Goal: Communication & Community: Answer question/provide support

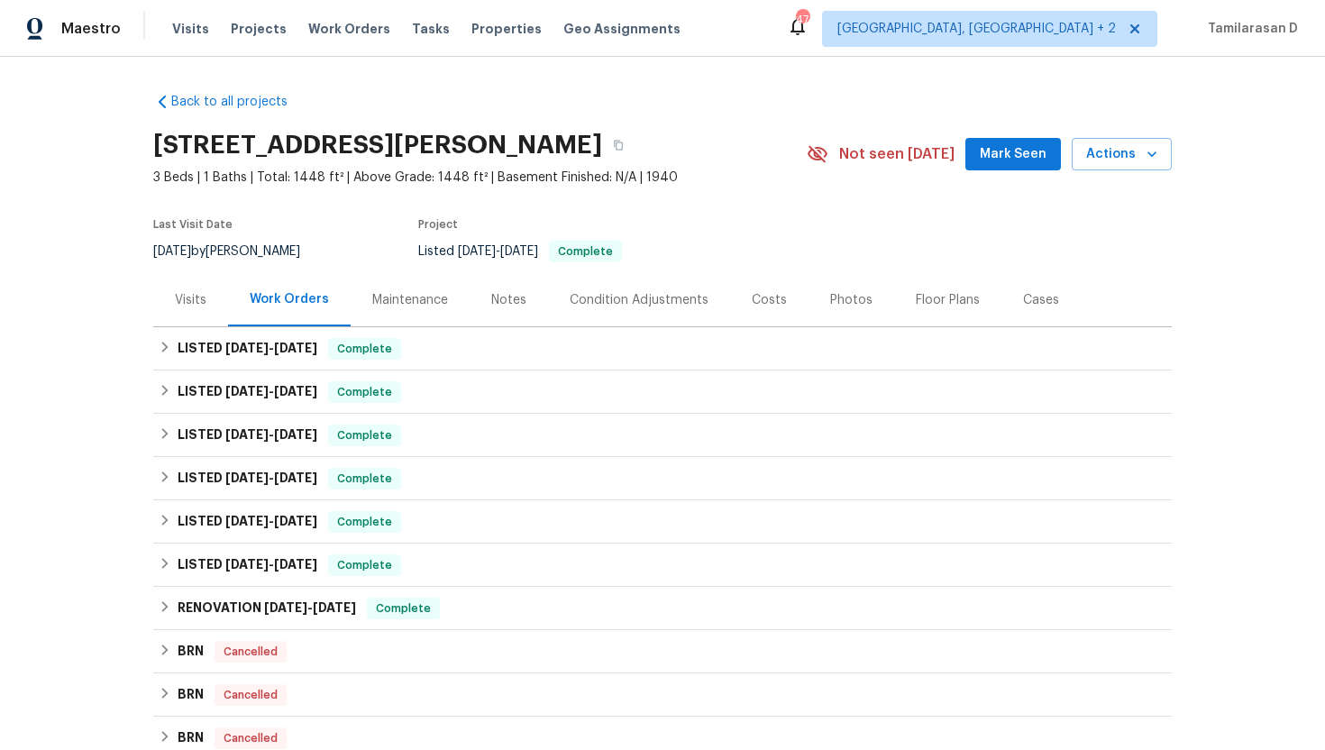
click at [190, 313] on div "Visits" at bounding box center [190, 299] width 75 height 53
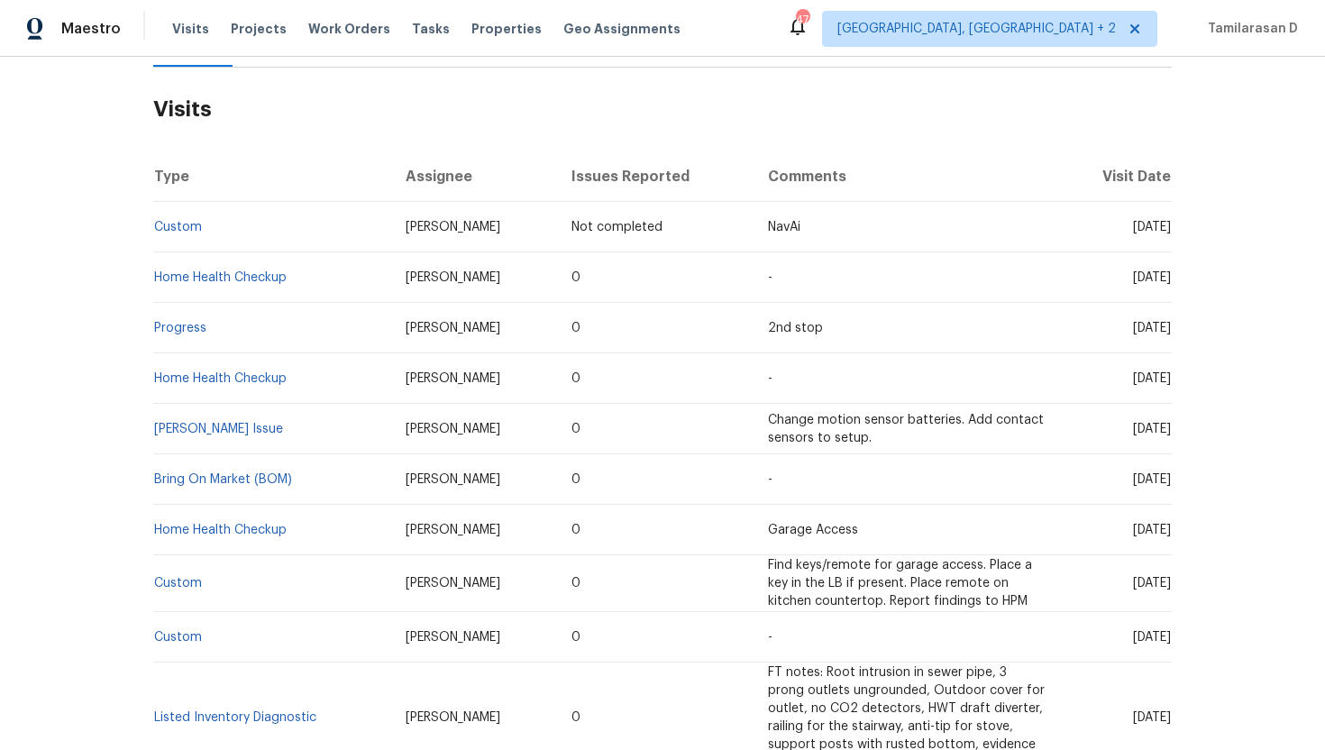
scroll to position [450, 0]
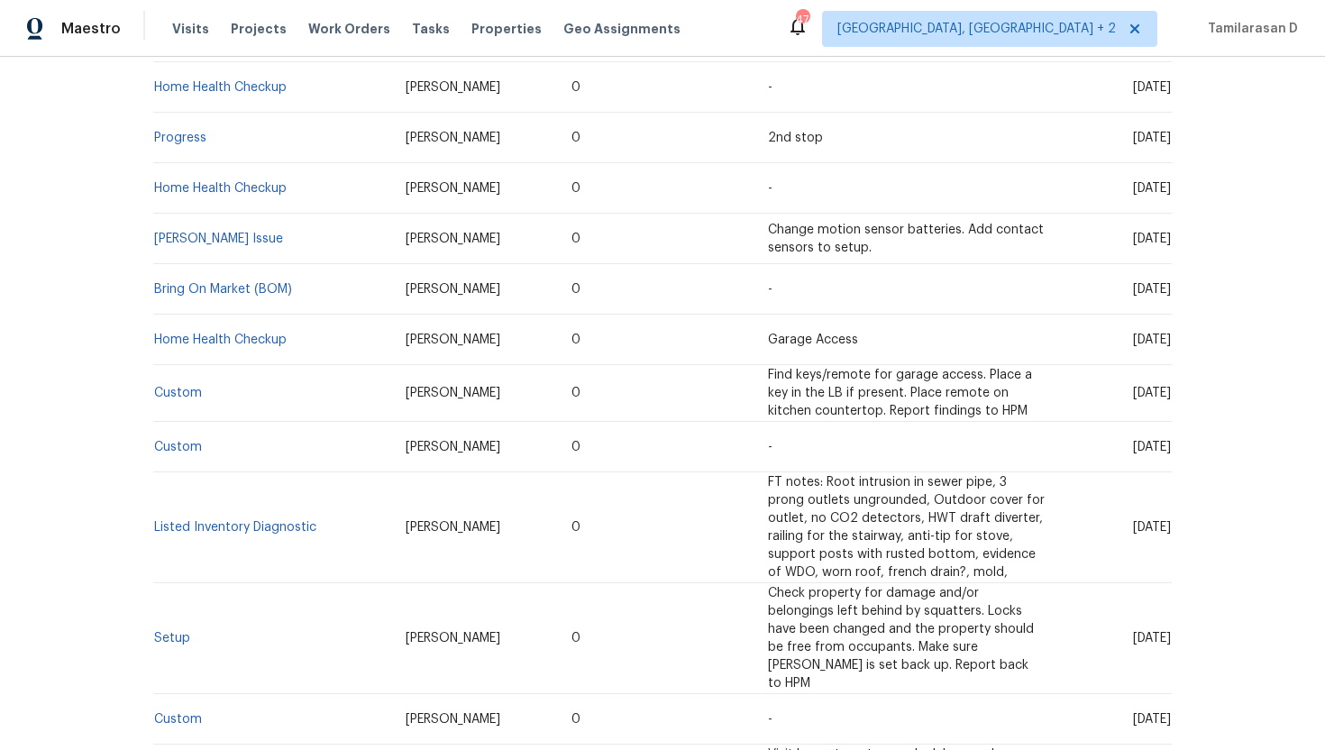
click at [468, 238] on td "Dennis Neuhardt" at bounding box center [474, 239] width 166 height 50
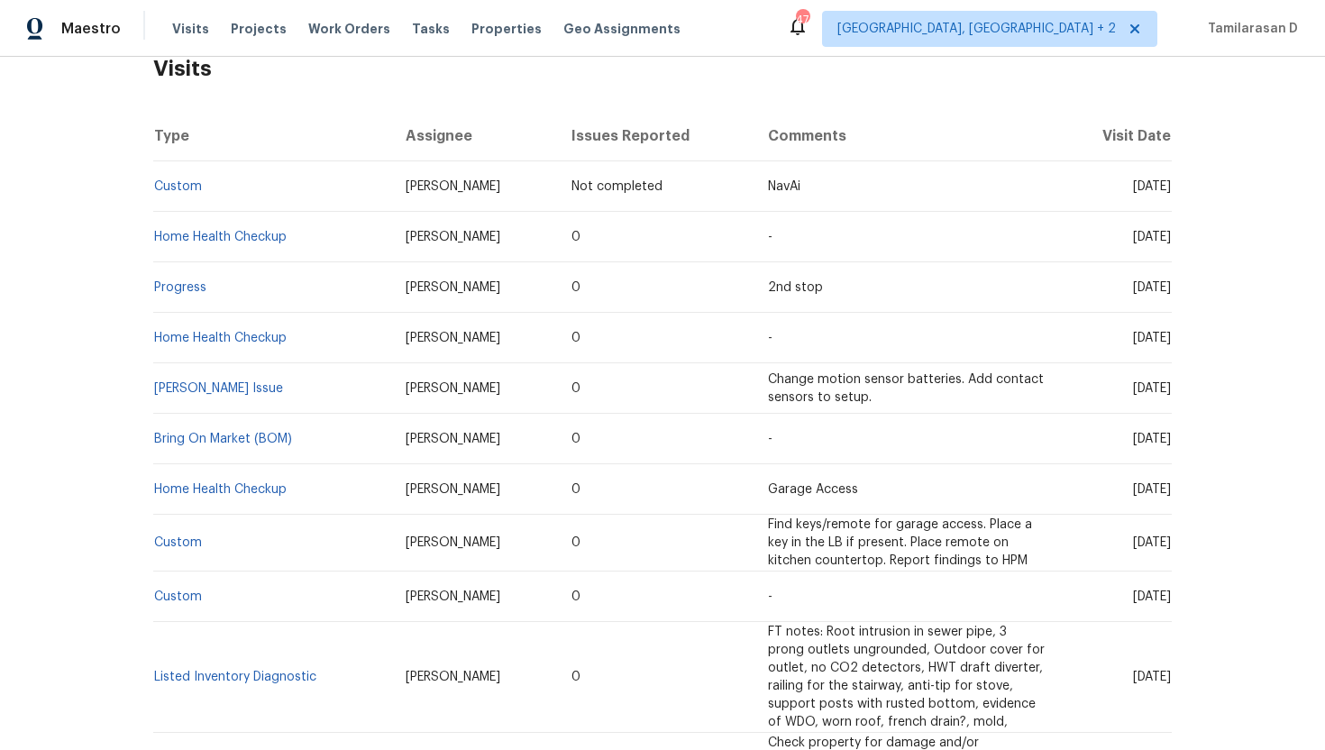
scroll to position [301, 0]
click at [477, 179] on td "Keith Hollingsworth" at bounding box center [474, 186] width 166 height 50
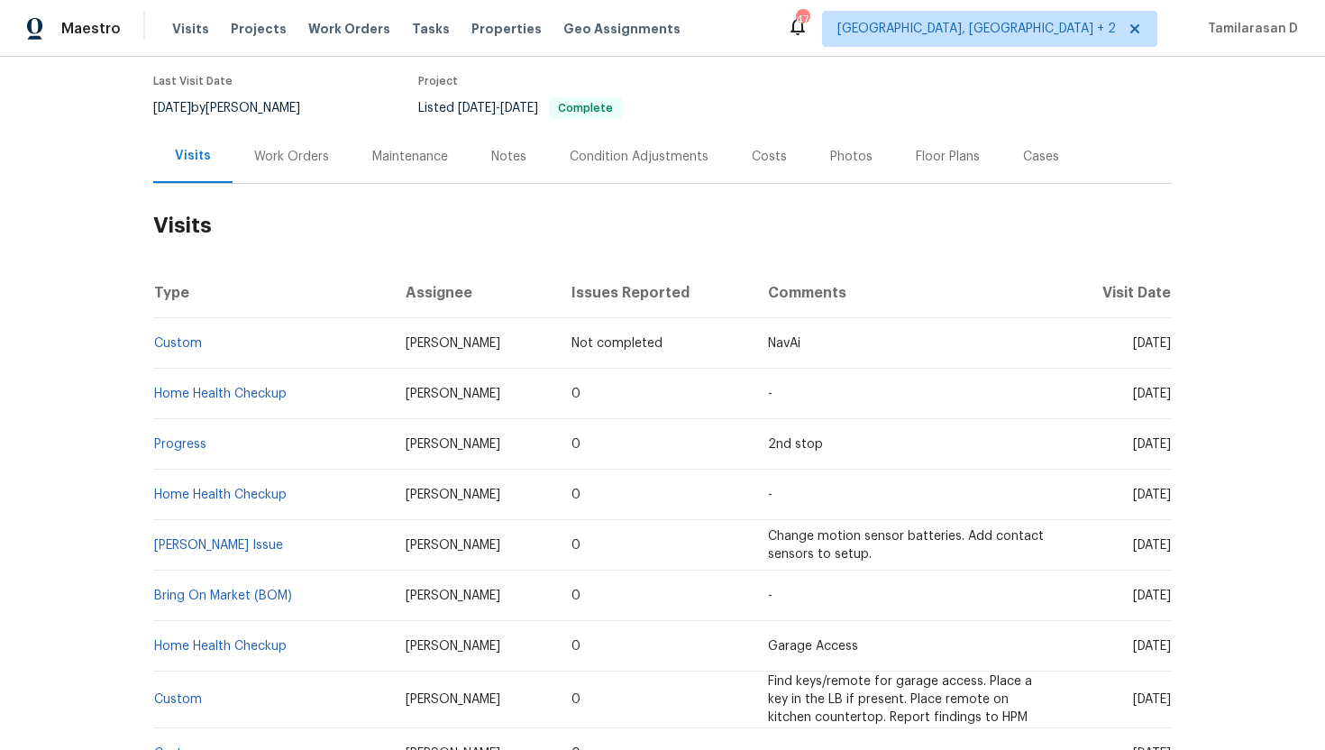
scroll to position [0, 0]
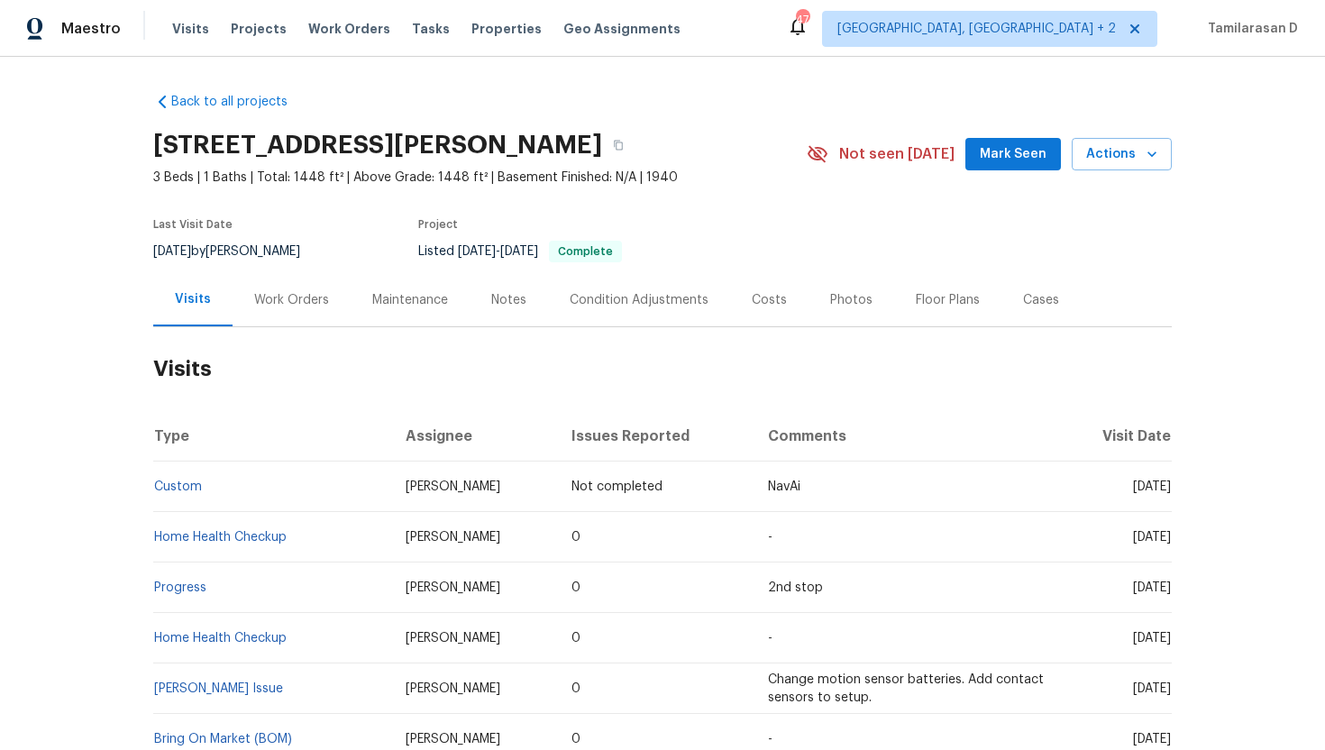
click at [314, 294] on div "Work Orders" at bounding box center [291, 300] width 75 height 18
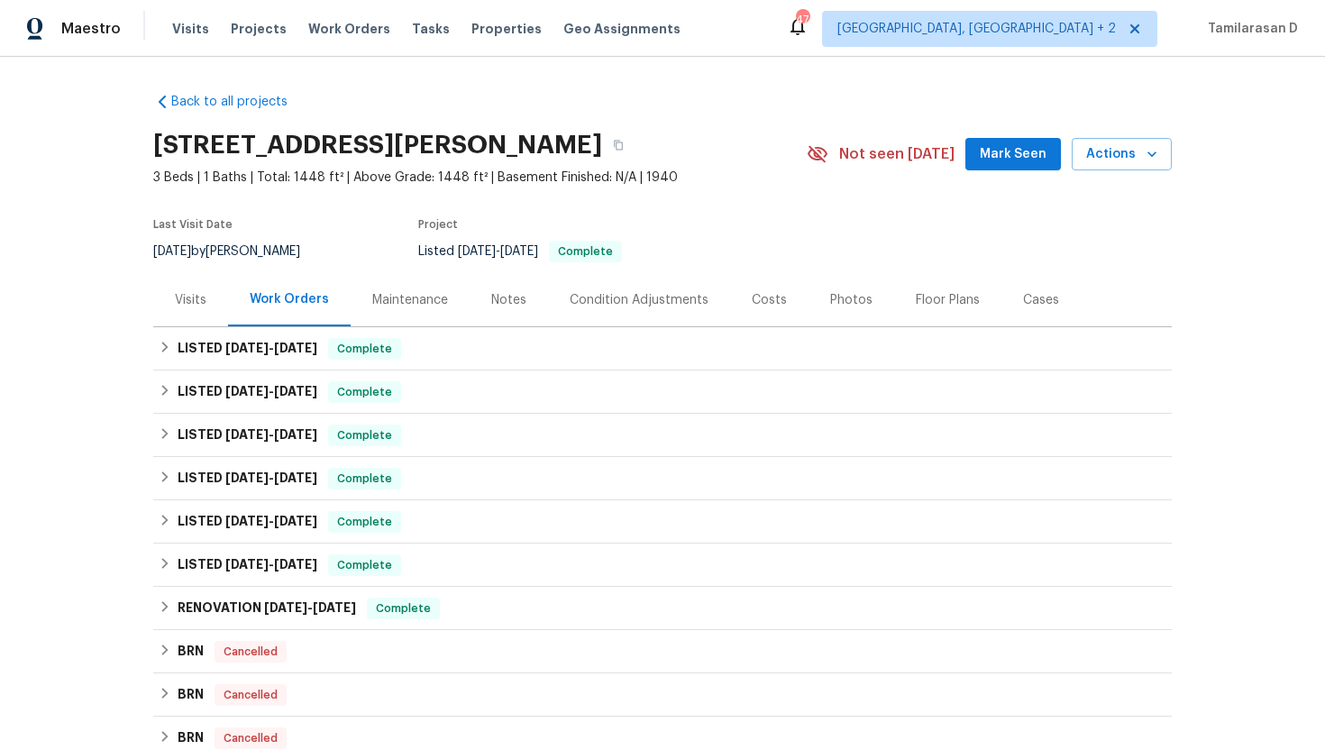
click at [214, 304] on div "Visits" at bounding box center [190, 299] width 75 height 53
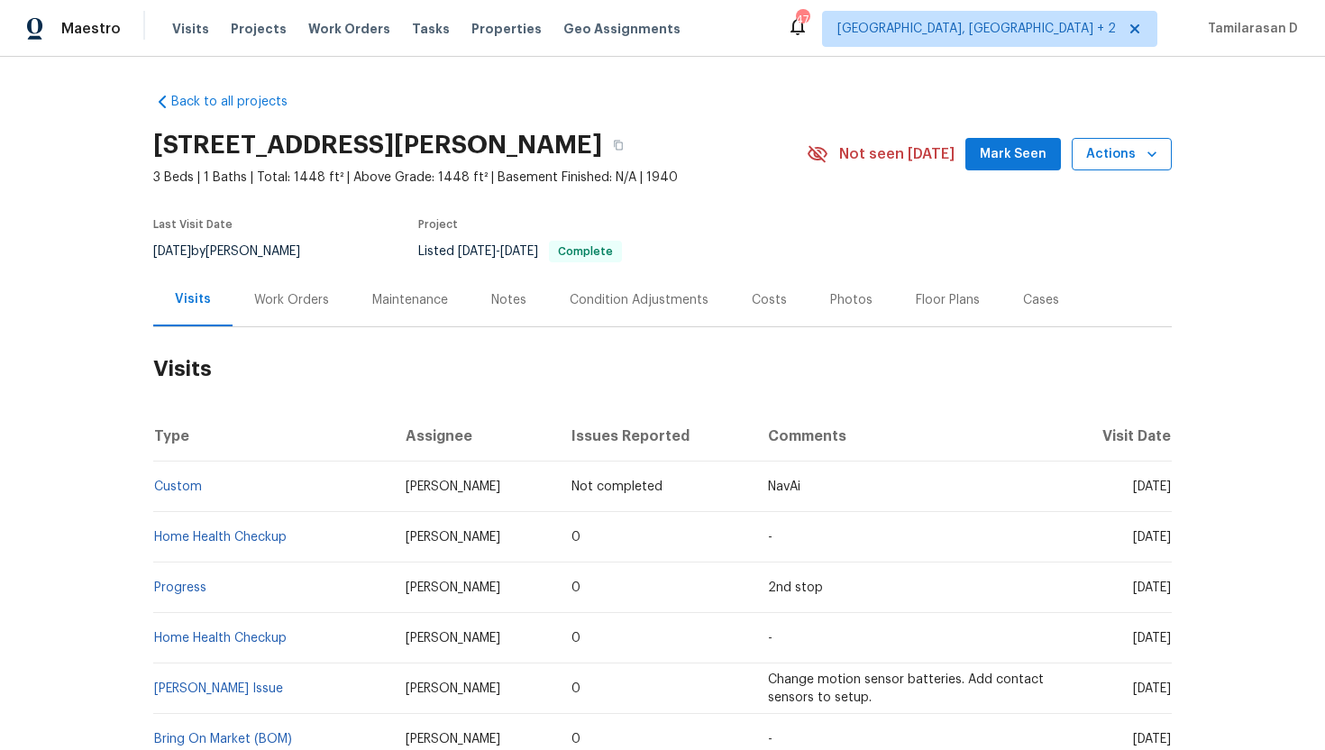
click at [1119, 154] on span "Actions" at bounding box center [1122, 154] width 71 height 23
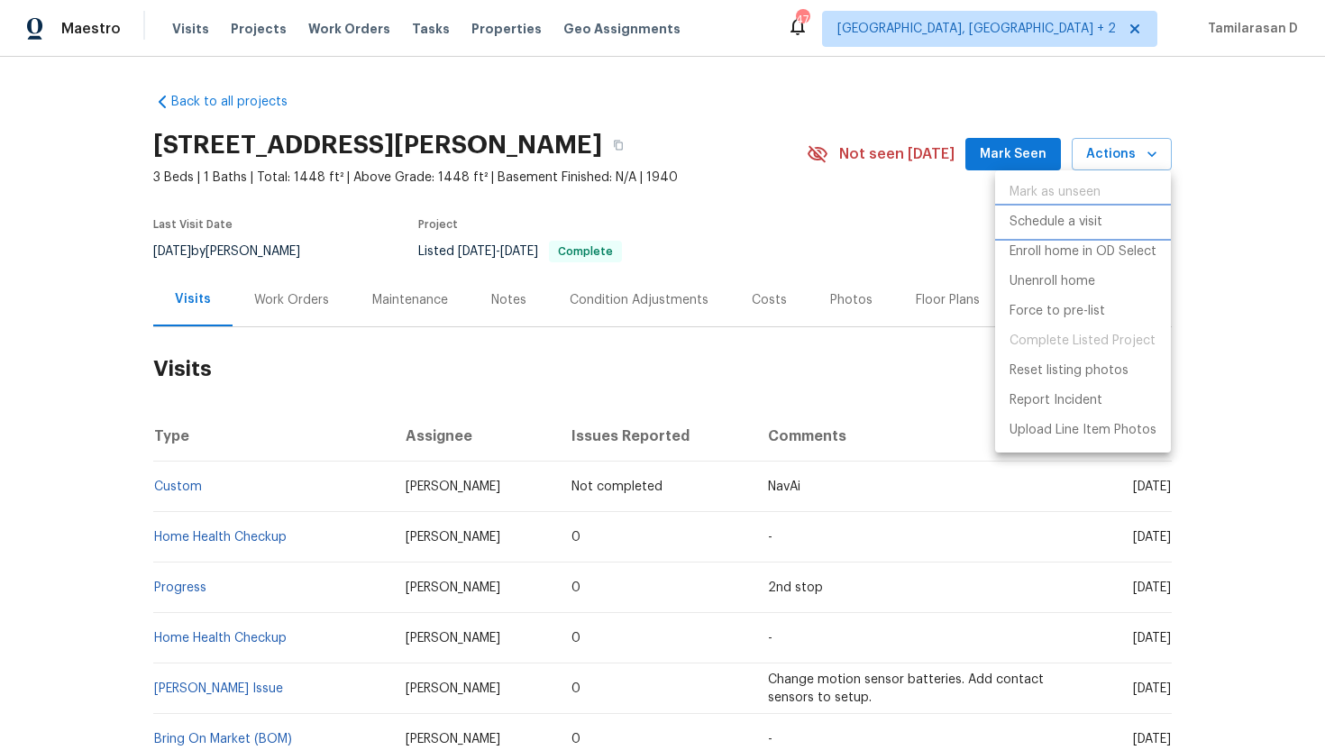
click at [1059, 222] on p "Schedule a visit" at bounding box center [1056, 222] width 93 height 19
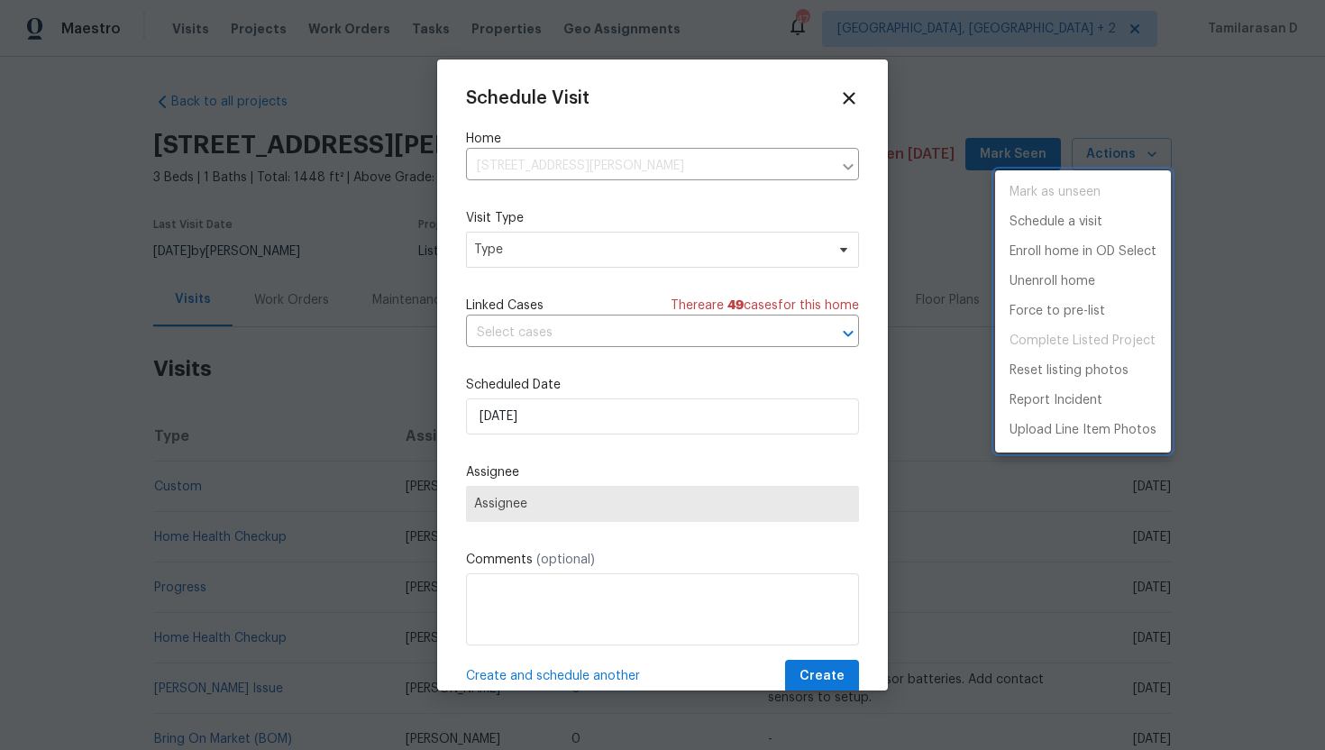
click at [589, 251] on div at bounding box center [662, 375] width 1325 height 750
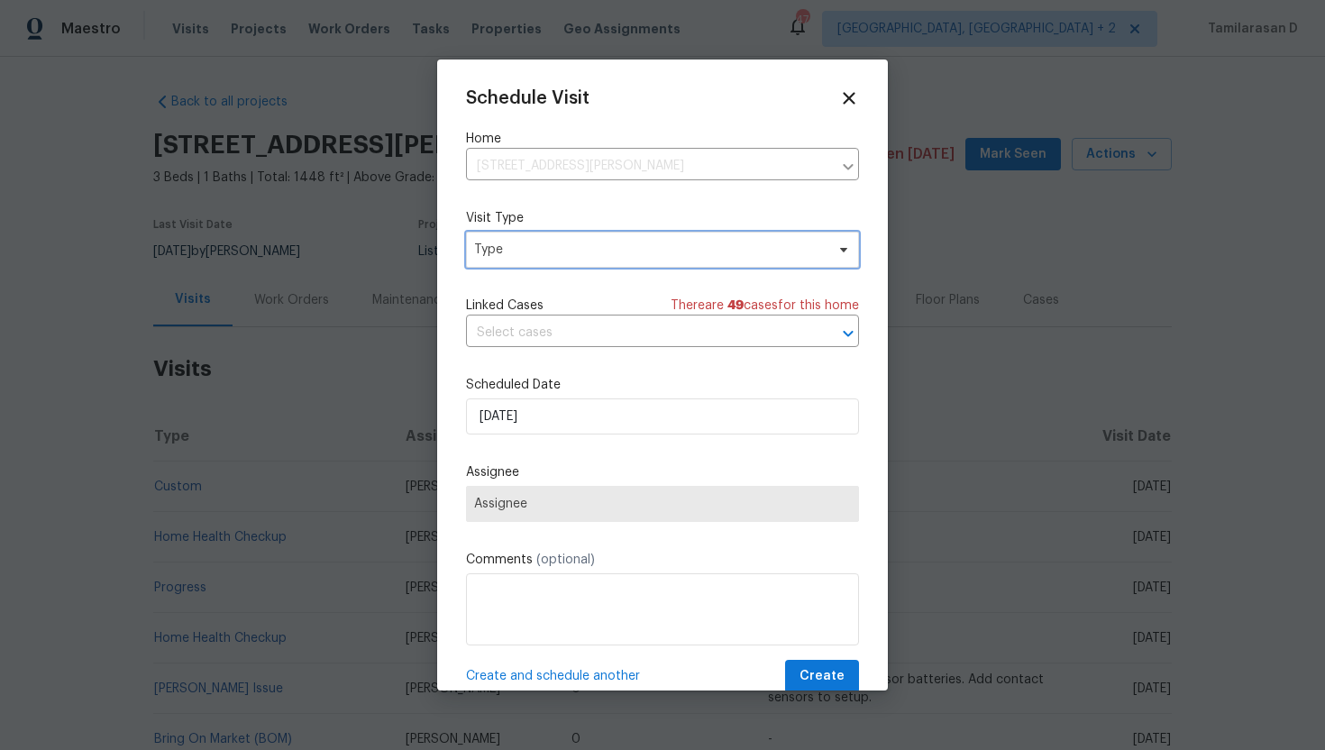
click at [589, 251] on span "Type" at bounding box center [649, 250] width 351 height 18
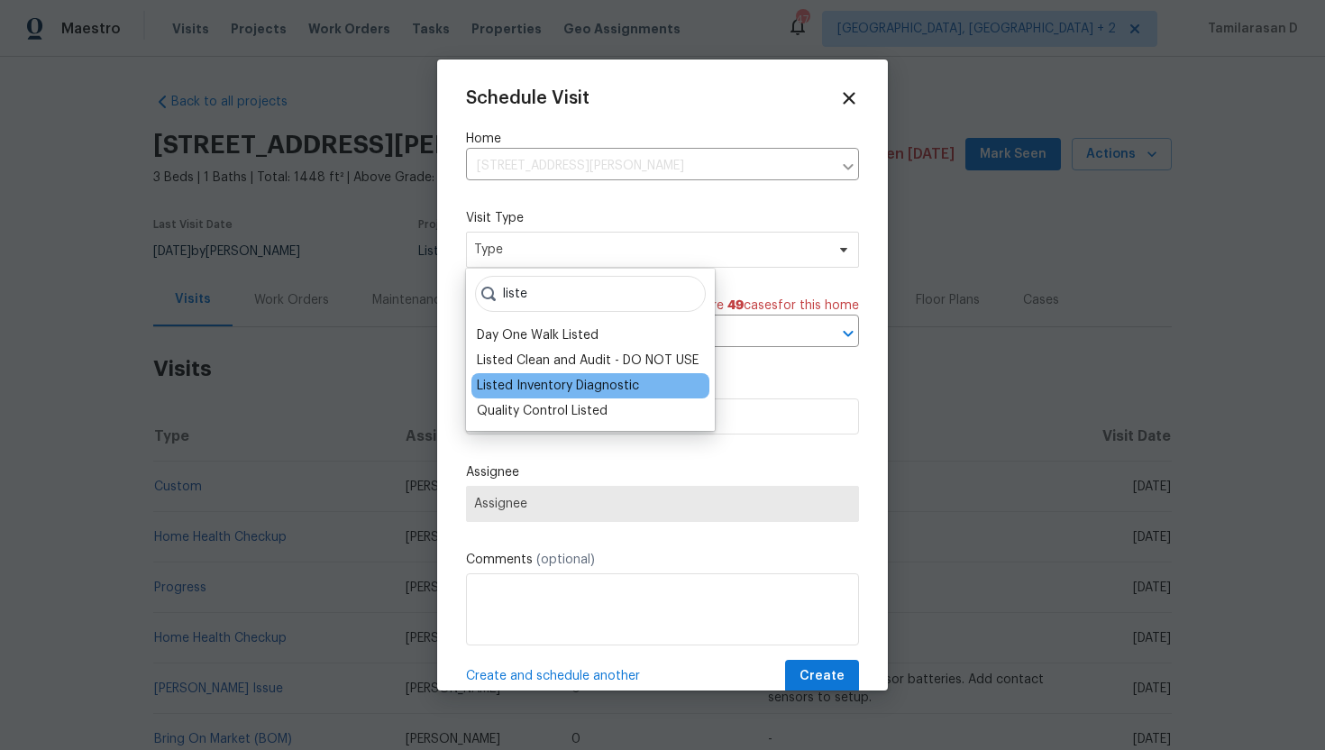
type input "liste"
click at [565, 390] on div "Listed Inventory Diagnostic" at bounding box center [558, 386] width 162 height 18
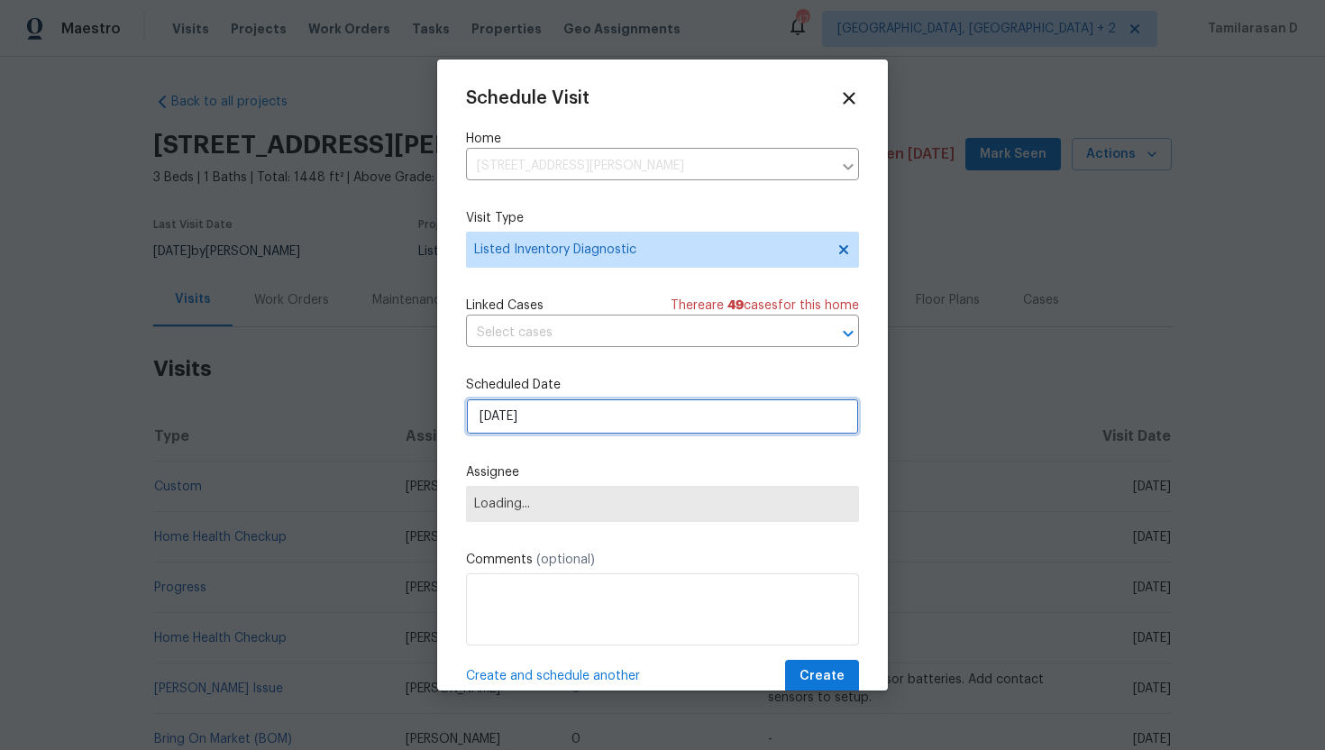
click at [528, 411] on input "06/10/2025" at bounding box center [662, 417] width 393 height 36
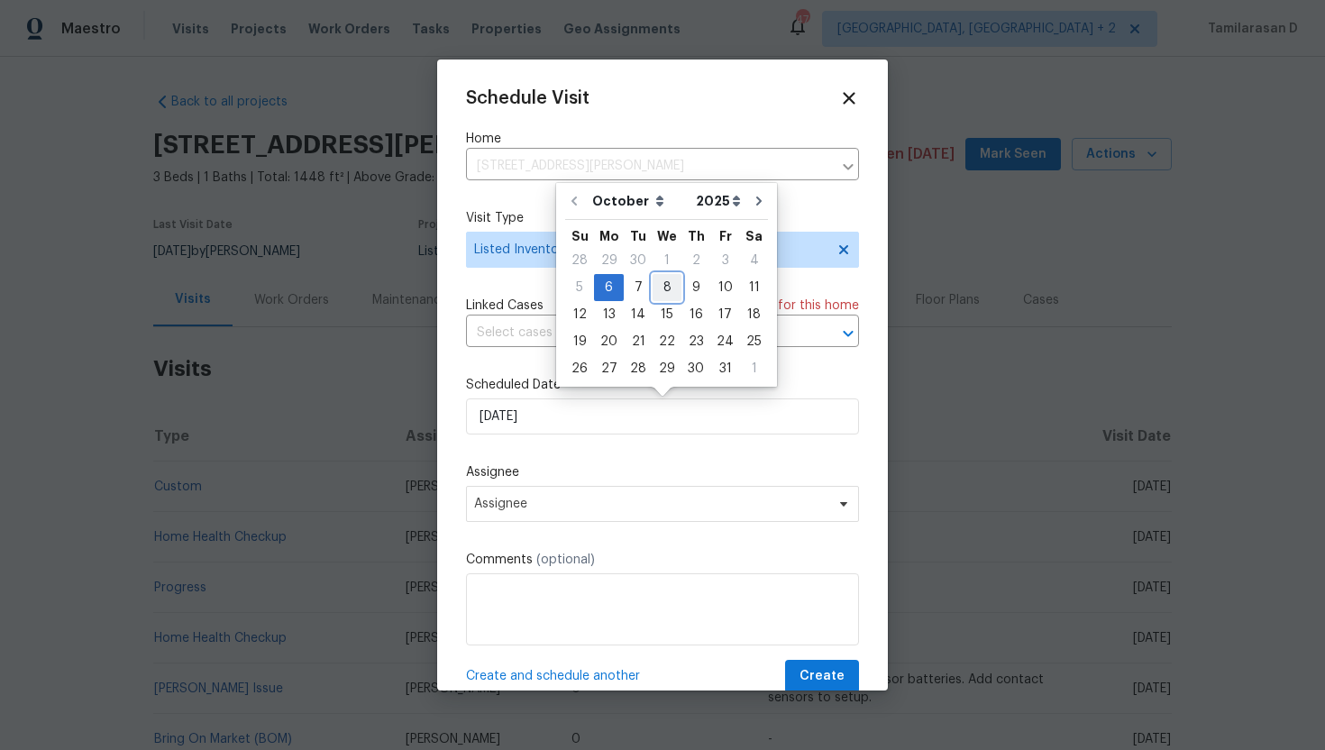
click at [663, 282] on div "8" at bounding box center [667, 287] width 29 height 25
type input "08/10/2025"
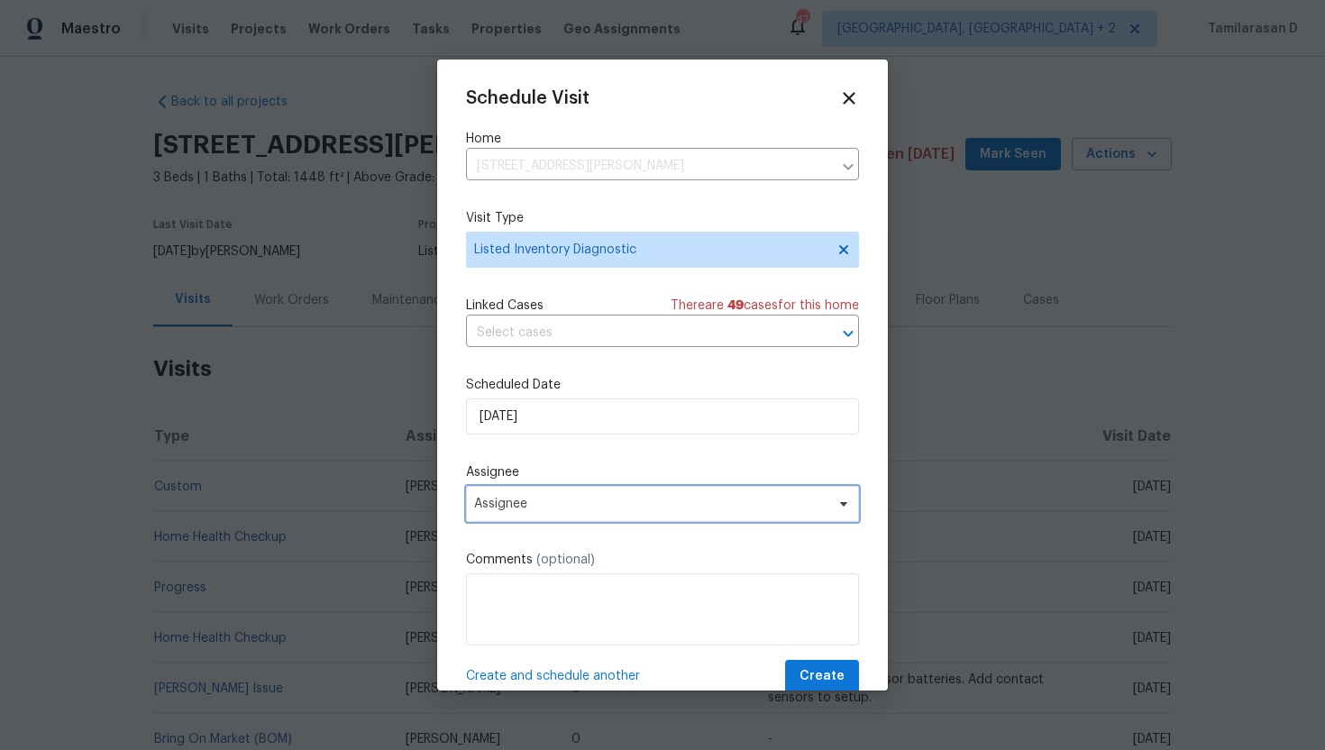
click at [527, 509] on span "Assignee" at bounding box center [650, 504] width 353 height 14
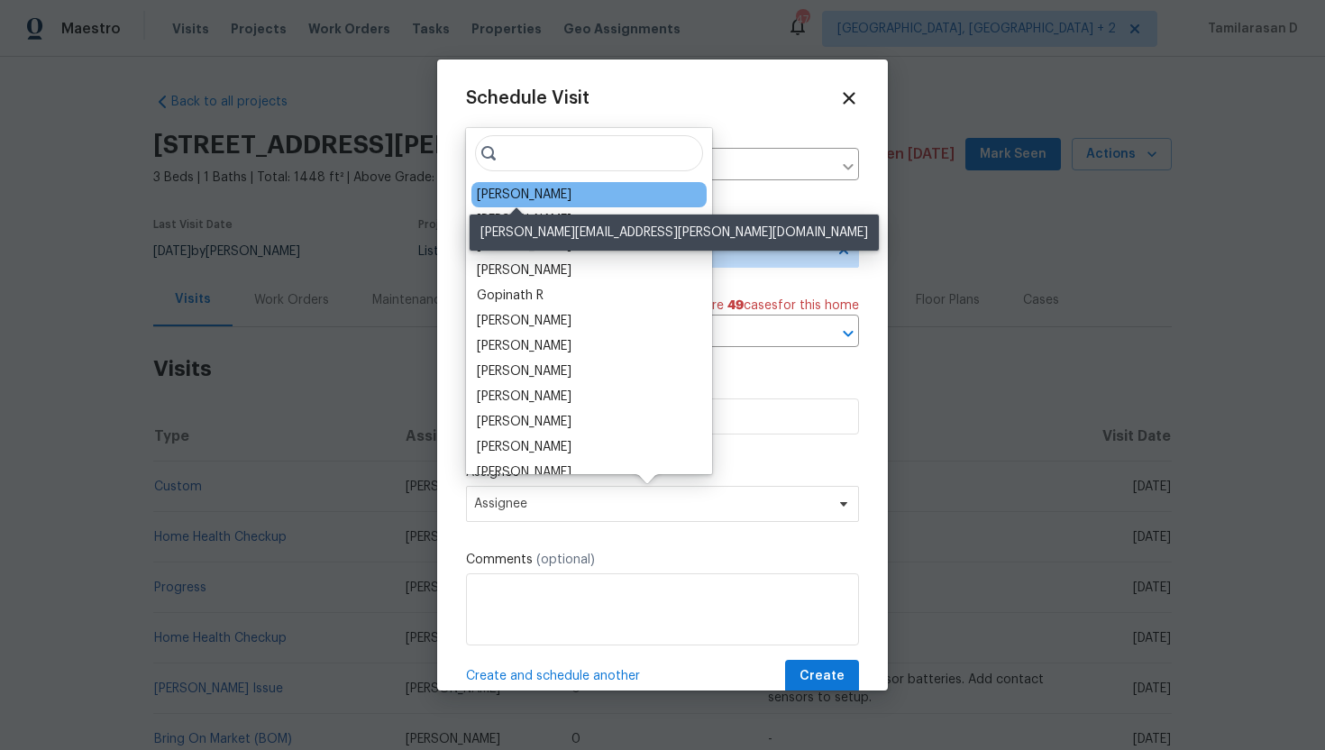
click at [529, 194] on div "Michael Foley" at bounding box center [524, 195] width 95 height 18
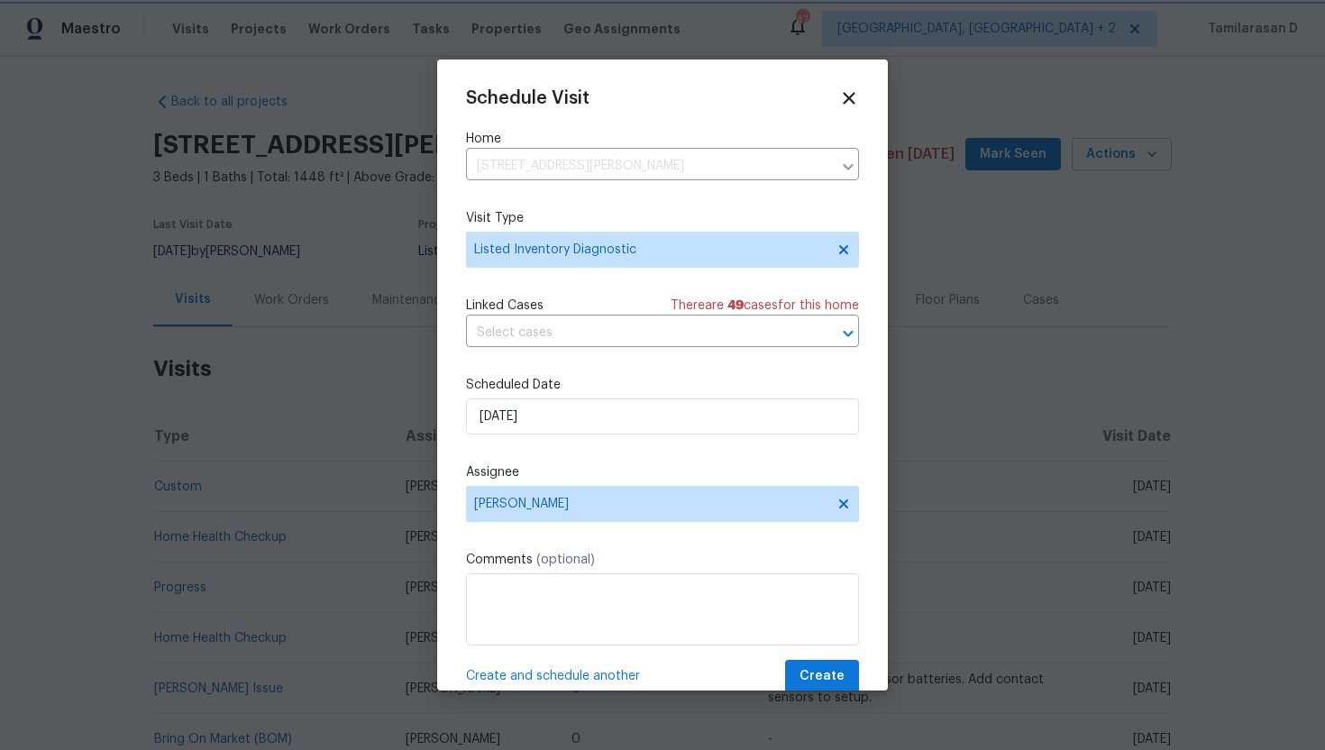
scroll to position [32, 0]
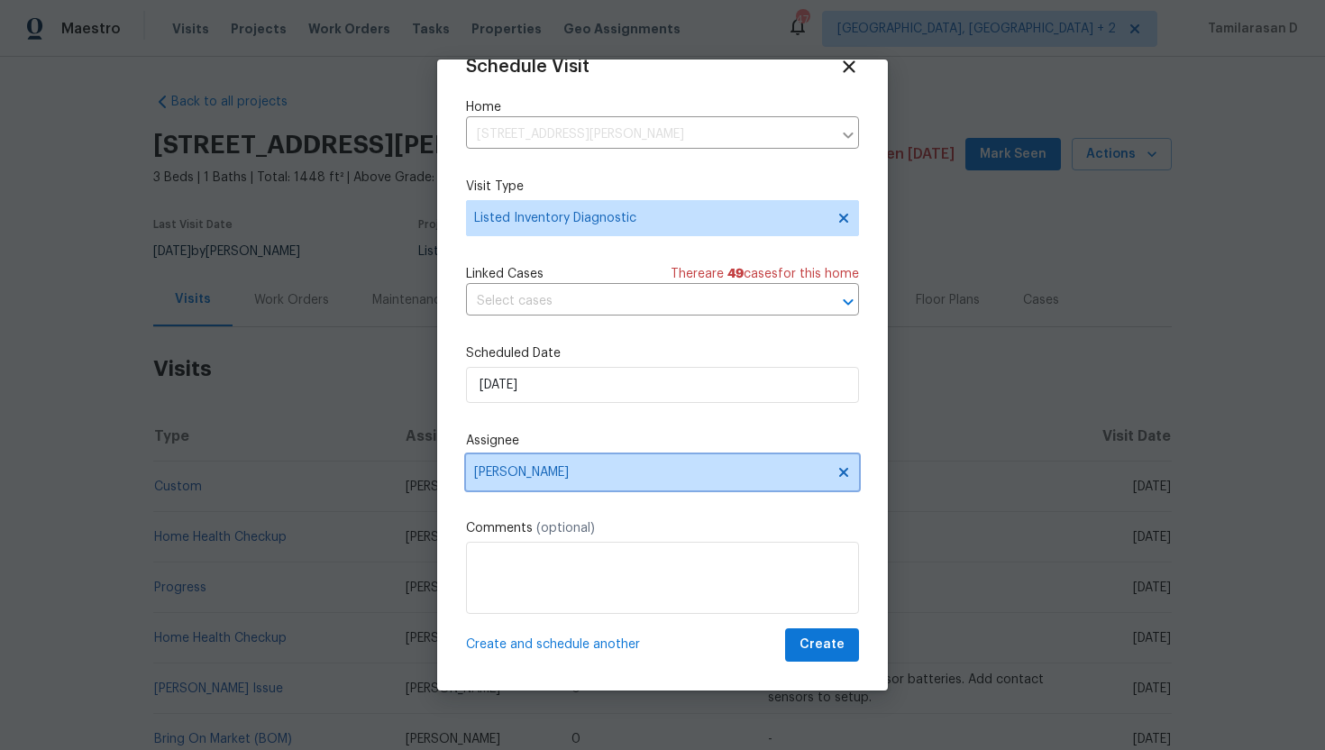
click at [533, 472] on span "Michael Foley" at bounding box center [650, 472] width 353 height 14
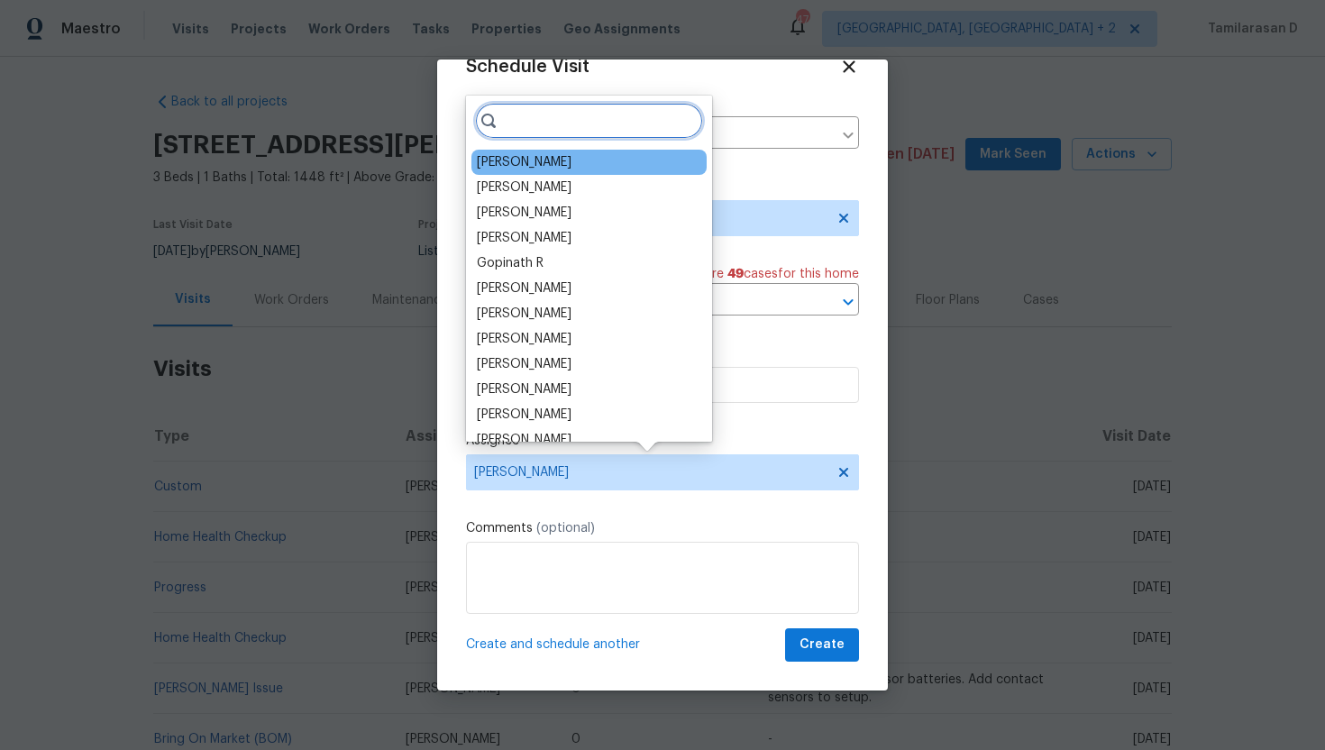
click at [546, 127] on input "search" at bounding box center [589, 121] width 228 height 36
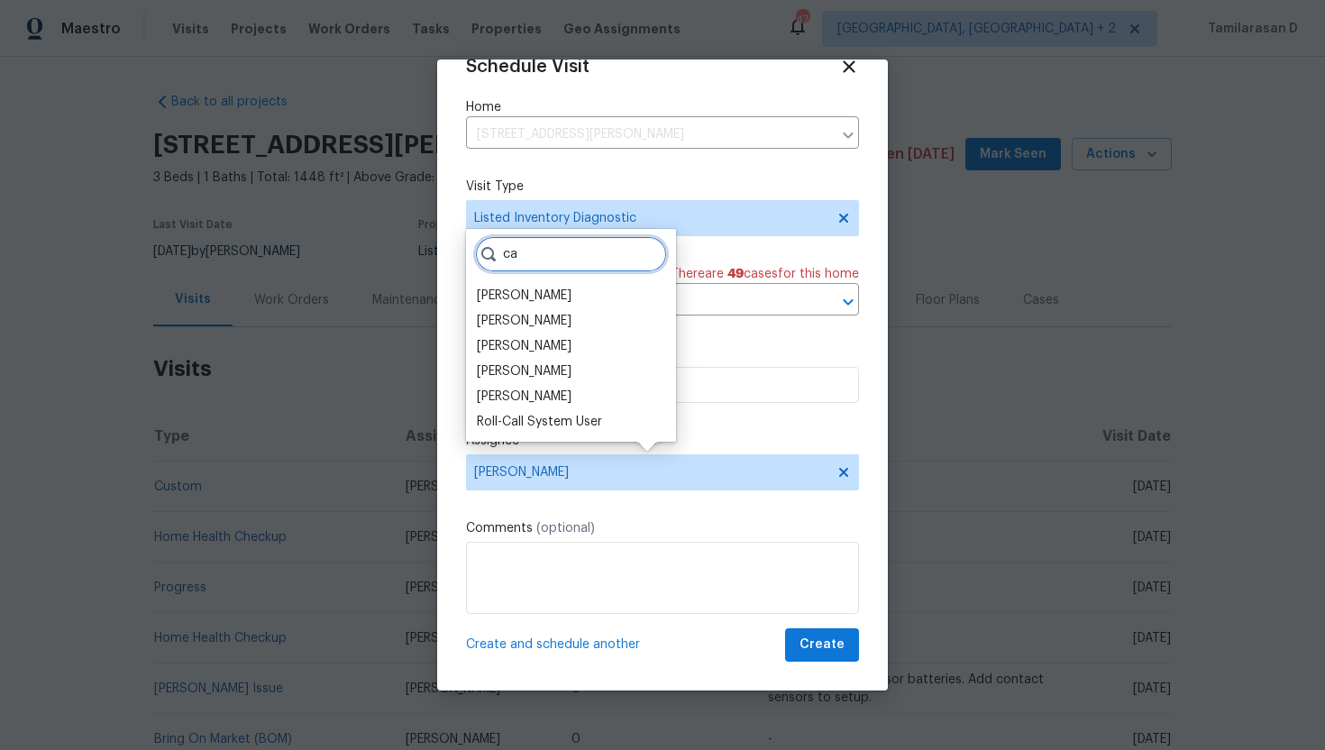
type input "c"
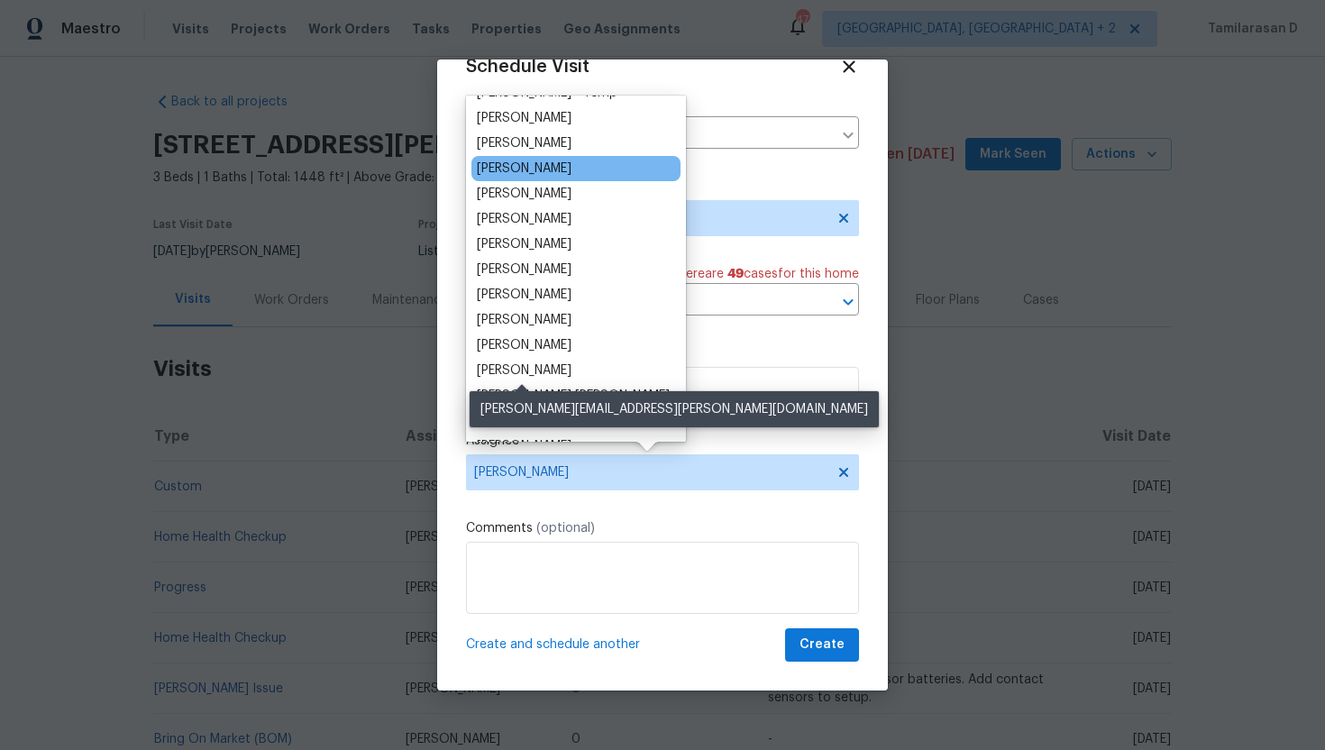
scroll to position [0, 0]
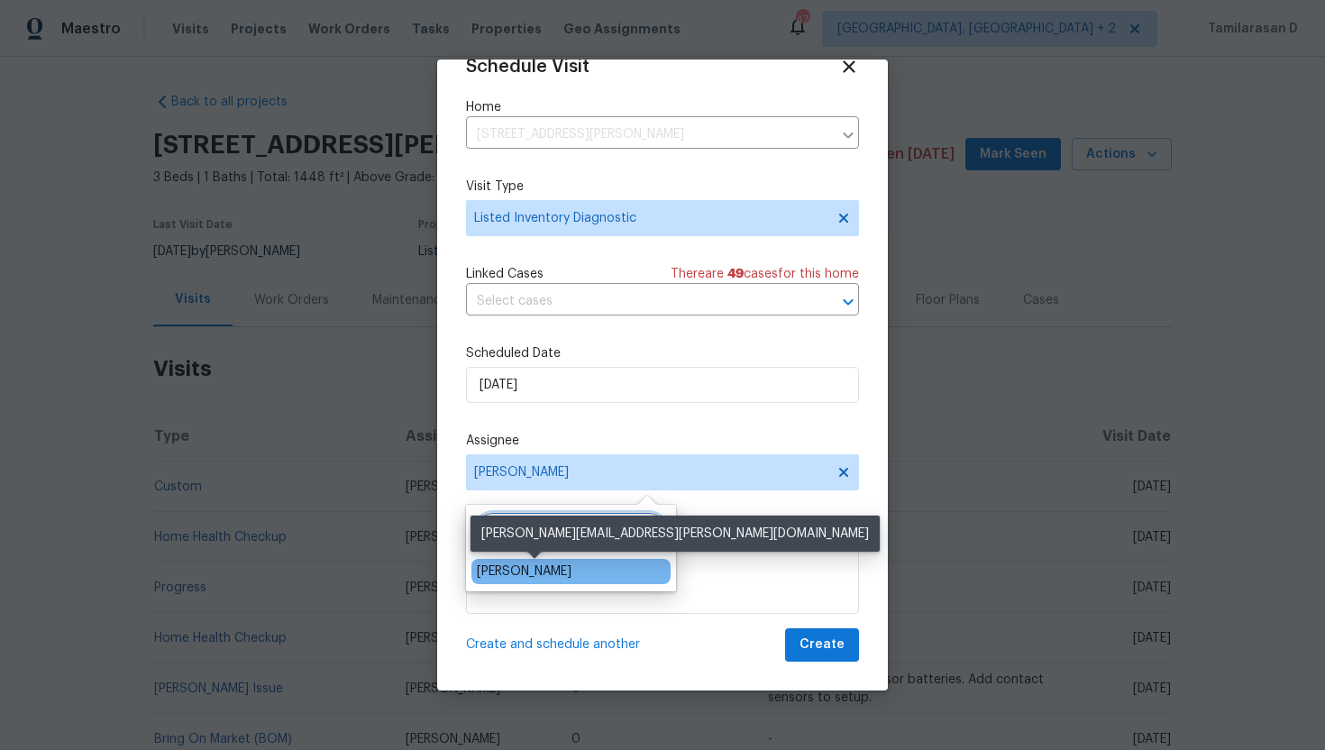
type input "keith"
click at [509, 573] on div "Keith Hollingsworth" at bounding box center [524, 572] width 95 height 18
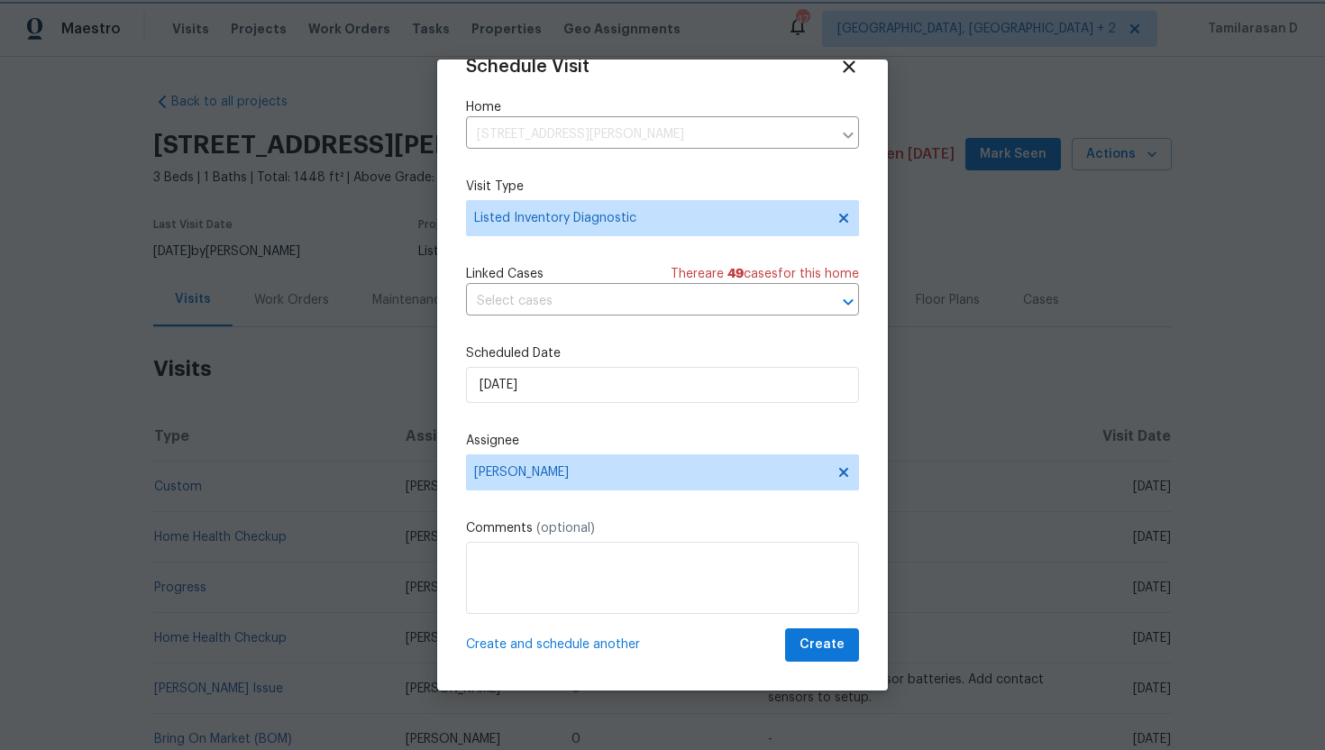
click at [319, 528] on div at bounding box center [662, 375] width 1325 height 750
click at [628, 216] on span "Listed Inventory Diagnostic" at bounding box center [649, 218] width 351 height 18
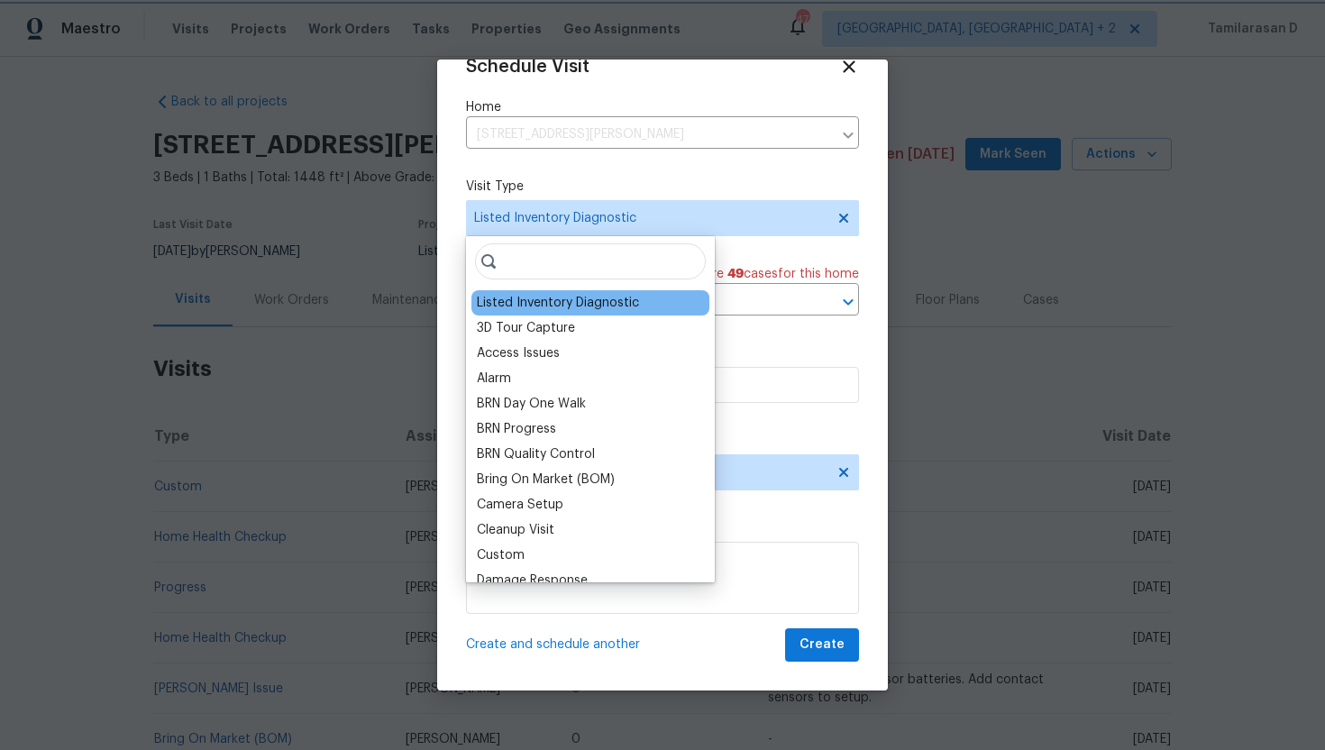
click at [838, 216] on icon at bounding box center [844, 218] width 14 height 14
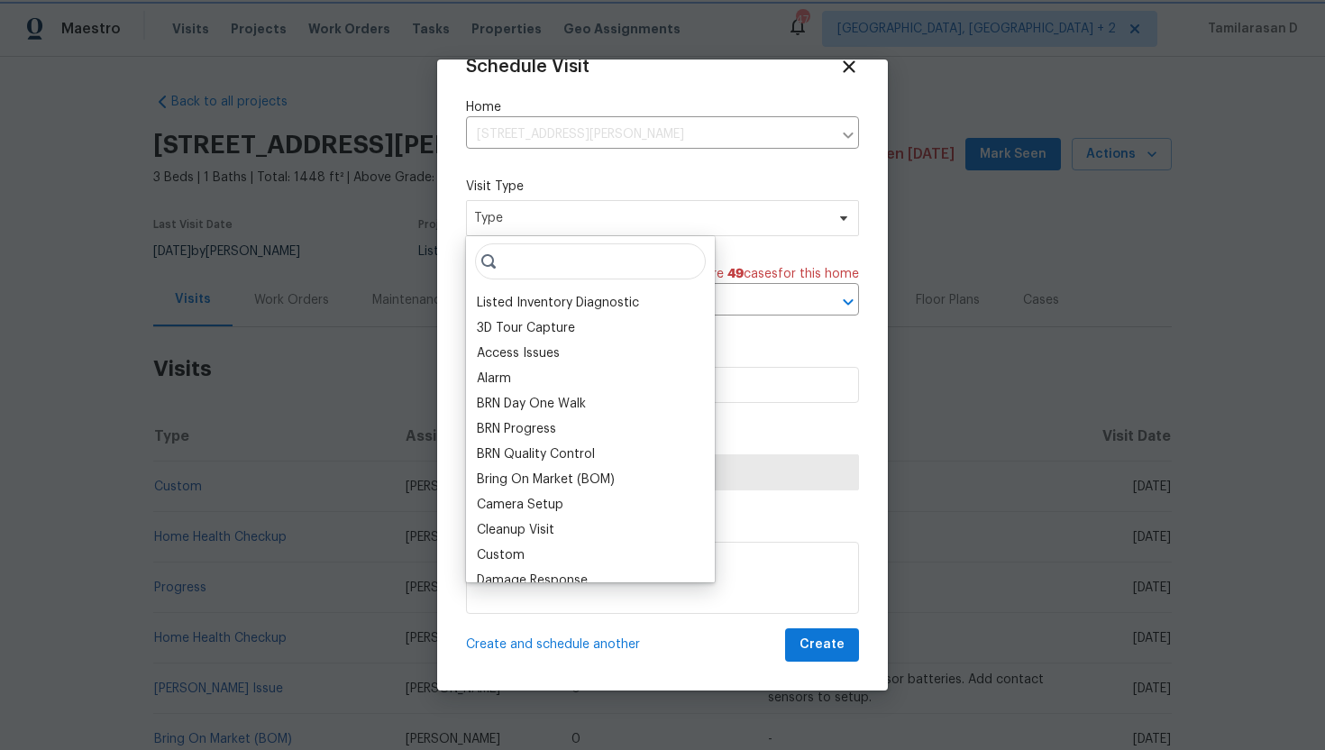
click at [619, 220] on span "Type" at bounding box center [649, 218] width 351 height 18
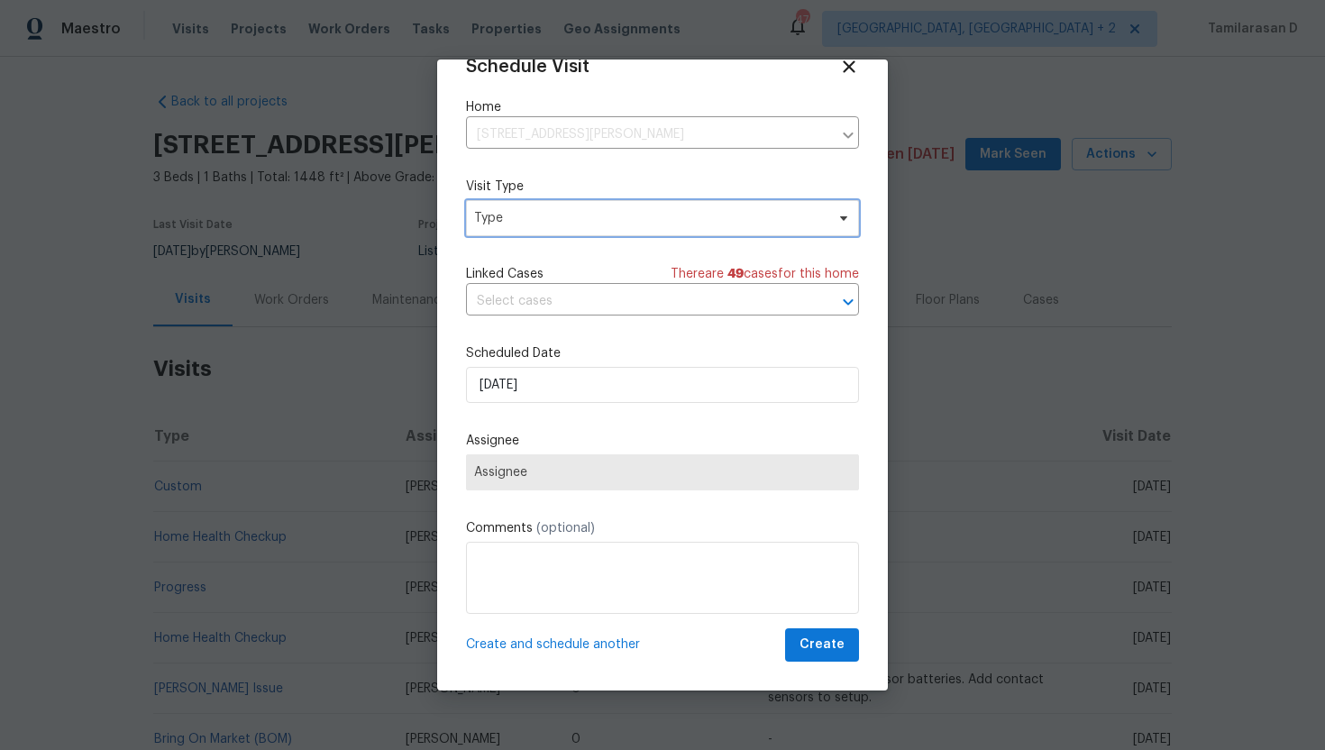
click at [619, 220] on span "Type" at bounding box center [649, 218] width 351 height 18
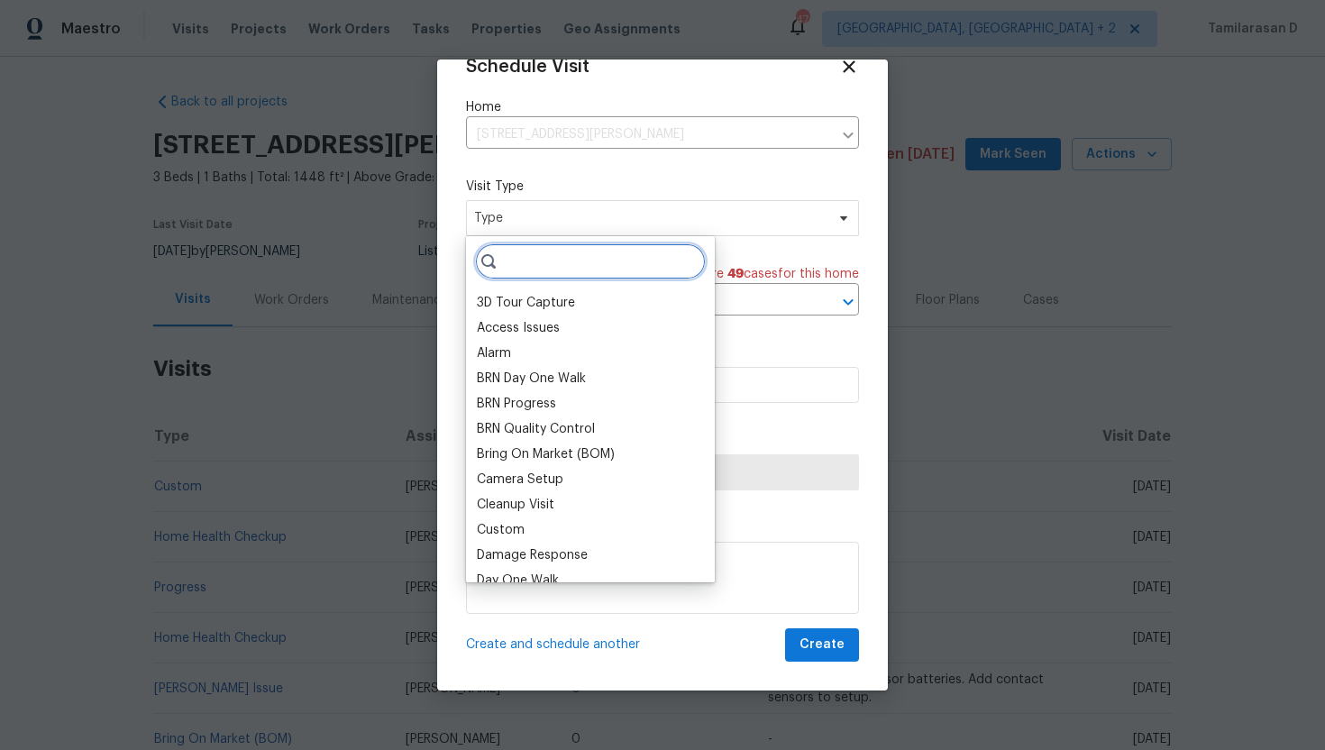
click at [580, 266] on input "search" at bounding box center [590, 261] width 231 height 36
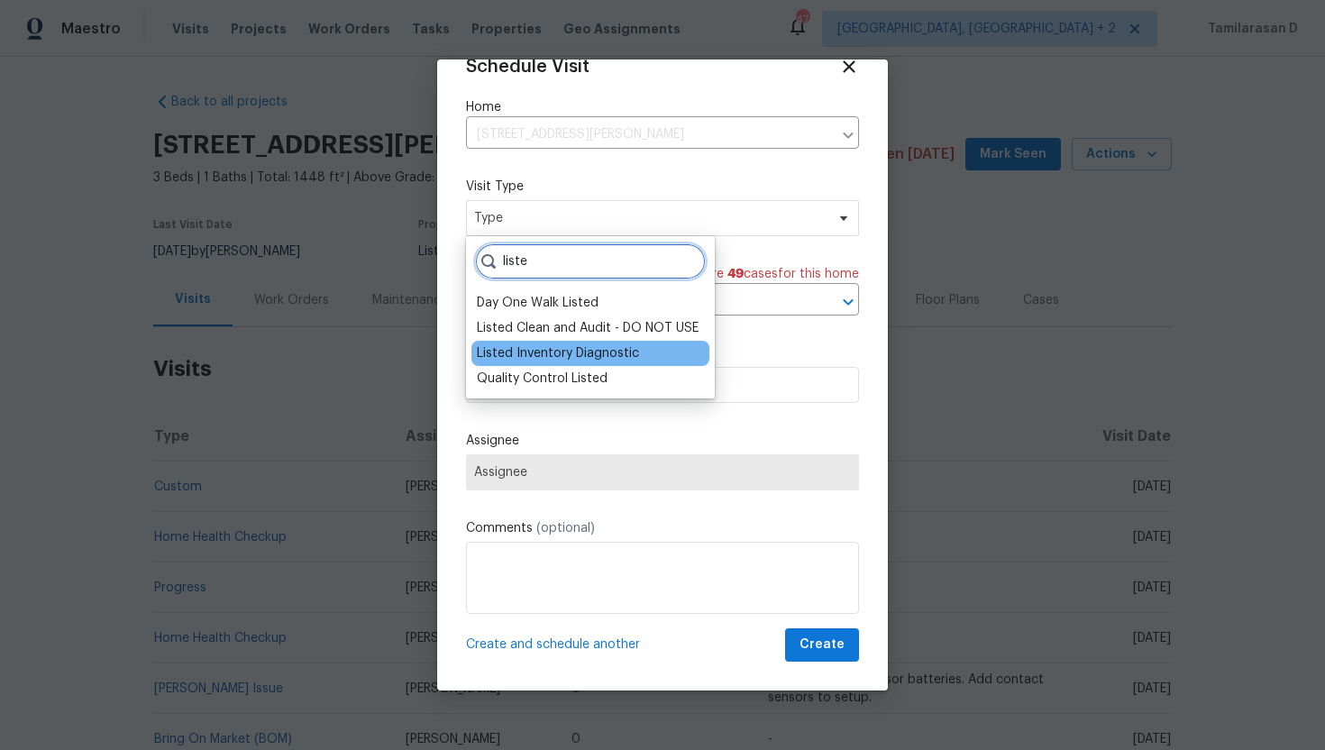
type input "liste"
click at [573, 351] on div "Listed Inventory Diagnostic" at bounding box center [558, 353] width 162 height 18
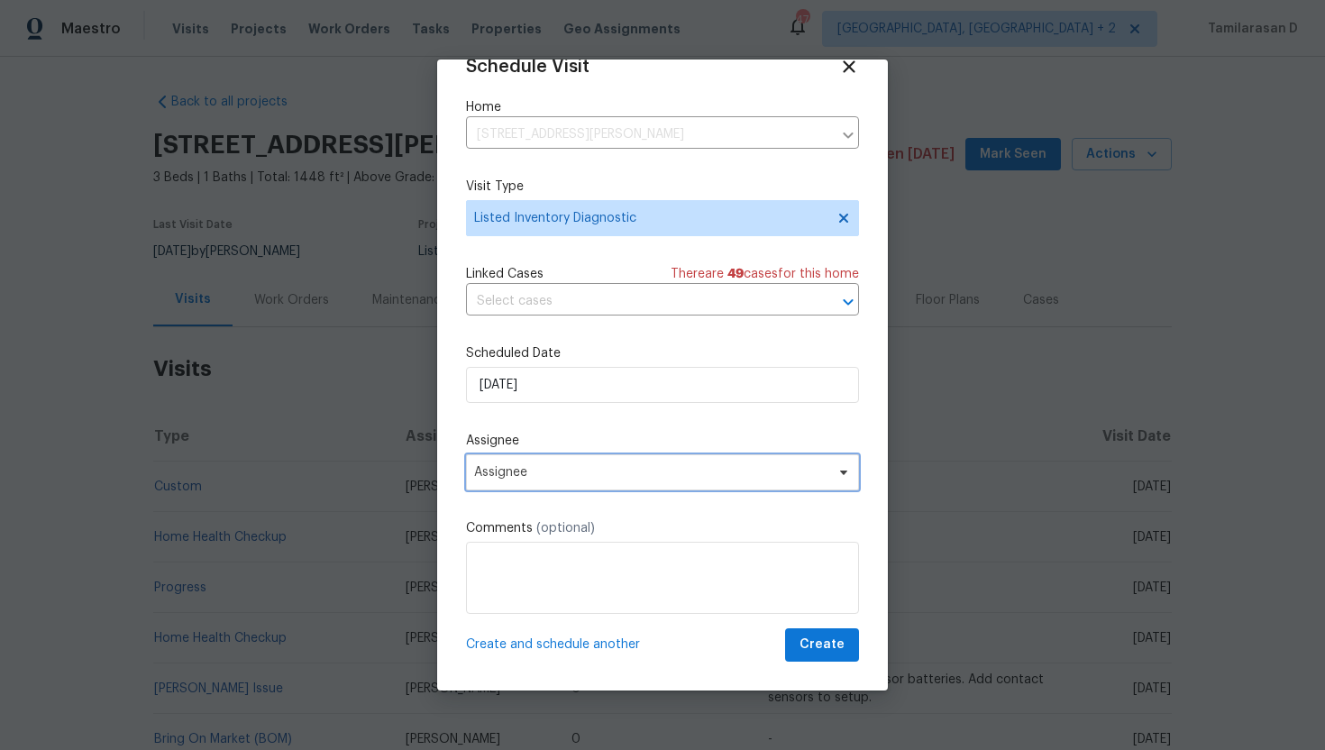
click at [511, 474] on span "Assignee" at bounding box center [650, 472] width 353 height 14
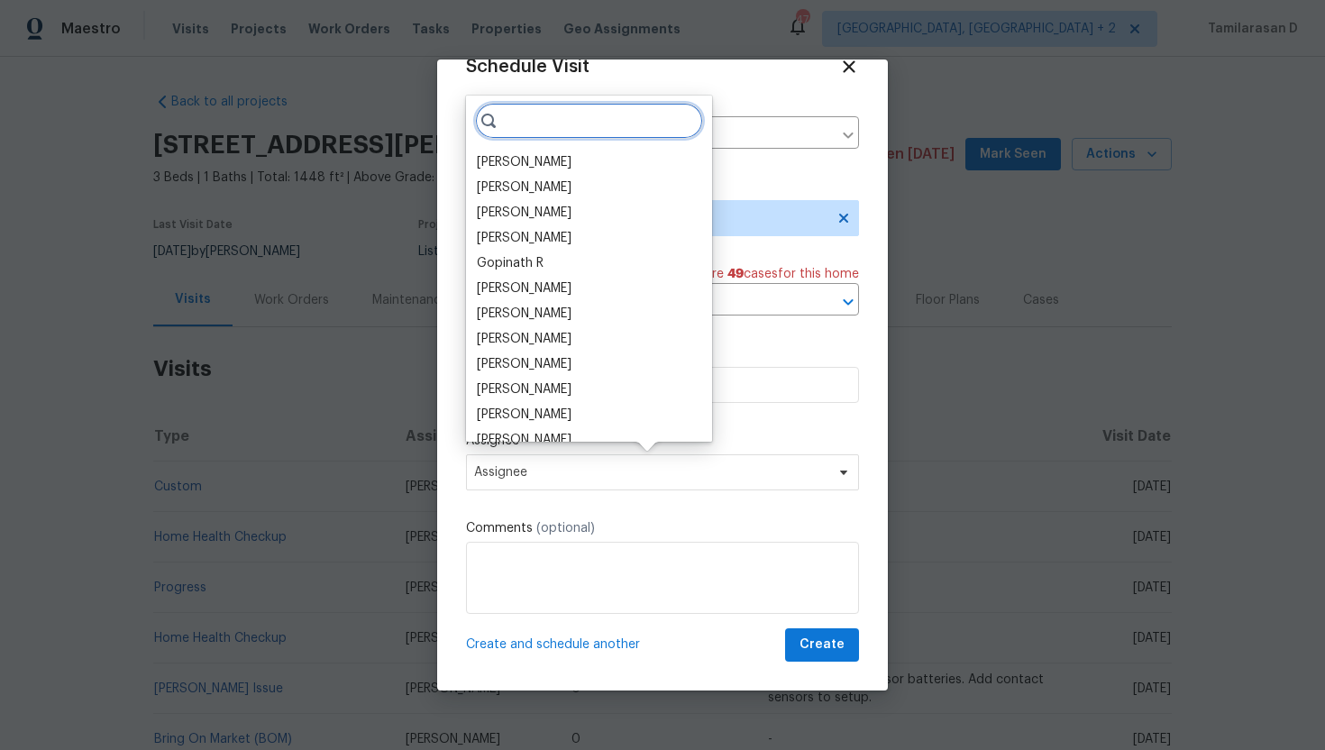
click at [521, 127] on input "search" at bounding box center [589, 121] width 228 height 36
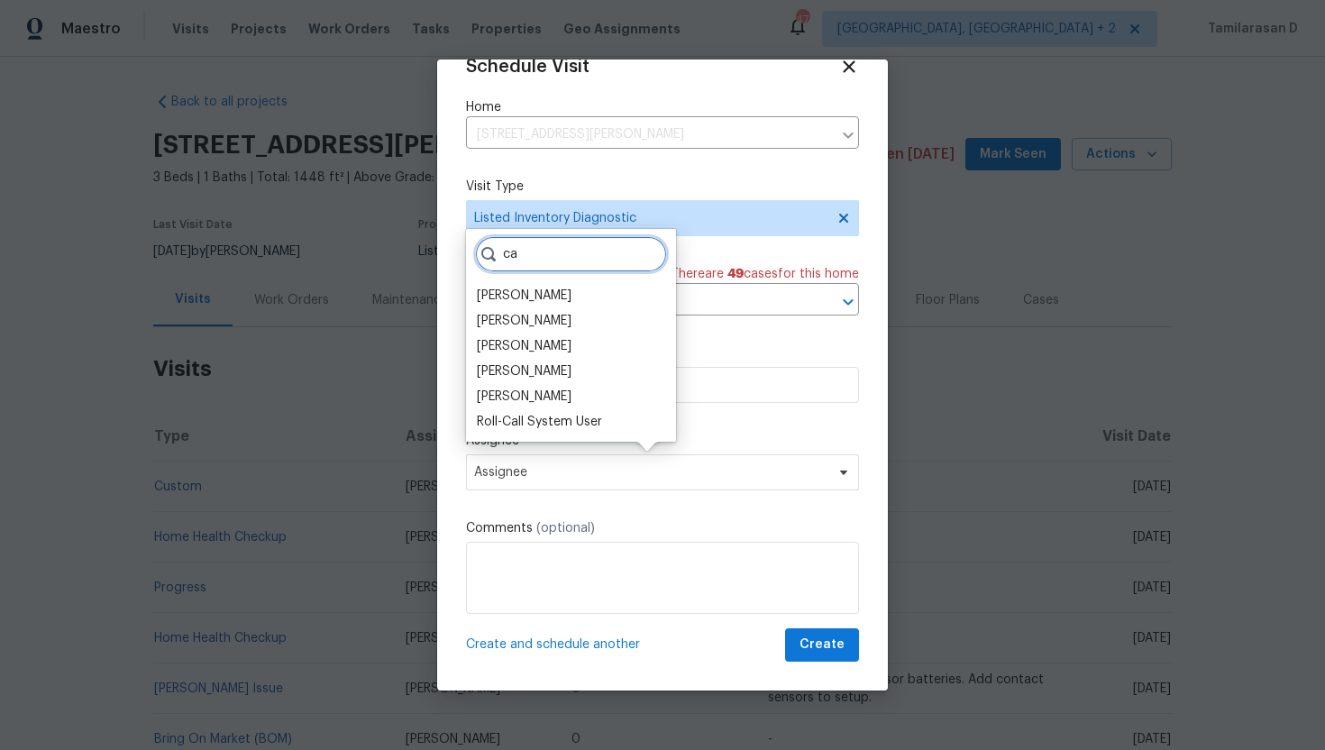
type input "c"
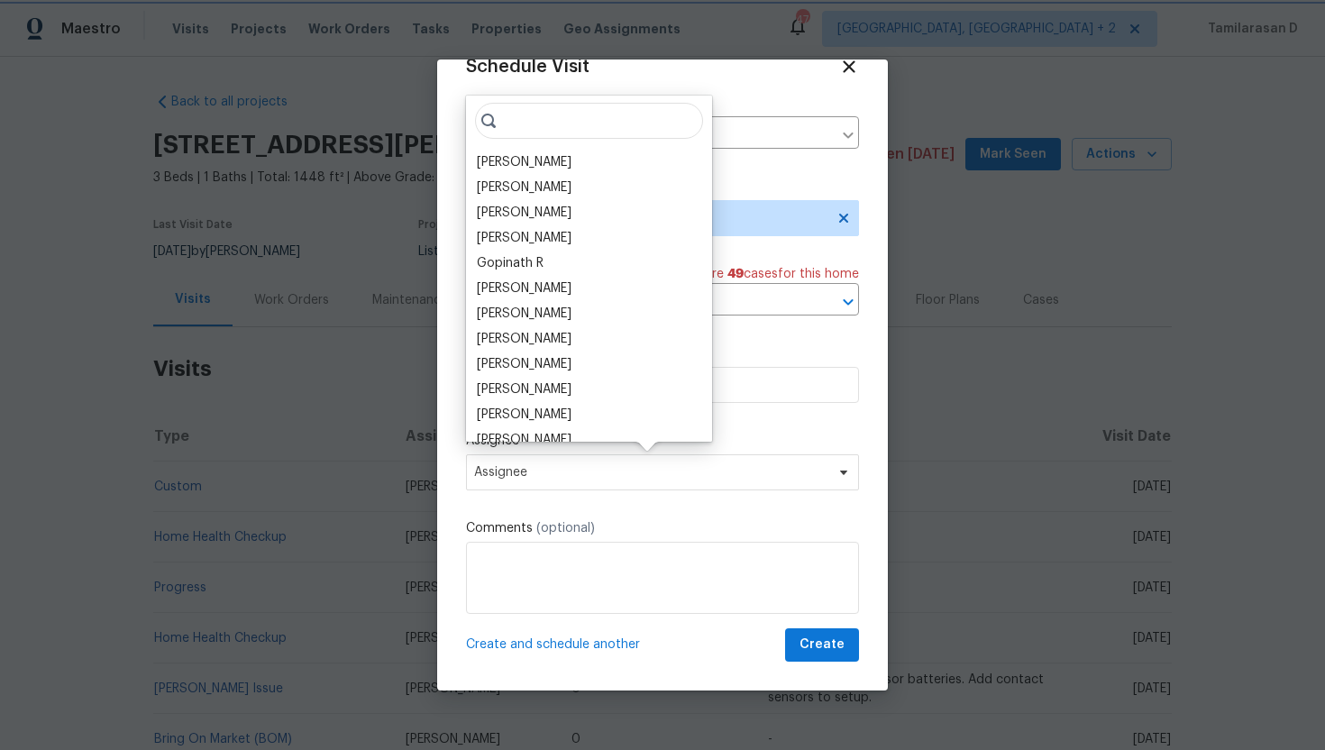
click at [685, 352] on label "Scheduled Date" at bounding box center [662, 353] width 393 height 18
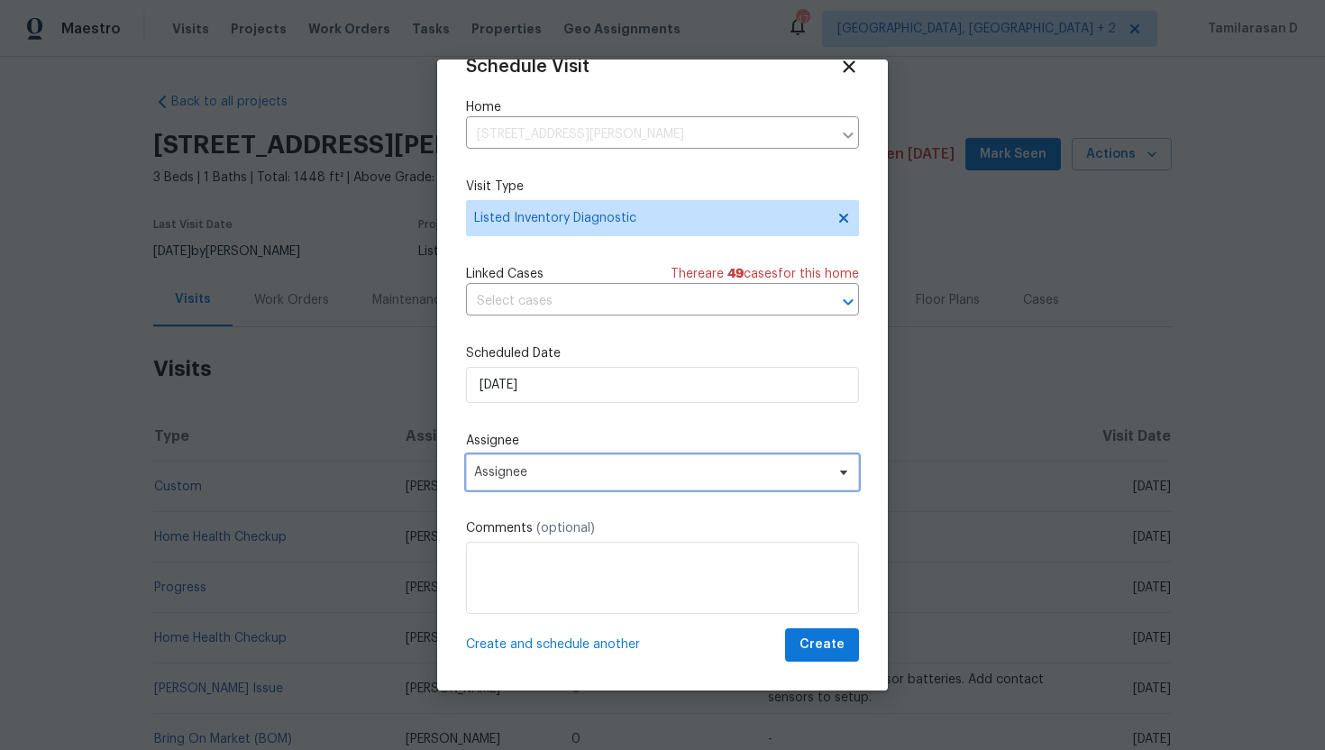
click at [546, 474] on span "Assignee" at bounding box center [650, 472] width 353 height 14
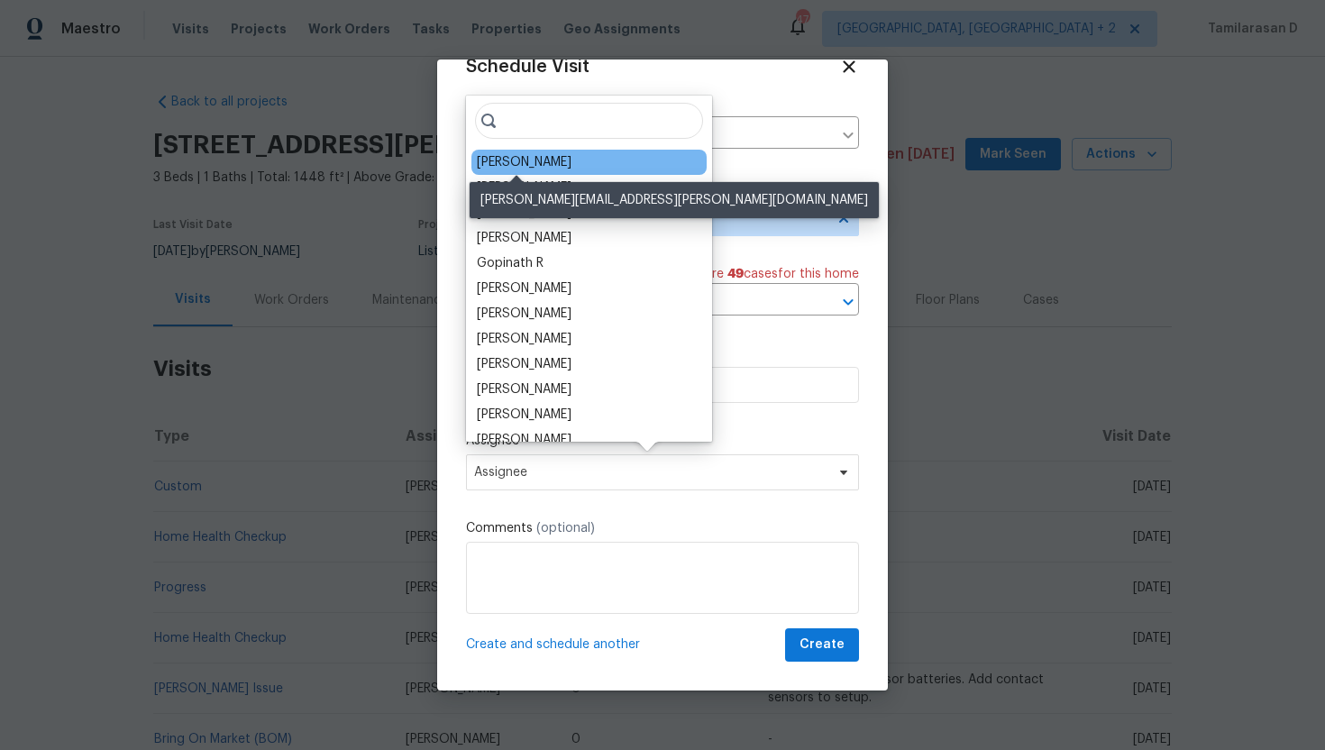
click at [515, 158] on div "Michael Foley" at bounding box center [524, 162] width 95 height 18
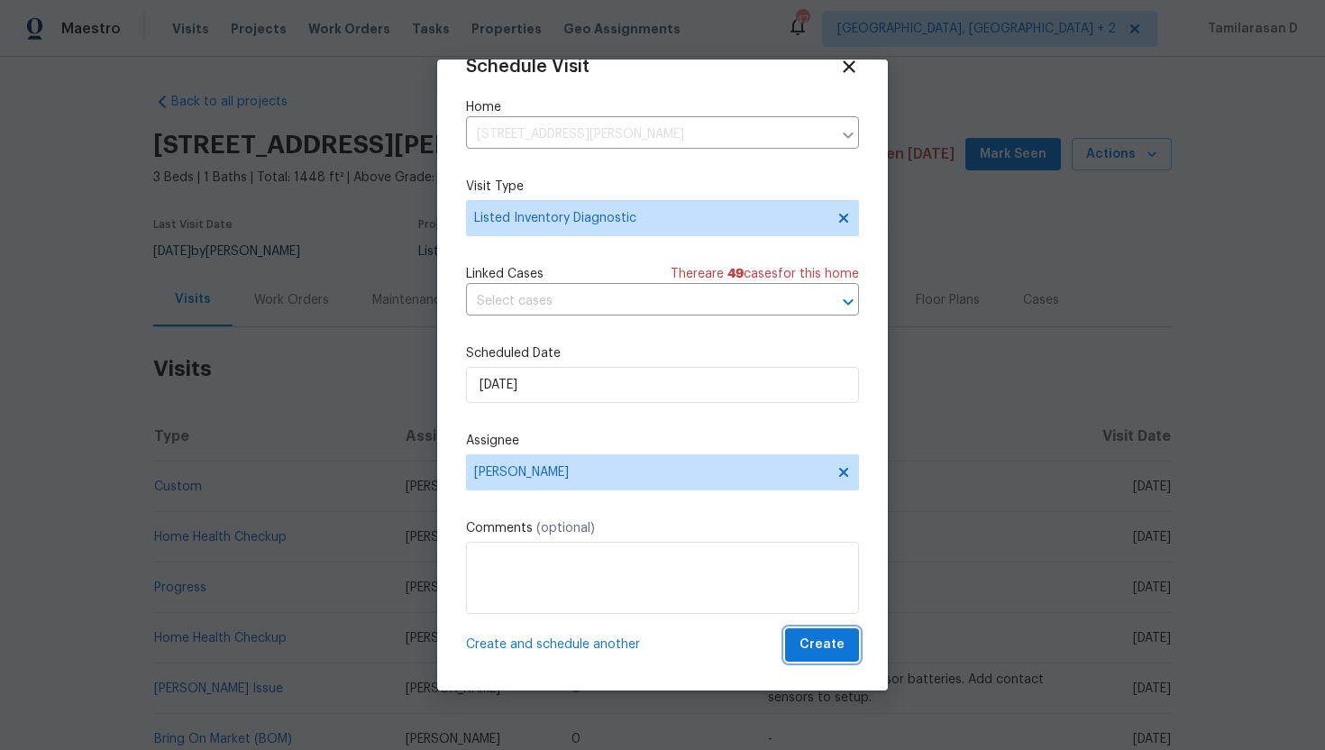
click at [817, 650] on span "Create" at bounding box center [822, 645] width 45 height 23
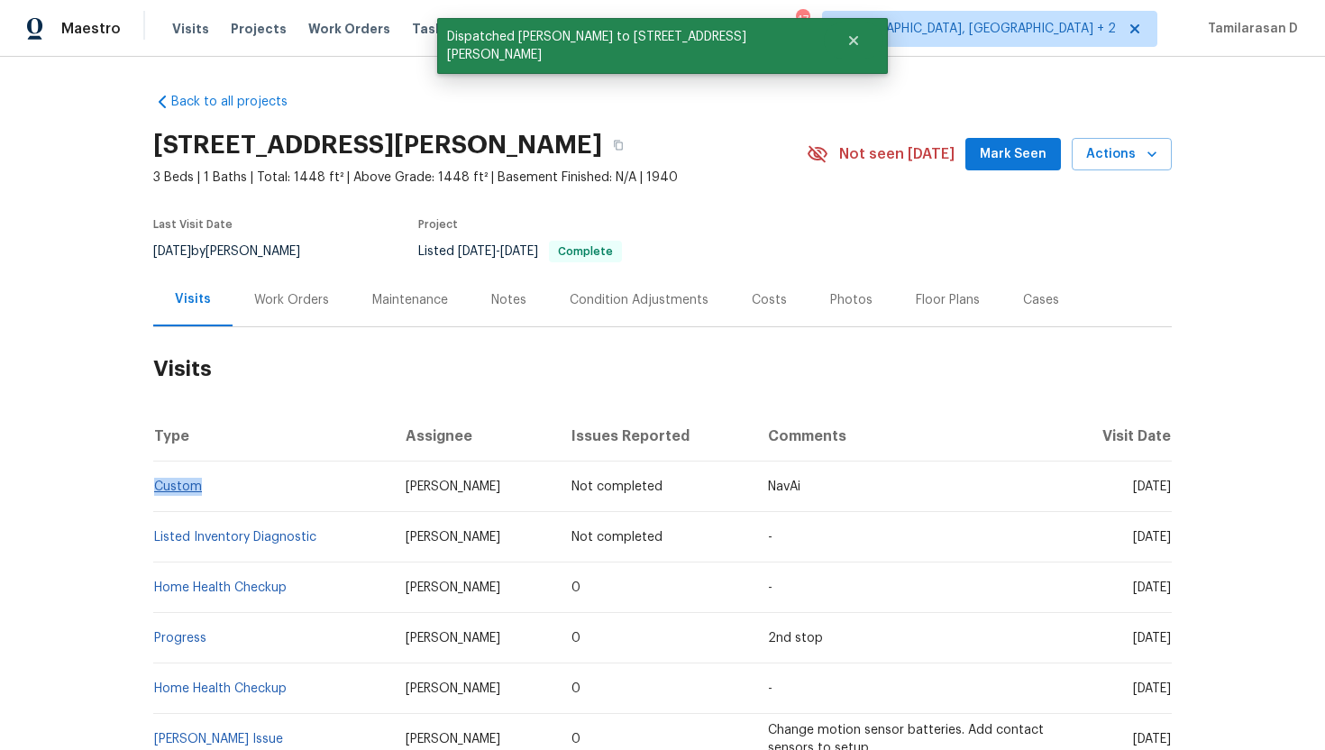
drag, startPoint x: 206, startPoint y: 494, endPoint x: 155, endPoint y: 489, distance: 51.7
click at [155, 489] on td "Custom" at bounding box center [272, 487] width 238 height 50
click at [253, 405] on h2 "Visits" at bounding box center [662, 369] width 1019 height 84
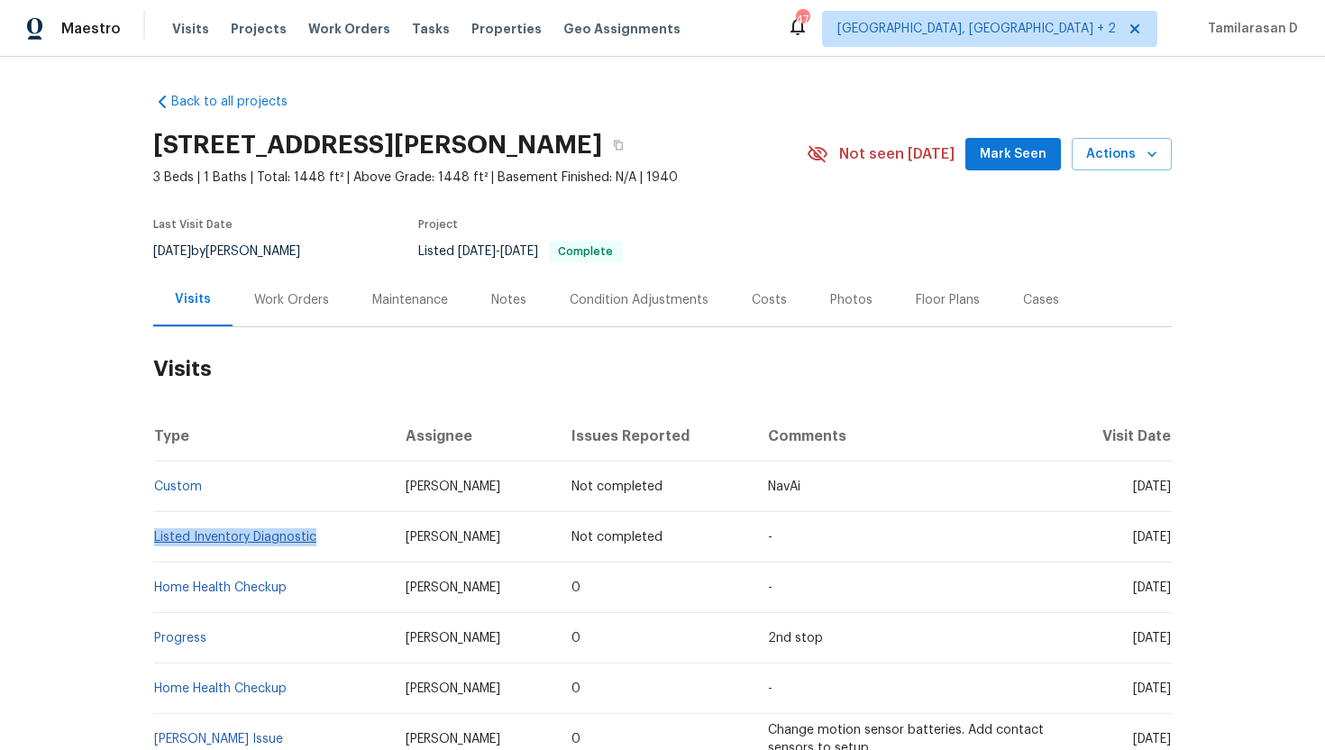
drag, startPoint x: 324, startPoint y: 539, endPoint x: 156, endPoint y: 538, distance: 167.7
click at [156, 538] on td "Listed Inventory Diagnostic" at bounding box center [272, 537] width 238 height 50
copy link "Listed Inventory Diagnostic"
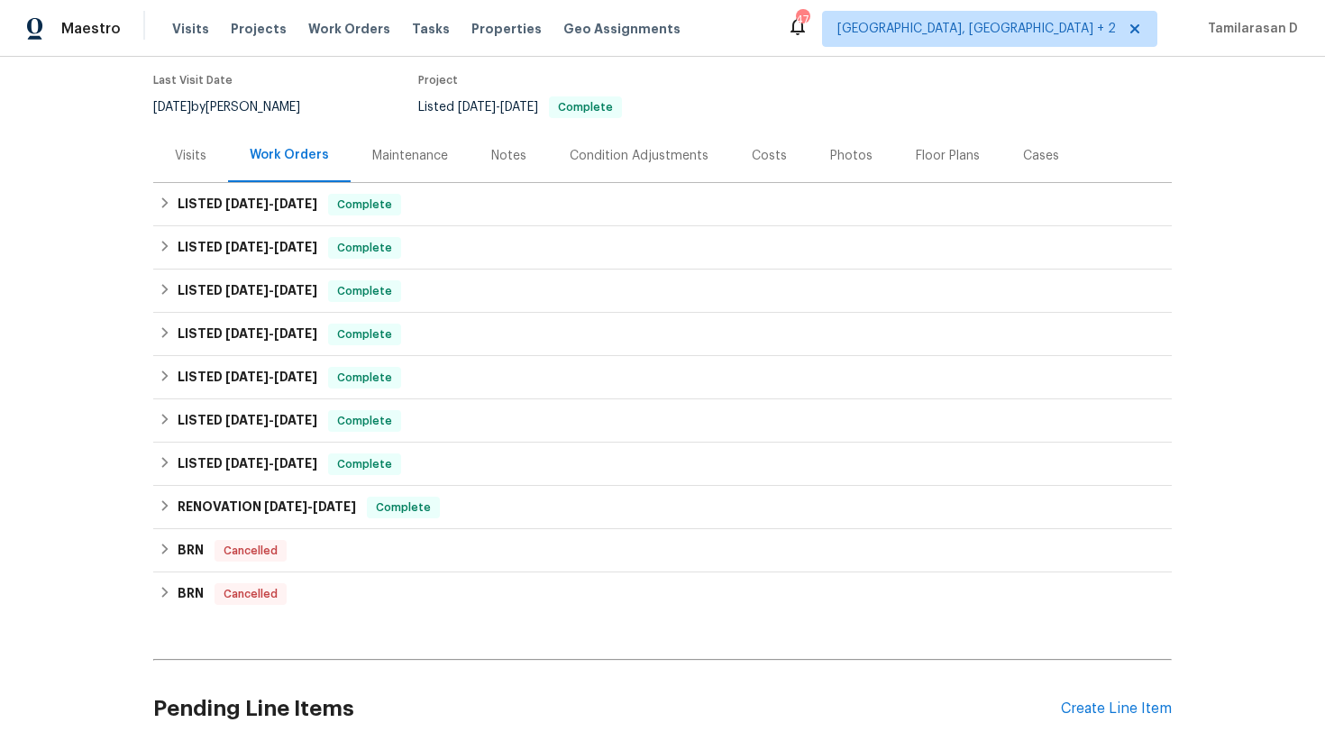
scroll to position [159, 0]
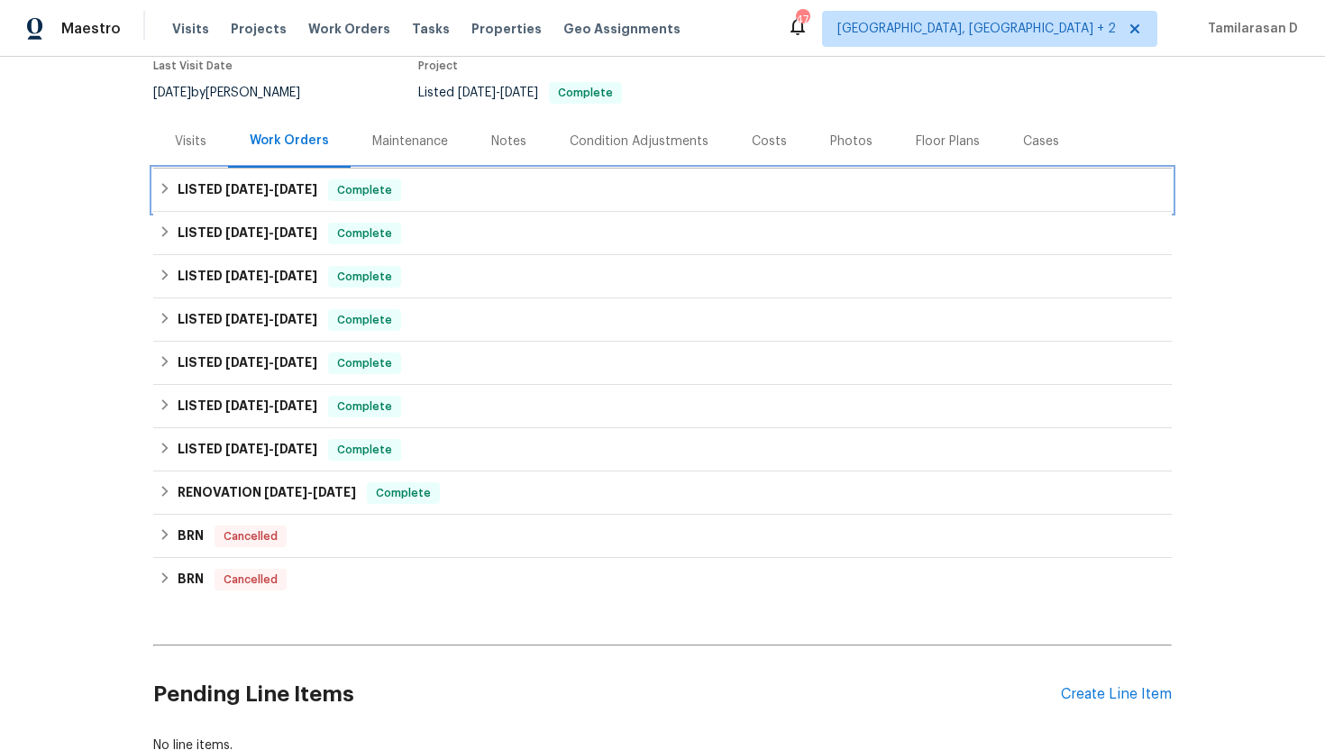
click at [179, 191] on h6 "LISTED 9/19/25 - 9/26/25" at bounding box center [248, 190] width 140 height 22
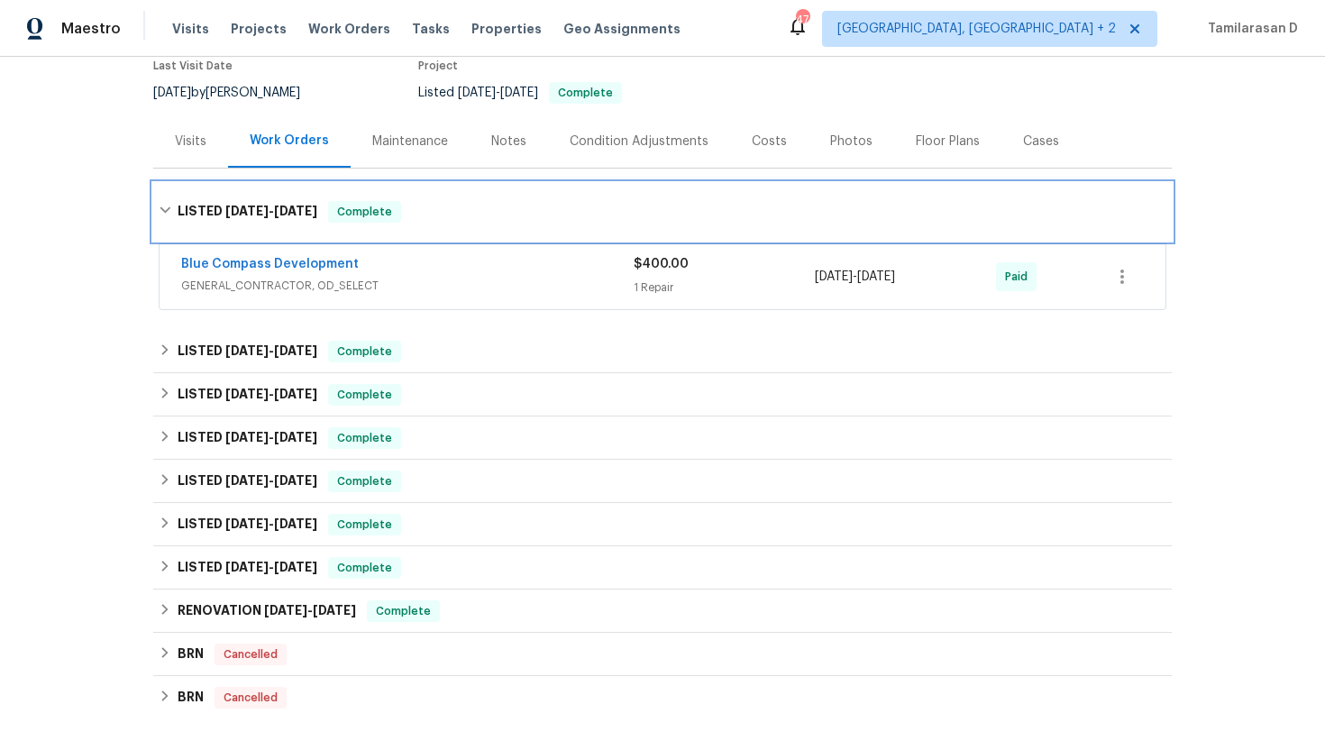
click at [173, 223] on div "LISTED 9/19/25 - 9/26/25 Complete" at bounding box center [662, 212] width 1019 height 58
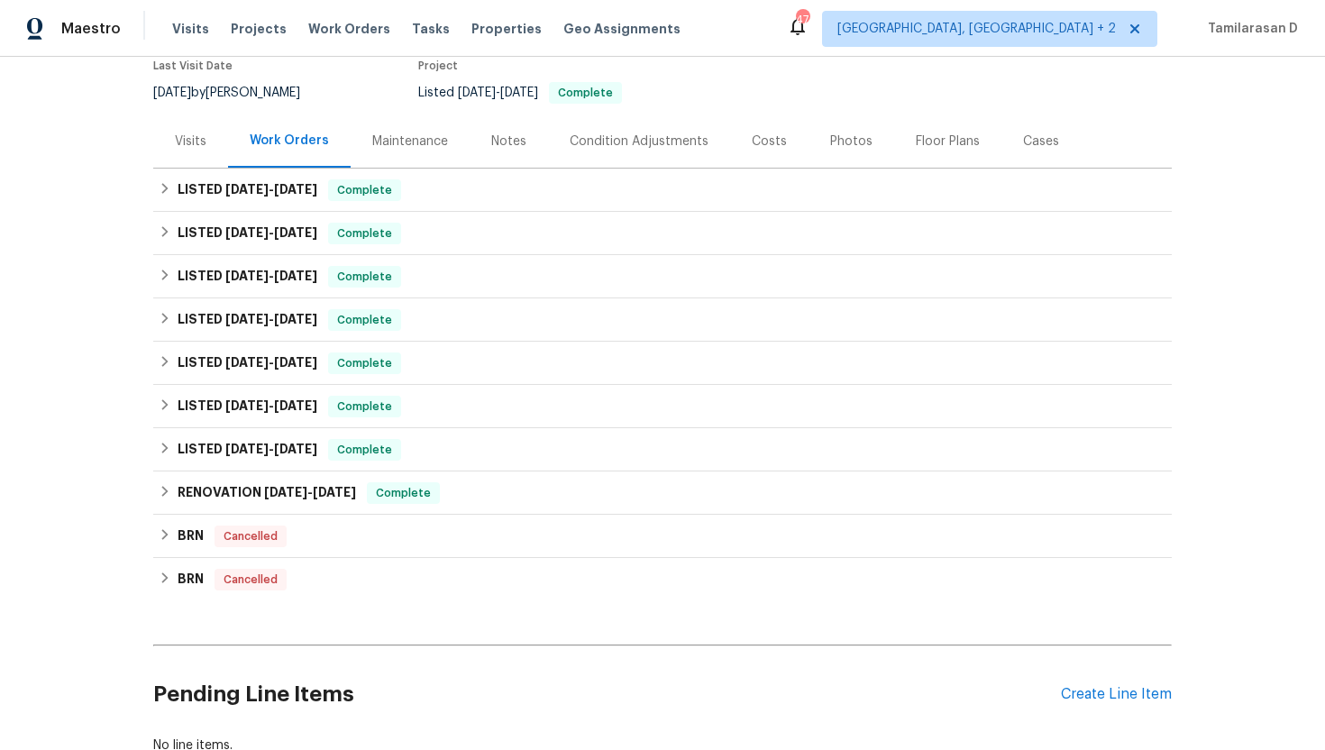
click at [203, 148] on div "Visits" at bounding box center [191, 142] width 32 height 18
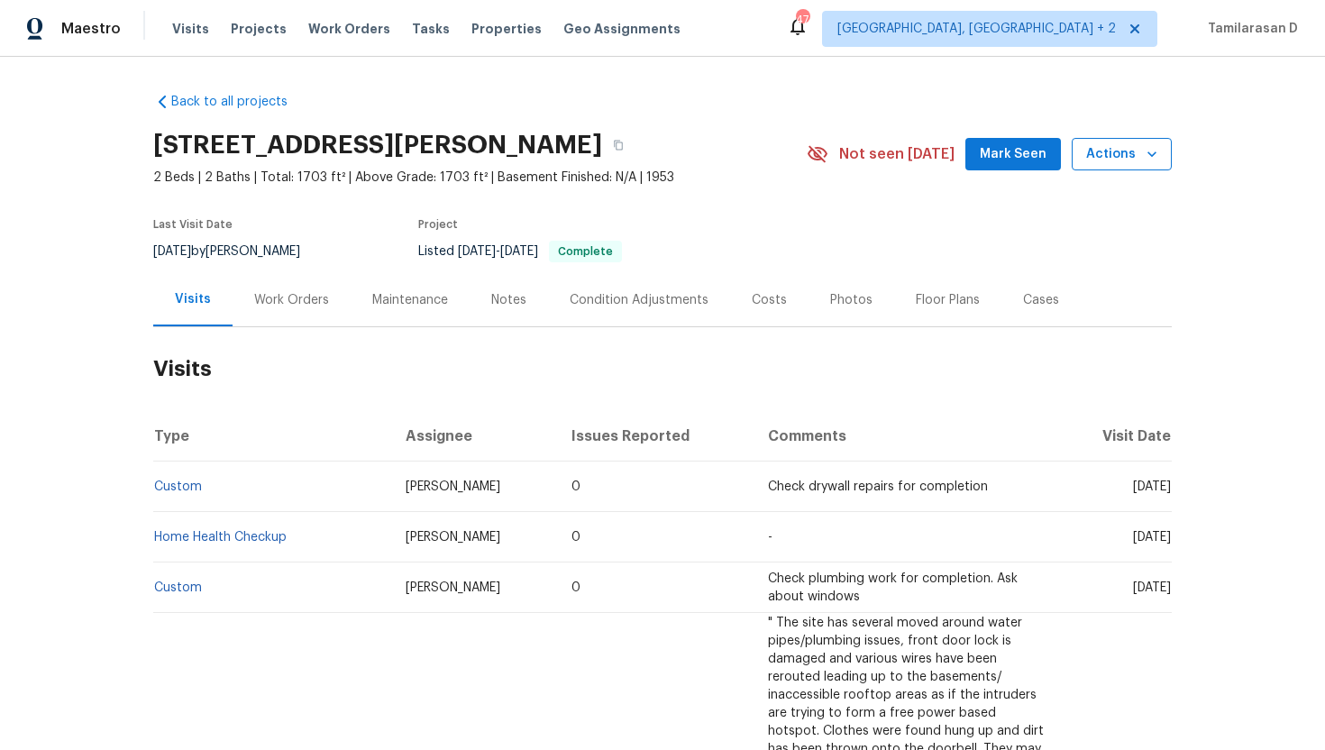
click at [1129, 161] on span "Actions" at bounding box center [1122, 154] width 71 height 23
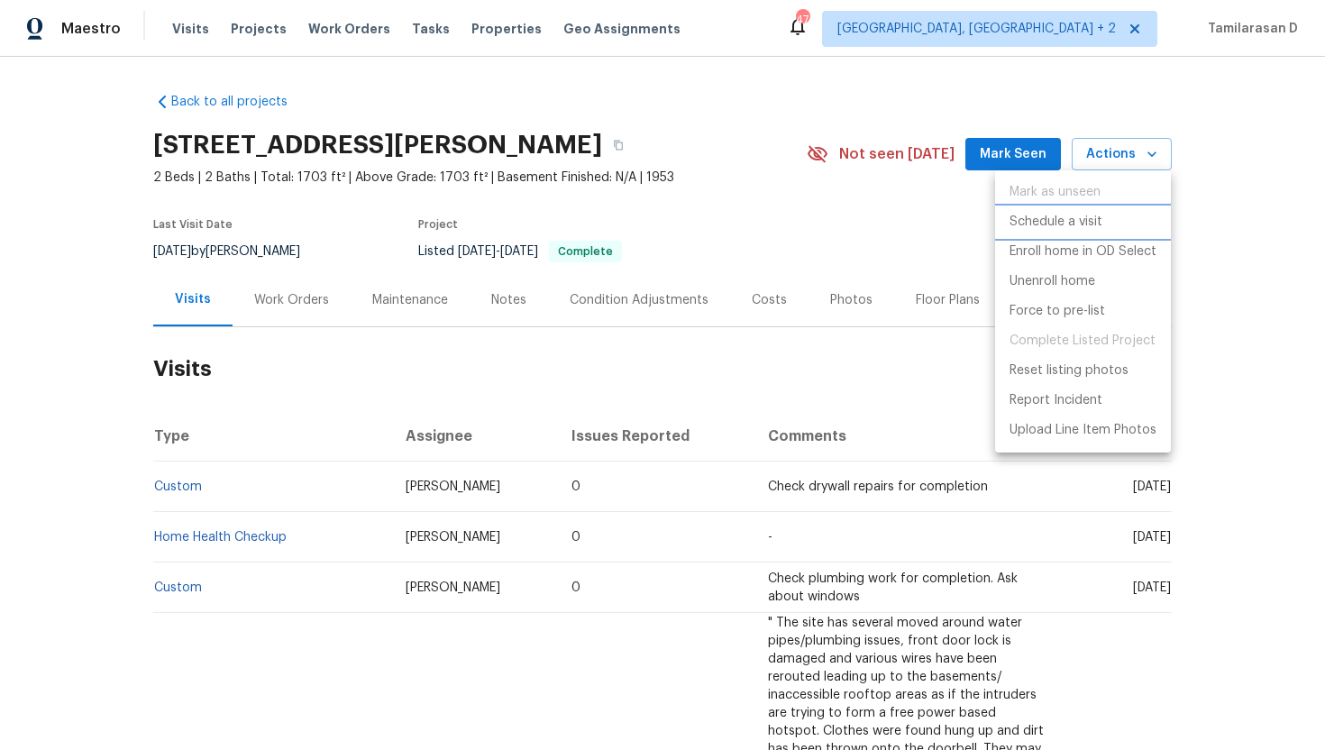
click at [1068, 228] on p "Schedule a visit" at bounding box center [1056, 222] width 93 height 19
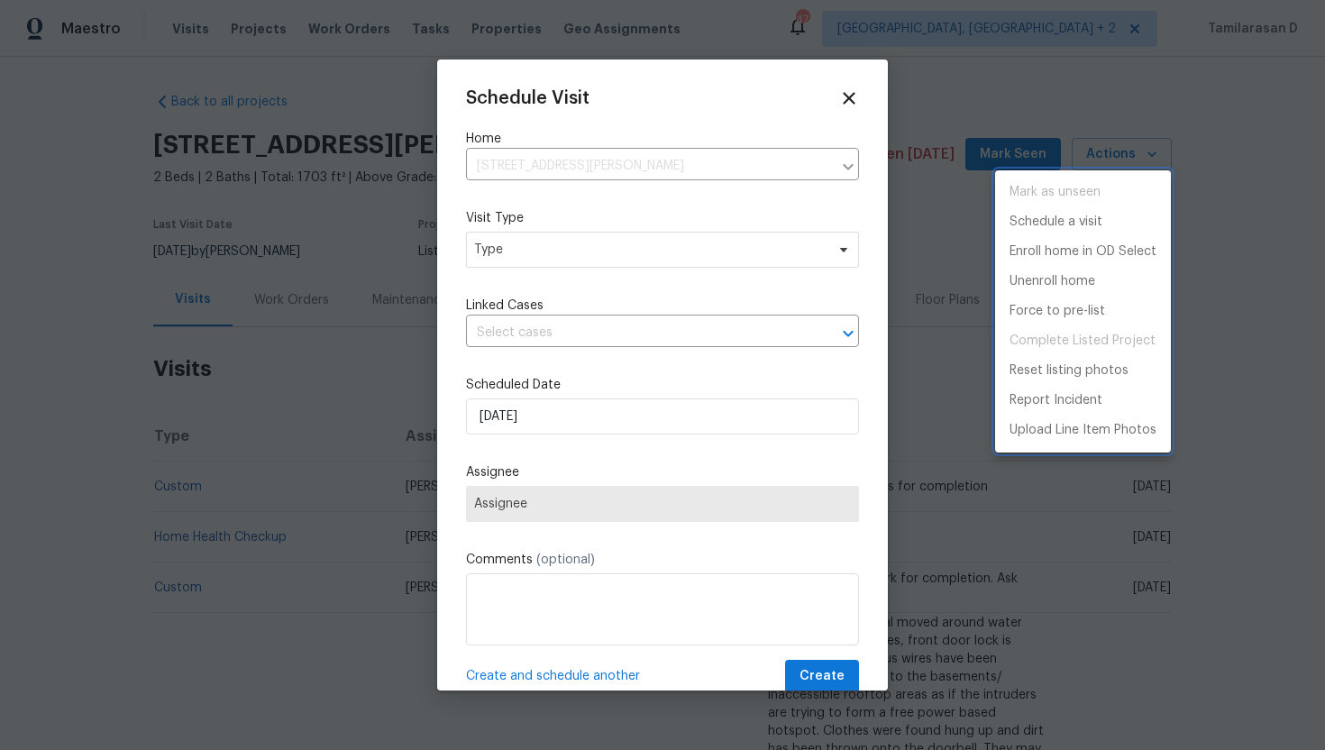
click at [509, 248] on div at bounding box center [662, 375] width 1325 height 750
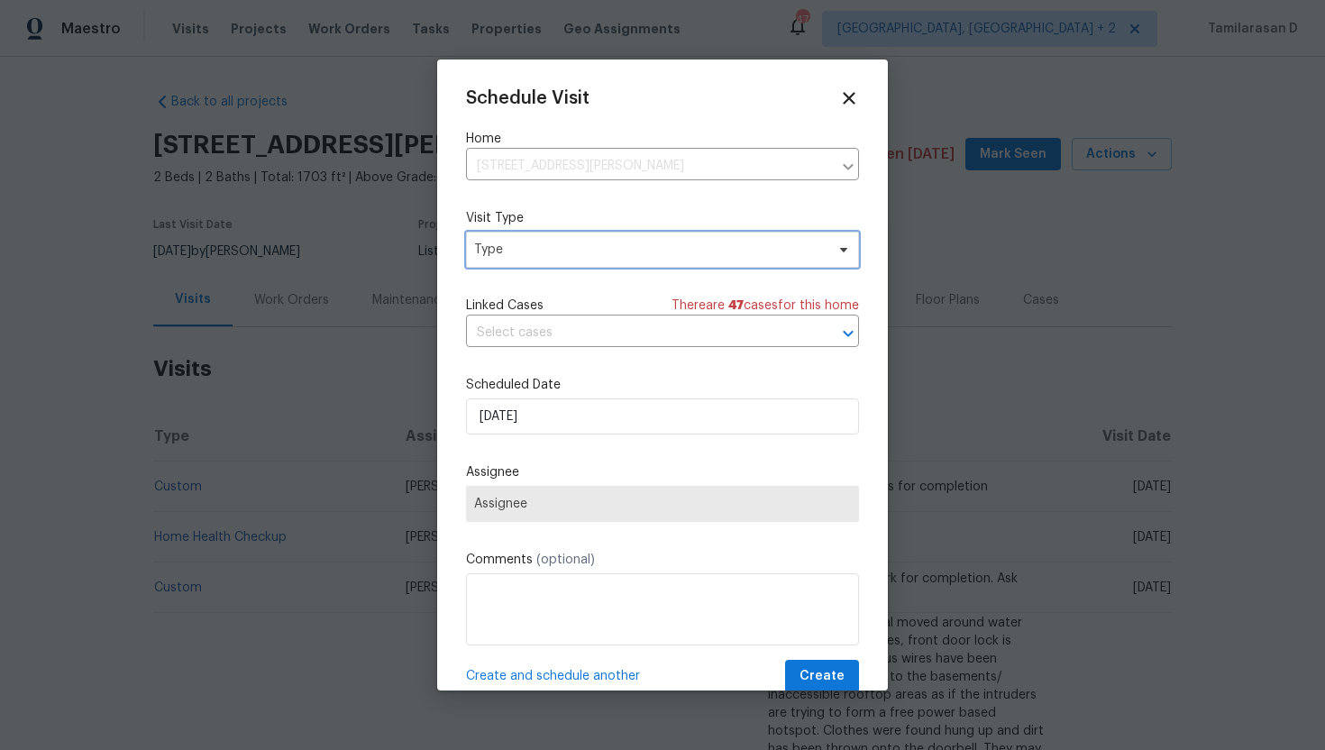
click at [509, 248] on span "Type" at bounding box center [649, 250] width 351 height 18
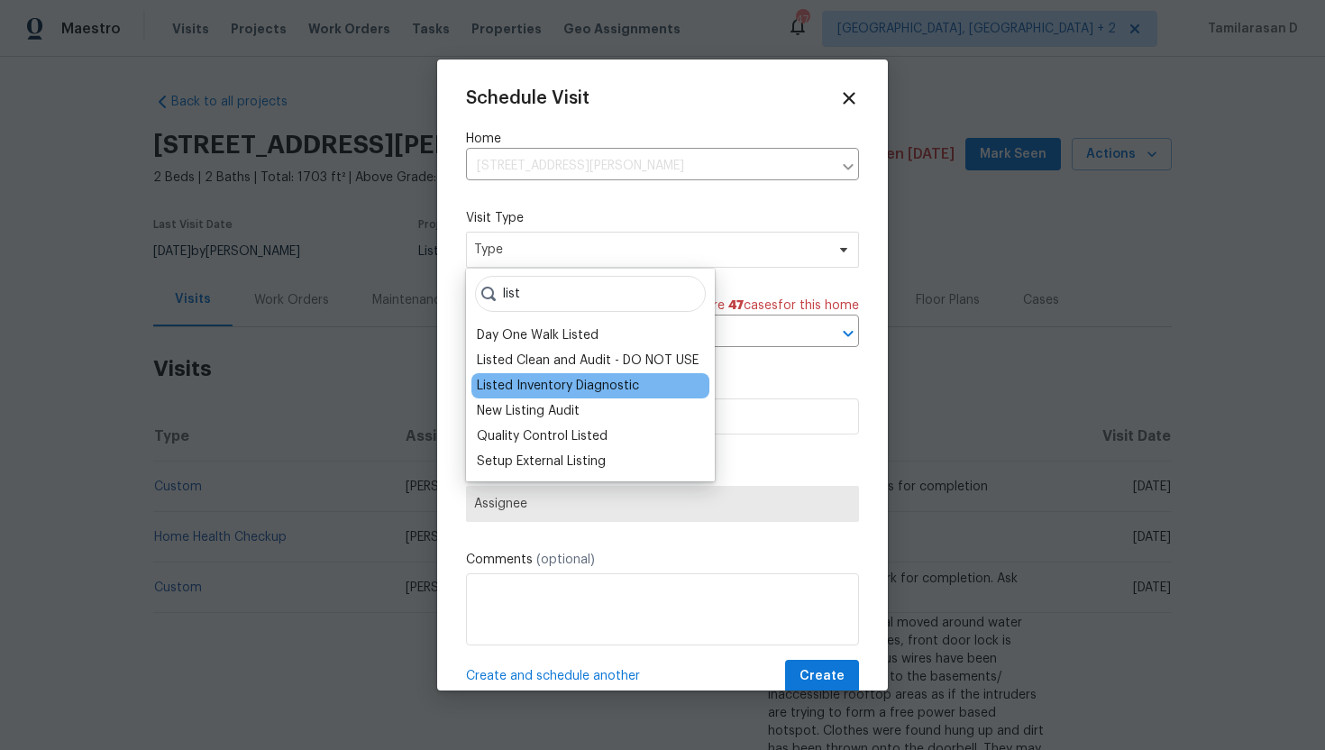
type input "list"
click at [522, 375] on div "Listed Inventory Diagnostic" at bounding box center [591, 385] width 238 height 25
click at [532, 390] on div "Listed Inventory Diagnostic" at bounding box center [558, 386] width 162 height 18
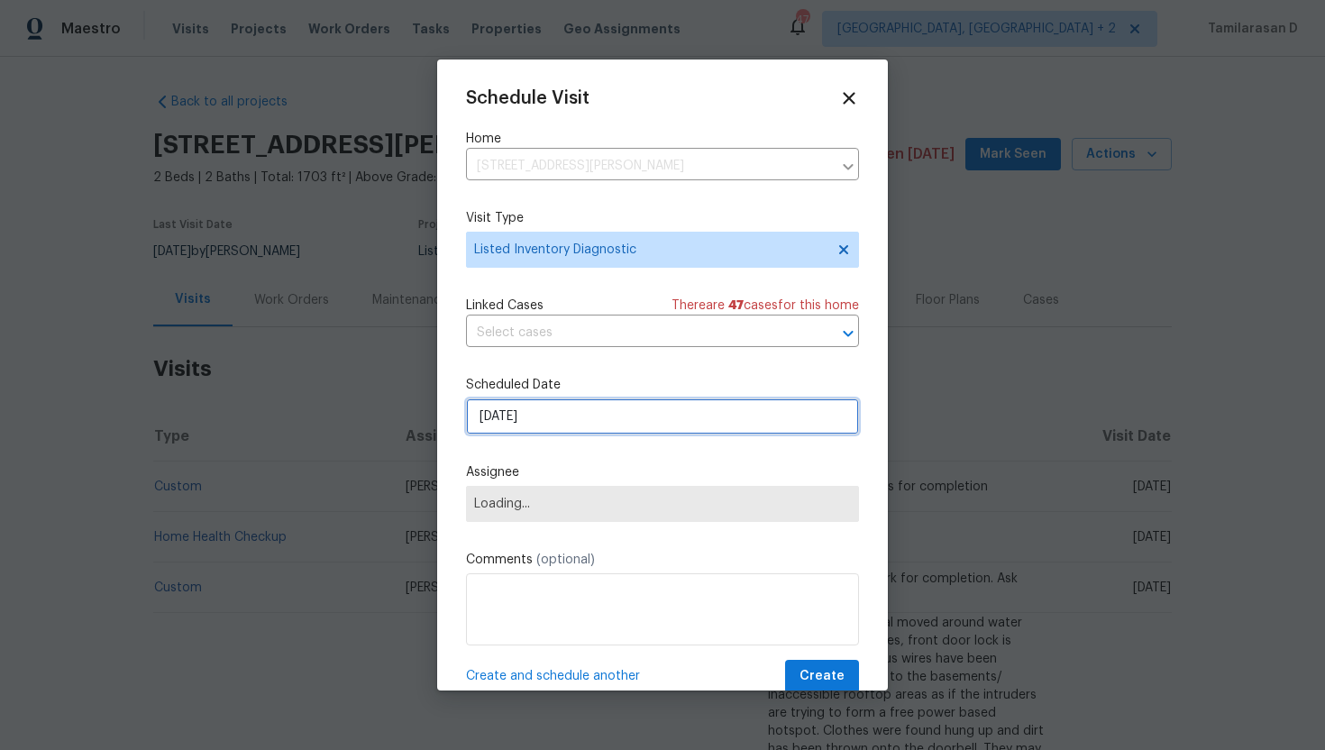
click at [512, 427] on input "[DATE]" at bounding box center [662, 417] width 393 height 36
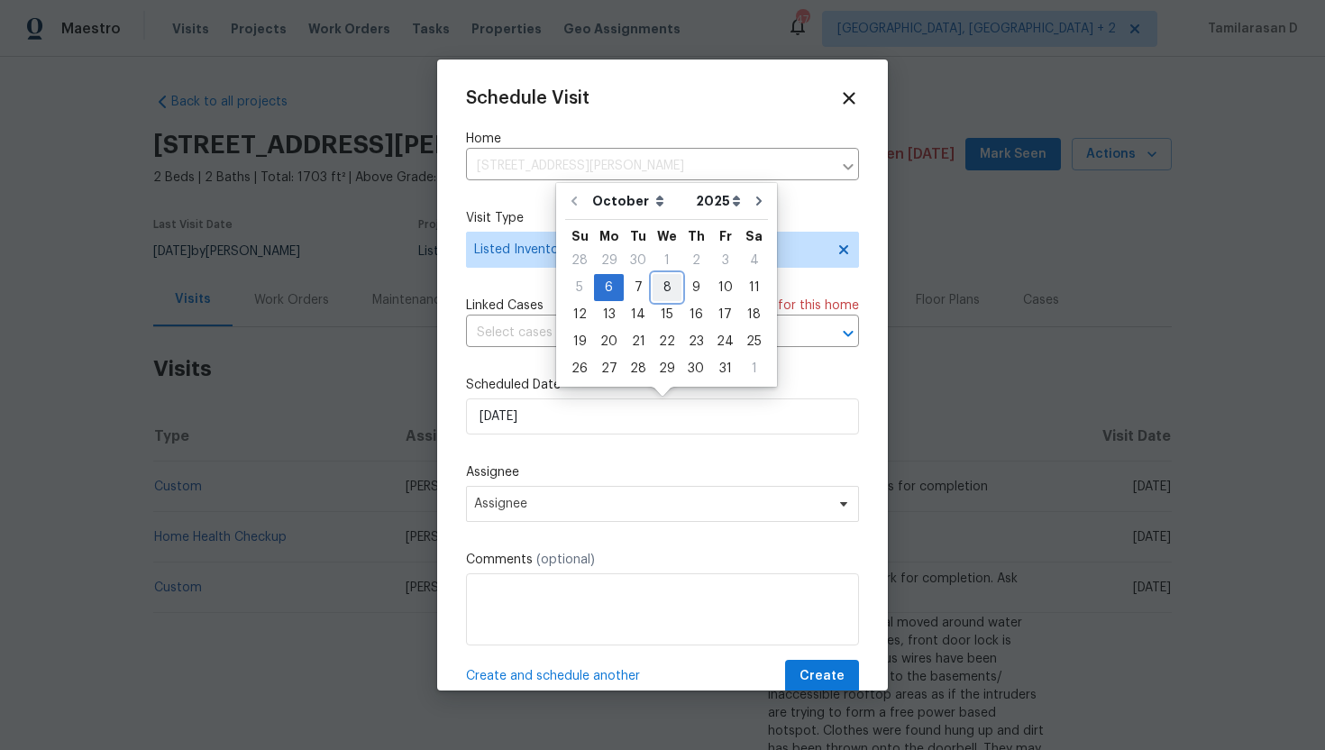
click at [667, 294] on div "8" at bounding box center [667, 287] width 29 height 25
type input "[DATE]"
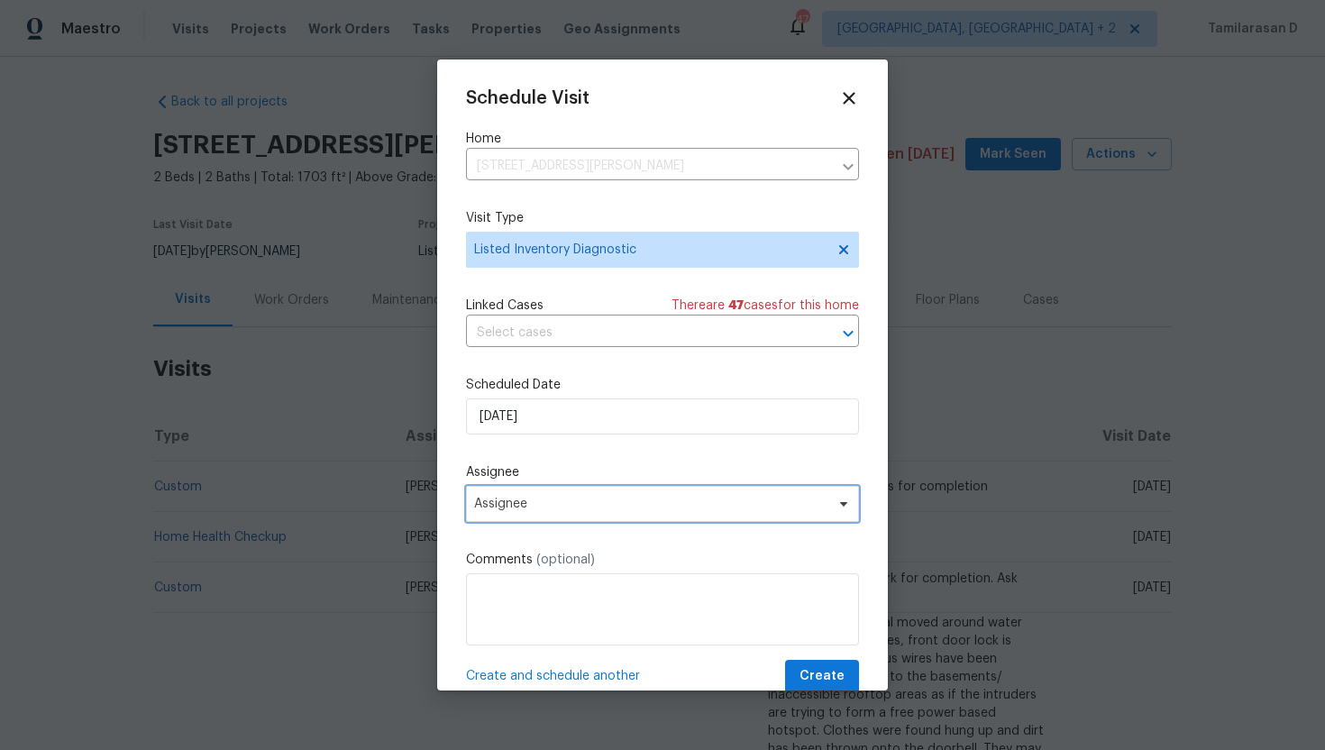
click at [521, 518] on span "Assignee" at bounding box center [662, 504] width 393 height 36
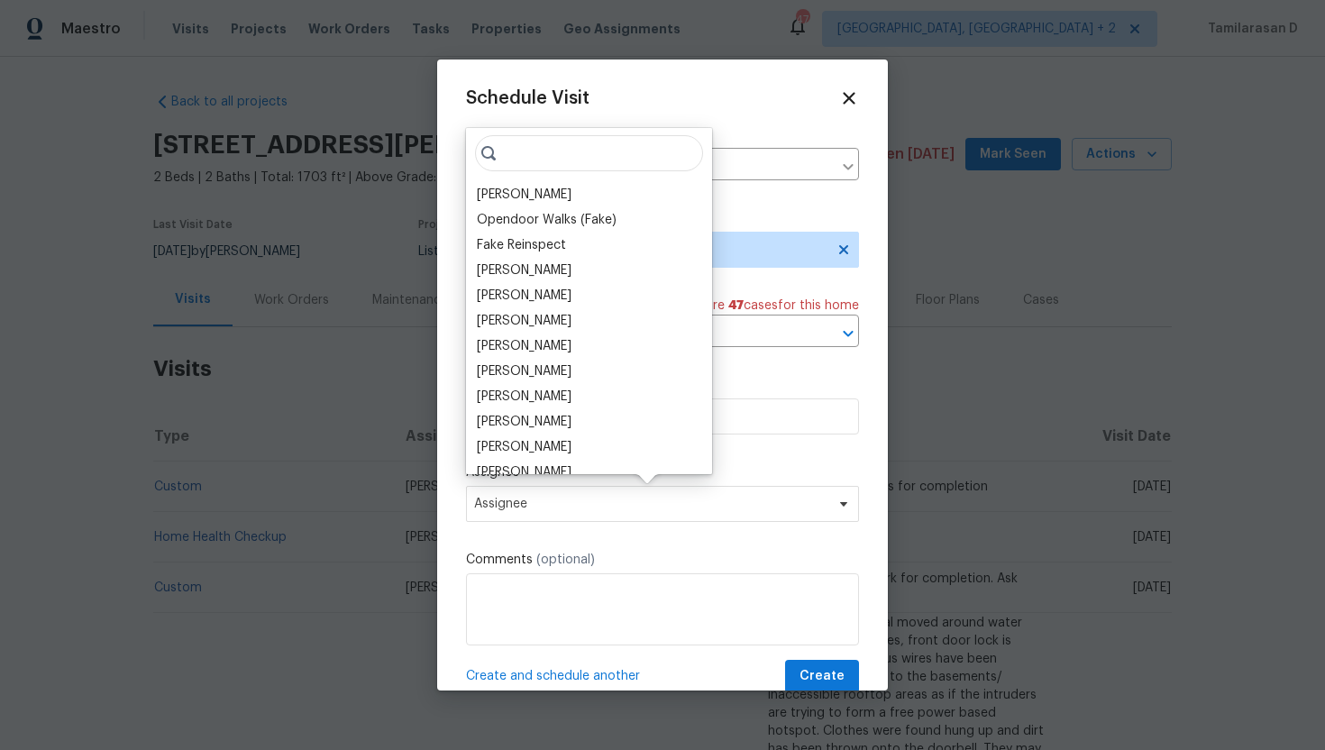
click at [520, 153] on input "search" at bounding box center [589, 153] width 228 height 36
click at [683, 378] on label "Scheduled Date" at bounding box center [662, 385] width 393 height 18
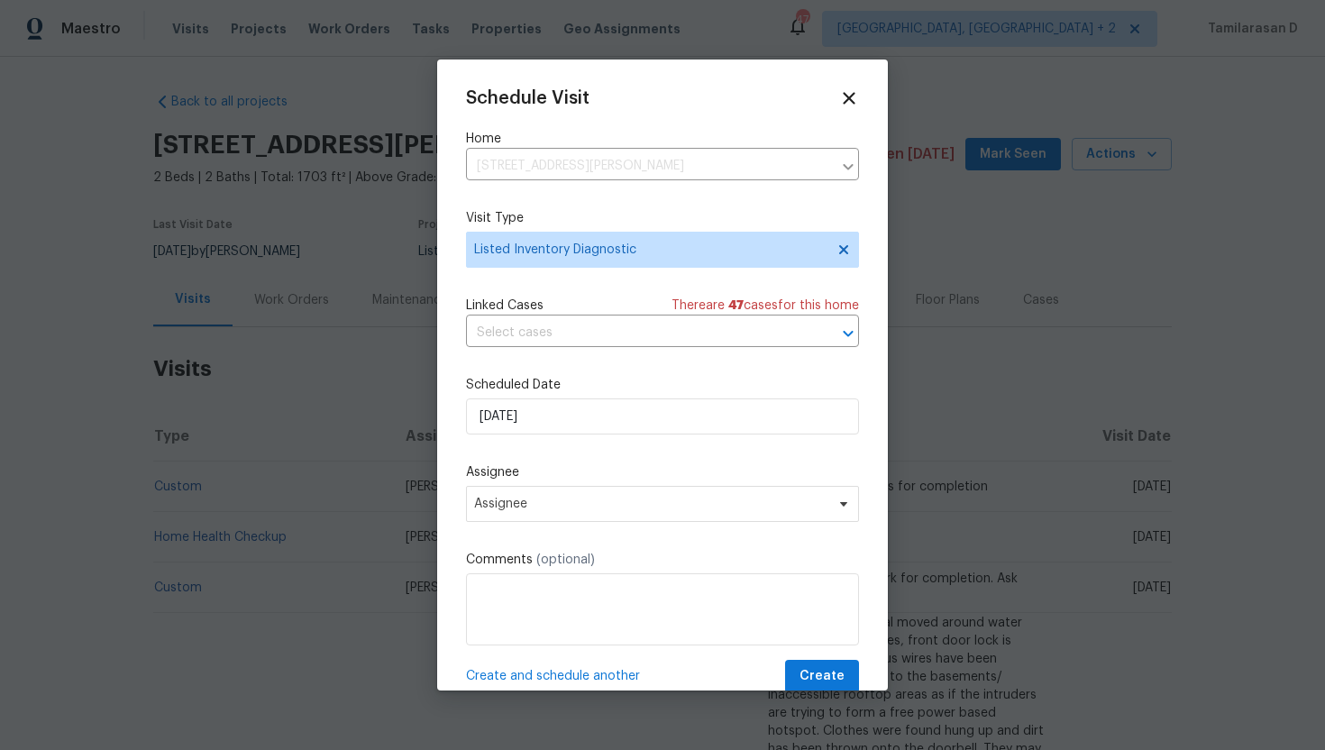
click at [548, 477] on label "Assignee" at bounding box center [662, 472] width 393 height 18
click at [525, 506] on span "Assignee" at bounding box center [650, 504] width 353 height 14
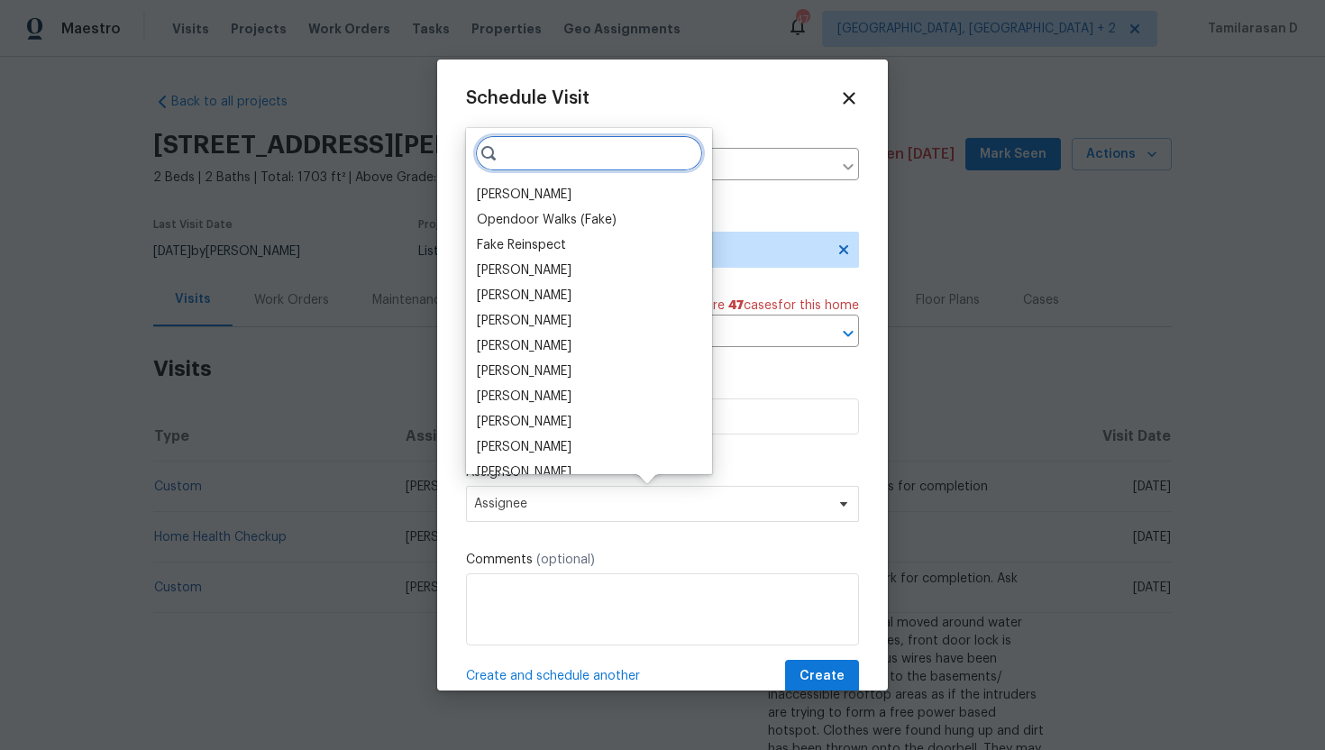
click at [506, 151] on input "search" at bounding box center [589, 153] width 228 height 36
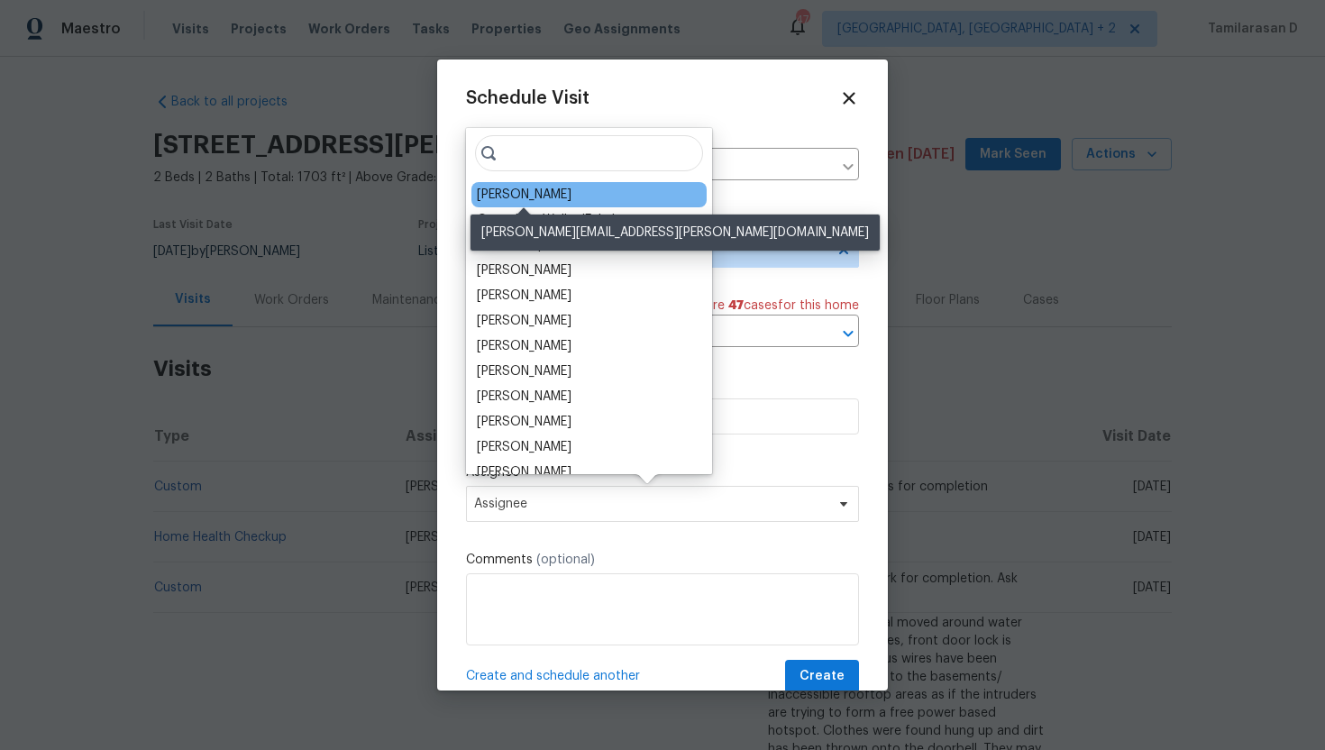
click at [513, 200] on div "Todd Jorgenson" at bounding box center [524, 195] width 95 height 18
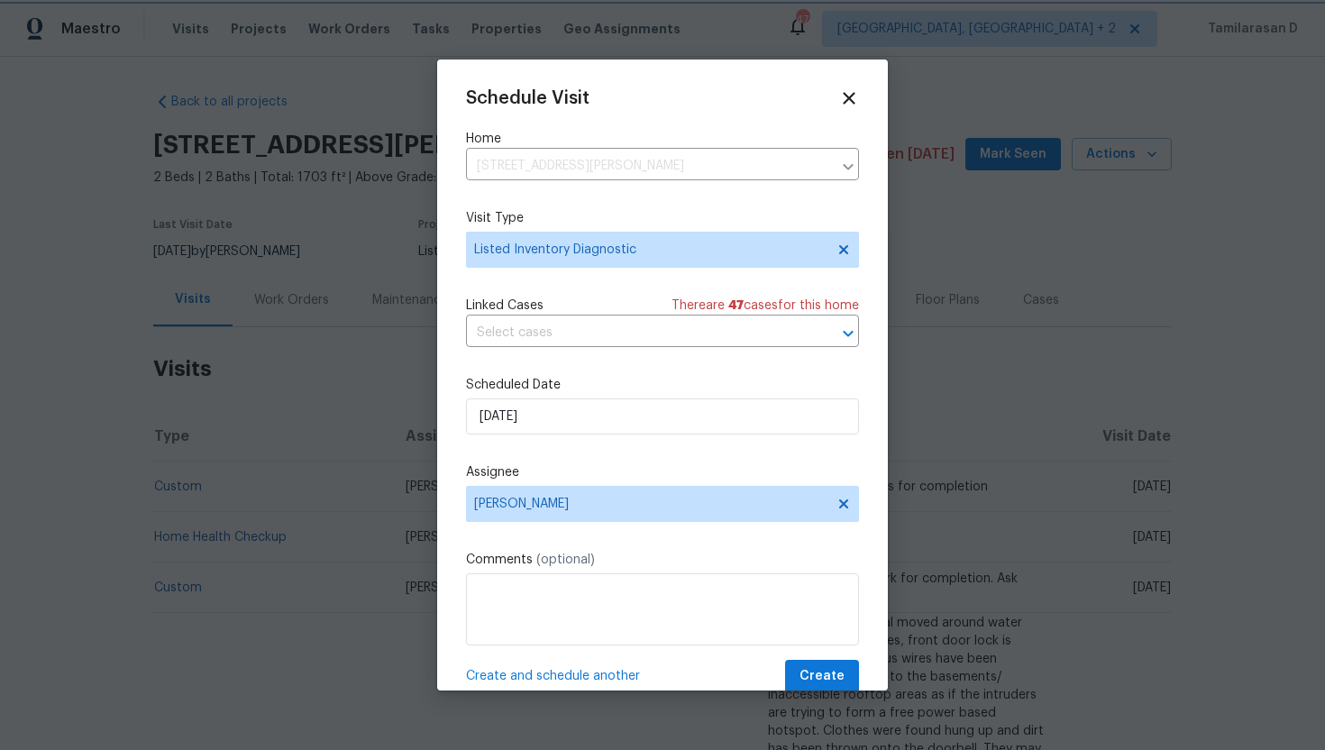
scroll to position [32, 0]
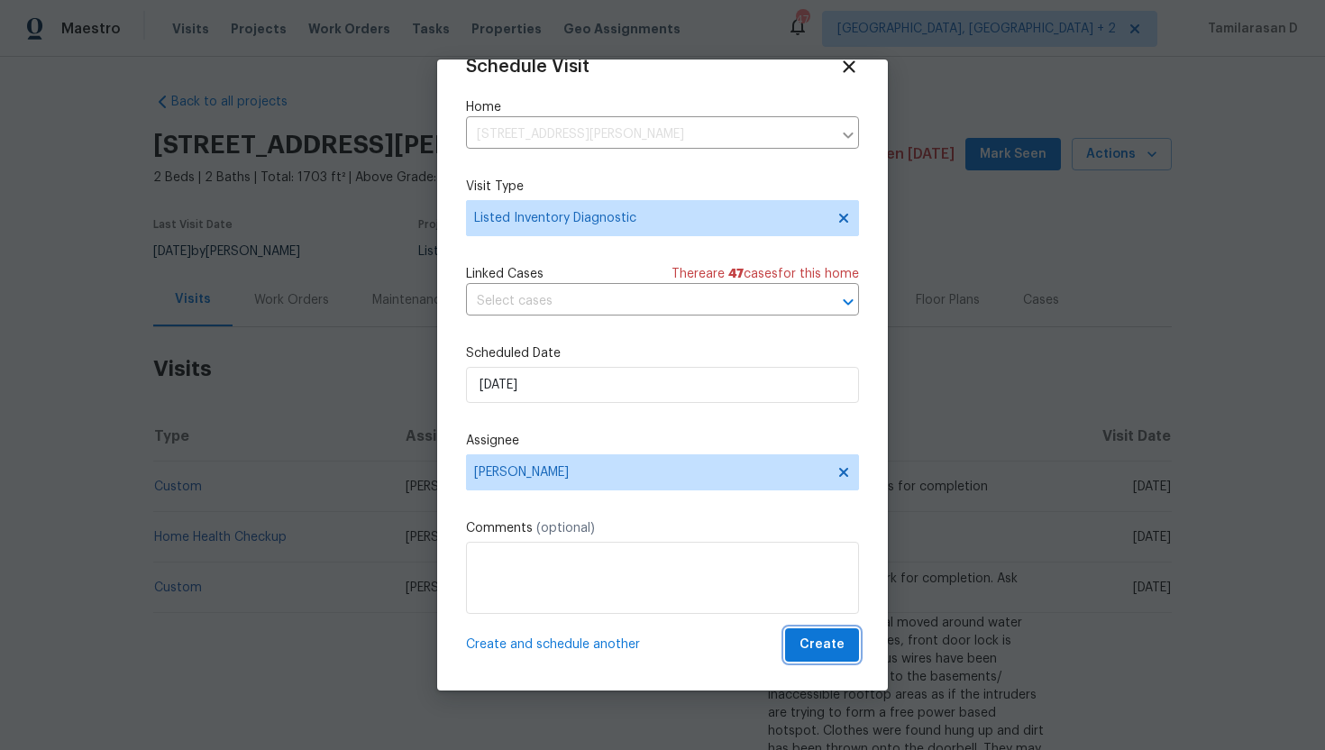
click at [817, 638] on span "Create" at bounding box center [822, 645] width 45 height 23
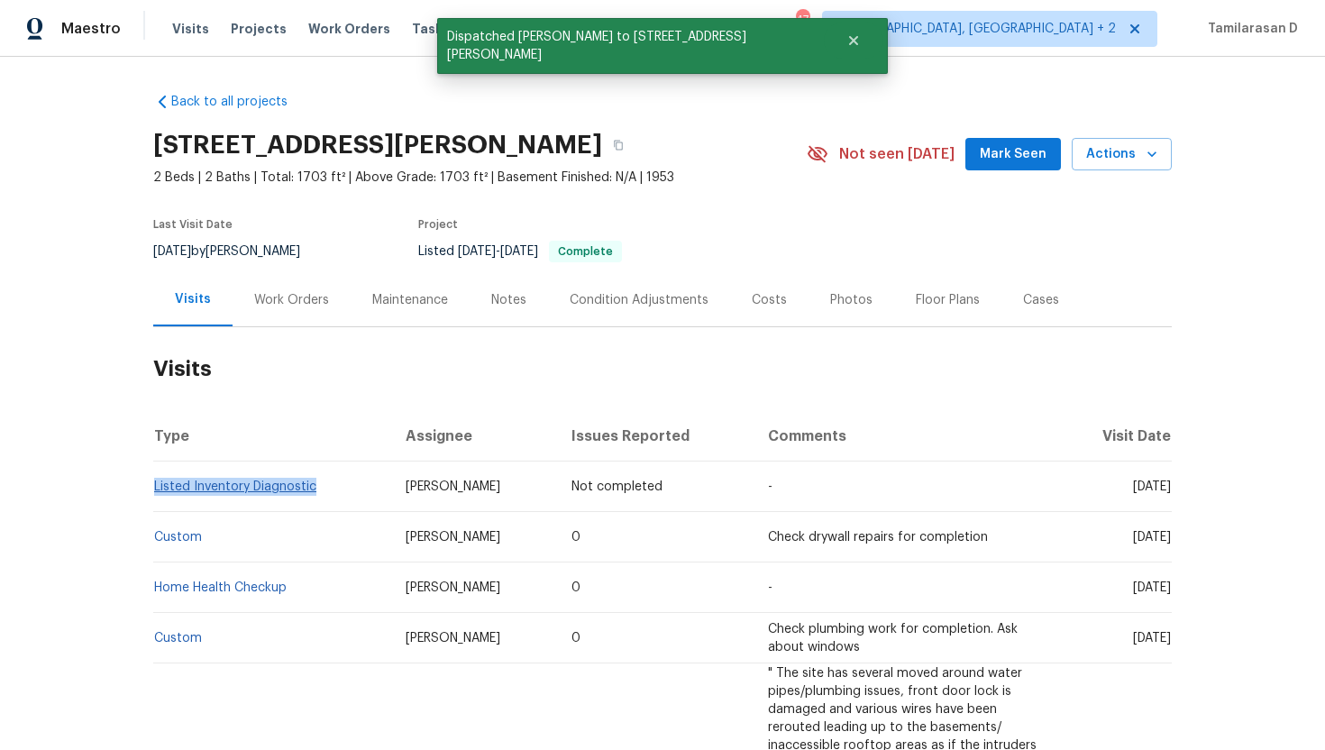
drag, startPoint x: 317, startPoint y: 484, endPoint x: 157, endPoint y: 482, distance: 160.5
click at [157, 482] on td "Listed Inventory Diagnostic" at bounding box center [272, 487] width 238 height 50
copy link "Listed Inventory Diagnostic"
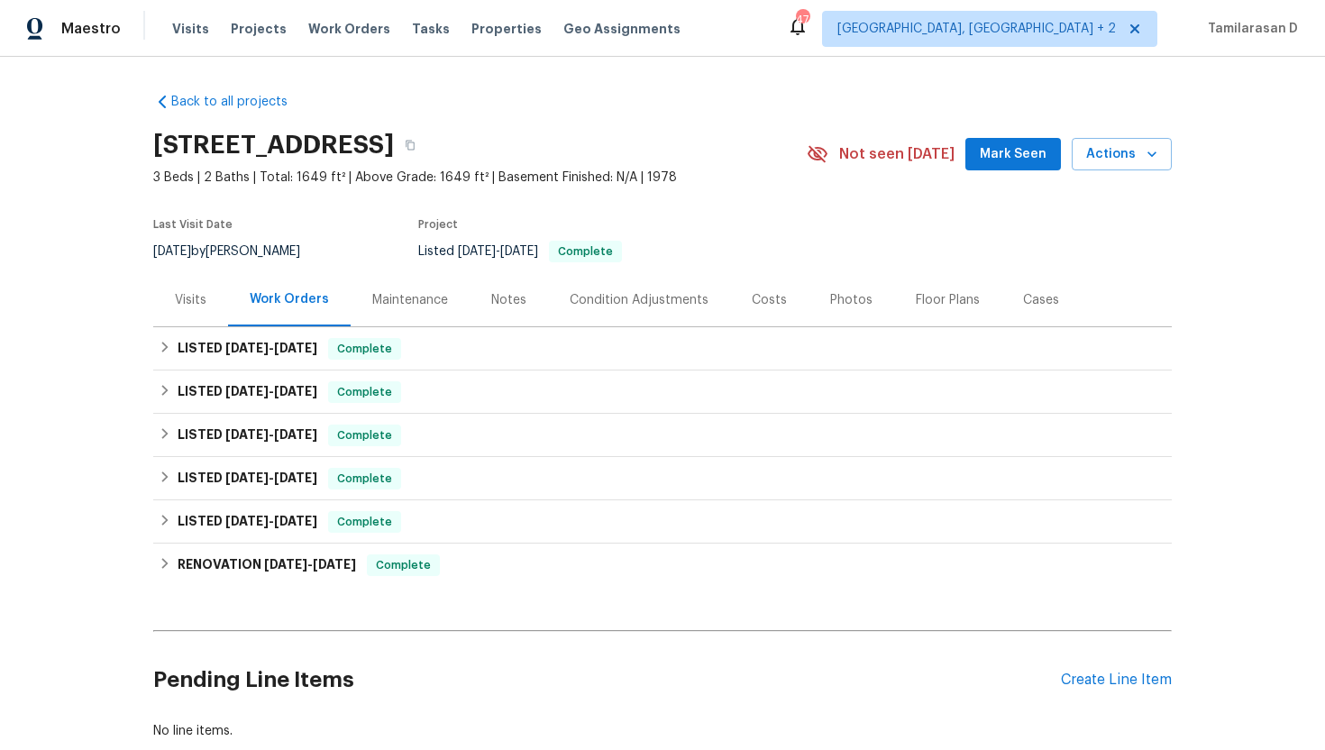
click at [182, 298] on div "Visits" at bounding box center [191, 300] width 32 height 18
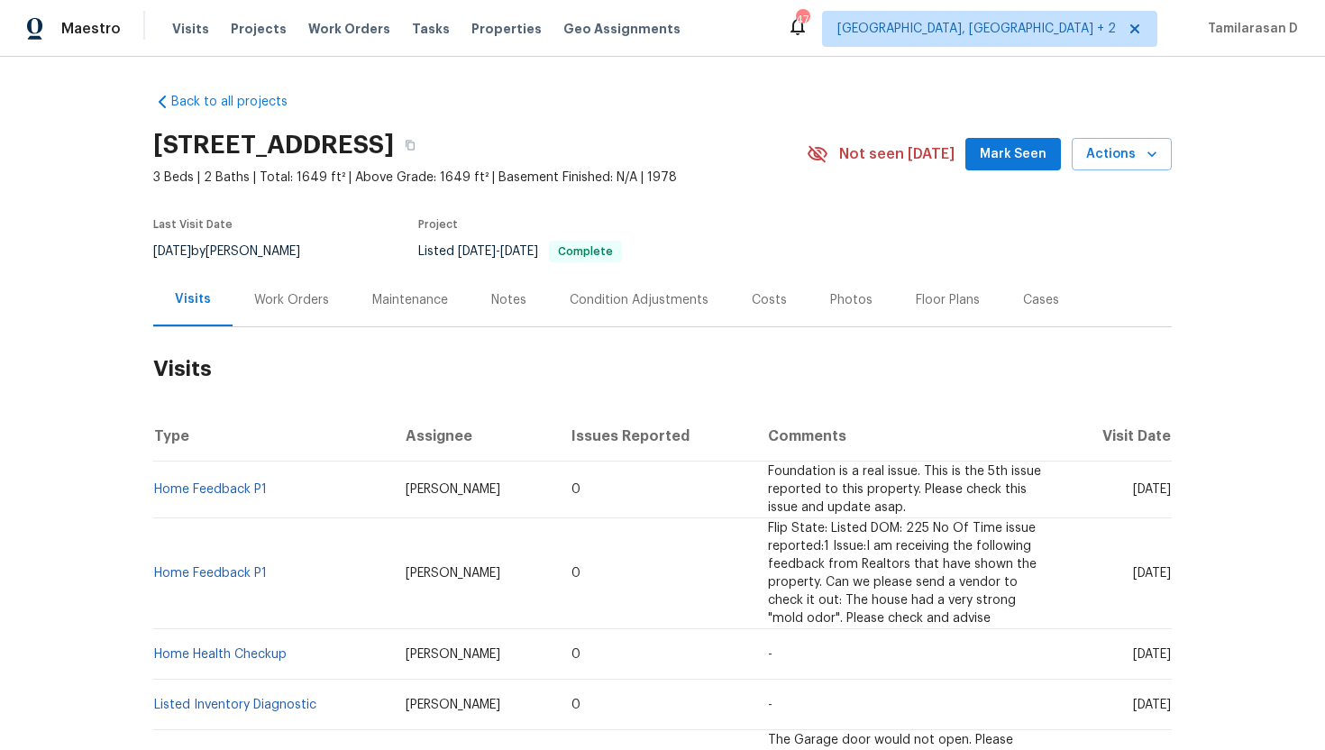
scroll to position [12, 0]
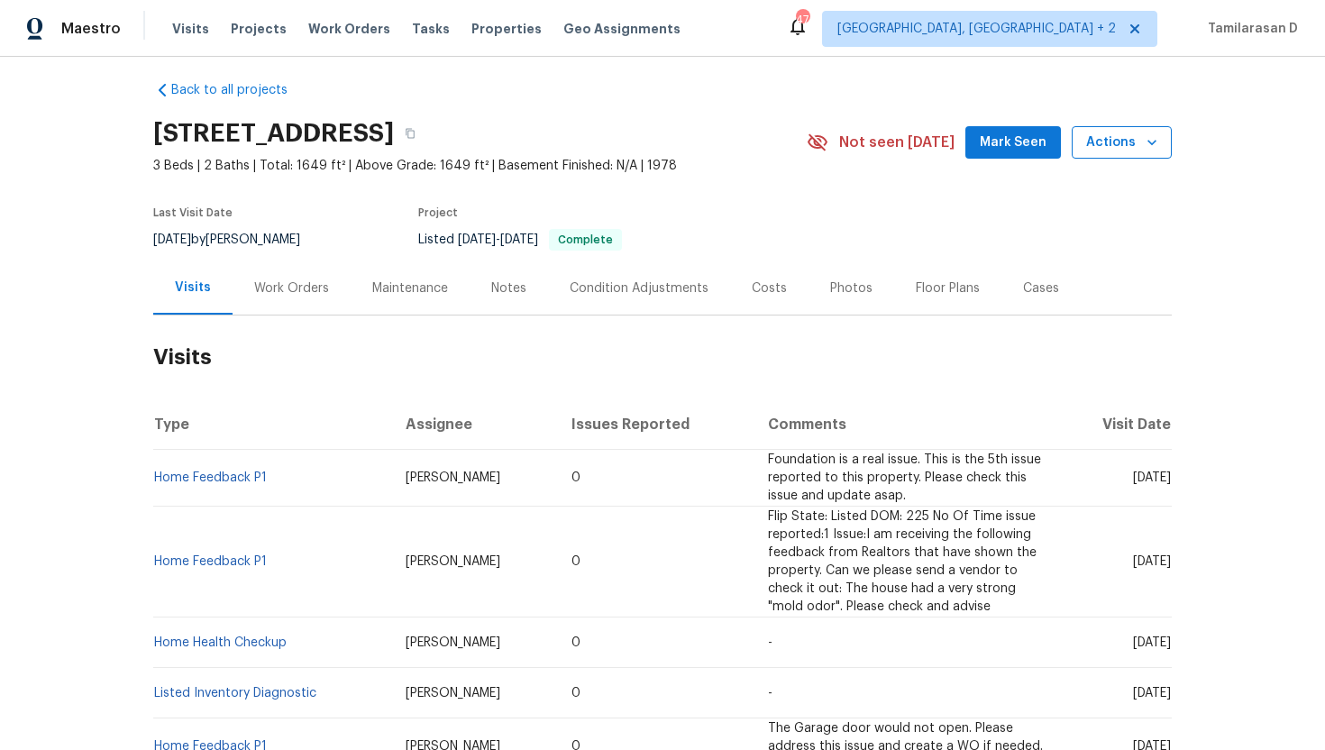
click at [1138, 148] on span "Actions" at bounding box center [1122, 143] width 71 height 23
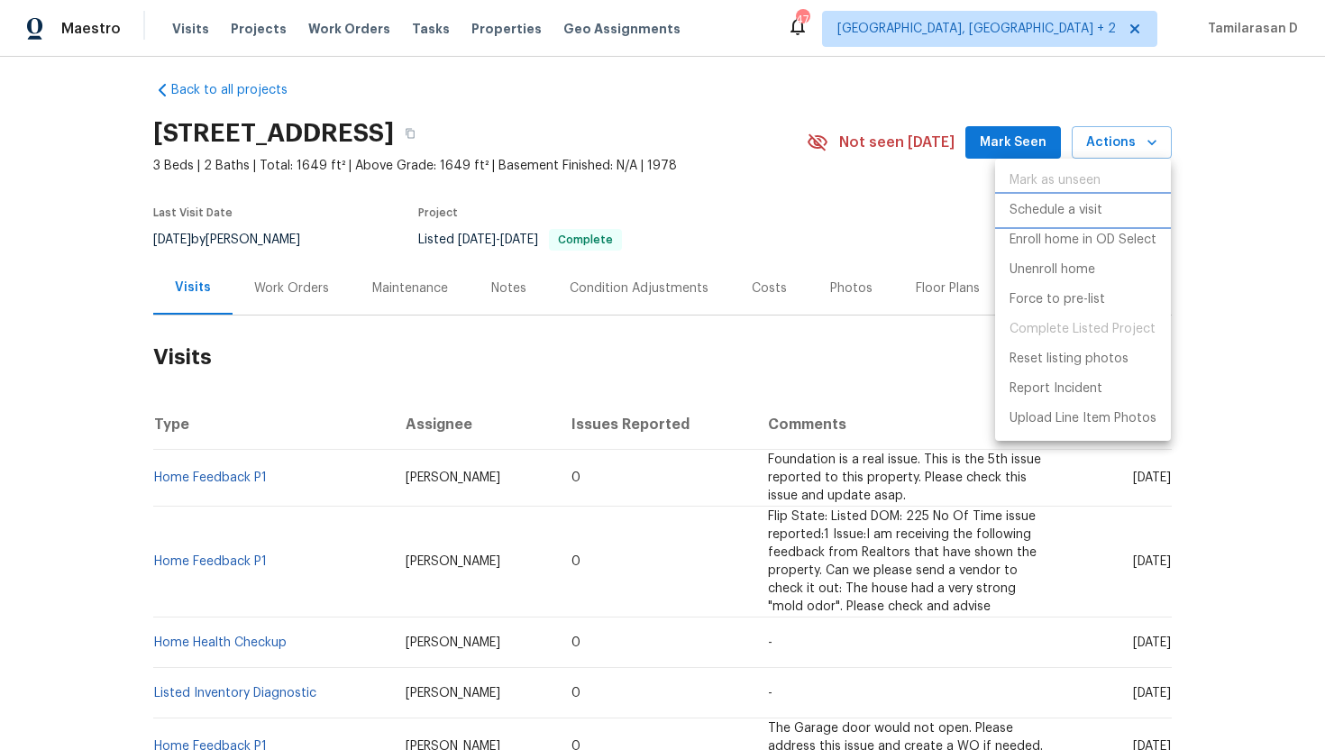
click at [1053, 205] on p "Schedule a visit" at bounding box center [1056, 210] width 93 height 19
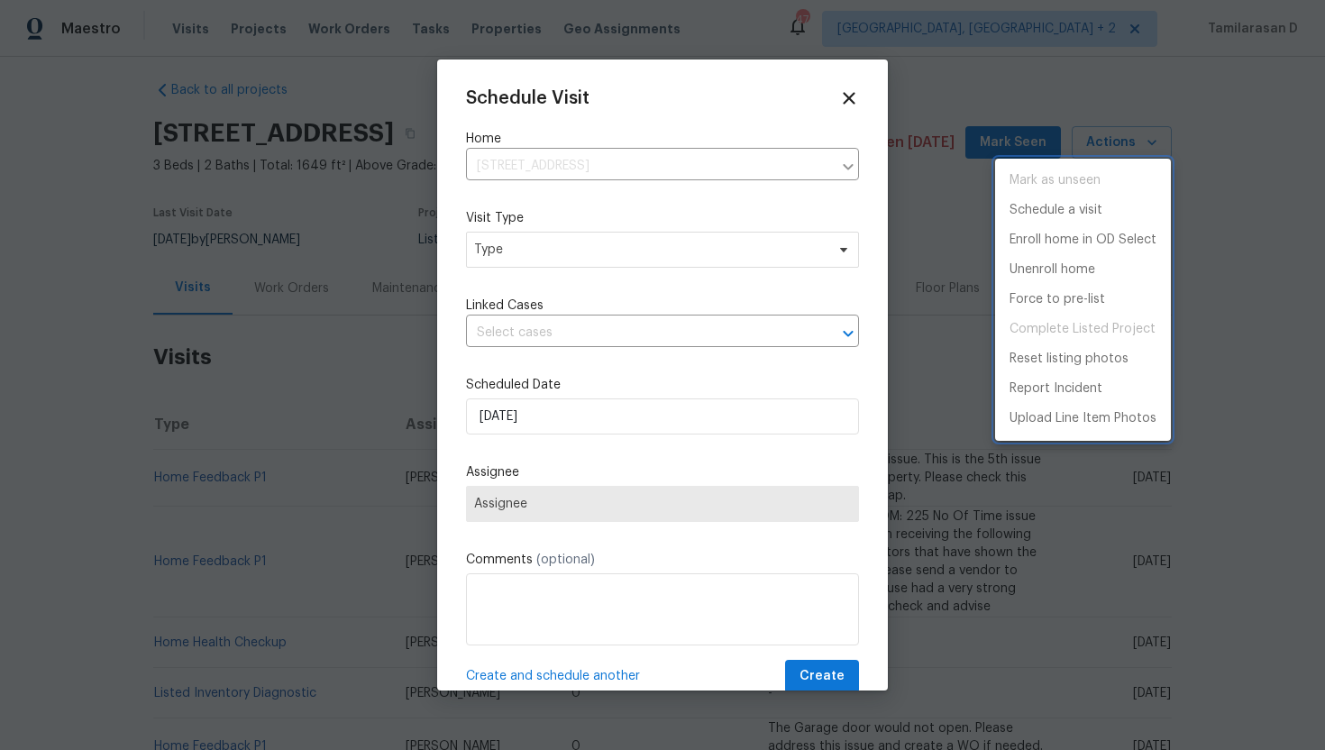
click at [490, 247] on div at bounding box center [662, 375] width 1325 height 750
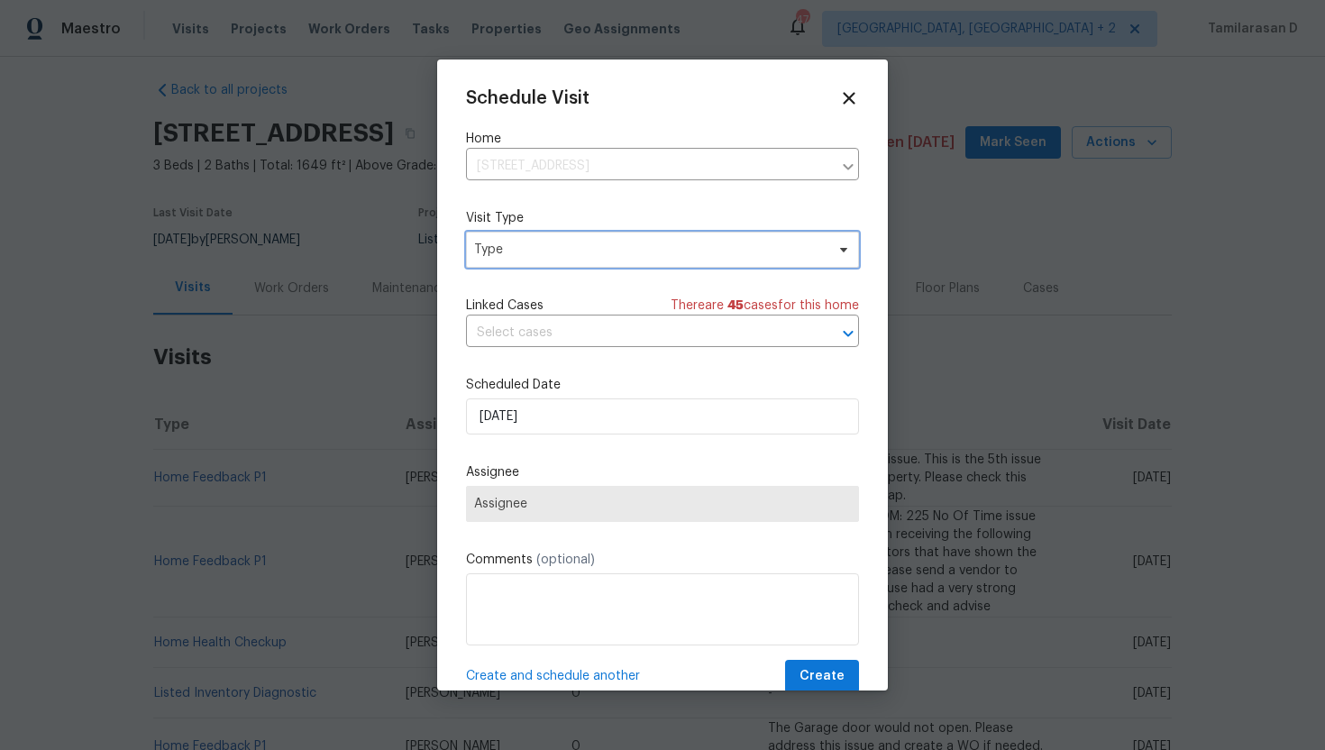
click at [490, 247] on span "Type" at bounding box center [649, 250] width 351 height 18
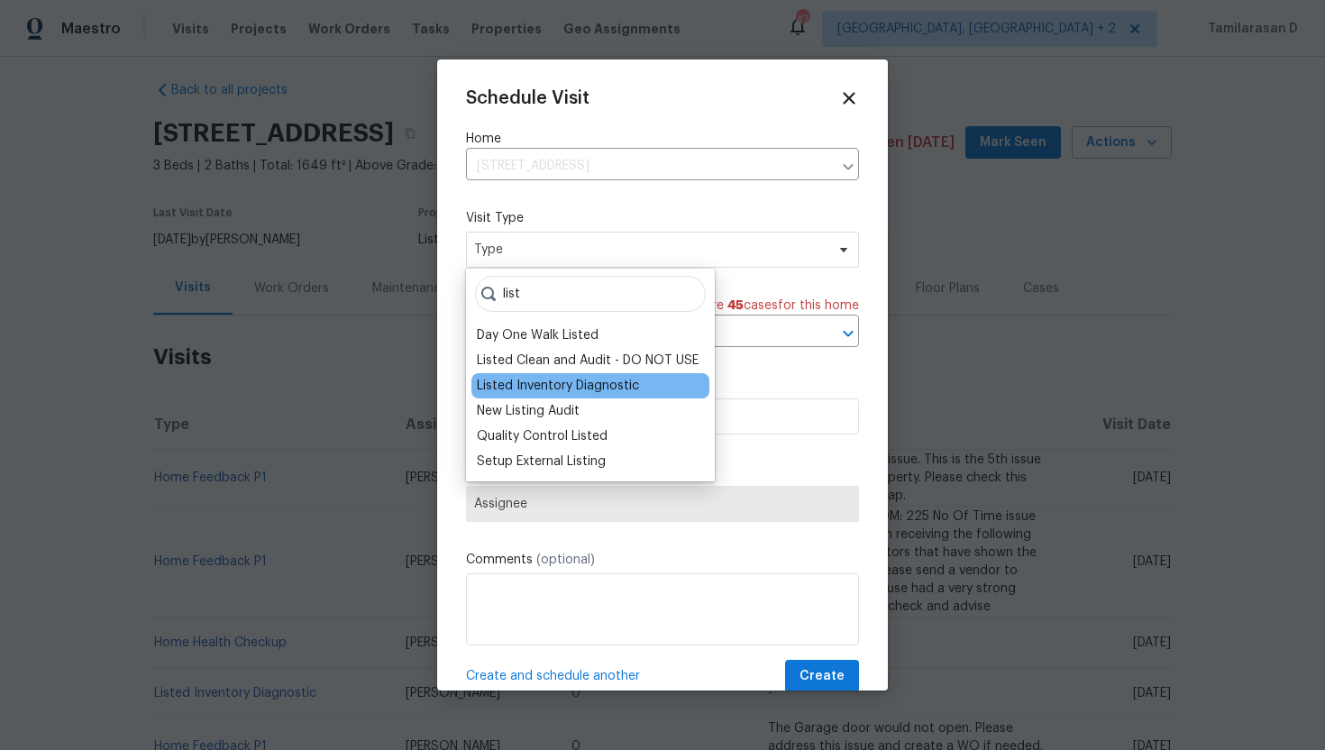
type input "list"
click at [537, 374] on div "Listed Inventory Diagnostic" at bounding box center [591, 385] width 238 height 25
click at [511, 392] on div "Listed Inventory Diagnostic" at bounding box center [558, 386] width 162 height 18
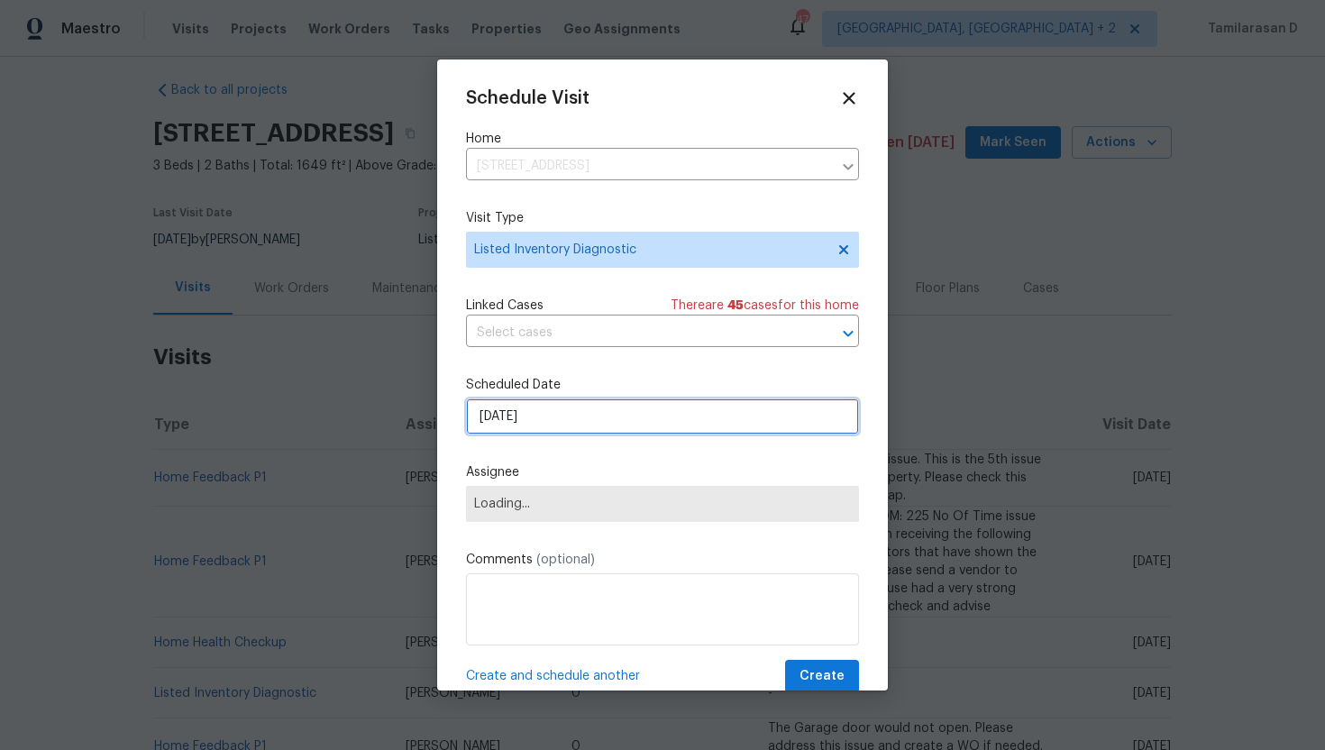
click at [525, 425] on input "[DATE]" at bounding box center [662, 417] width 393 height 36
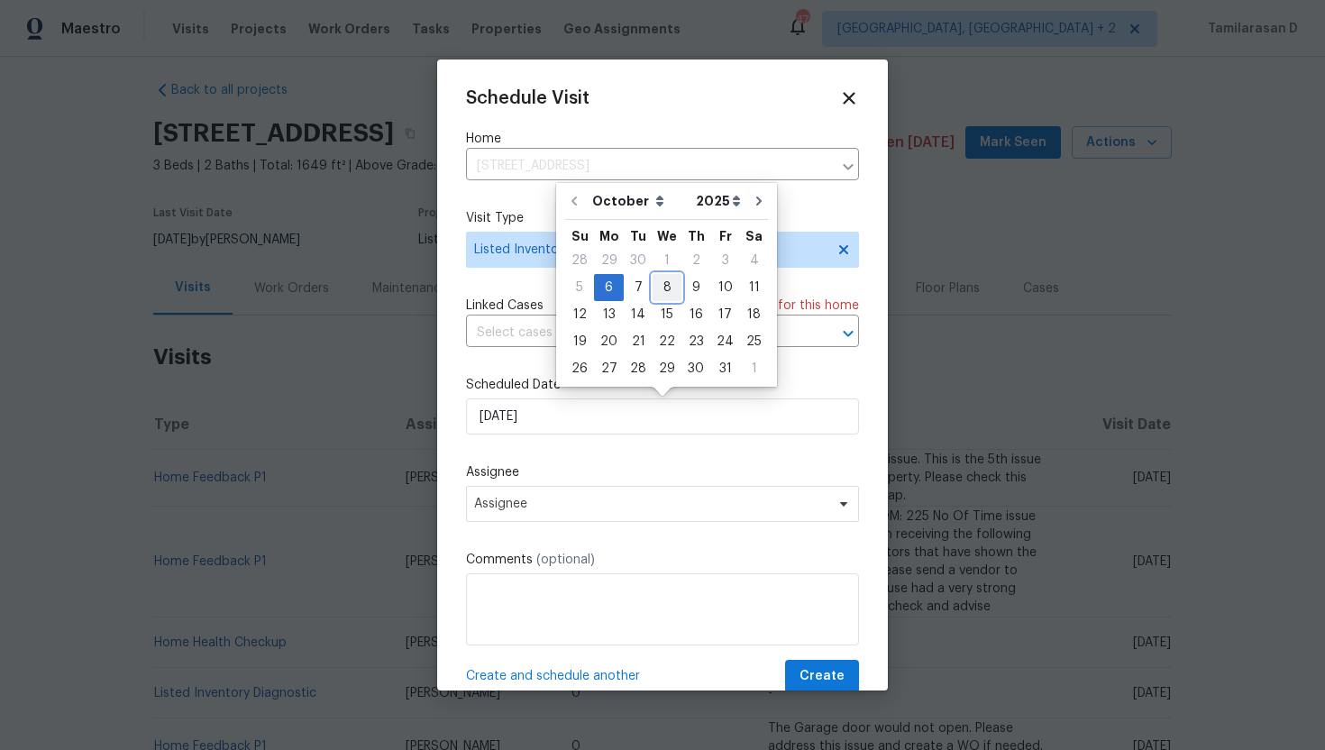
click at [661, 291] on div "8" at bounding box center [667, 287] width 29 height 25
type input "[DATE]"
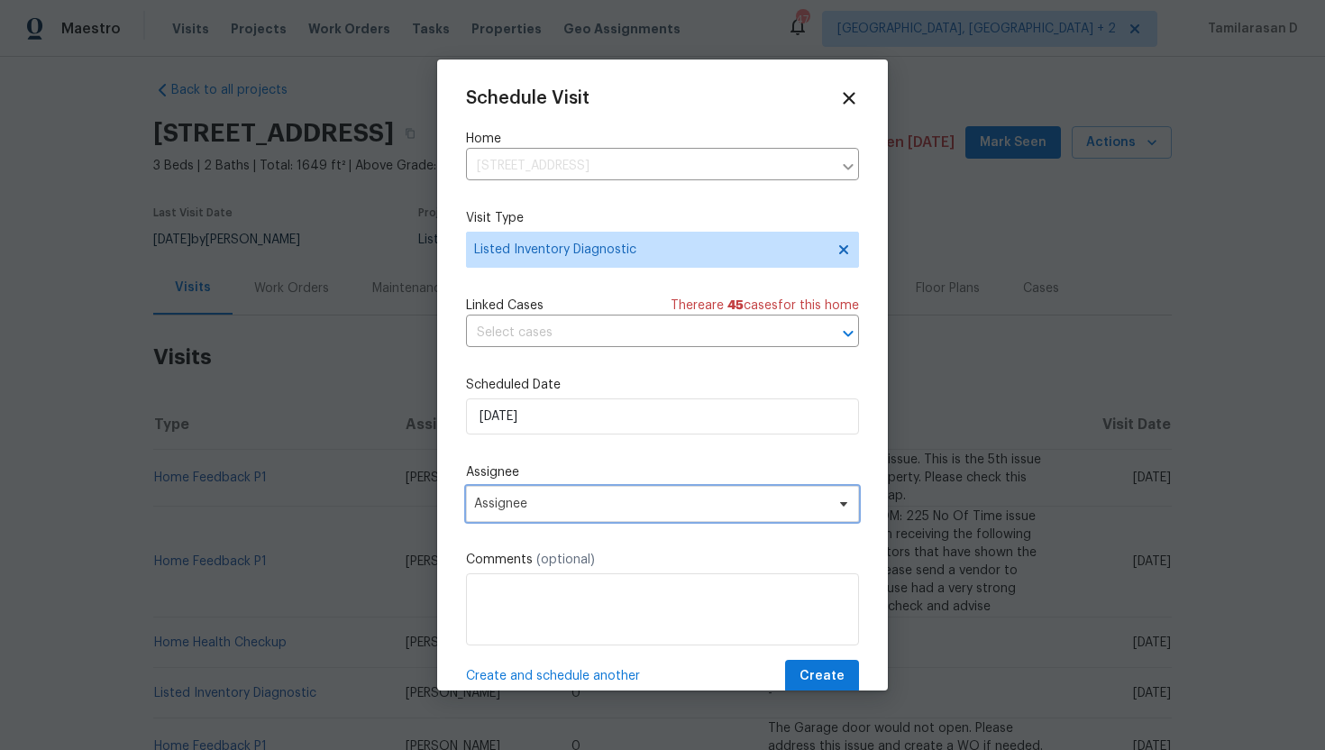
click at [510, 511] on span "Assignee" at bounding box center [650, 504] width 353 height 14
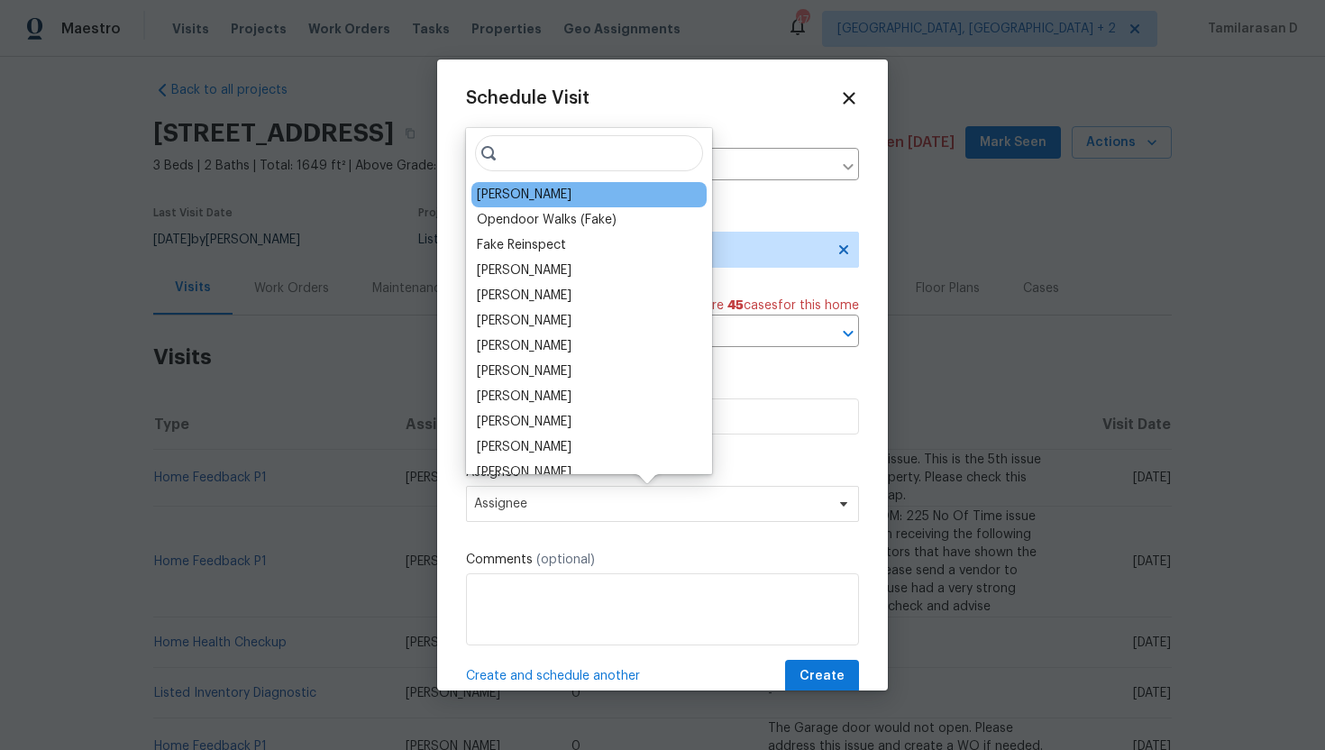
click at [513, 192] on div "[PERSON_NAME]" at bounding box center [524, 195] width 95 height 18
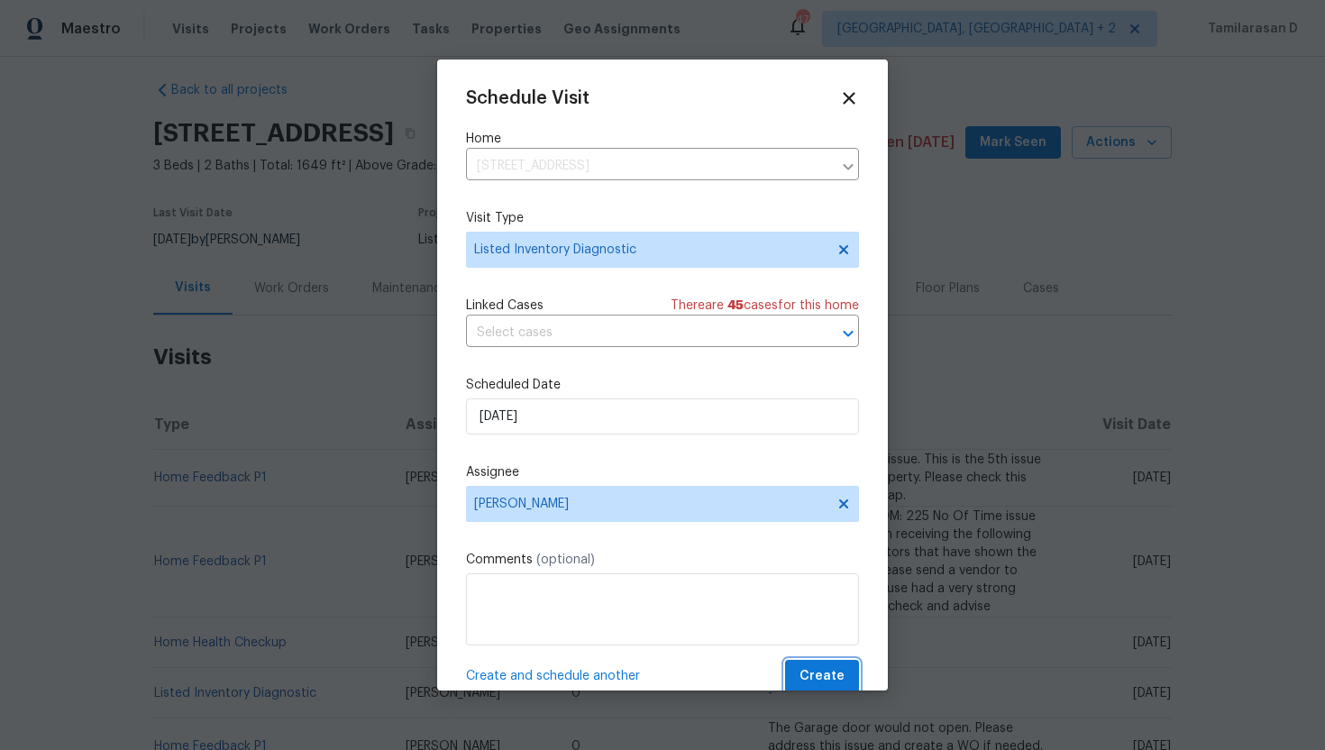
click at [821, 669] on span "Create" at bounding box center [822, 676] width 45 height 23
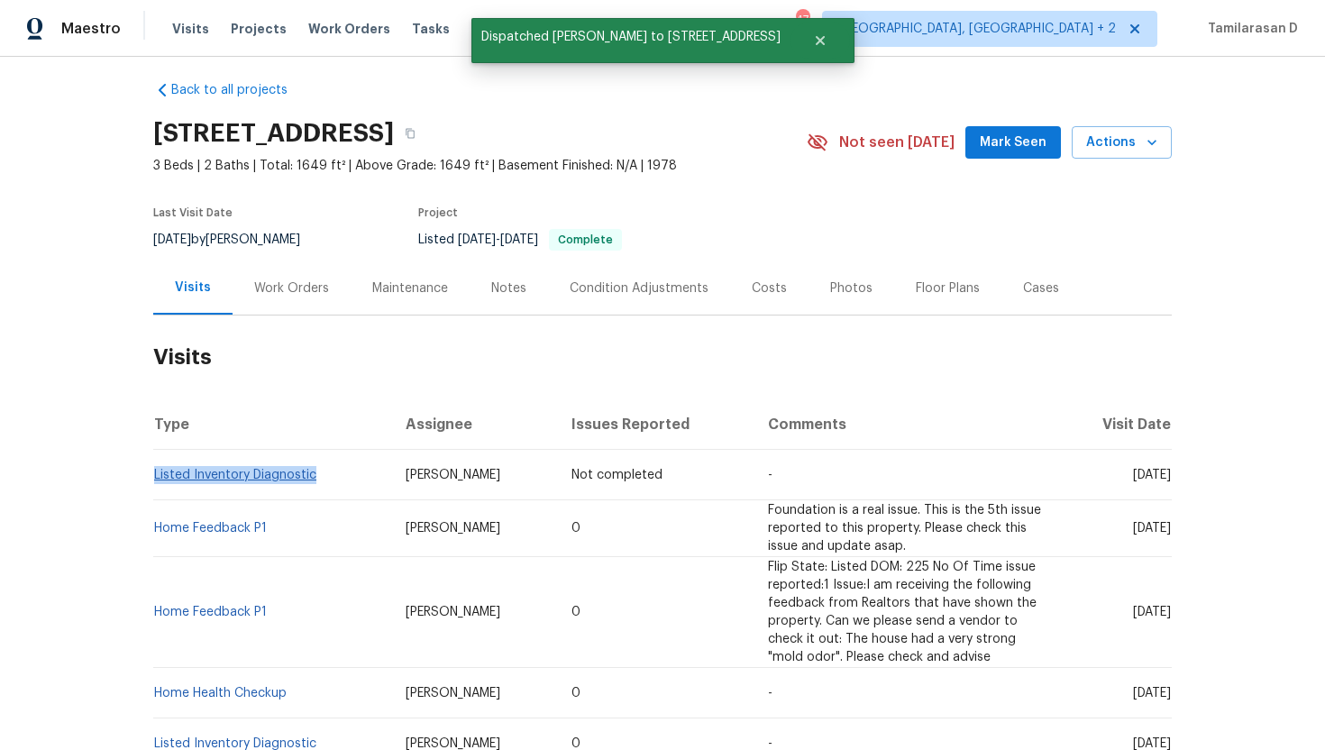
drag, startPoint x: 323, startPoint y: 473, endPoint x: 155, endPoint y: 472, distance: 167.7
click at [155, 472] on td "Listed Inventory Diagnostic" at bounding box center [272, 475] width 238 height 50
copy link "Listed Inventory Diagnostic"
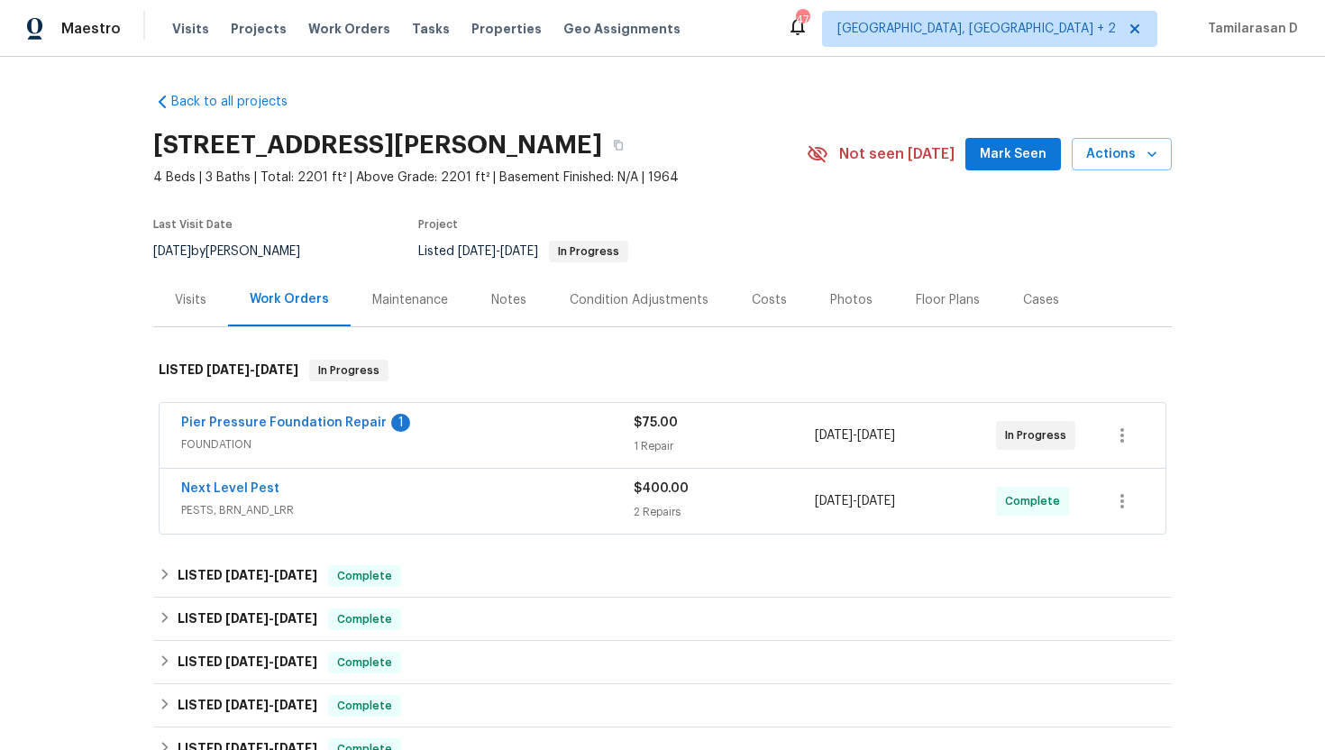
click at [191, 276] on div "Visits" at bounding box center [190, 299] width 75 height 53
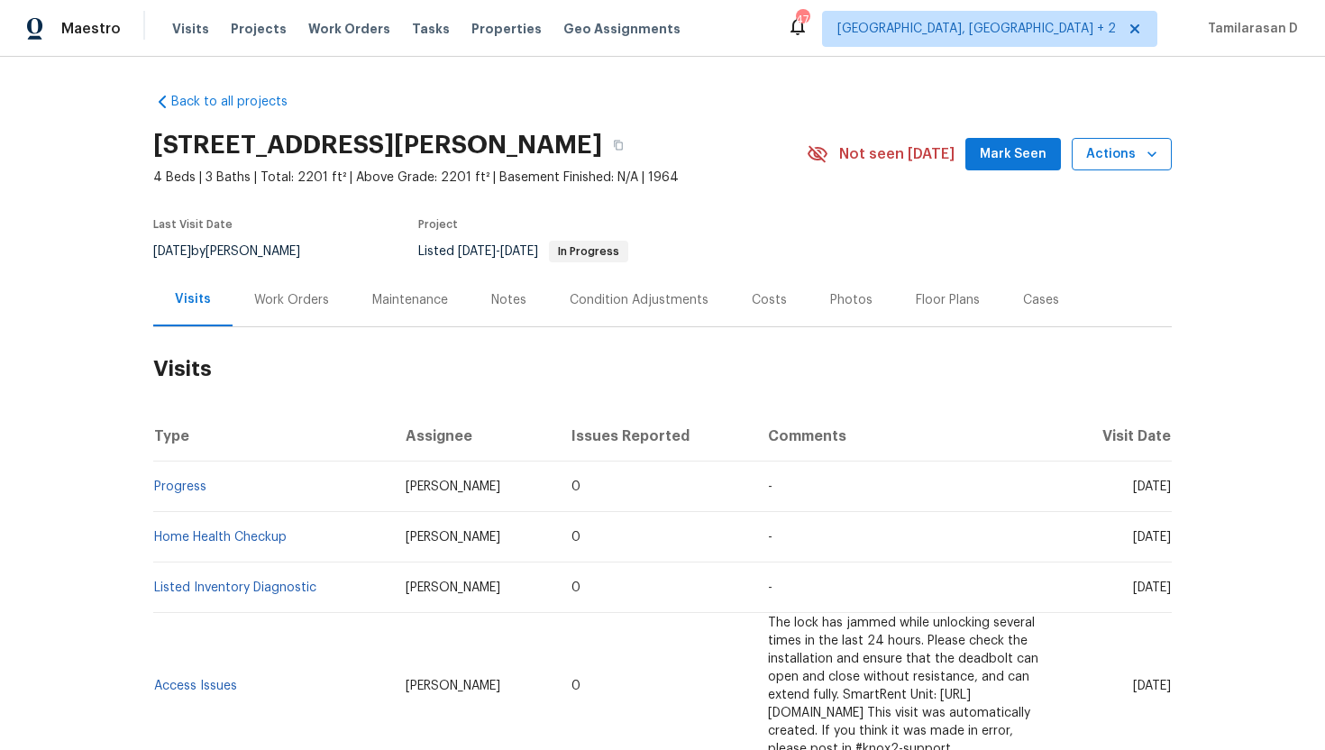
click at [1113, 154] on span "Actions" at bounding box center [1122, 154] width 71 height 23
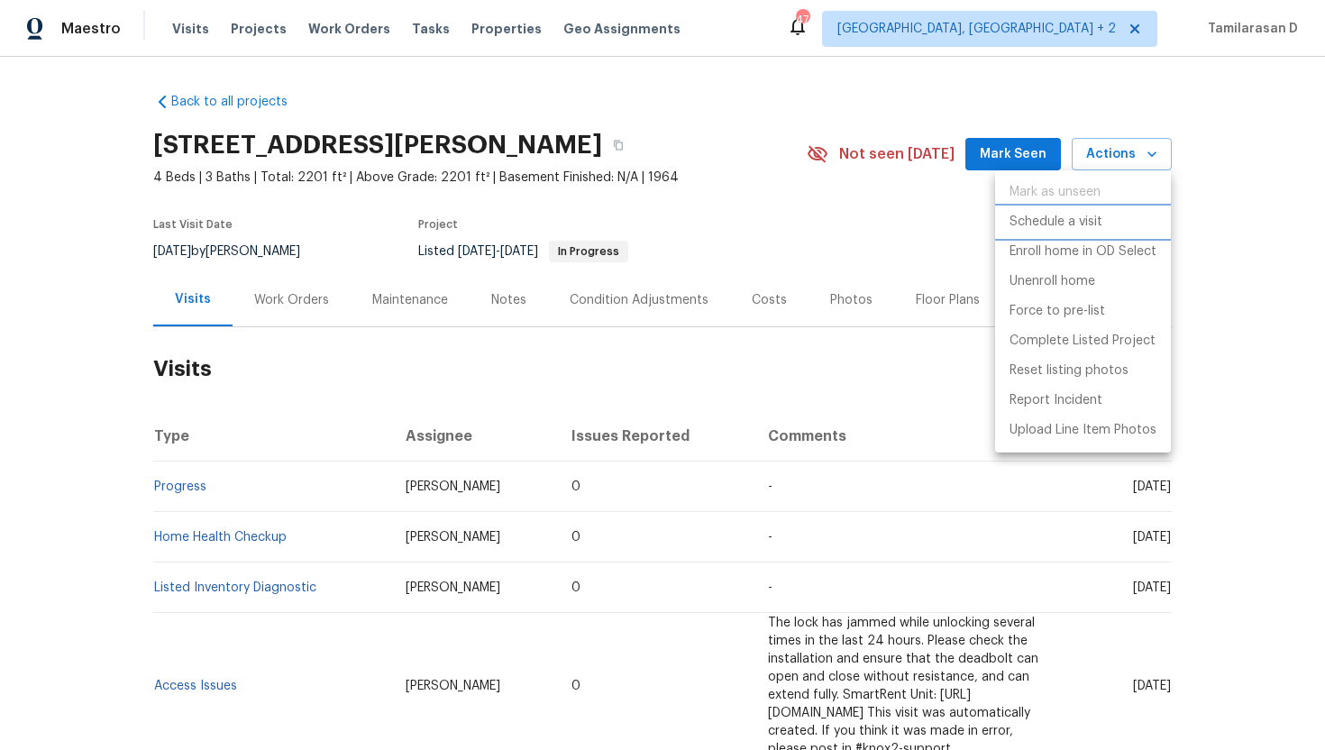
click at [1044, 222] on p "Schedule a visit" at bounding box center [1056, 222] width 93 height 19
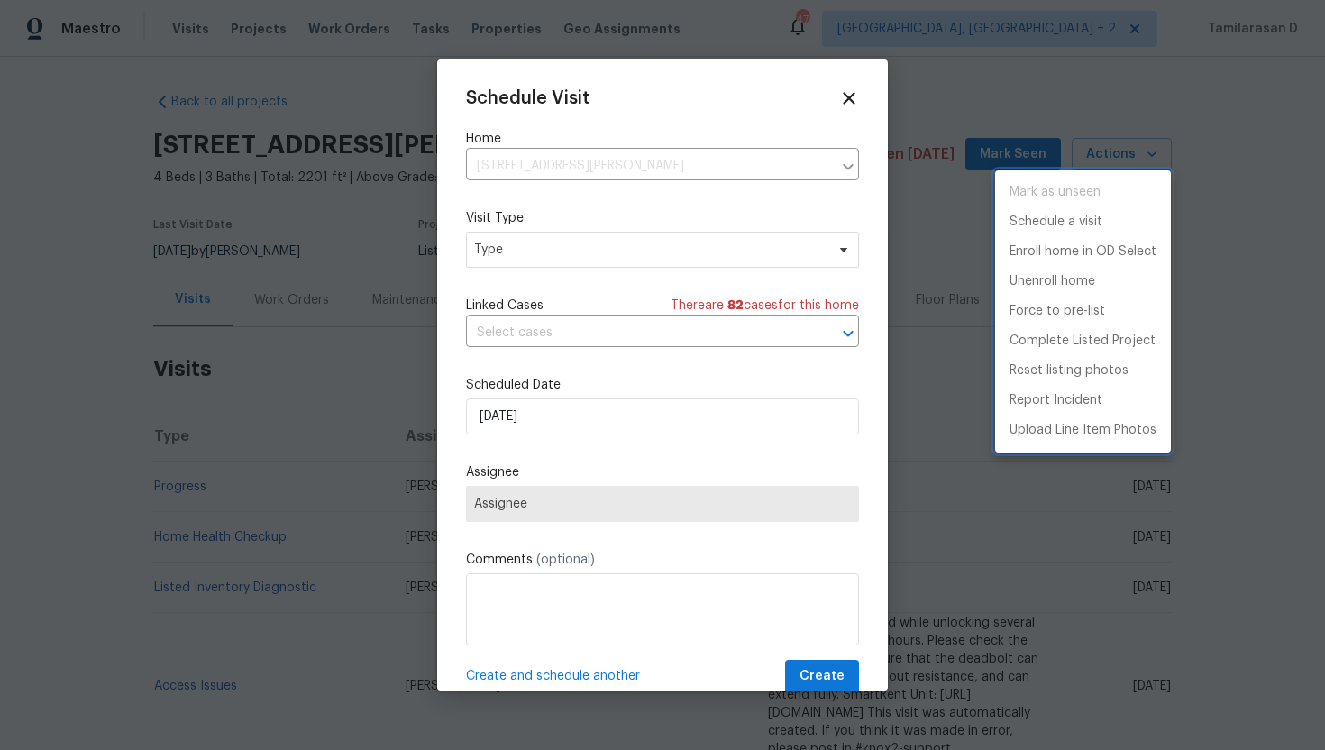
click at [378, 294] on div at bounding box center [662, 375] width 1325 height 750
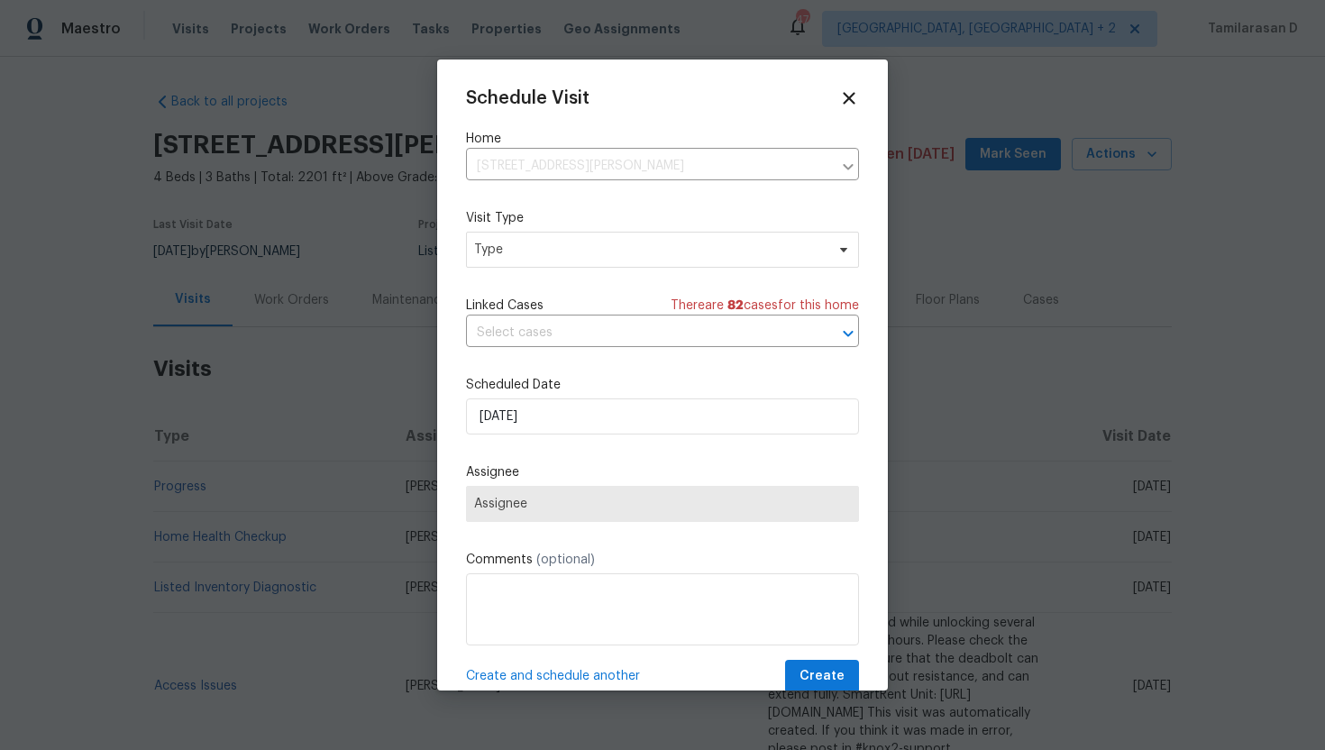
click at [857, 85] on div "Schedule Visit Home 3925 Wedgworth Rd S, Fort Worth, TX 76133 ​ Visit Type Type…" at bounding box center [662, 375] width 451 height 631
click at [848, 101] on icon at bounding box center [849, 97] width 21 height 21
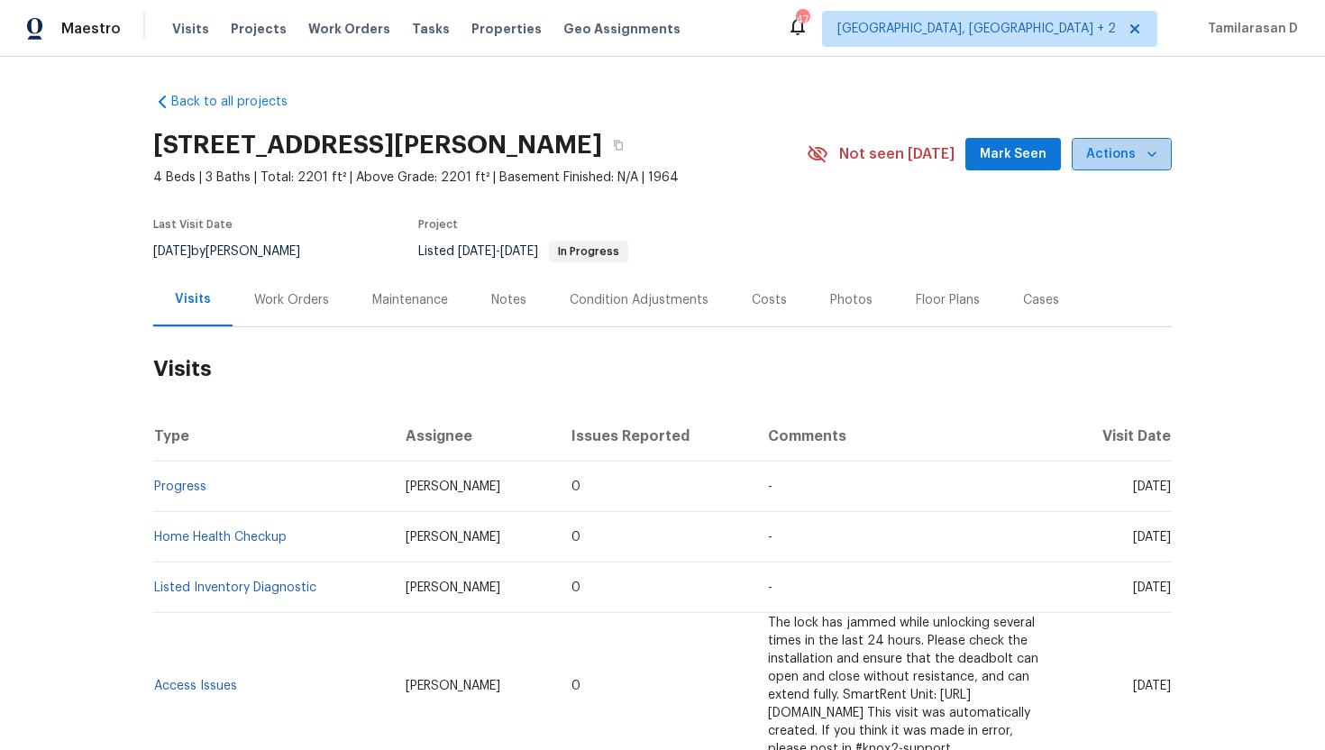
click at [1120, 164] on span "Actions" at bounding box center [1122, 154] width 71 height 23
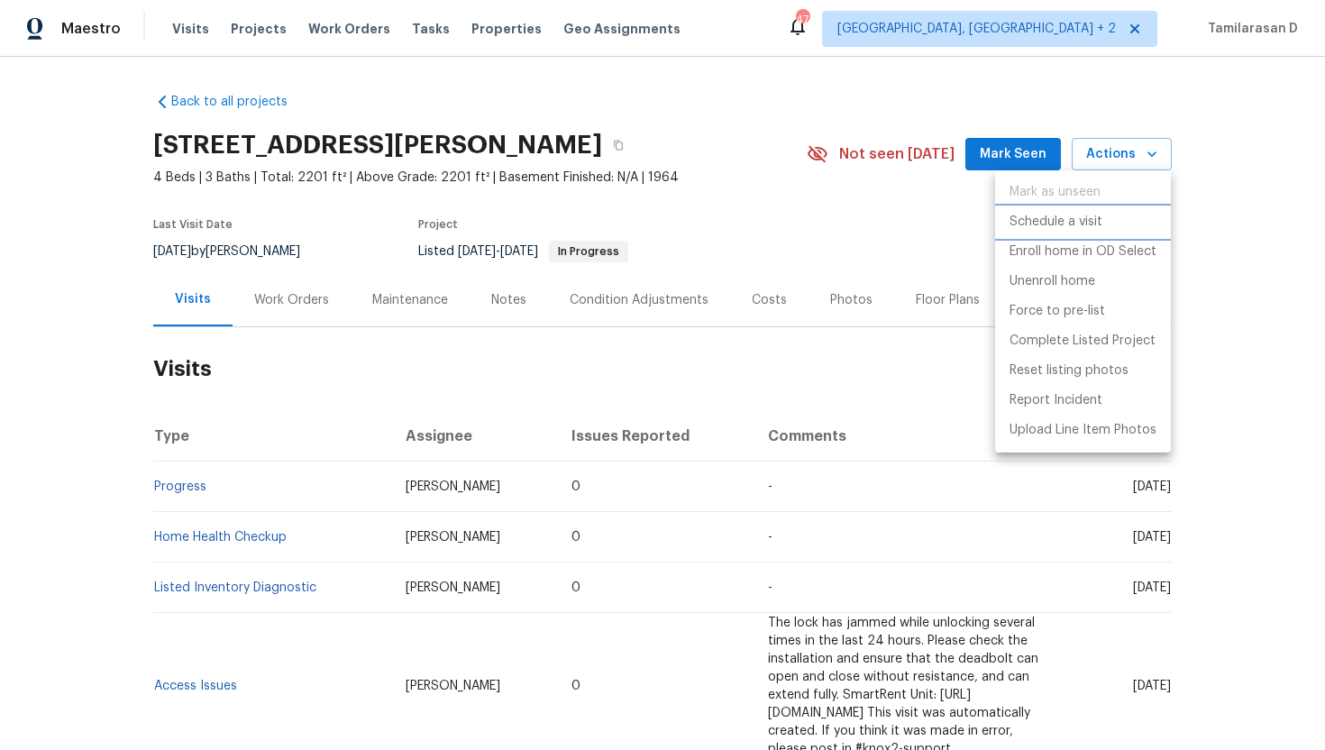
click at [1076, 223] on p "Schedule a visit" at bounding box center [1056, 222] width 93 height 19
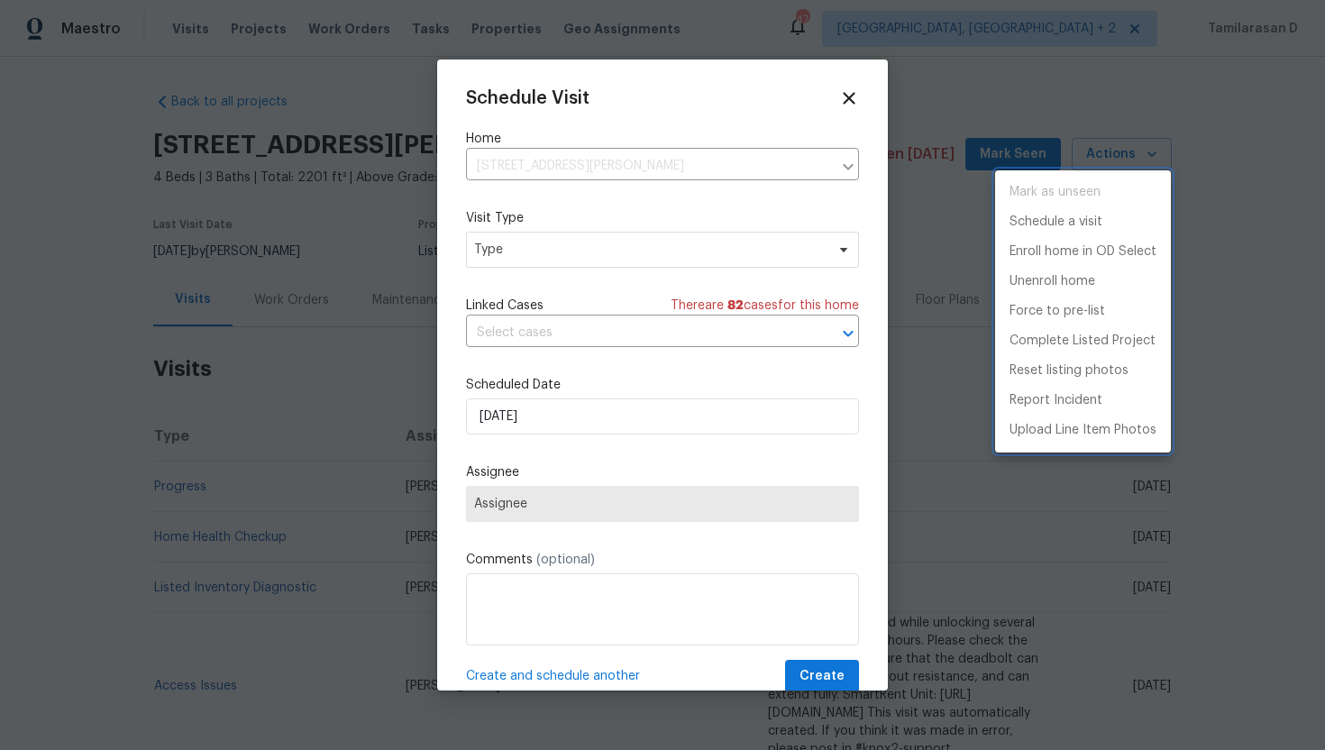
click at [523, 239] on div at bounding box center [662, 375] width 1325 height 750
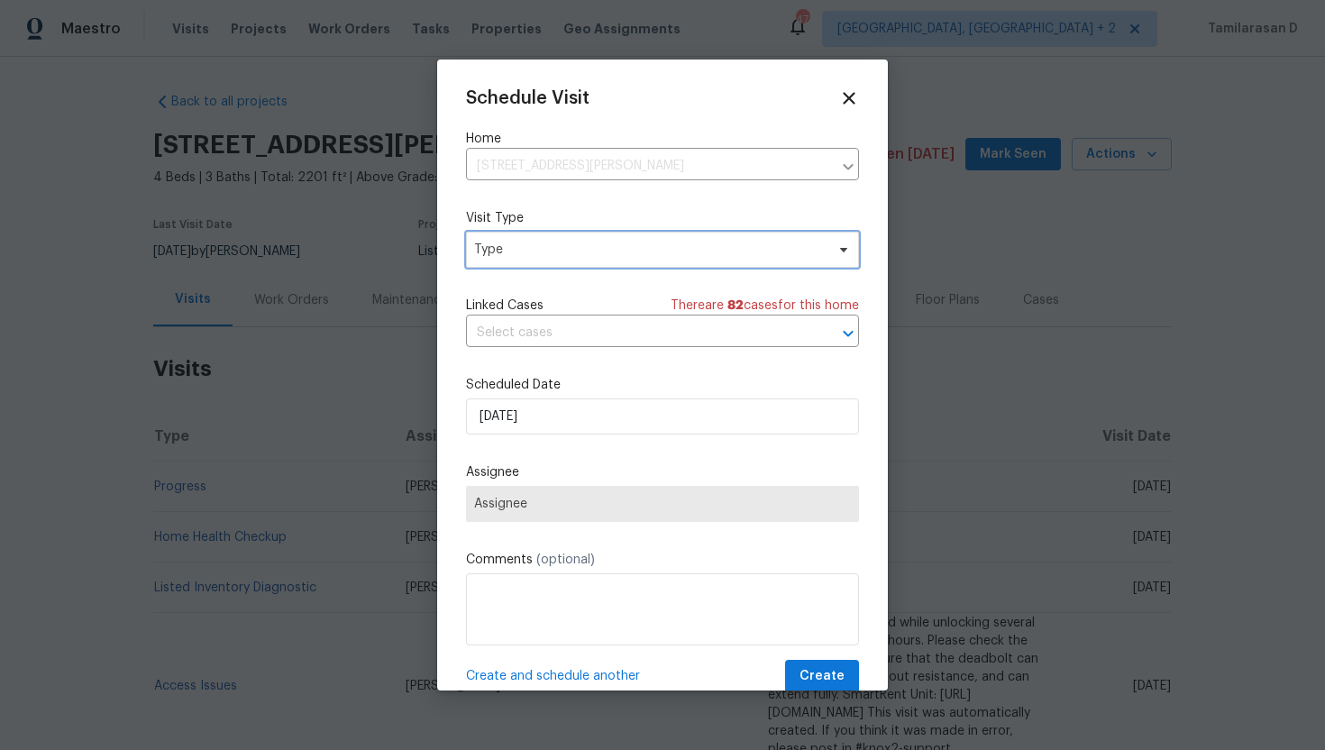
click at [523, 239] on span "Type" at bounding box center [662, 250] width 393 height 36
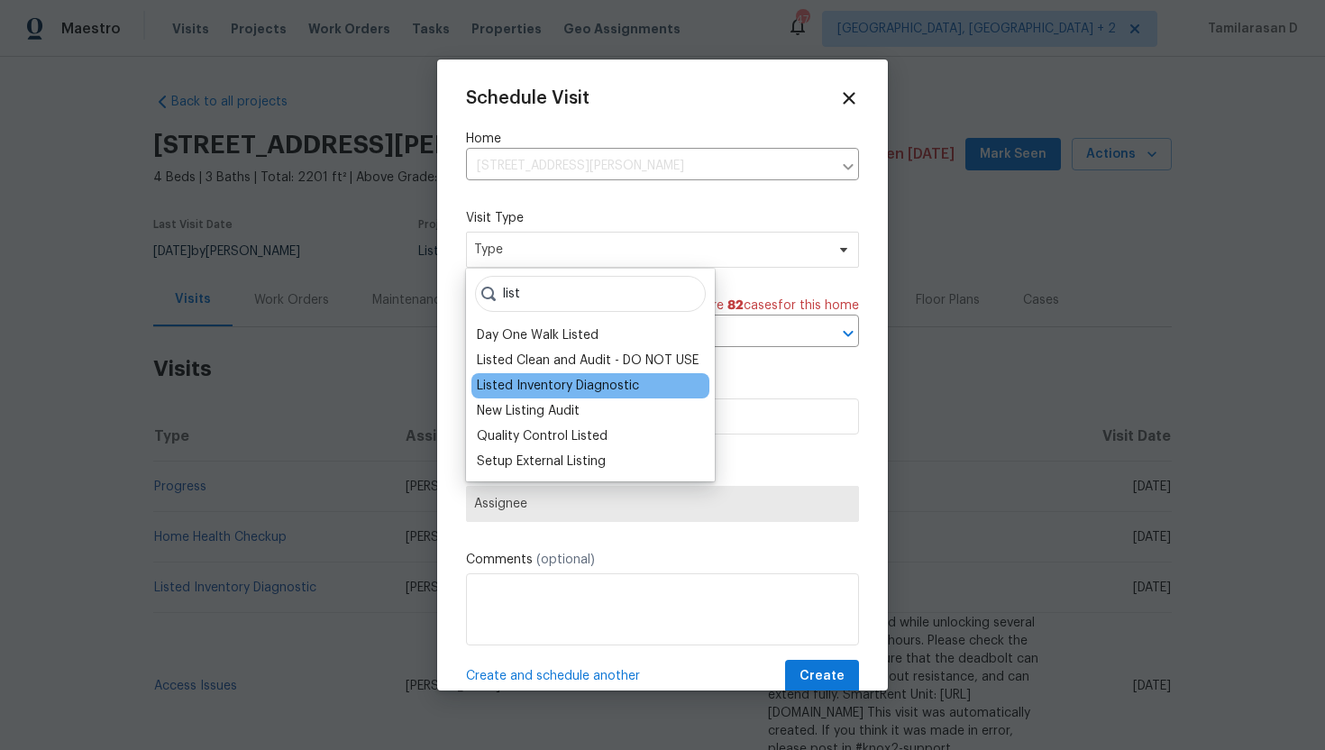
type input "list"
click at [538, 391] on div "Listed Inventory Diagnostic" at bounding box center [558, 386] width 162 height 18
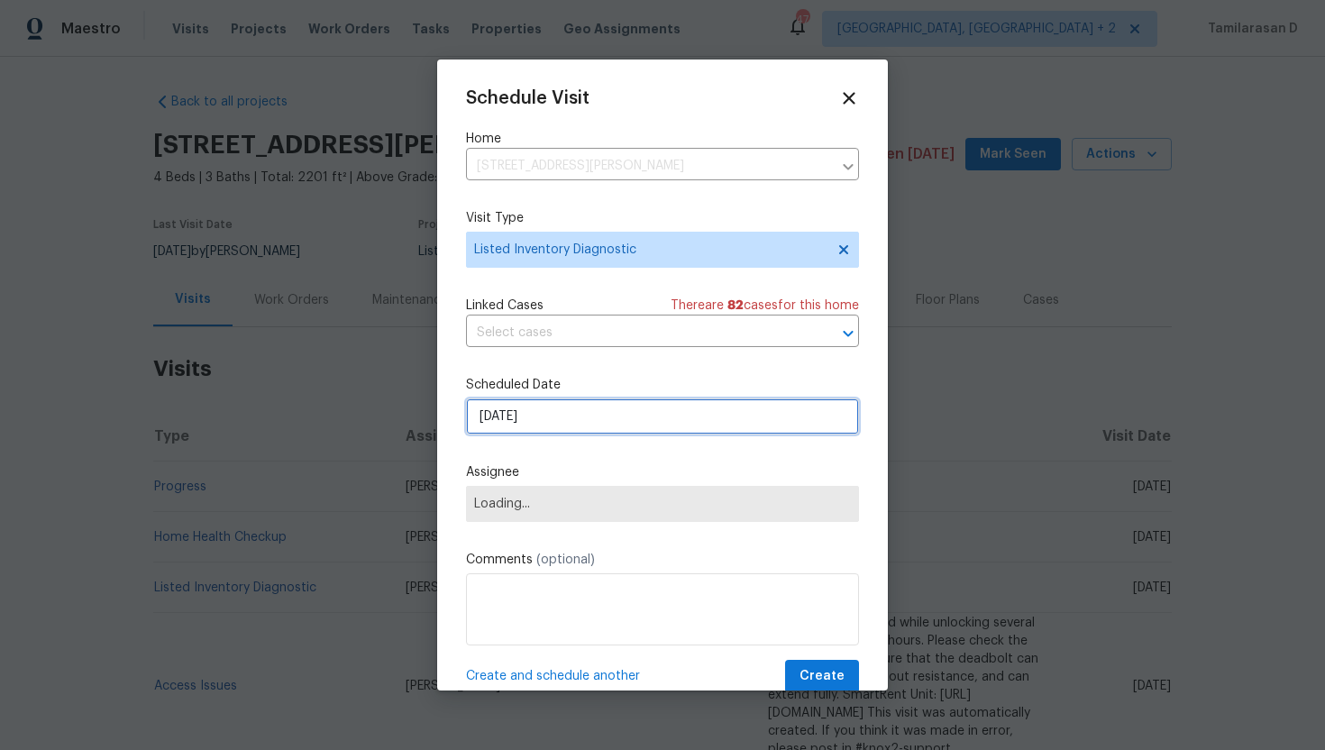
click at [544, 423] on input "[DATE]" at bounding box center [662, 417] width 393 height 36
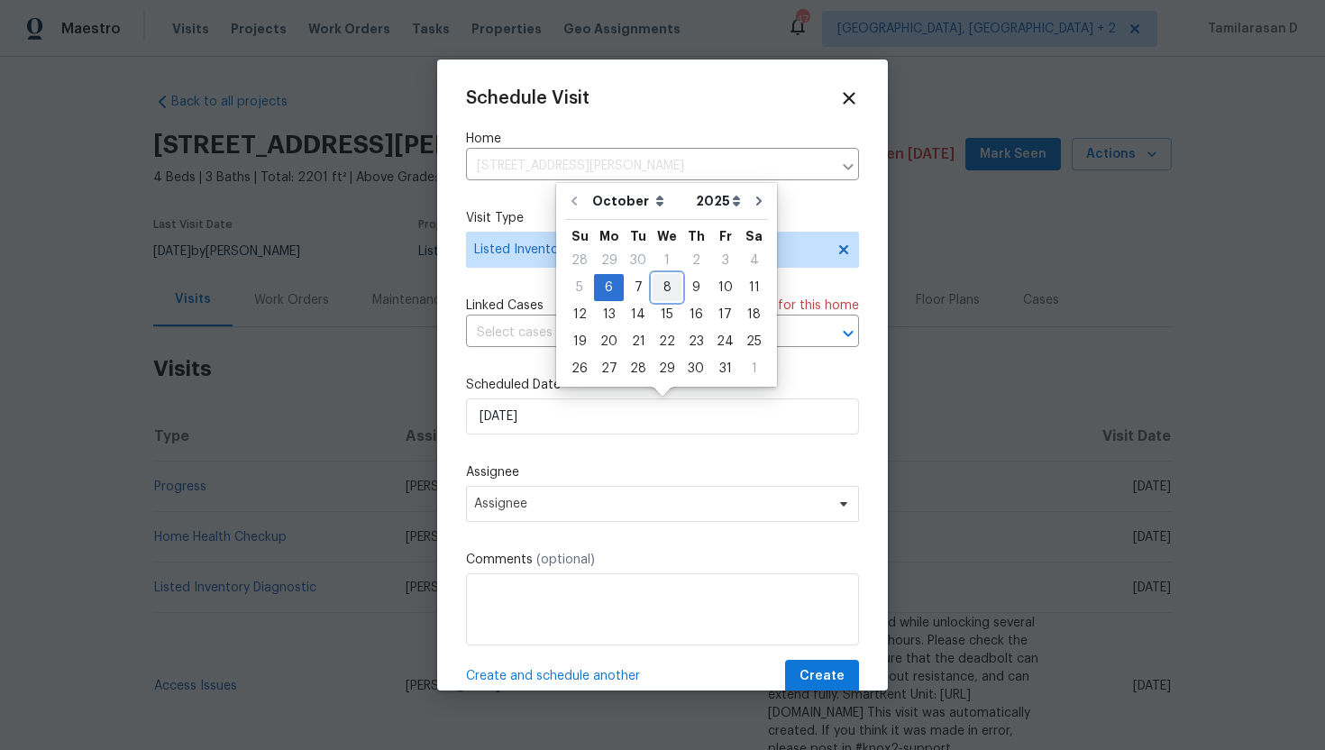
click at [659, 284] on div "8" at bounding box center [667, 287] width 29 height 25
type input "[DATE]"
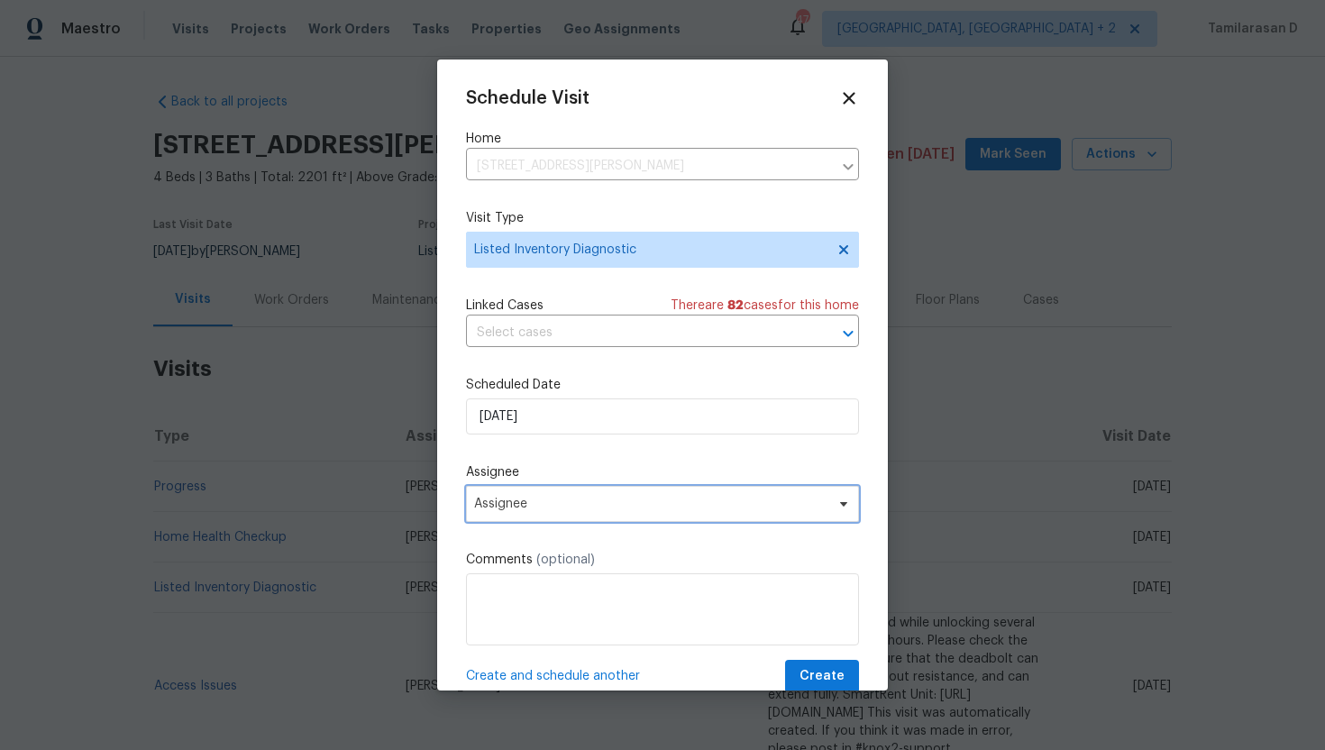
click at [509, 510] on span "Assignee" at bounding box center [650, 504] width 353 height 14
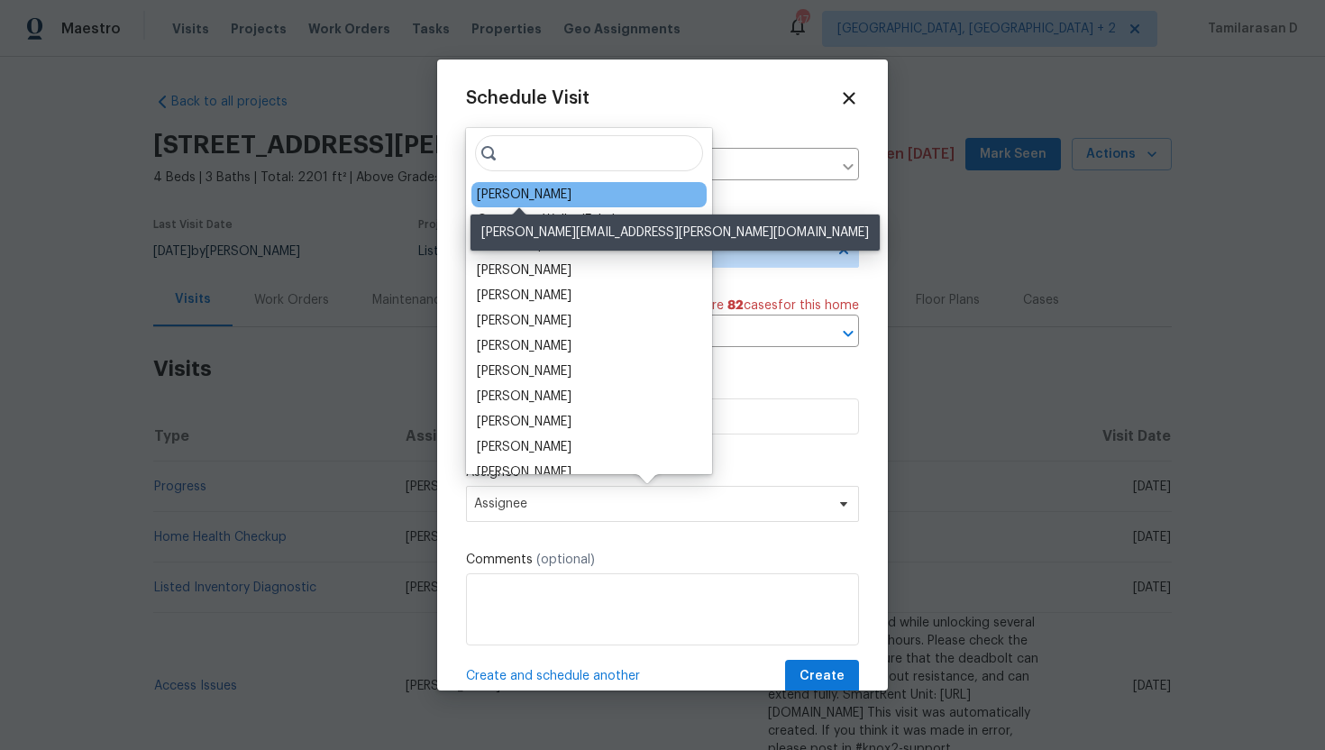
click at [518, 197] on div "Jason Fletcher" at bounding box center [524, 195] width 95 height 18
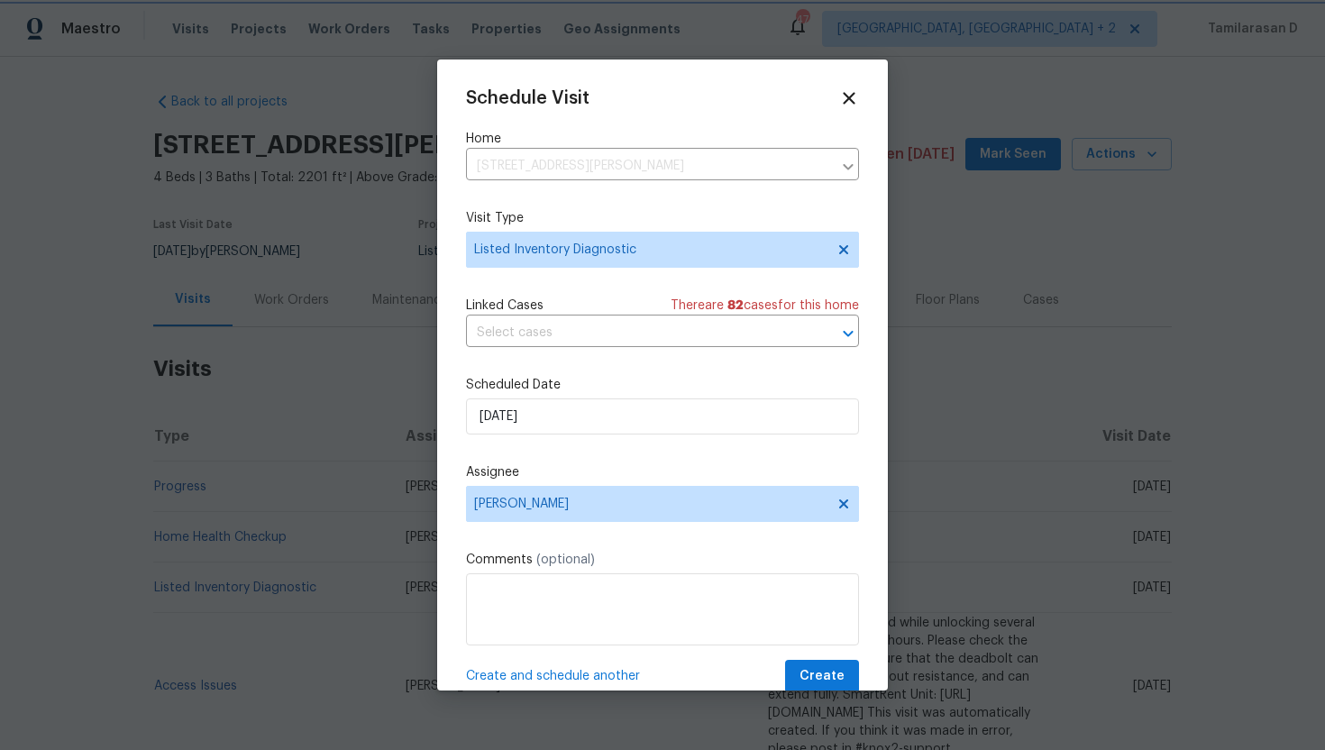
scroll to position [32, 0]
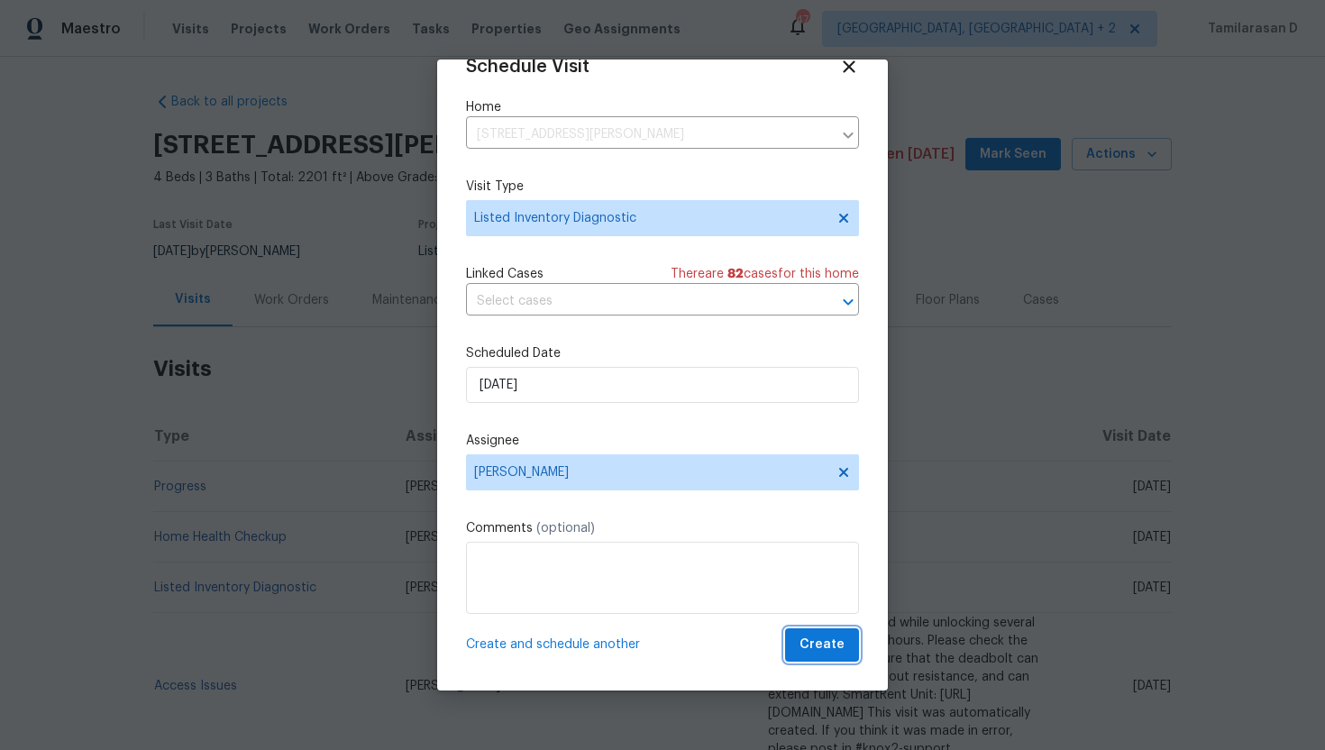
click at [821, 649] on span "Create" at bounding box center [822, 645] width 45 height 23
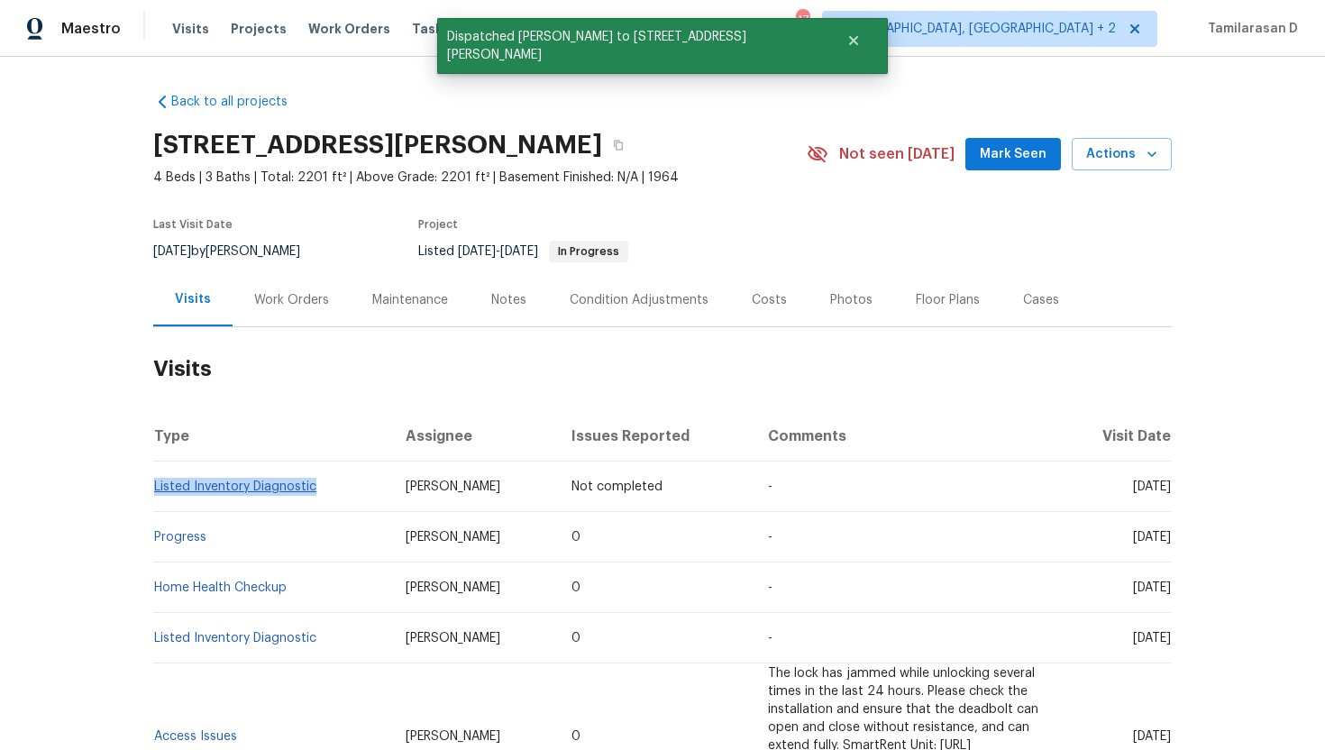
drag, startPoint x: 324, startPoint y: 490, endPoint x: 157, endPoint y: 484, distance: 166.9
click at [157, 484] on td "Listed Inventory Diagnostic" at bounding box center [272, 487] width 238 height 50
copy link "Listed Inventory Diagnostic"
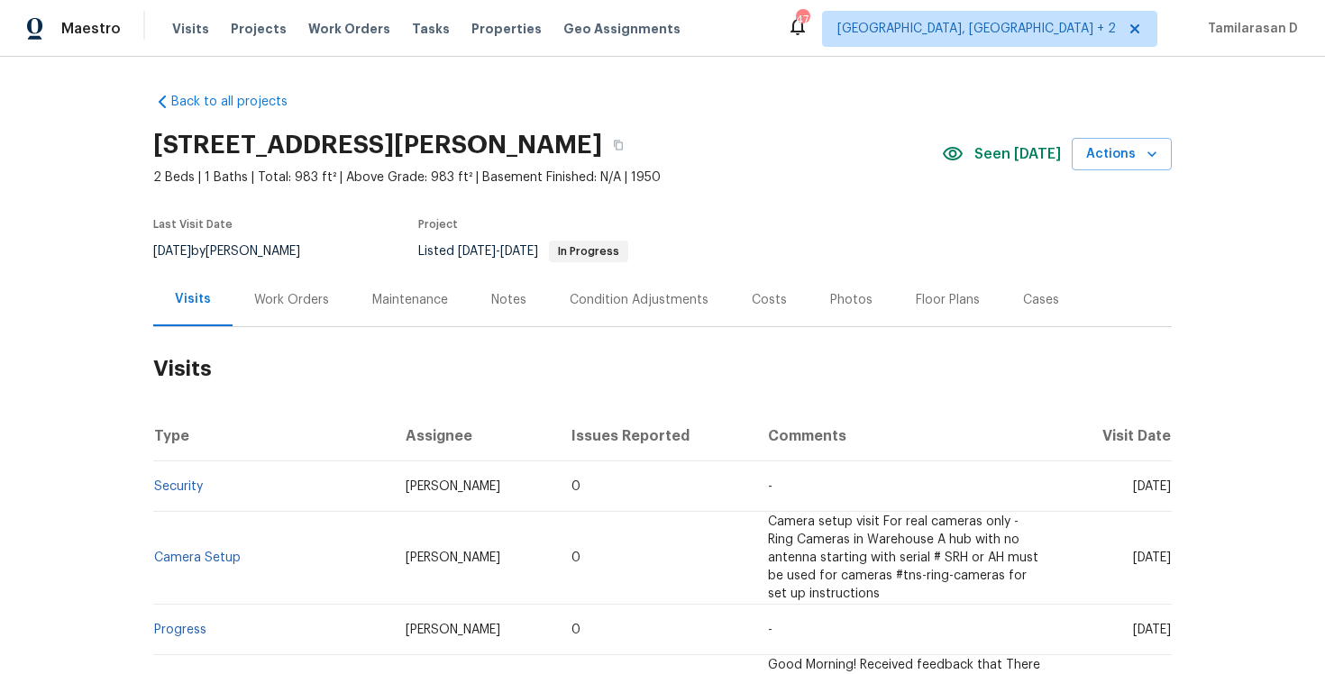
click at [263, 314] on div "Work Orders" at bounding box center [292, 299] width 118 height 53
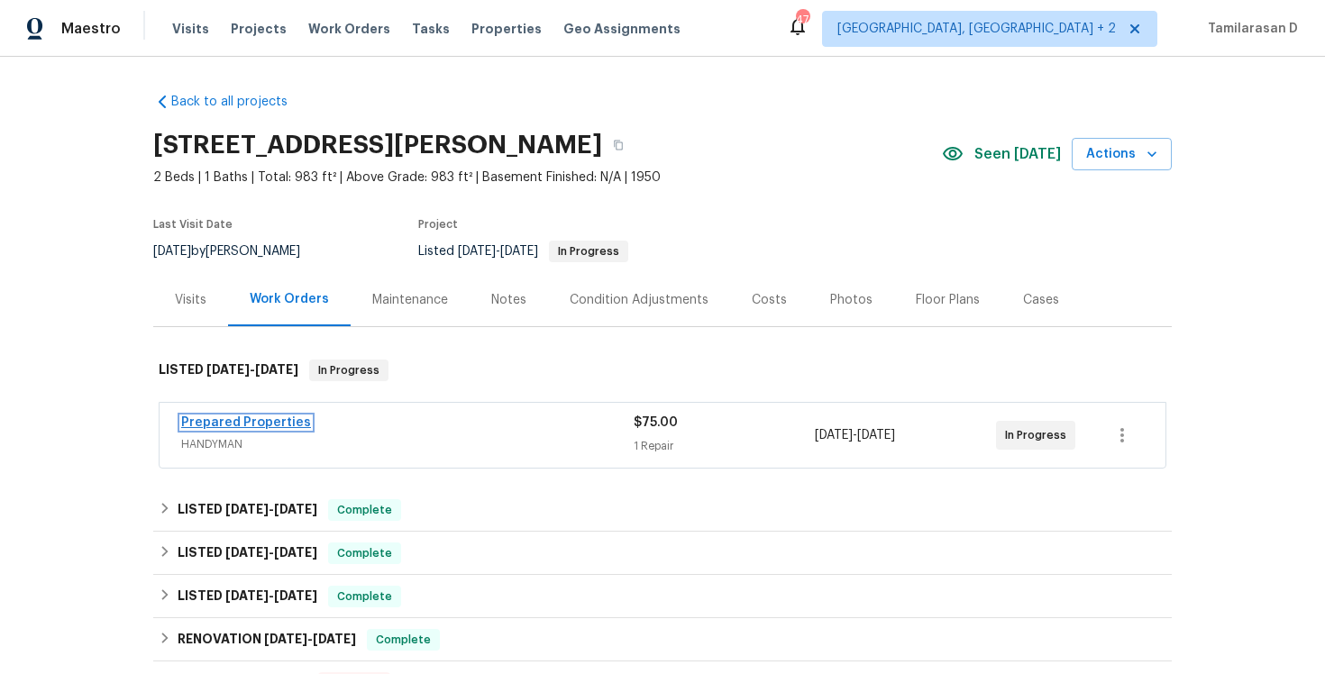
click at [253, 423] on link "Prepared Properties" at bounding box center [246, 423] width 130 height 13
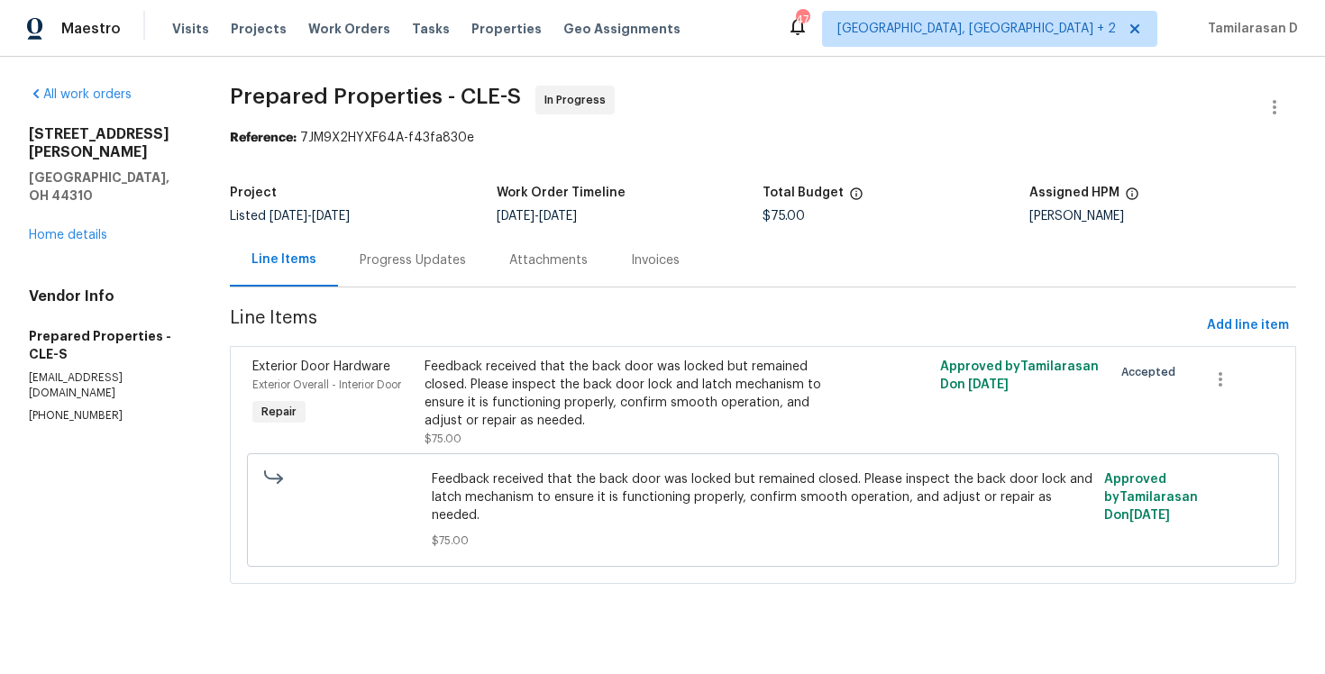
click at [418, 271] on div "Progress Updates" at bounding box center [413, 260] width 150 height 53
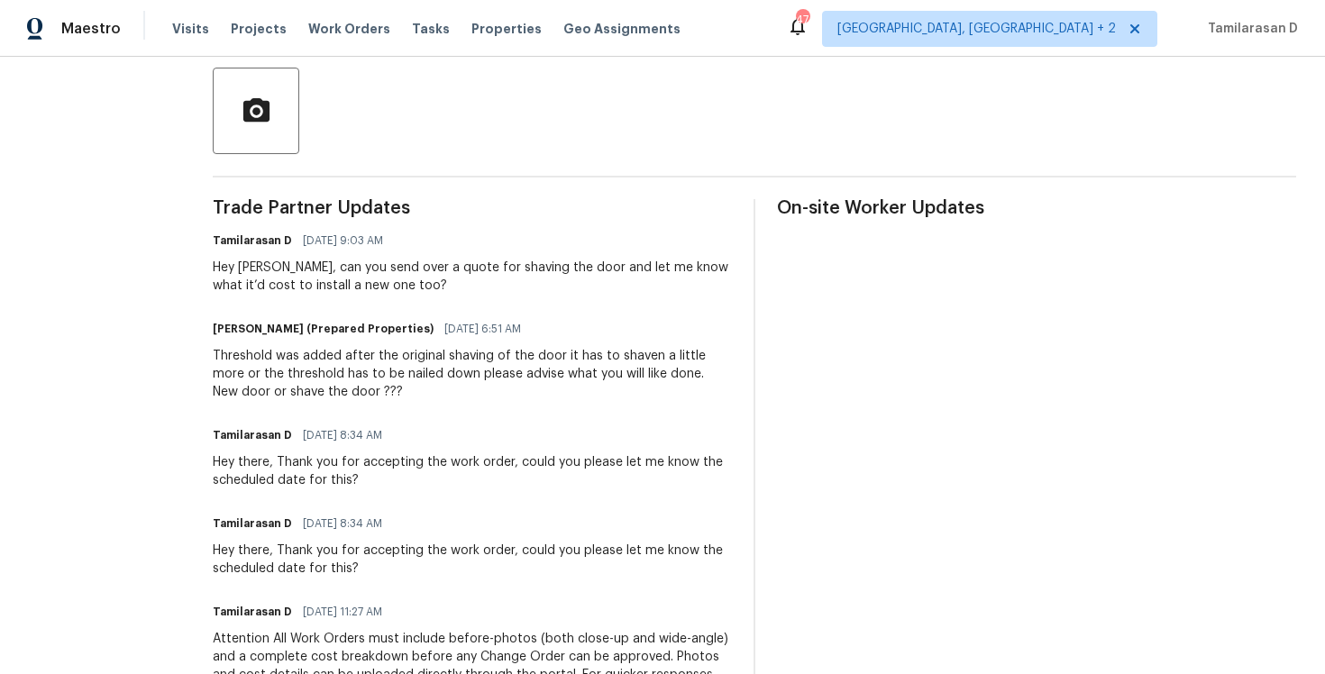
scroll to position [332, 0]
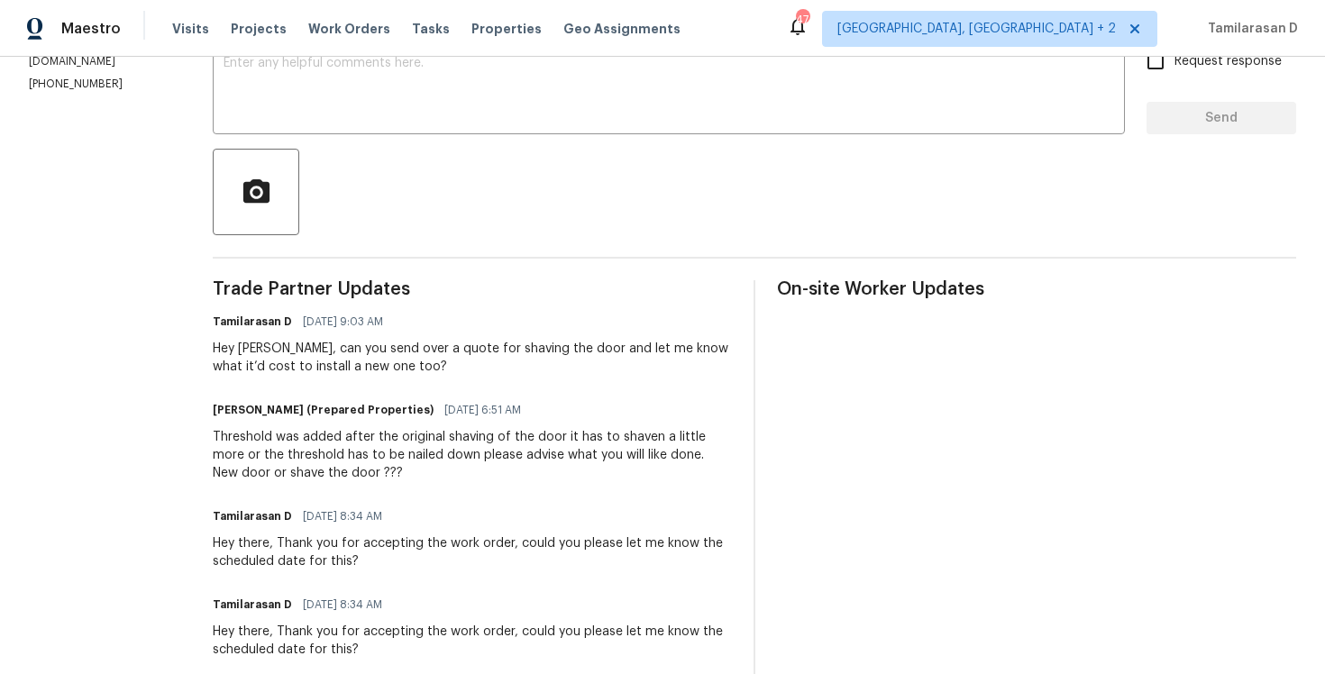
click at [461, 309] on div "Tamilarasan D [DATE] 9:03 AM" at bounding box center [472, 321] width 519 height 25
click at [383, 324] on span "[DATE] 9:03 AM" at bounding box center [343, 322] width 80 height 18
click at [383, 324] on span "10/06/2025 9:03 AM" at bounding box center [343, 322] width 80 height 18
click at [351, 344] on div "Hey Staci, can you send over a quote for shaving the door and let me know what …" at bounding box center [472, 358] width 519 height 36
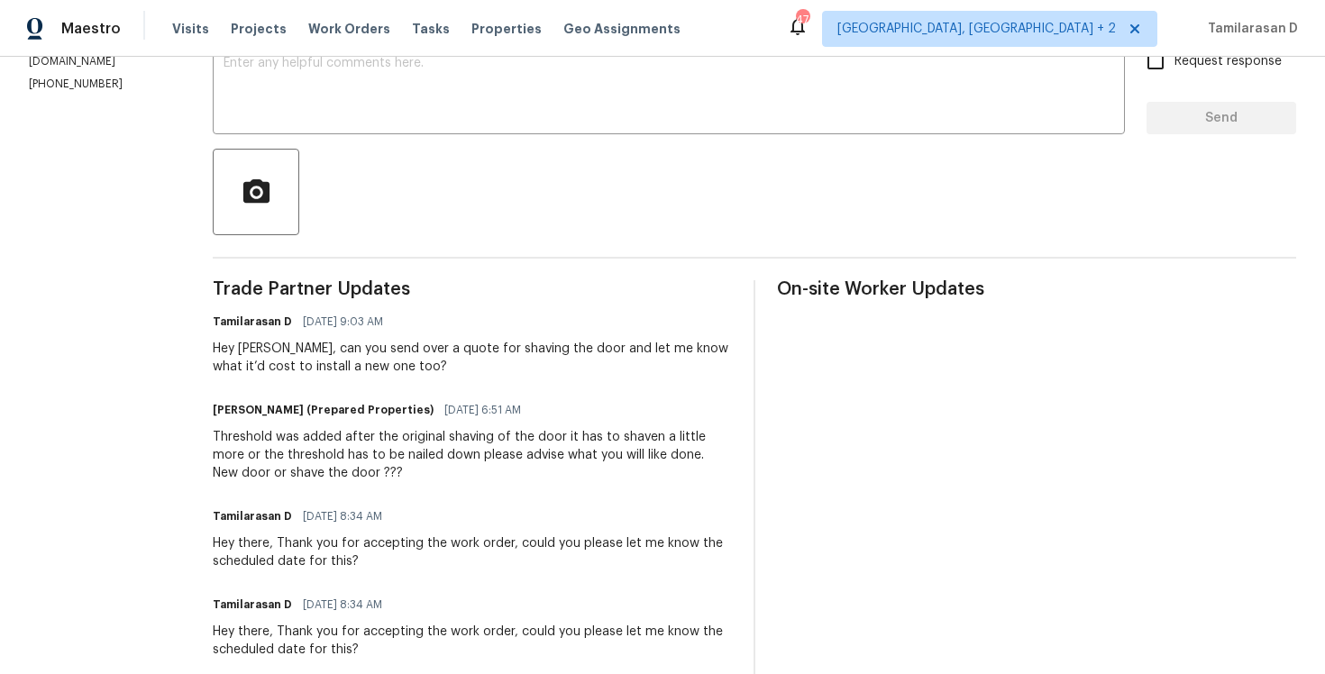
click at [351, 344] on div "Hey Staci, can you send over a quote for shaving the door and let me know what …" at bounding box center [472, 358] width 519 height 36
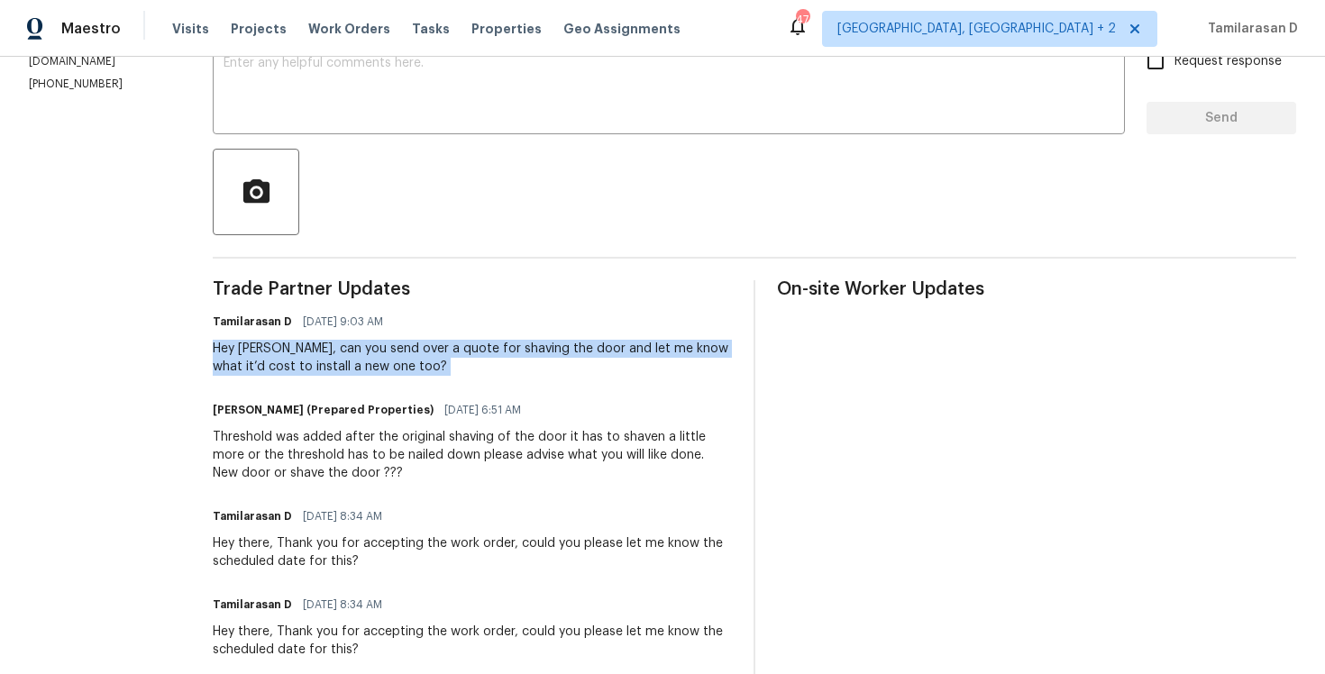
click at [355, 434] on div "Threshold was added after the original shaving of the door it has to shaven a l…" at bounding box center [472, 455] width 519 height 54
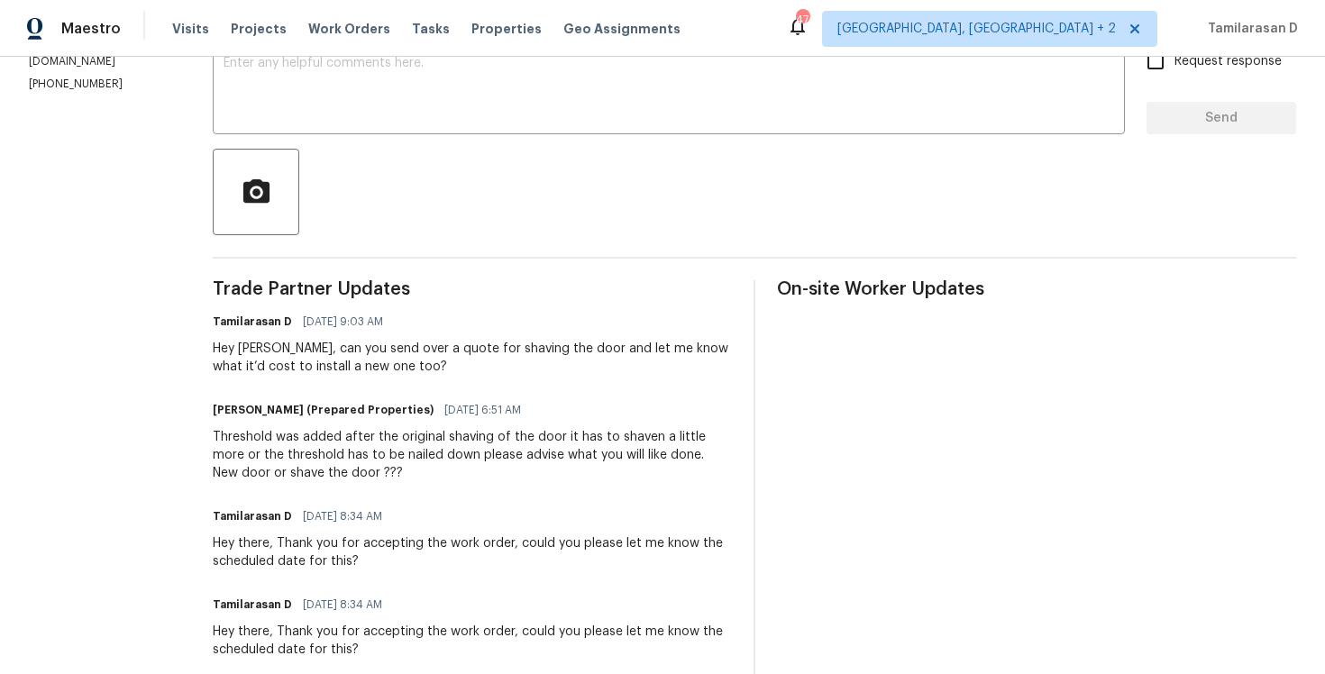
click at [355, 434] on div "Threshold was added after the original shaving of the door it has to shaven a l…" at bounding box center [472, 455] width 519 height 54
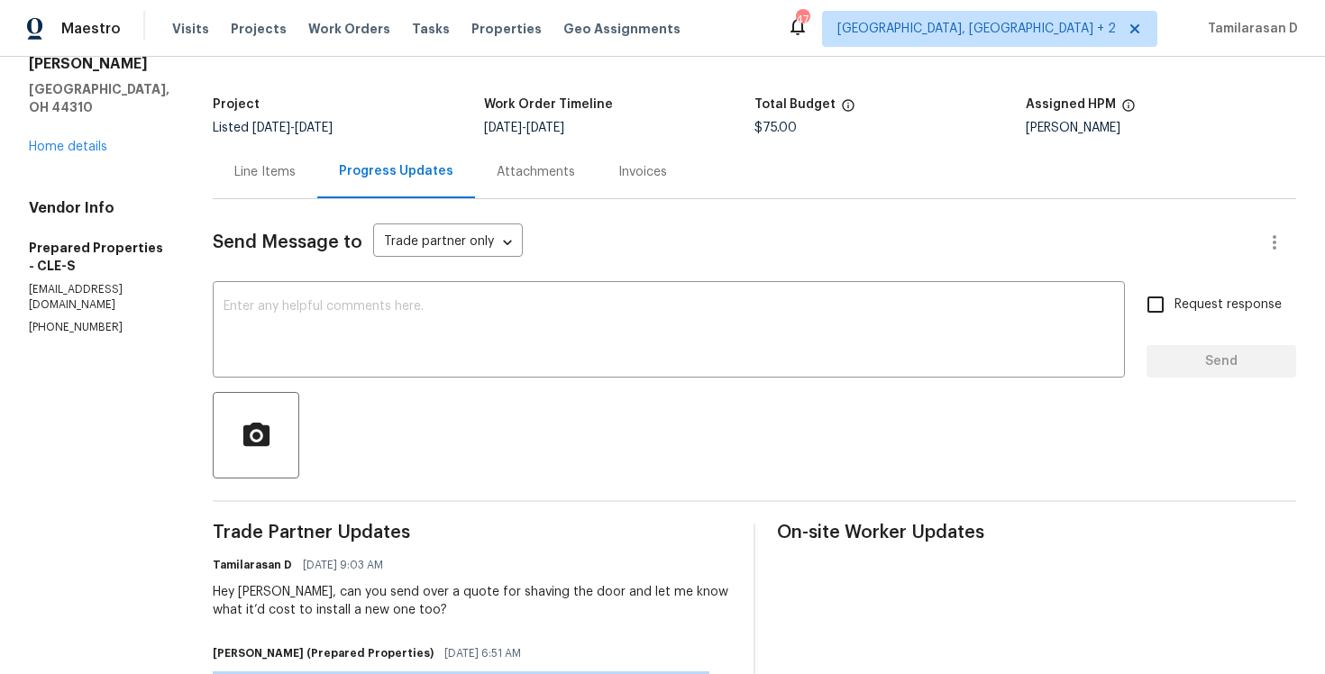
scroll to position [23, 0]
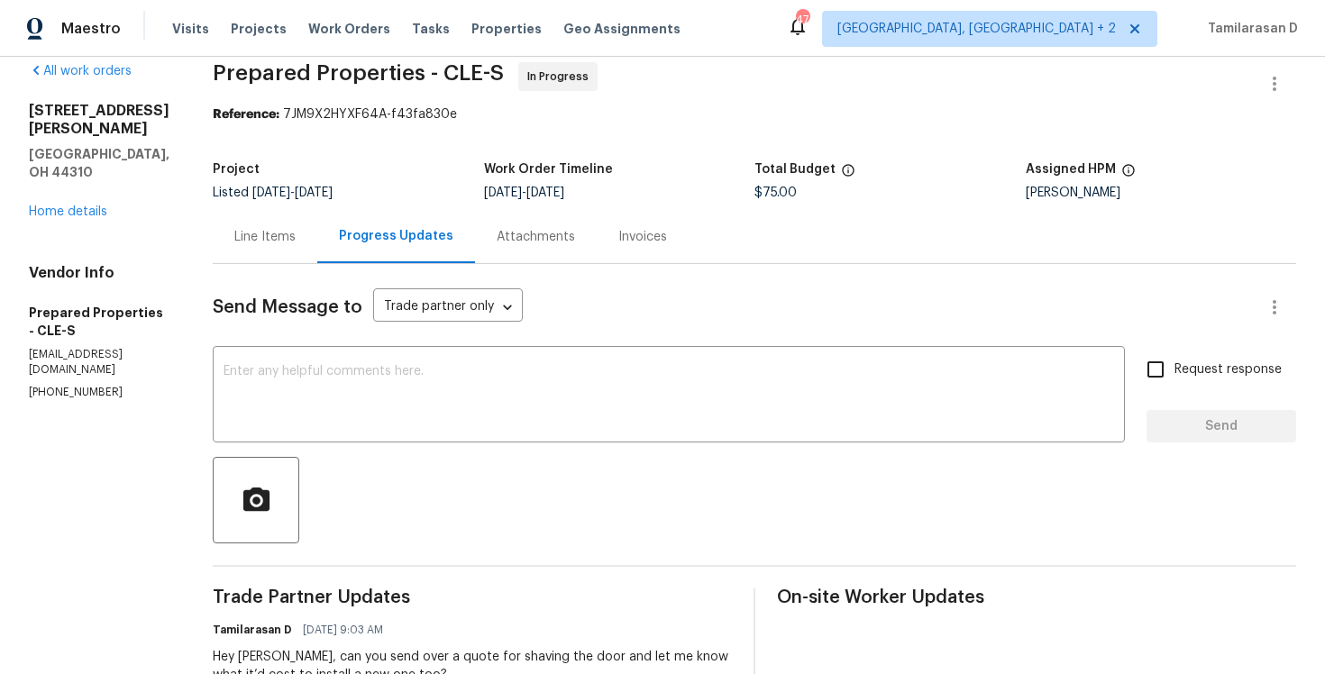
click at [306, 261] on div "Line Items" at bounding box center [265, 236] width 105 height 53
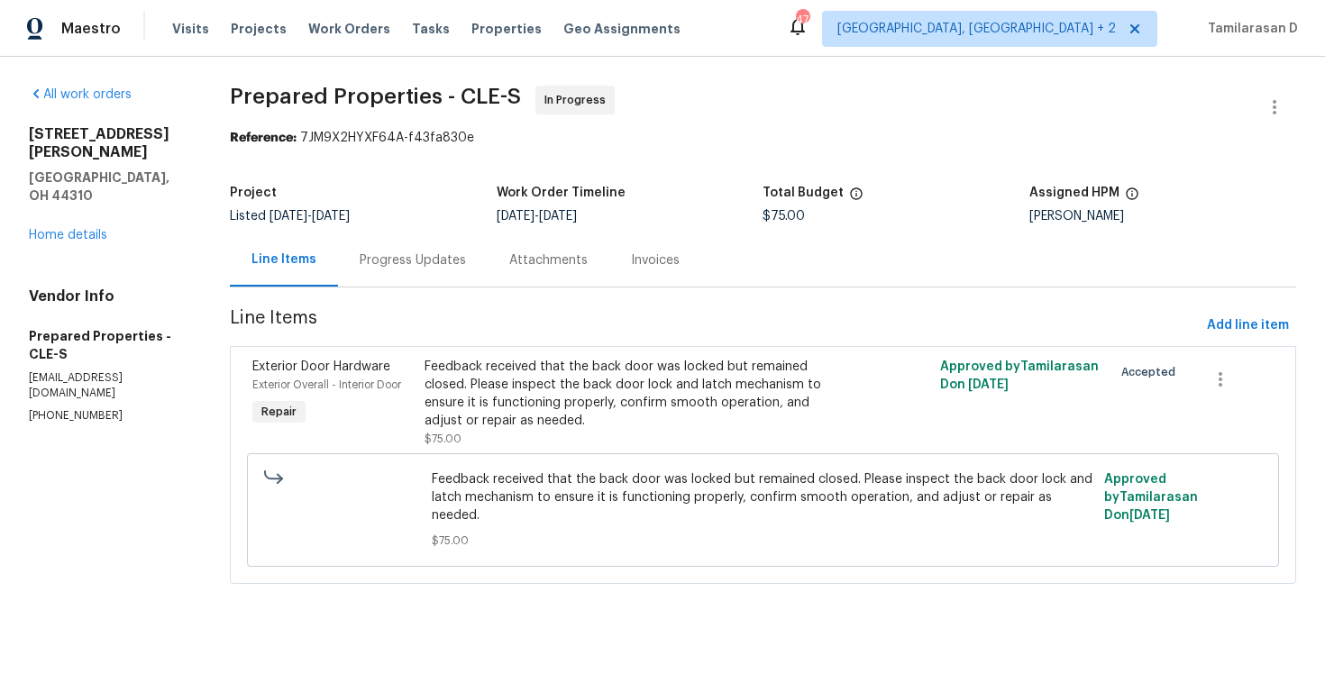
click at [438, 261] on div "Progress Updates" at bounding box center [413, 261] width 106 height 18
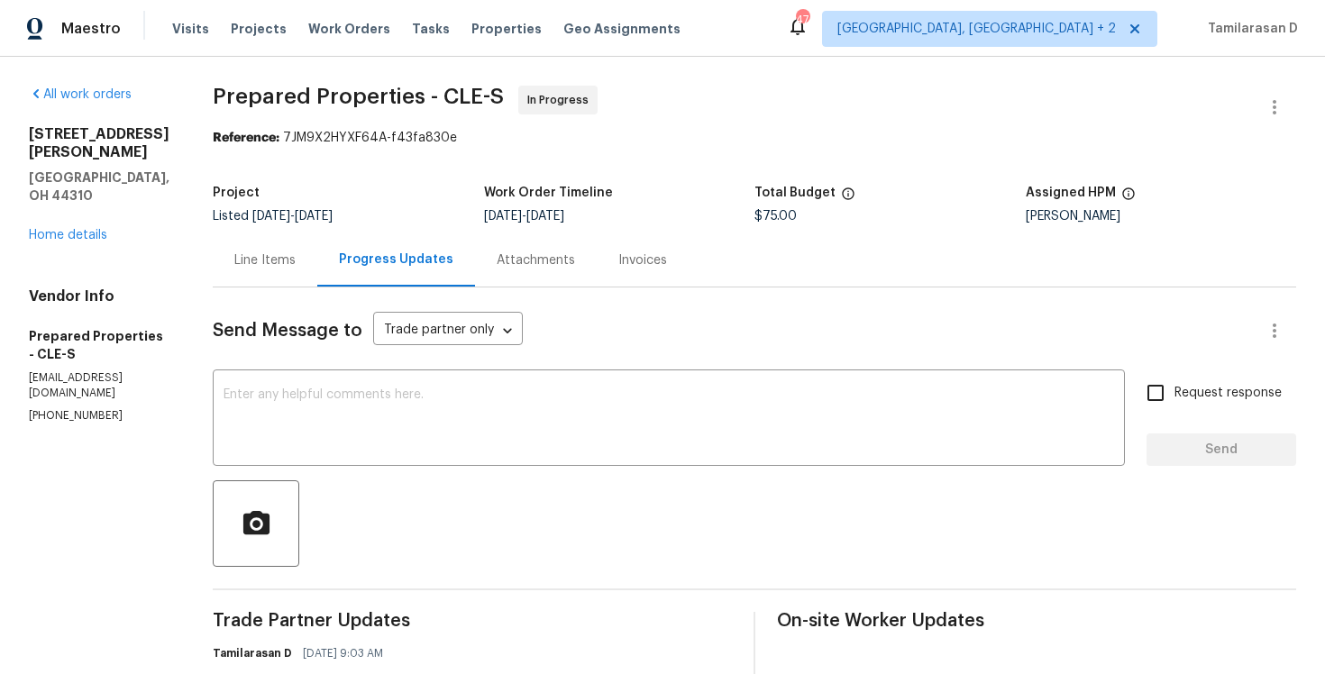
click at [317, 280] on div "Line Items" at bounding box center [265, 260] width 105 height 53
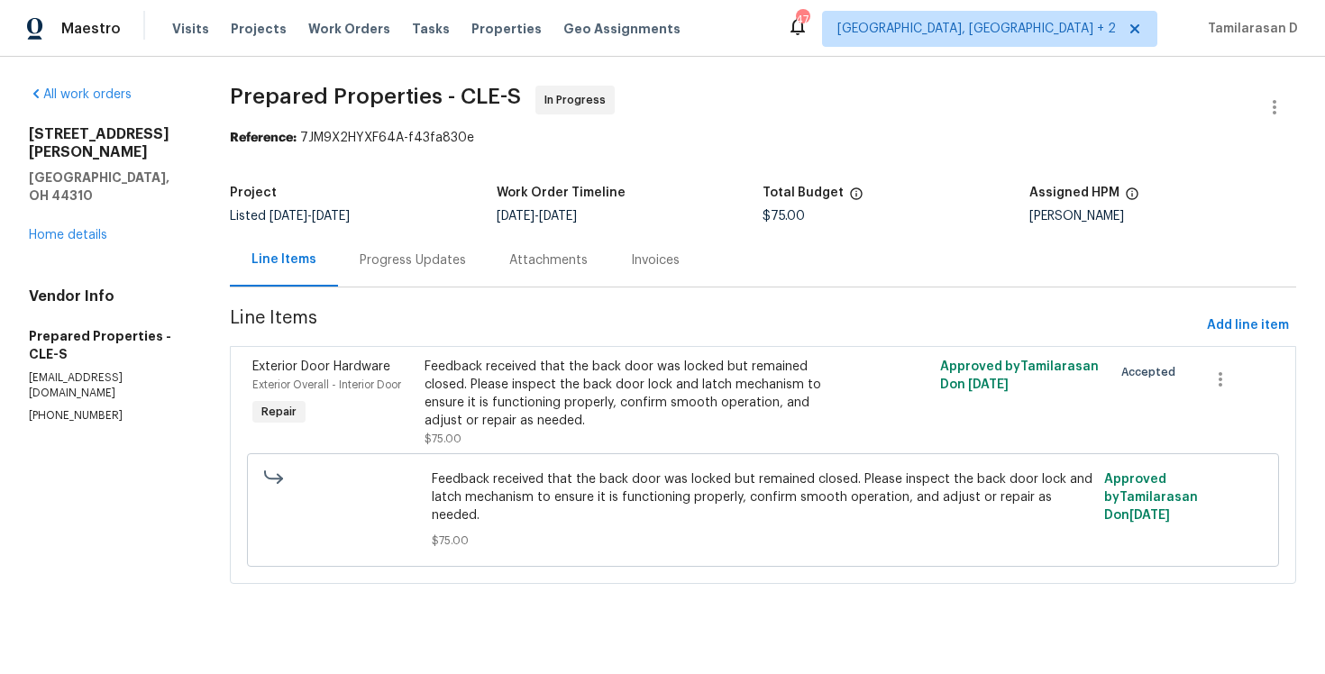
click at [309, 271] on div "Line Items" at bounding box center [284, 260] width 108 height 53
click at [413, 249] on div "Progress Updates" at bounding box center [413, 260] width 150 height 53
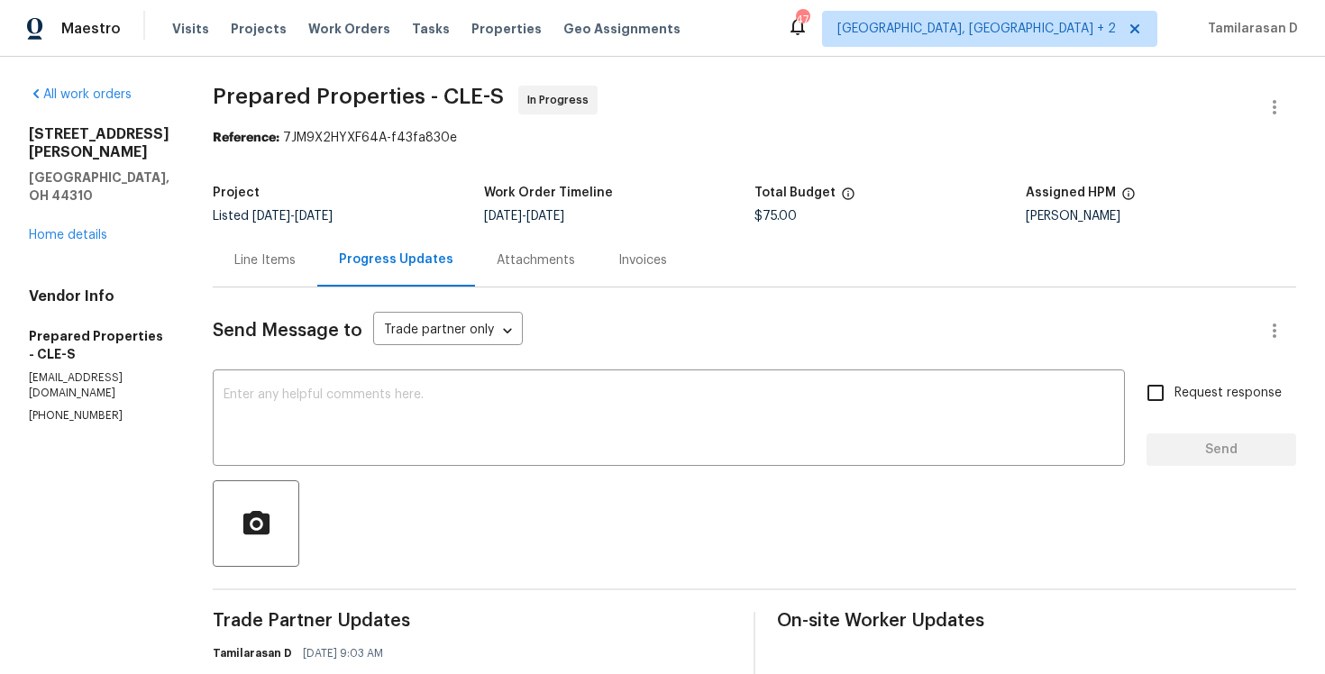
click at [307, 271] on div "Line Items" at bounding box center [265, 260] width 105 height 53
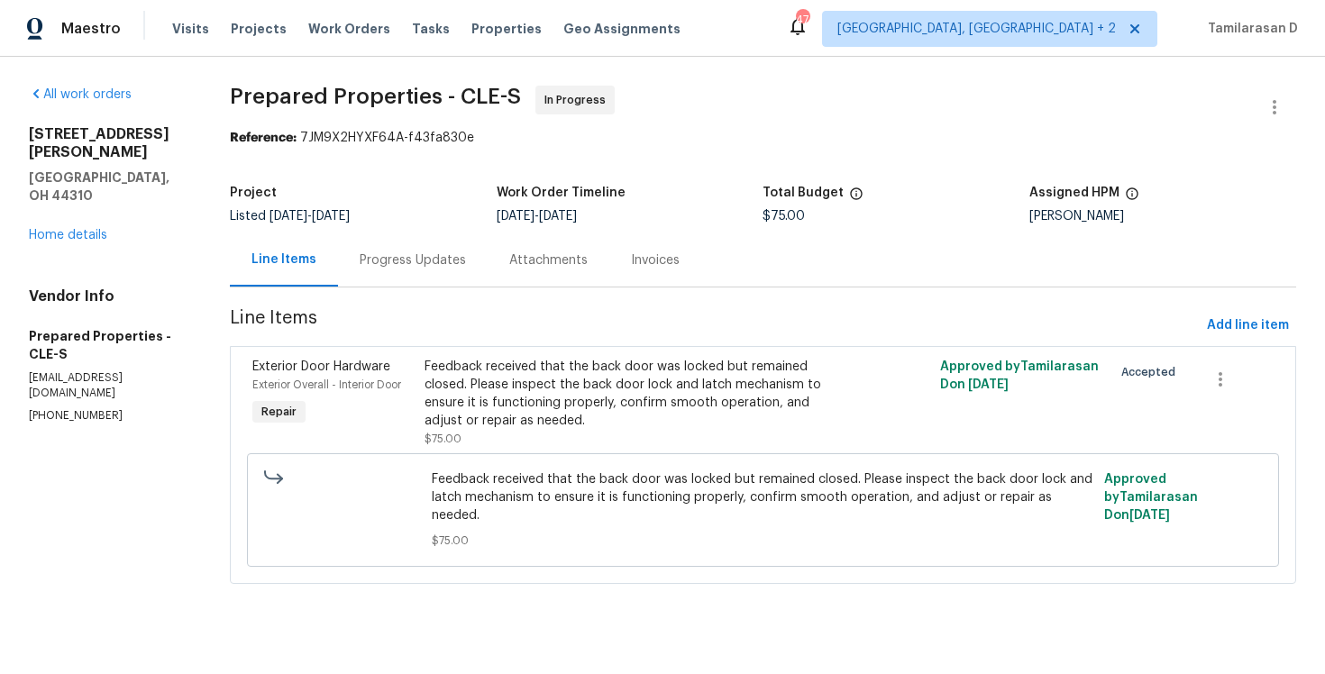
click at [435, 273] on div "Progress Updates" at bounding box center [413, 260] width 150 height 53
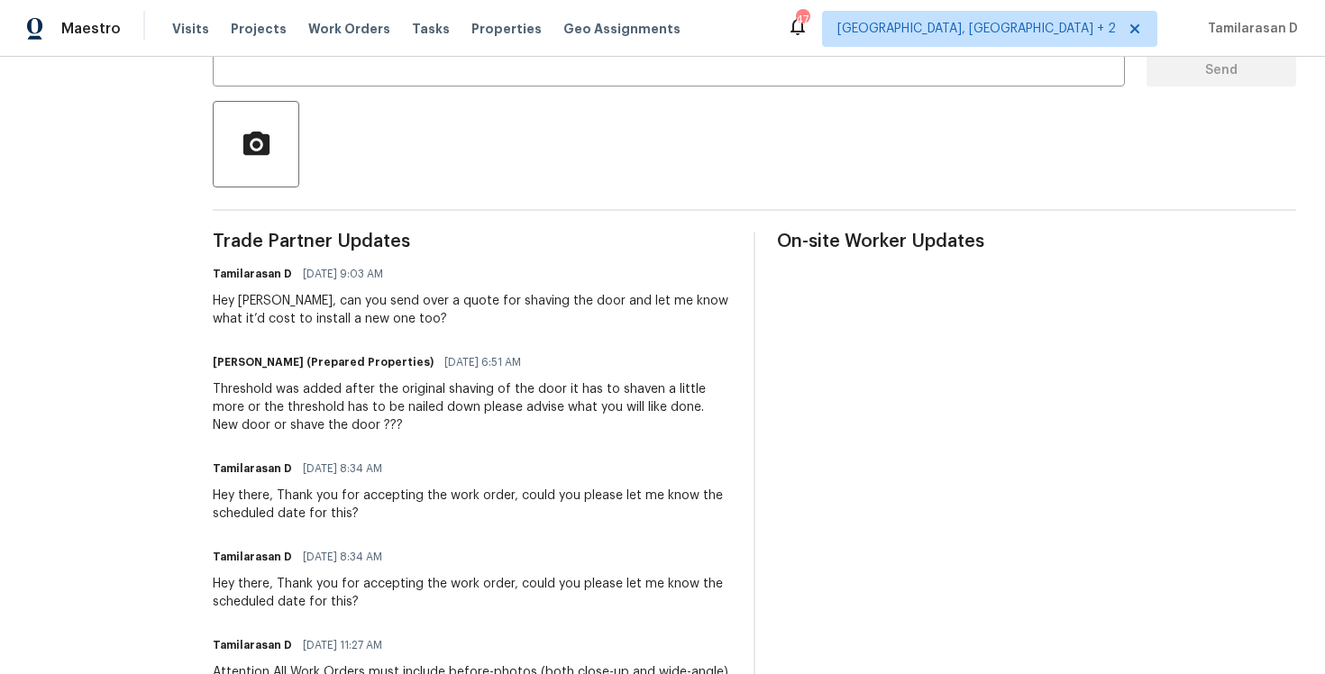
scroll to position [375, 0]
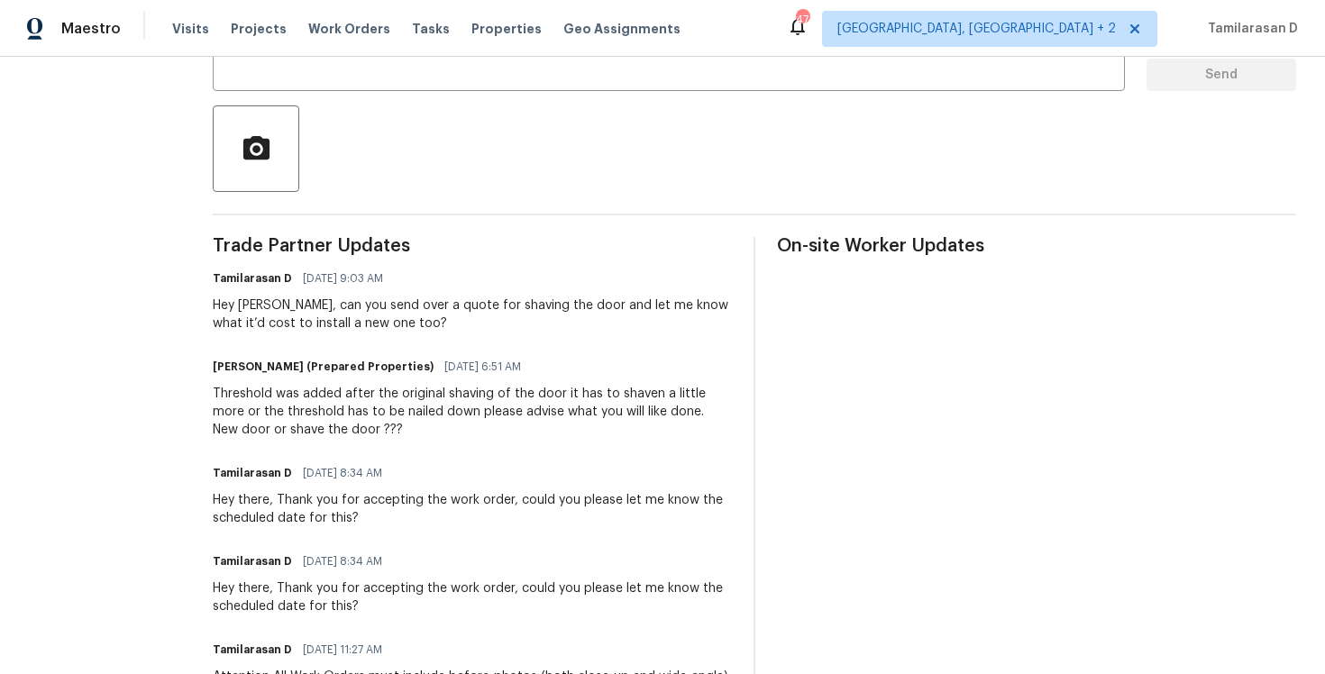
click at [366, 316] on div "Hey Staci, can you send over a quote for shaving the door and let me know what …" at bounding box center [472, 315] width 519 height 36
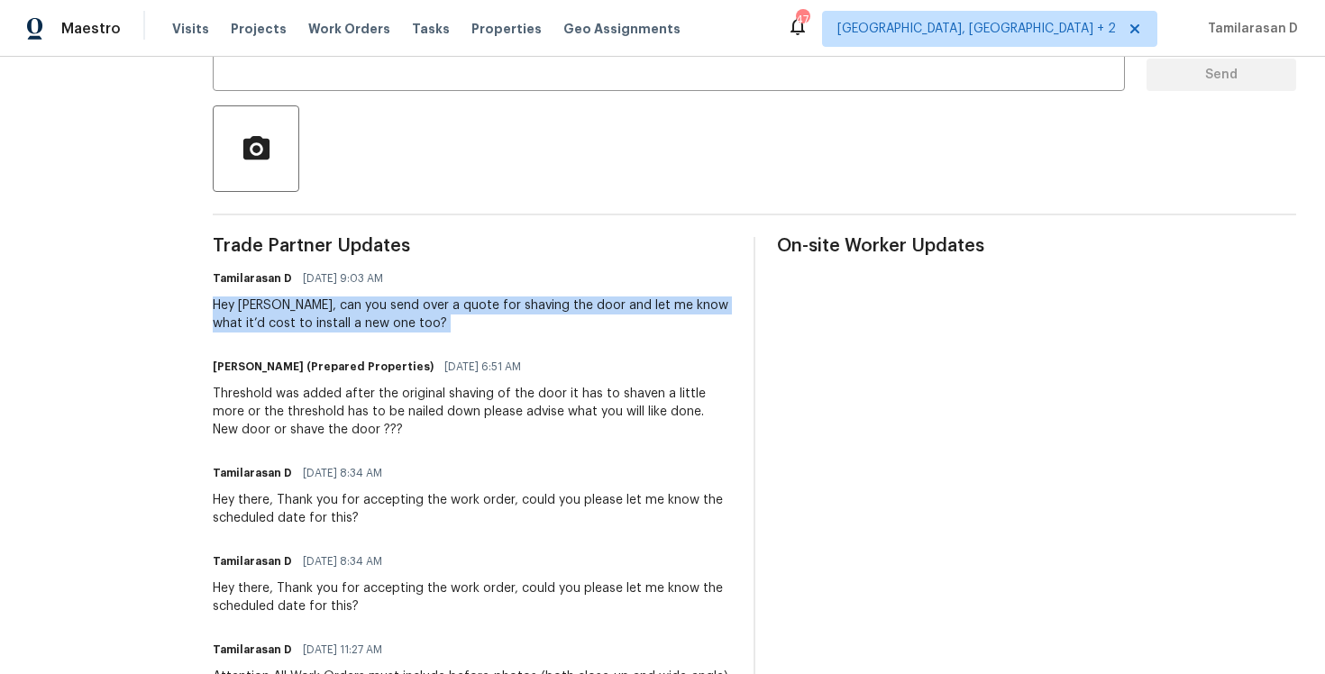
click at [330, 315] on div "Hey Staci, can you send over a quote for shaving the door and let me know what …" at bounding box center [472, 315] width 519 height 36
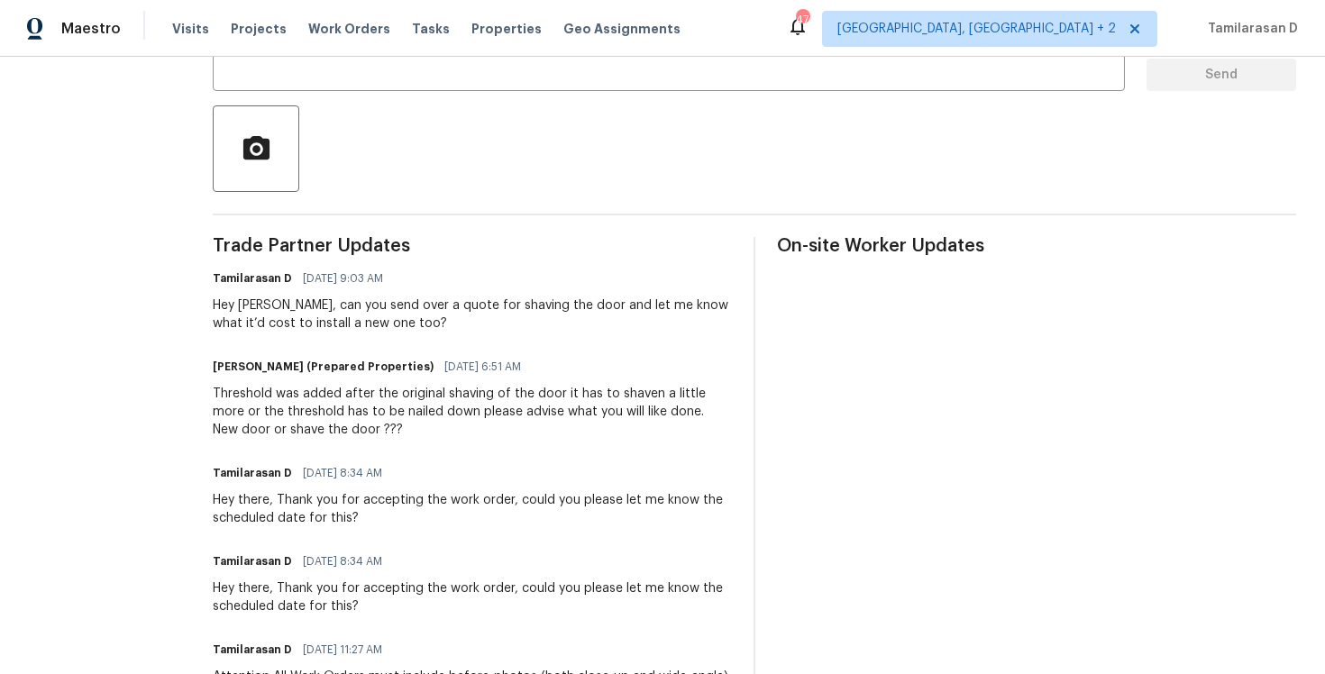
click at [330, 315] on div "Hey Staci, can you send over a quote for shaving the door and let me know what …" at bounding box center [472, 315] width 519 height 36
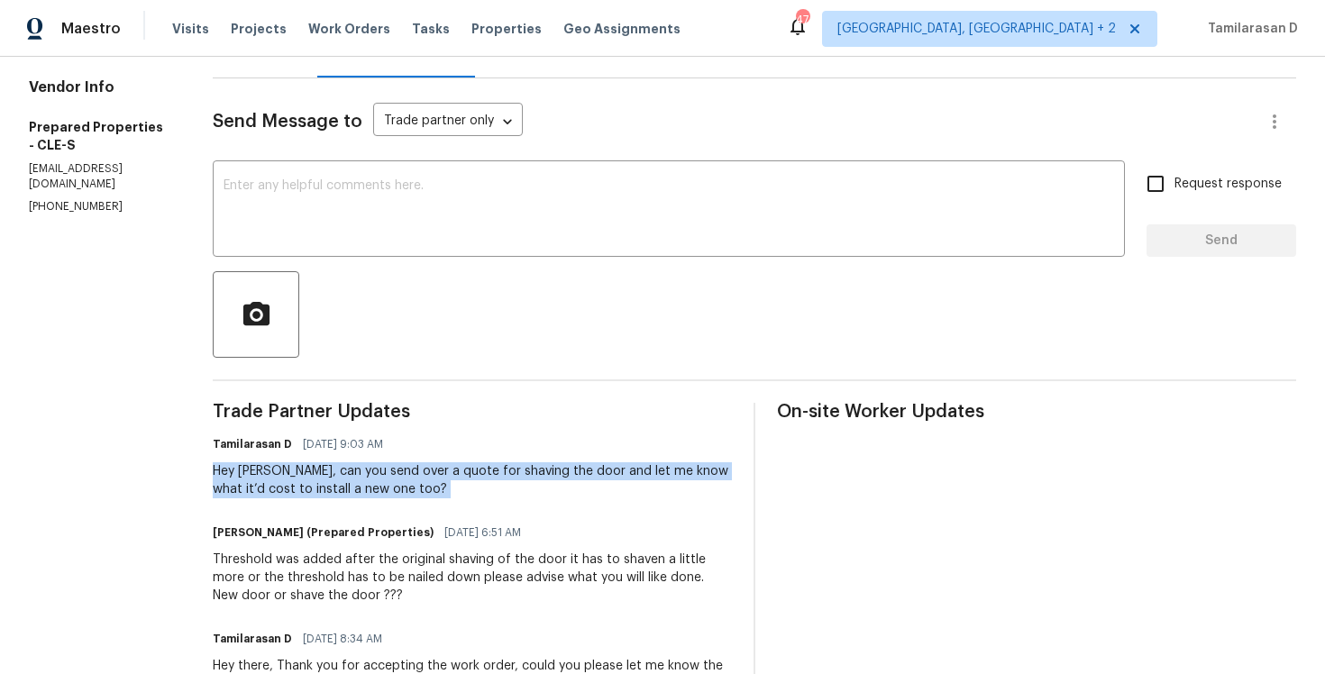
scroll to position [165, 0]
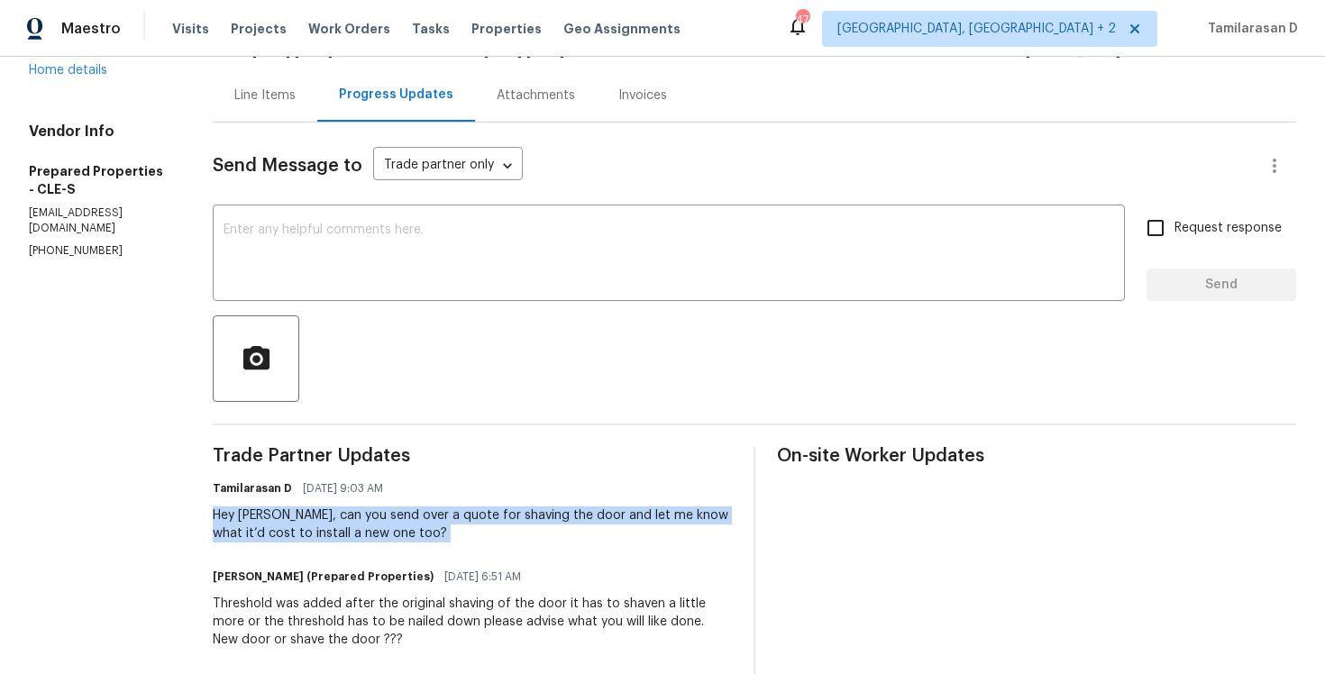
click at [373, 530] on div "Hey Staci, can you send over a quote for shaving the door and let me know what …" at bounding box center [472, 525] width 519 height 36
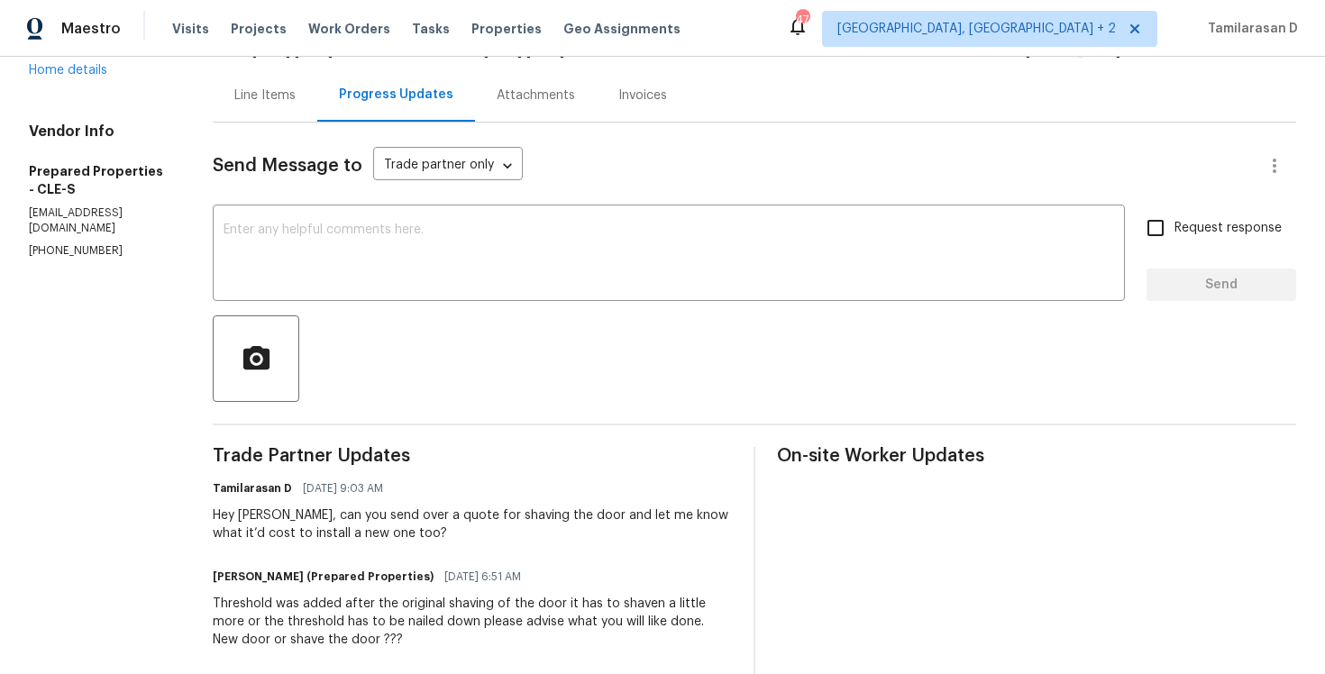
click at [373, 530] on div "Hey Staci, can you send over a quote for shaving the door and let me know what …" at bounding box center [472, 525] width 519 height 36
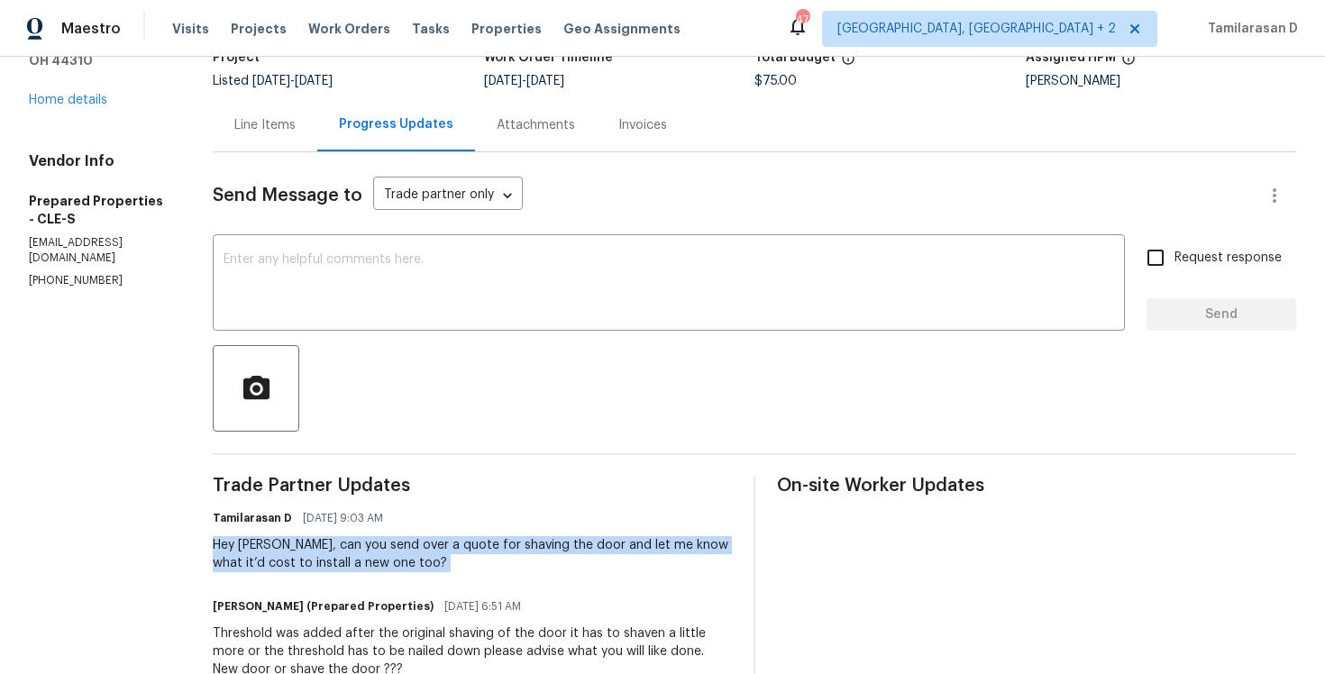
scroll to position [96, 0]
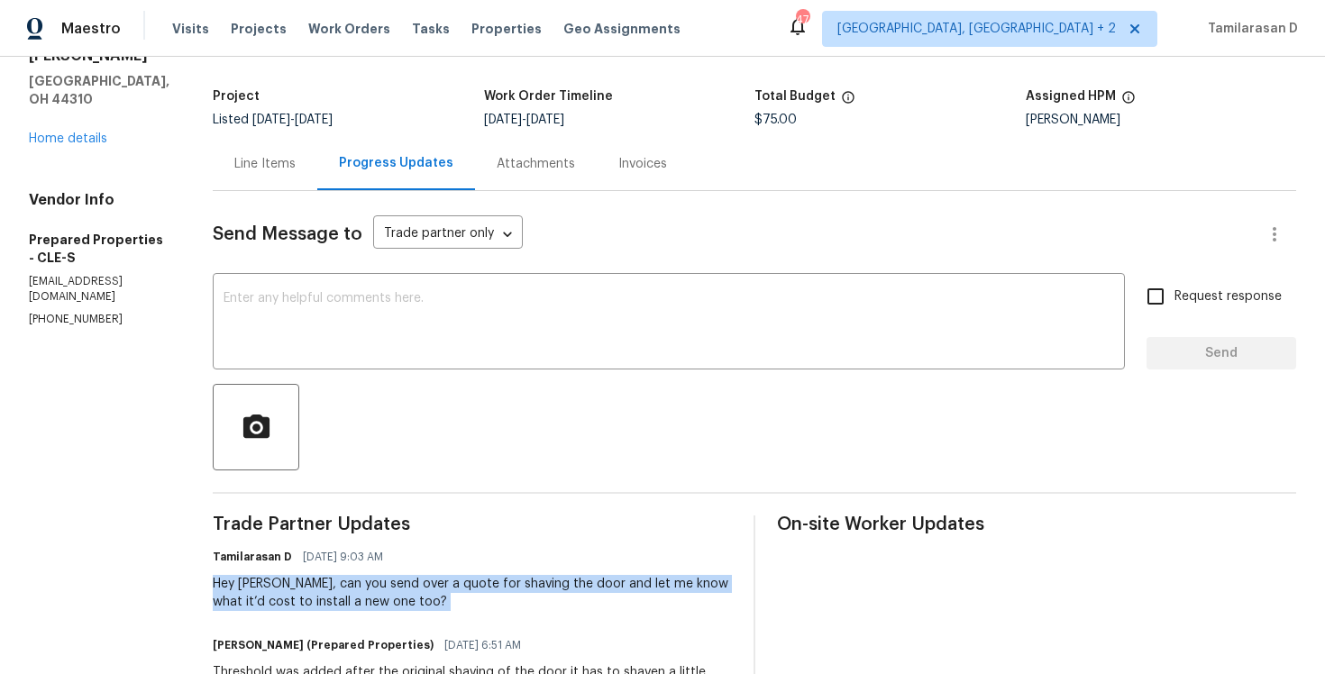
click at [360, 592] on div "Hey Staci, can you send over a quote for shaving the door and let me know what …" at bounding box center [472, 593] width 519 height 36
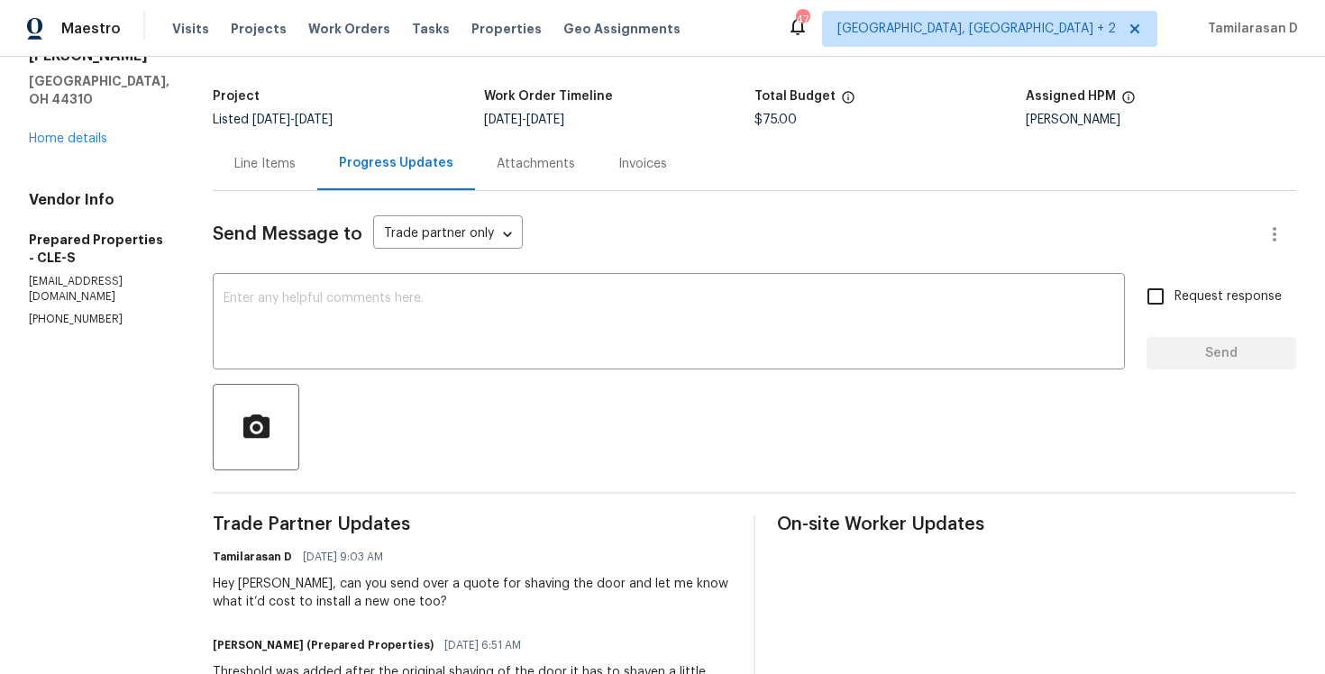
click at [360, 592] on div "Hey Staci, can you send over a quote for shaving the door and let me know what …" at bounding box center [472, 593] width 519 height 36
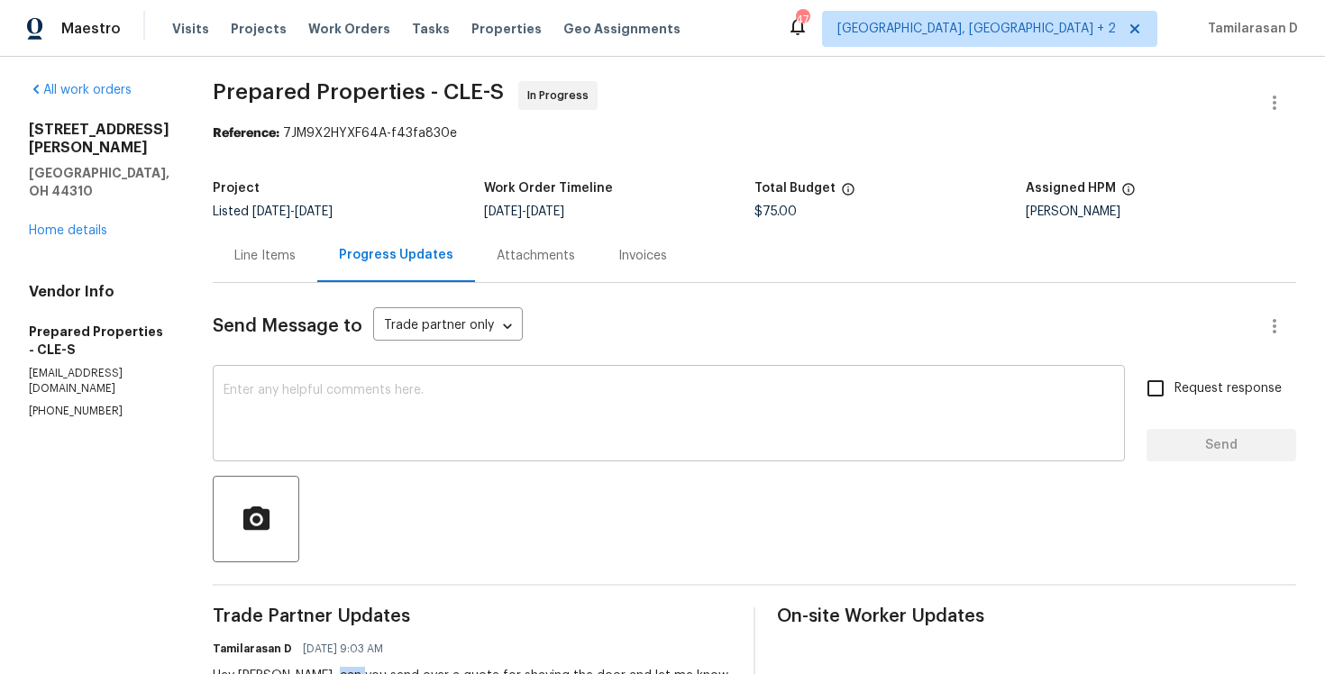
scroll to position [212, 0]
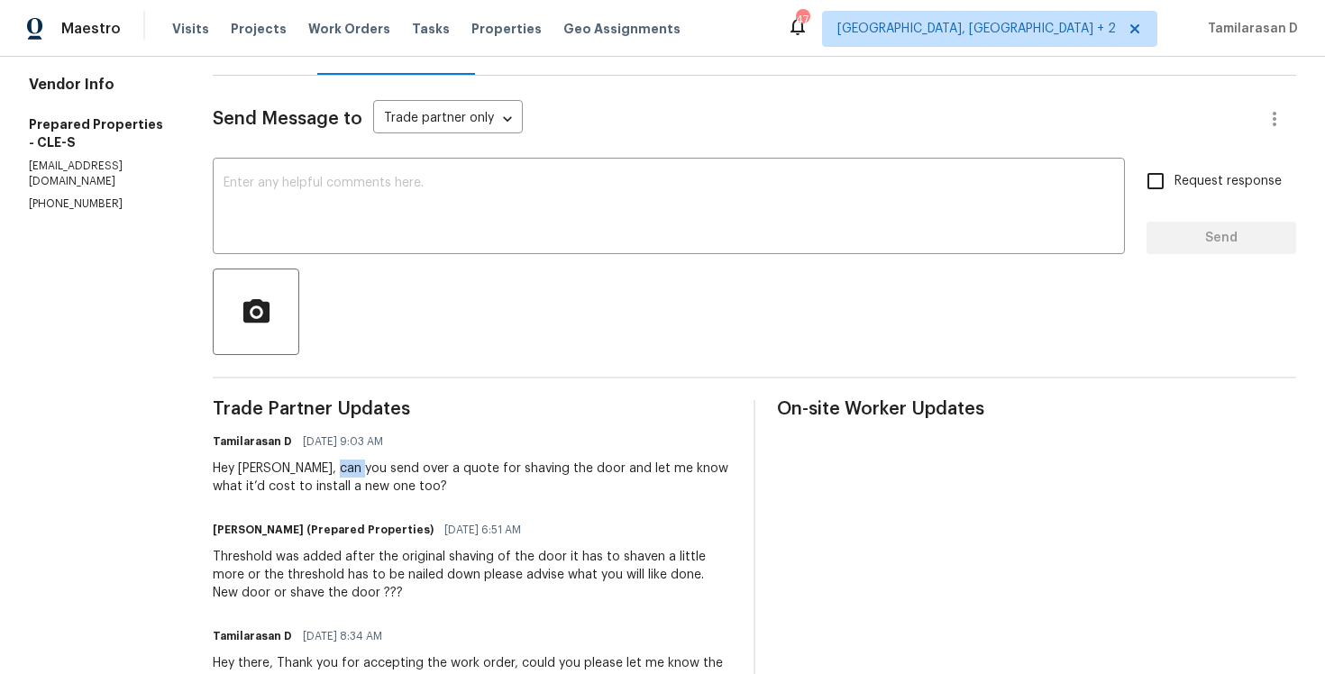
click at [357, 436] on span "10/06/2025 9:03 AM" at bounding box center [343, 442] width 80 height 18
drag, startPoint x: 316, startPoint y: 529, endPoint x: 418, endPoint y: 530, distance: 101.9
click at [417, 530] on h6 "Staci Smith (Prepared Properties)" at bounding box center [323, 530] width 221 height 18
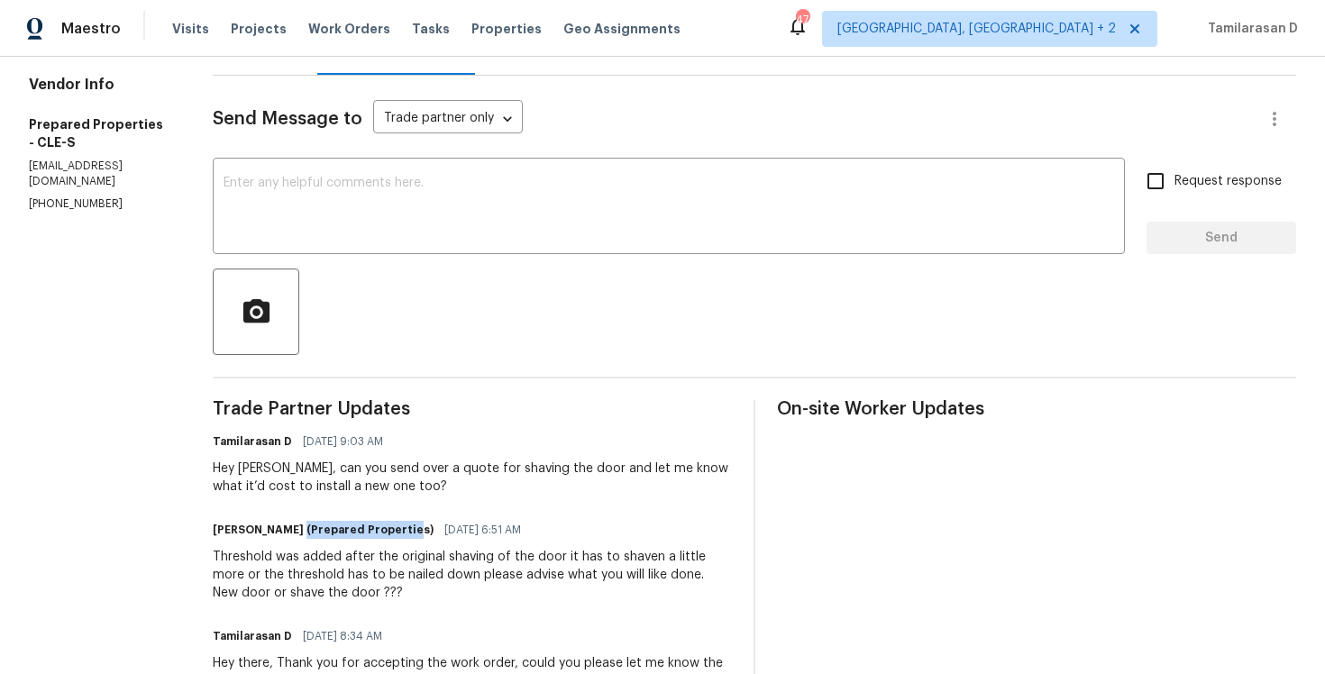
scroll to position [266, 0]
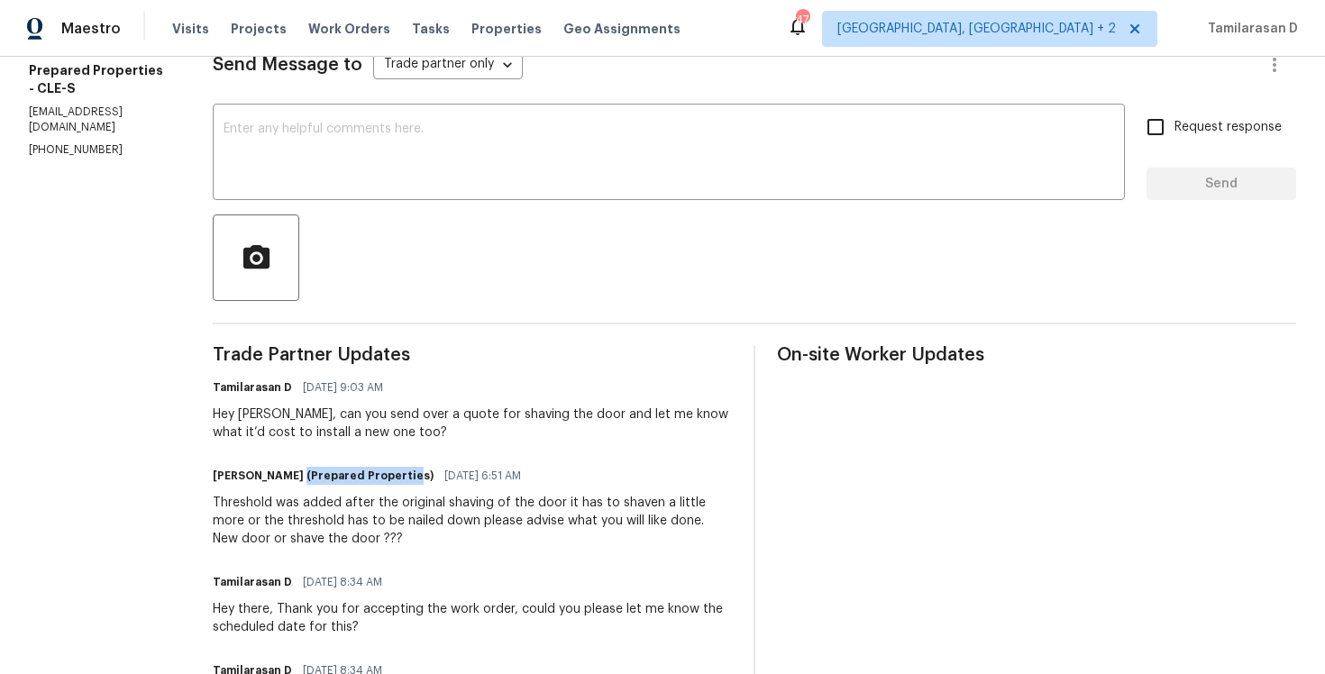
drag, startPoint x: 332, startPoint y: 579, endPoint x: 445, endPoint y: 579, distance: 112.7
click at [445, 579] on div "Tamilarasan D 10/03/2025 8:34 AM" at bounding box center [472, 582] width 519 height 25
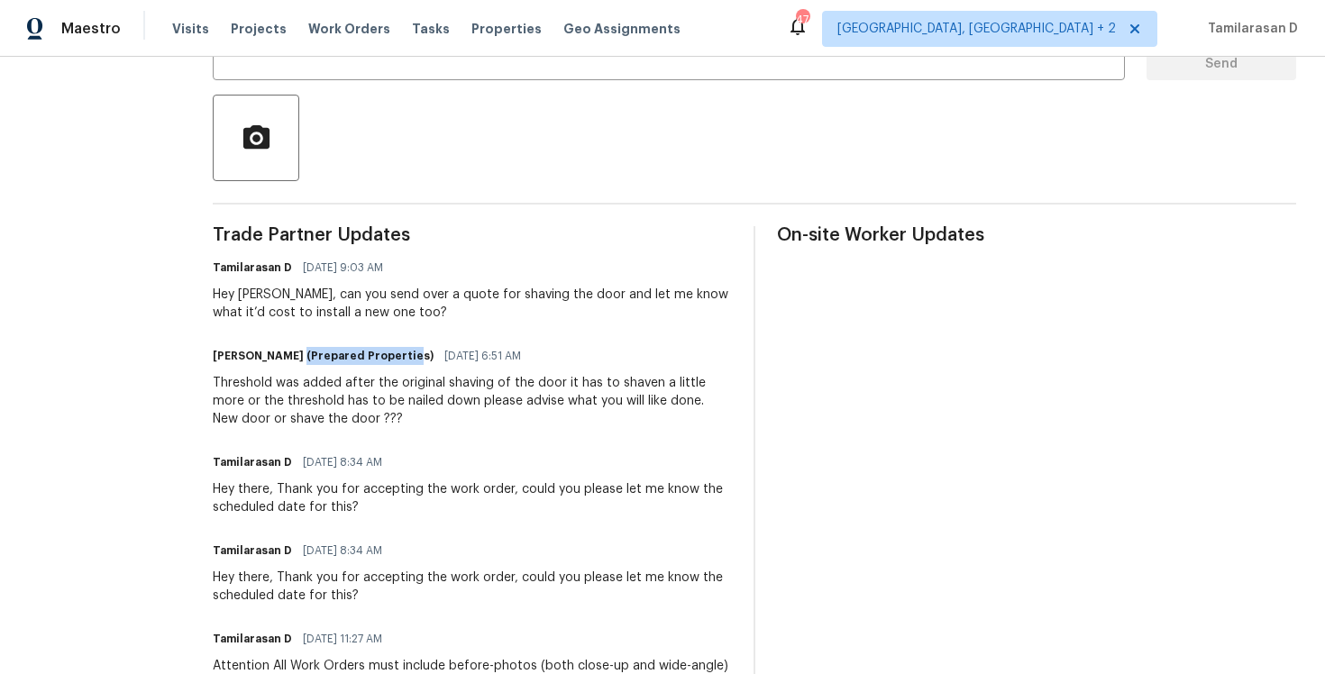
drag, startPoint x: 329, startPoint y: 552, endPoint x: 453, endPoint y: 552, distance: 123.5
click at [453, 551] on div "Tamilarasan D 10/03/2025 8:34 AM" at bounding box center [472, 550] width 519 height 25
drag, startPoint x: 328, startPoint y: 636, endPoint x: 445, endPoint y: 638, distance: 117.2
click at [445, 638] on div "Tamilarasan D 10/02/2025 11:27 AM" at bounding box center [472, 639] width 519 height 25
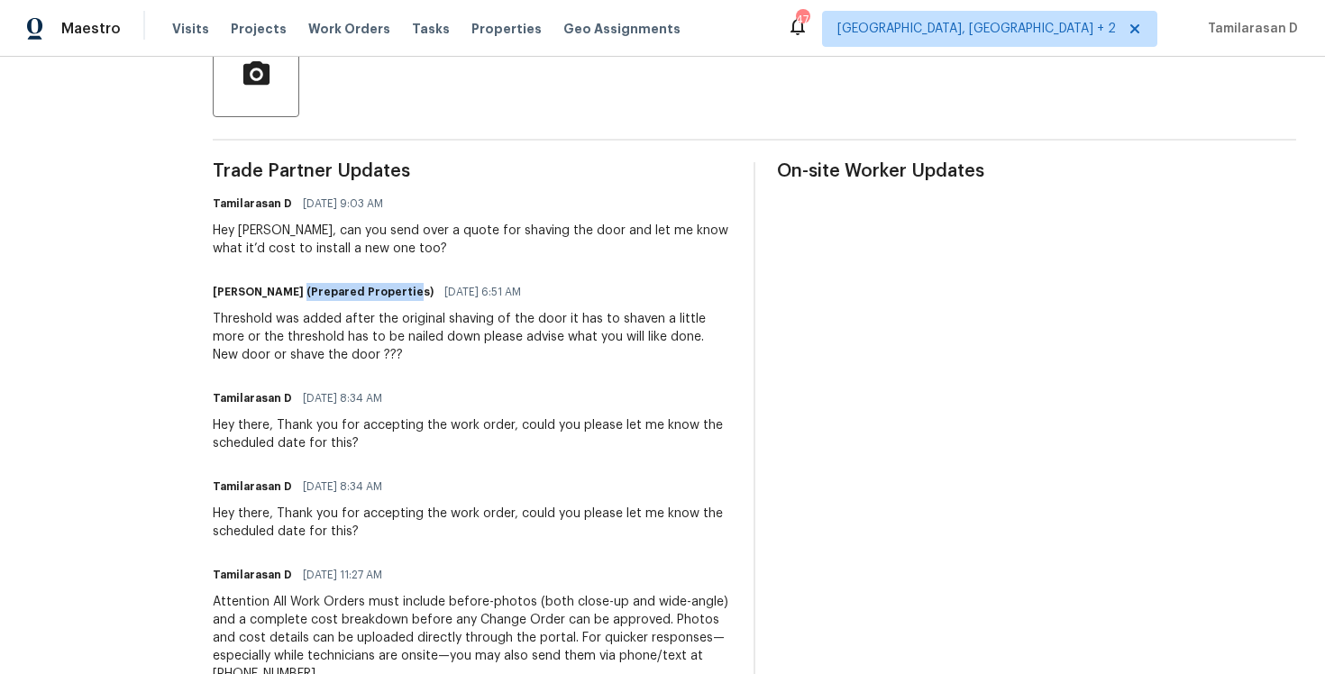
scroll to position [527, 0]
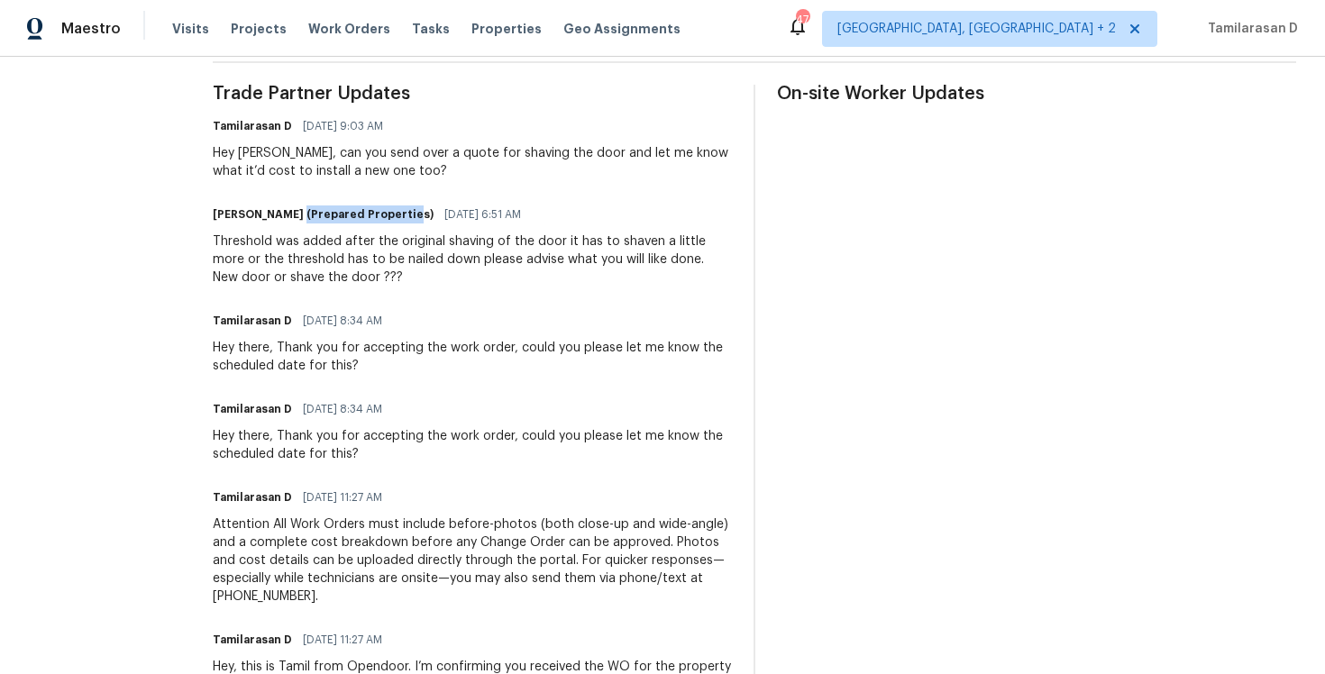
drag, startPoint x: 332, startPoint y: 638, endPoint x: 464, endPoint y: 640, distance: 132.6
click at [464, 640] on div "Tamilarasan D 10/02/2025 11:27 AM" at bounding box center [472, 640] width 519 height 25
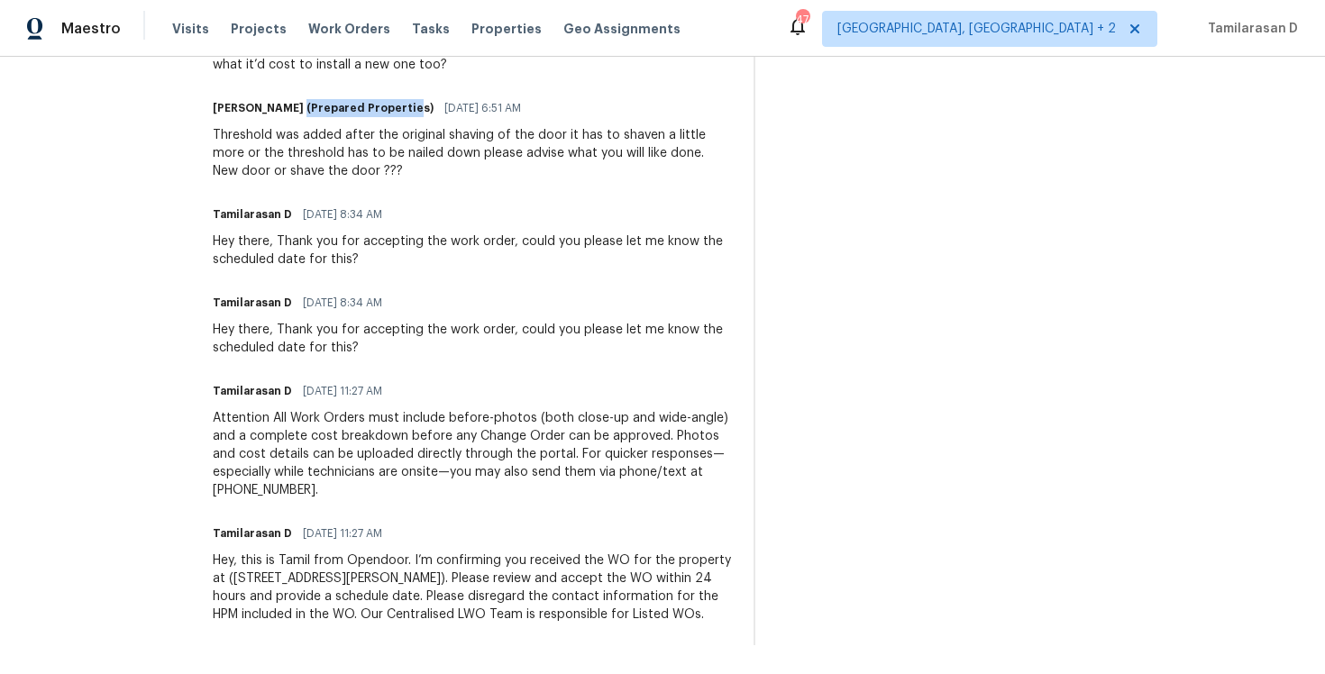
scroll to position [0, 0]
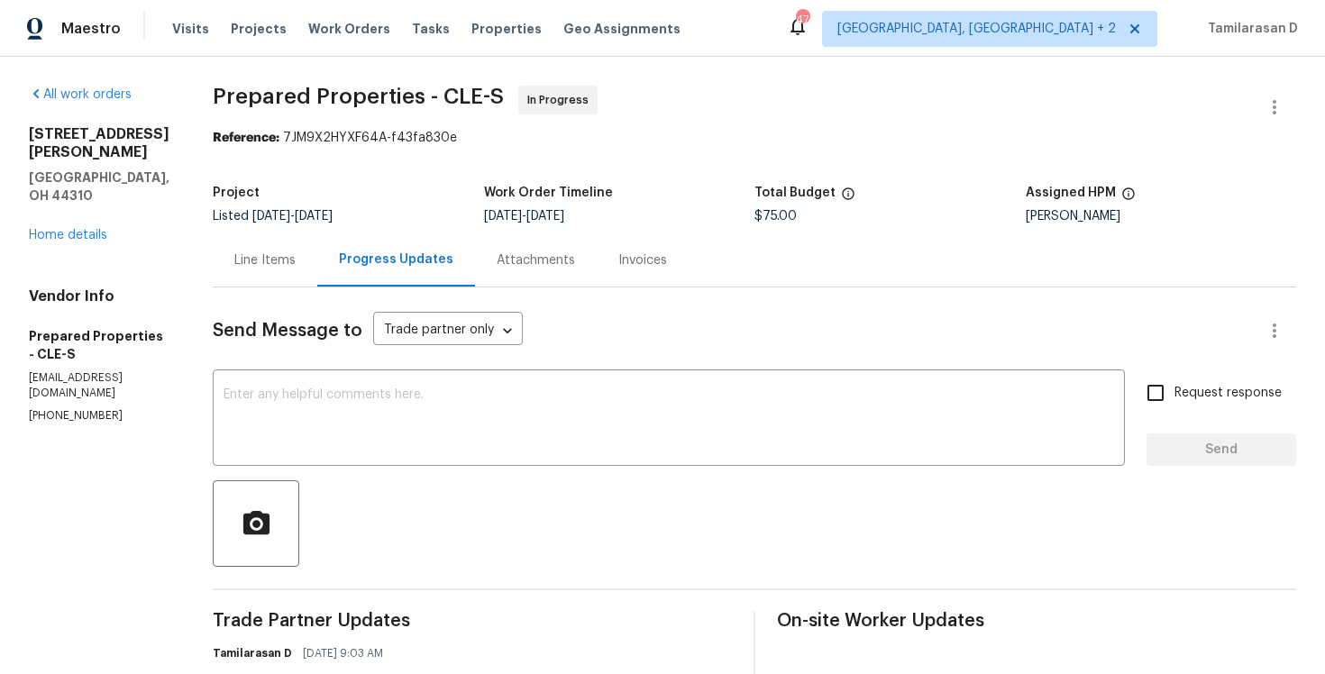
click at [463, 509] on div at bounding box center [755, 524] width 1084 height 87
click at [395, 168] on section "Prepared Properties - CLE-S In Progress Reference: 7JM9X2HYXF64A-f43fa830e Proj…" at bounding box center [755, 683] width 1084 height 1194
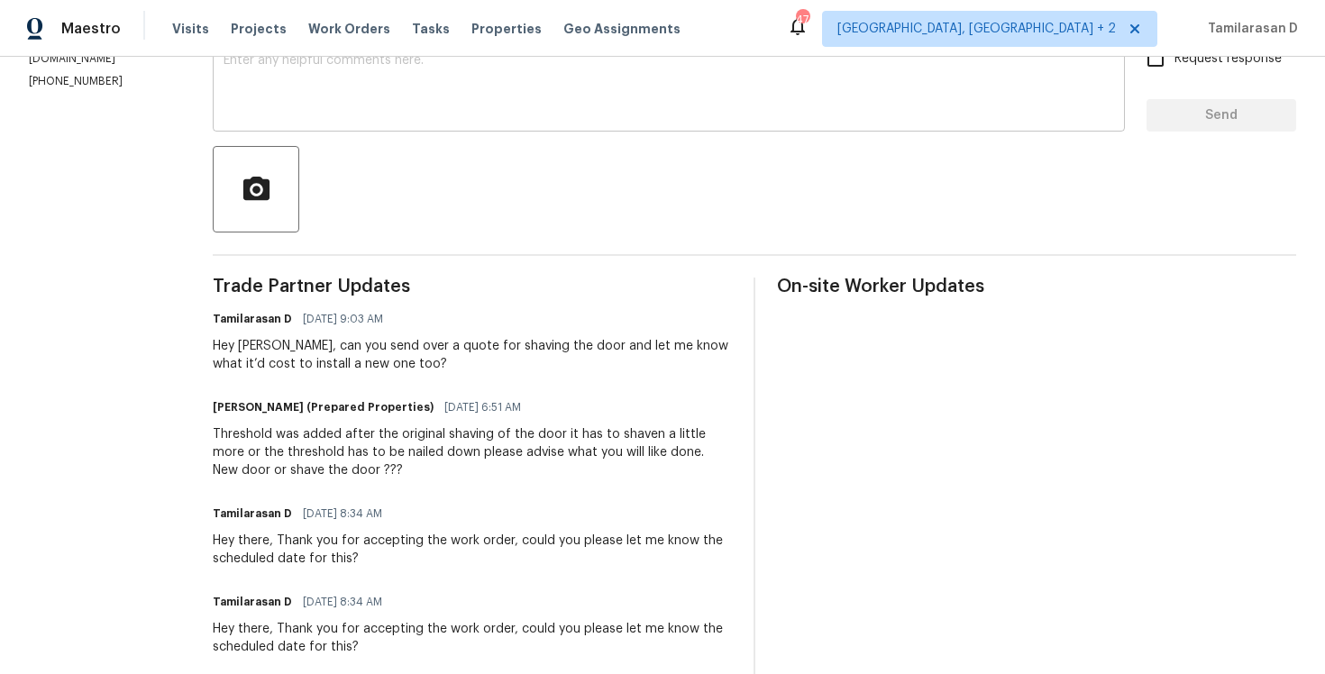
scroll to position [357, 0]
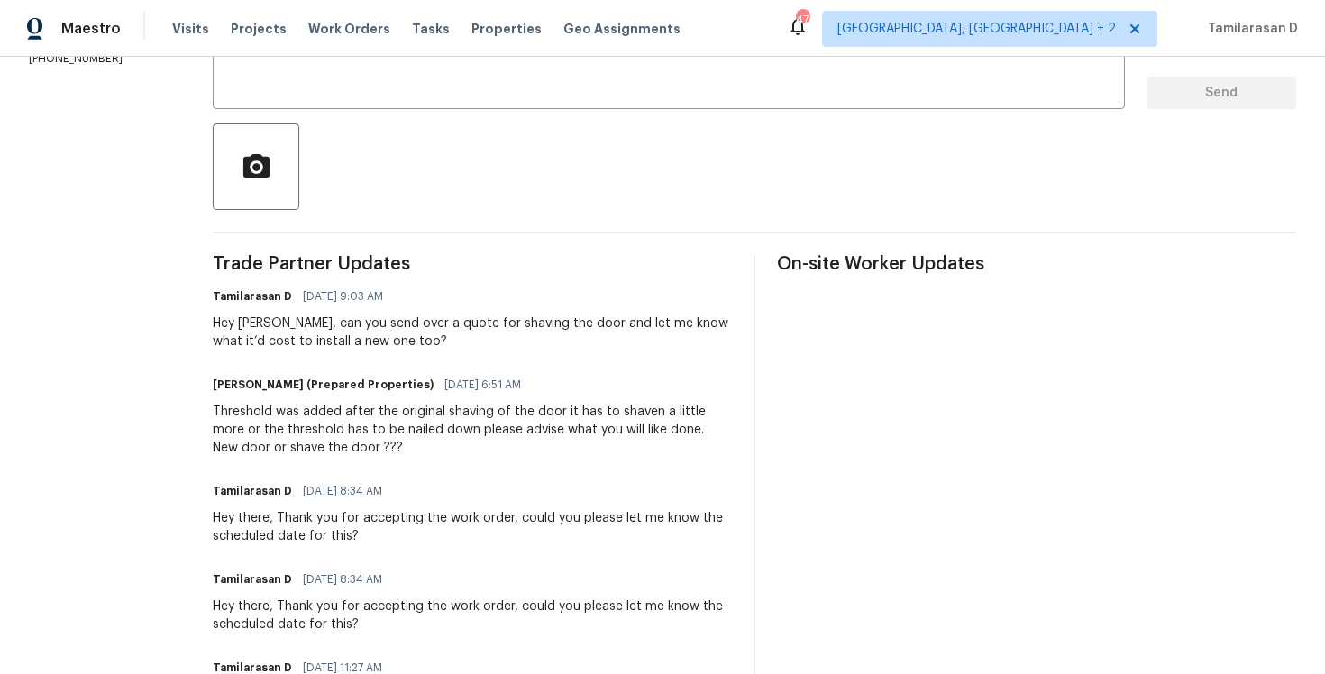
click at [466, 305] on div "Tamilarasan D 10/06/2025 9:03 AM" at bounding box center [472, 296] width 519 height 25
click at [439, 305] on div "Tamilarasan D 10/06/2025 9:03 AM" at bounding box center [472, 296] width 519 height 25
click at [390, 307] on div "Tamilarasan D 10/06/2025 9:03 AM" at bounding box center [472, 296] width 519 height 25
click at [342, 299] on span "10/06/2025 9:03 AM" at bounding box center [343, 297] width 80 height 18
click at [327, 295] on div "Tamilarasan D 10/06/2025 9:03 AM" at bounding box center [472, 296] width 519 height 25
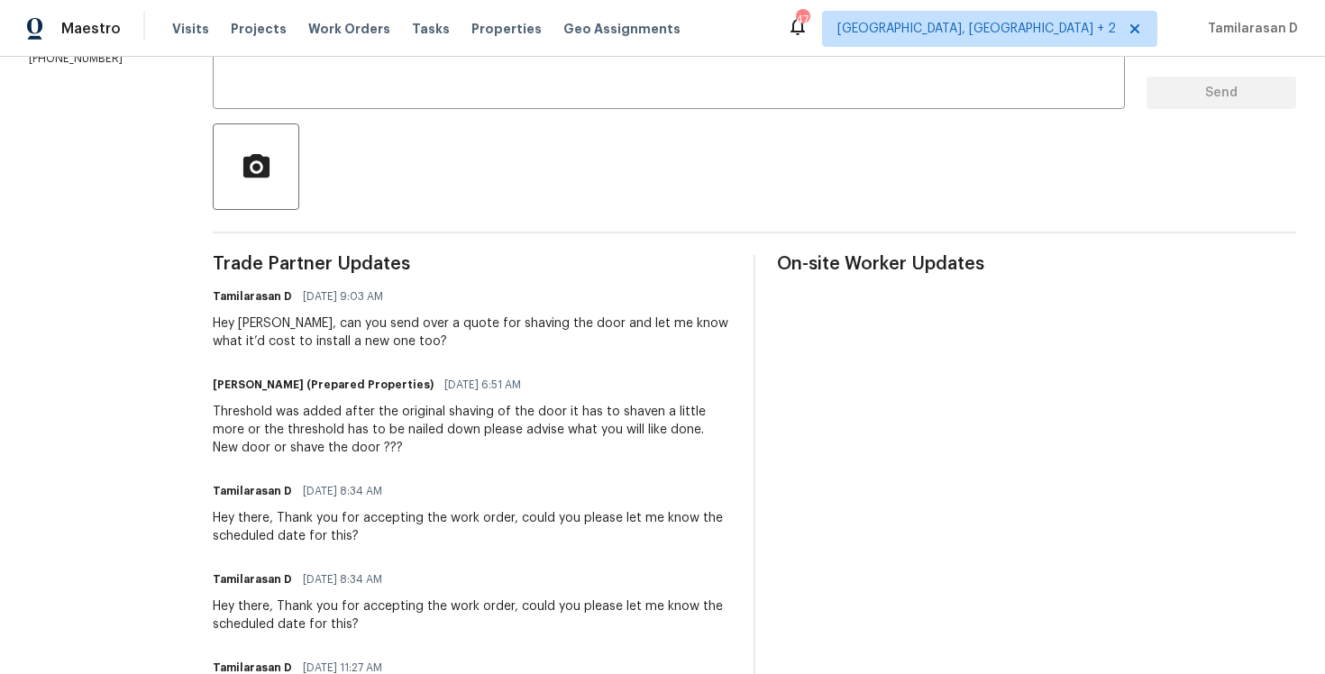
click at [323, 290] on div "Tamilarasan D 10/06/2025 9:03 AM" at bounding box center [472, 296] width 519 height 25
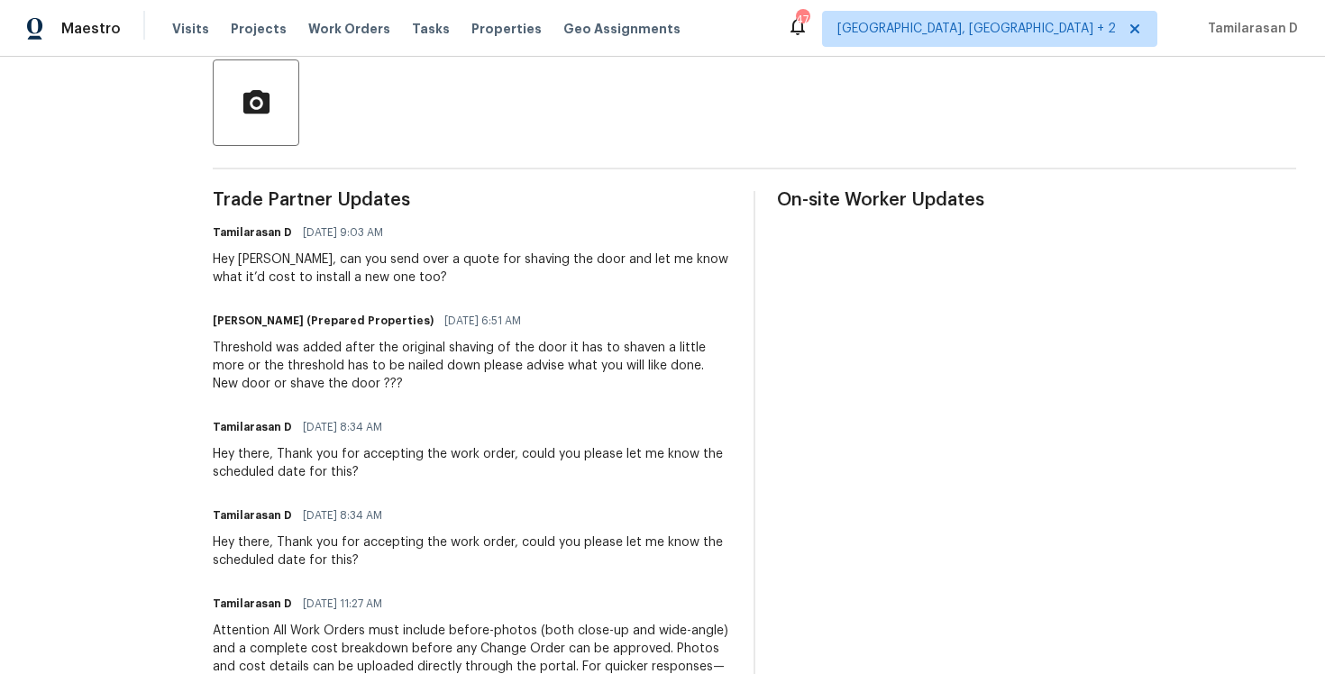
scroll to position [406, 0]
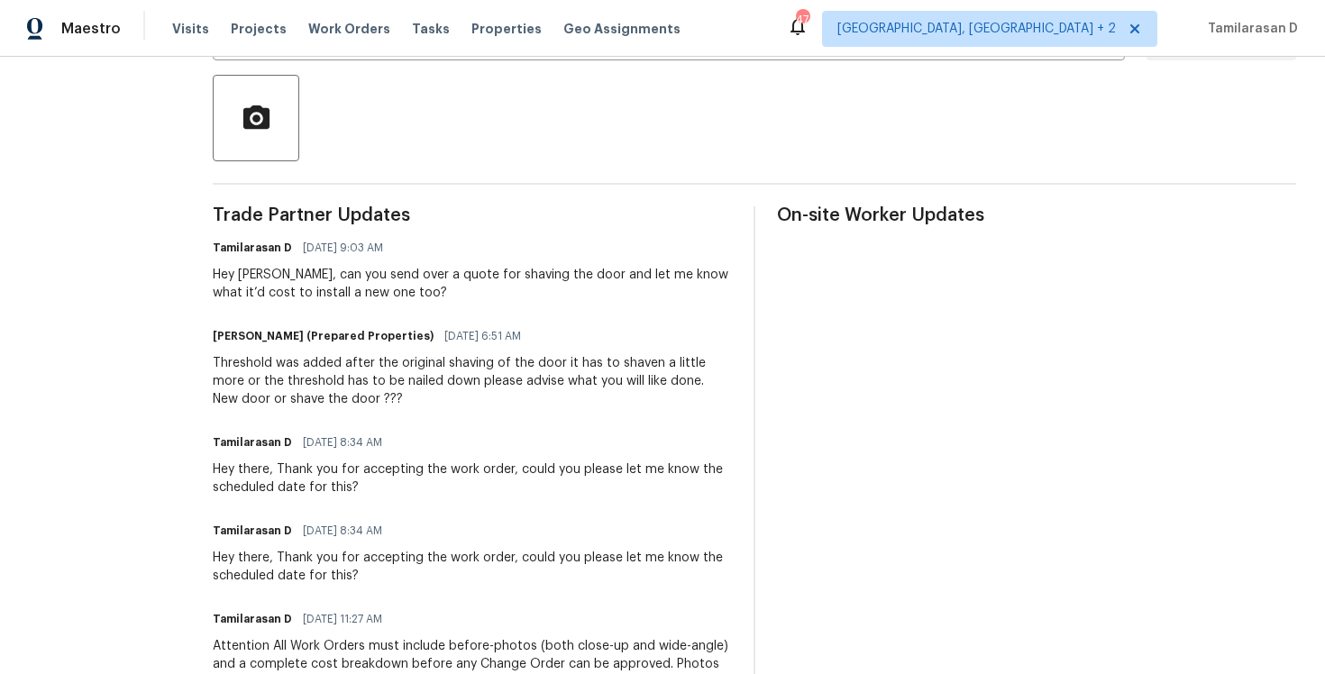
click at [351, 286] on div "Hey Staci, can you send over a quote for shaving the door and let me know what …" at bounding box center [472, 284] width 519 height 36
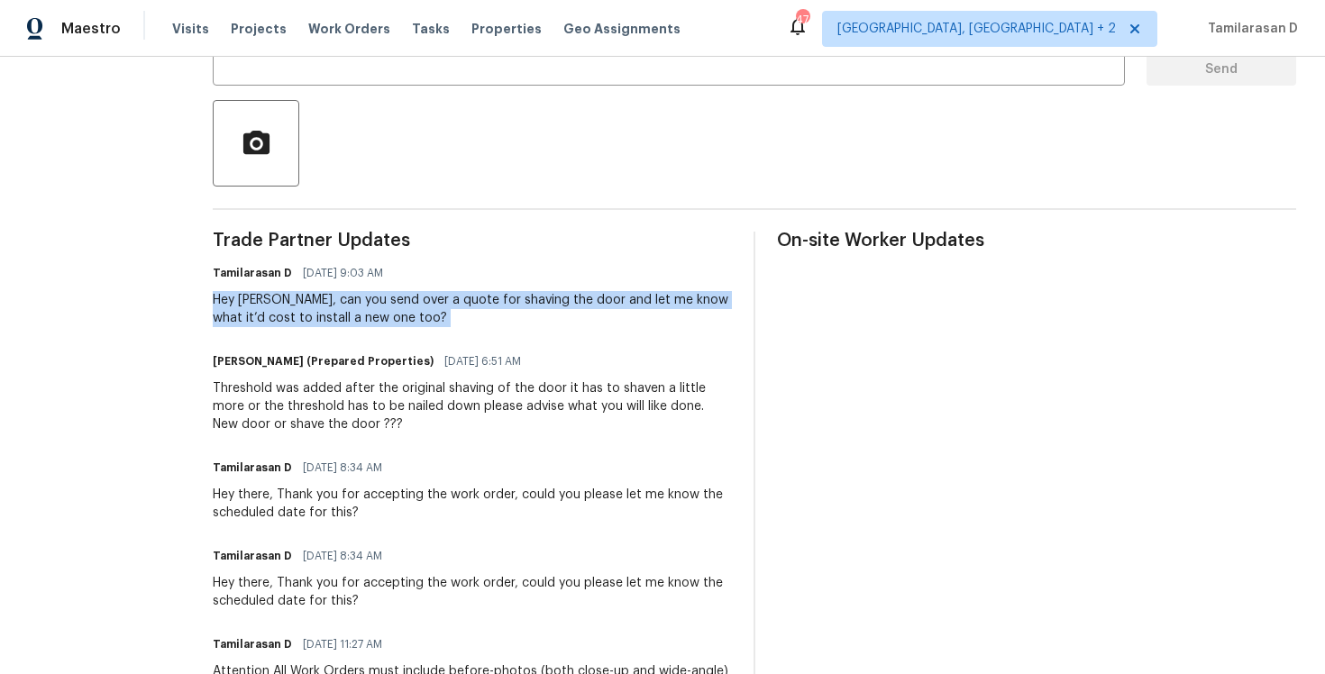
scroll to position [0, 0]
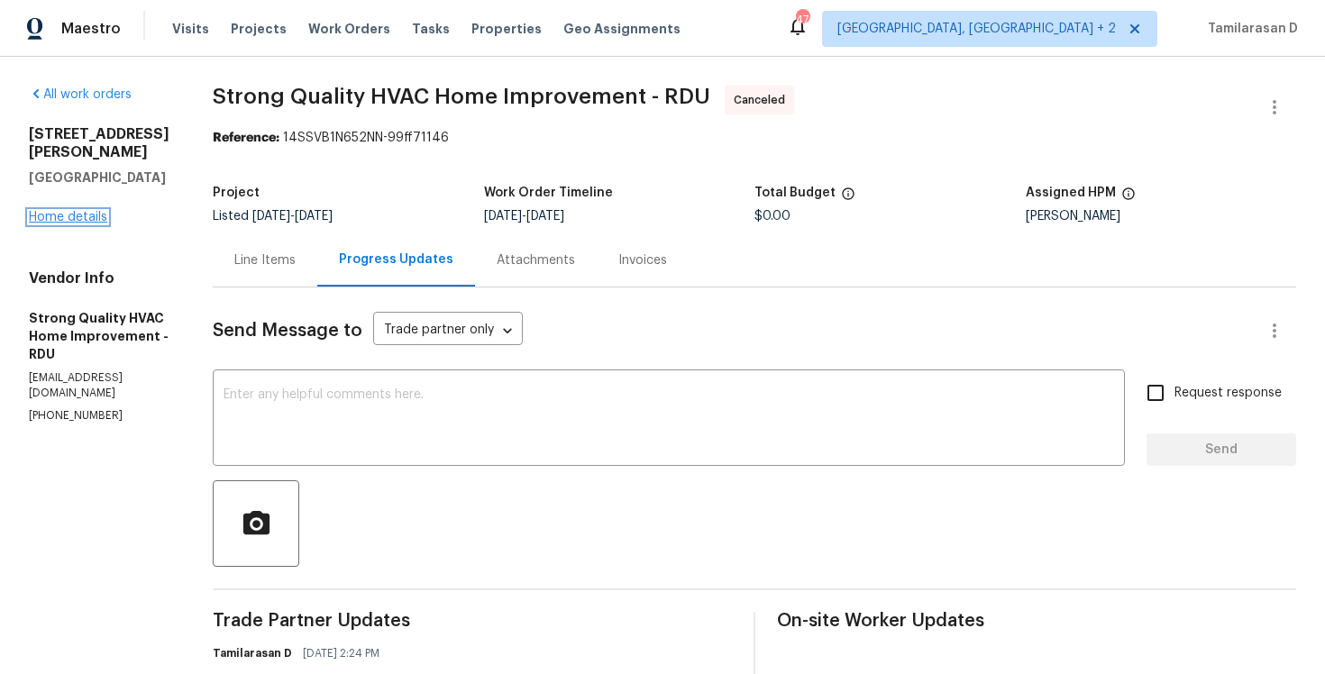
click at [44, 211] on link "Home details" at bounding box center [68, 217] width 78 height 13
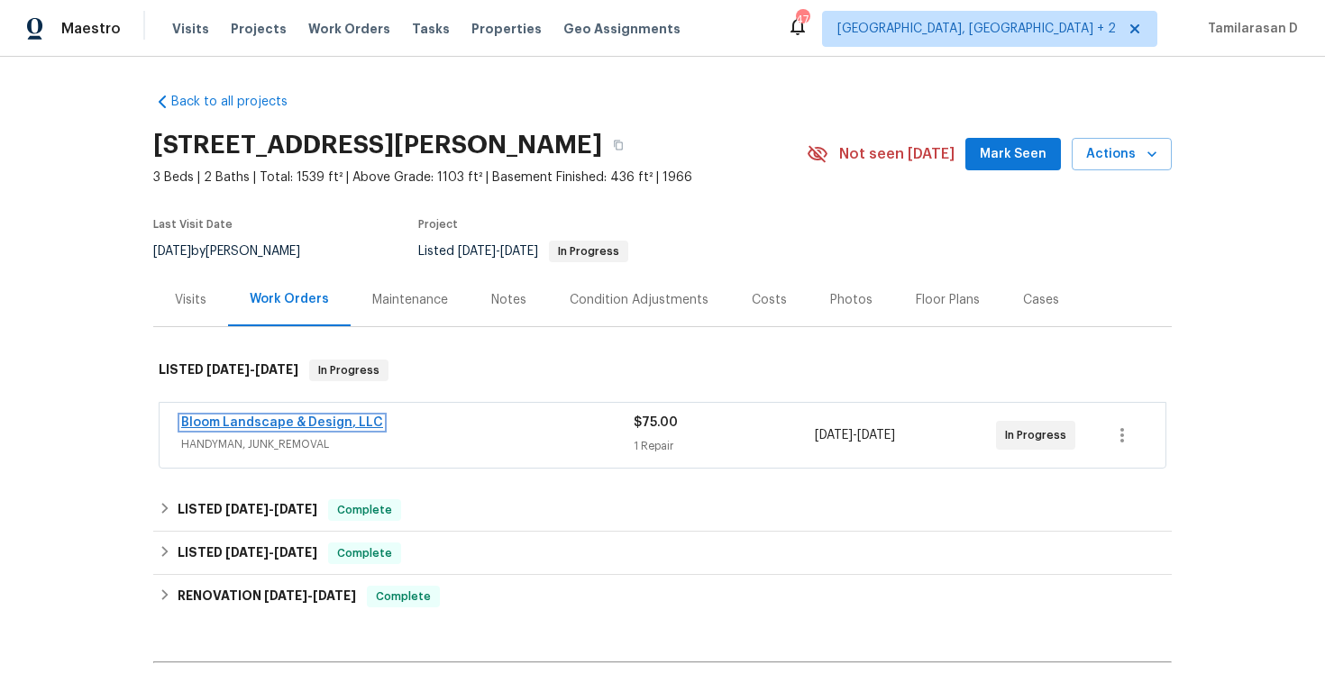
click at [266, 422] on link "Bloom Landscape & Design, LLC" at bounding box center [282, 423] width 202 height 13
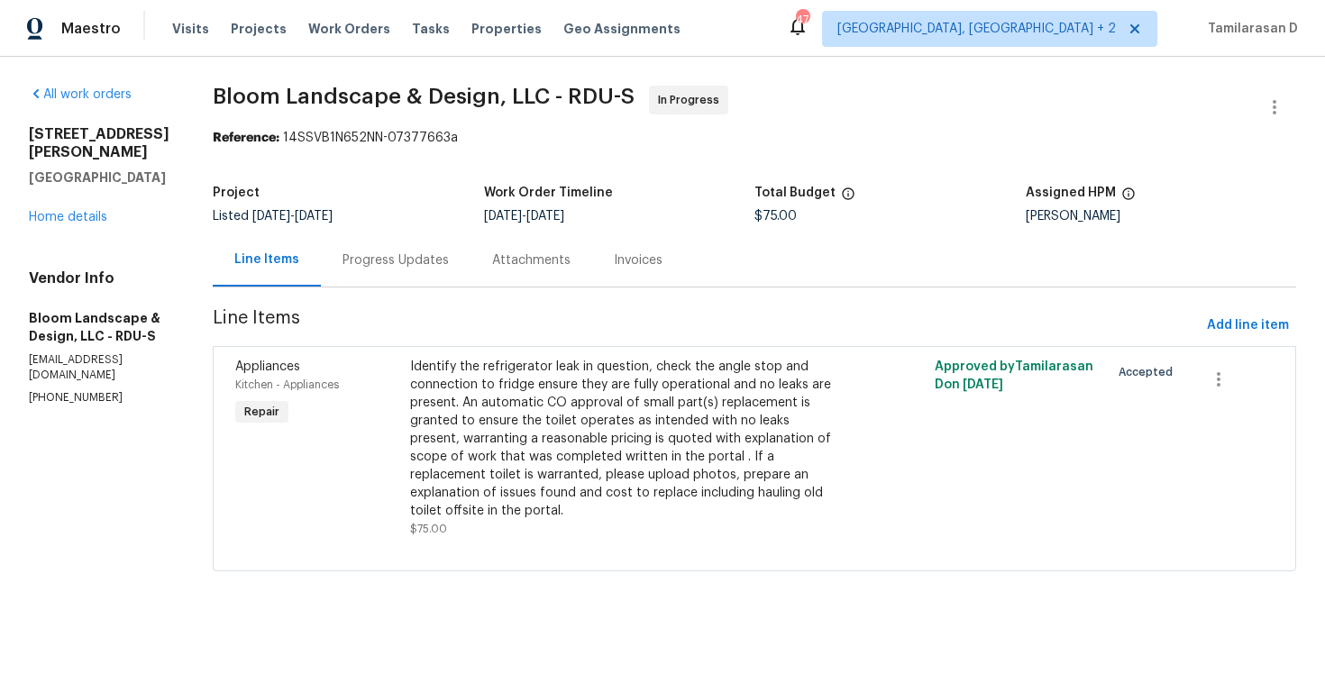
click at [427, 266] on div "Progress Updates" at bounding box center [396, 261] width 106 height 18
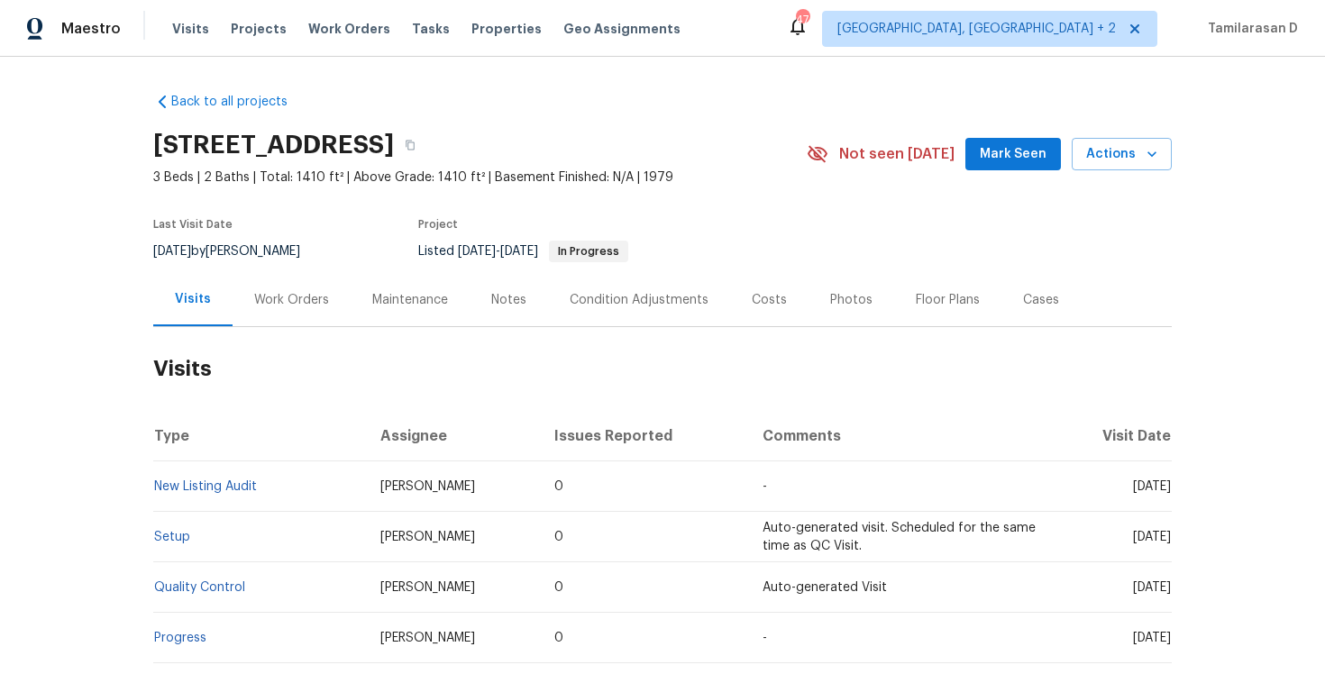
click at [273, 297] on div "Work Orders" at bounding box center [291, 300] width 75 height 18
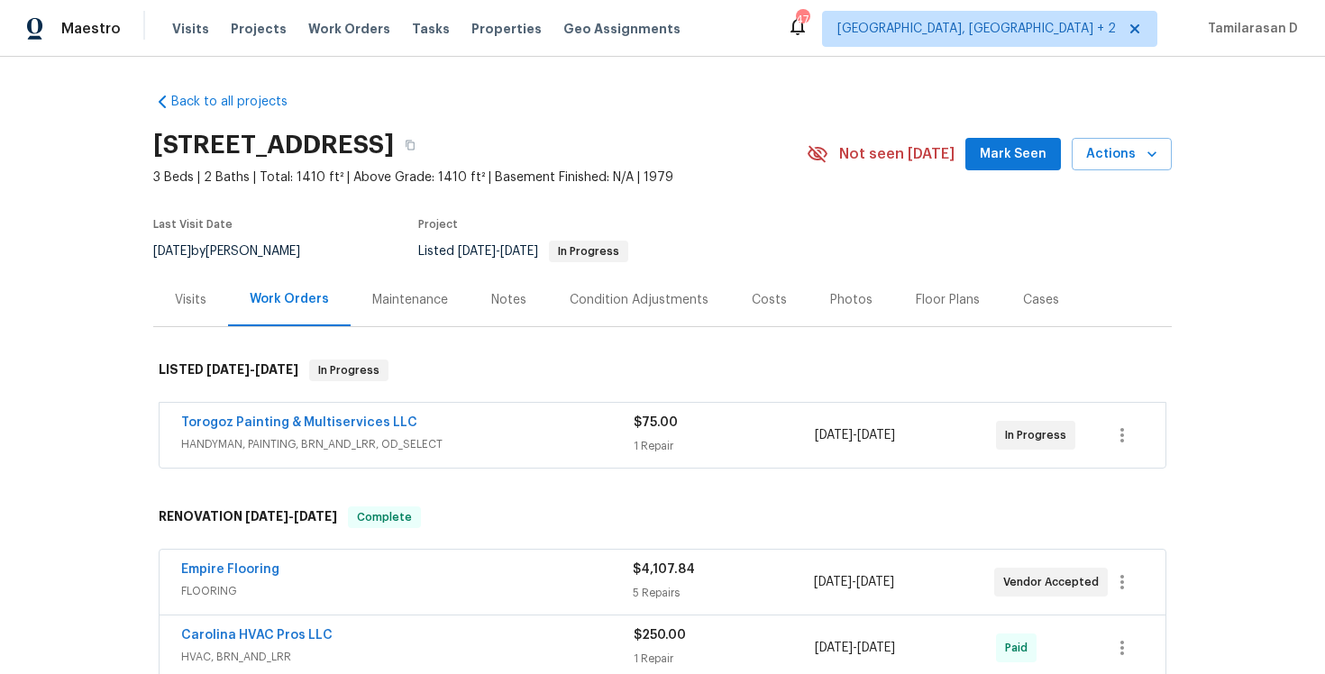
scroll to position [50, 0]
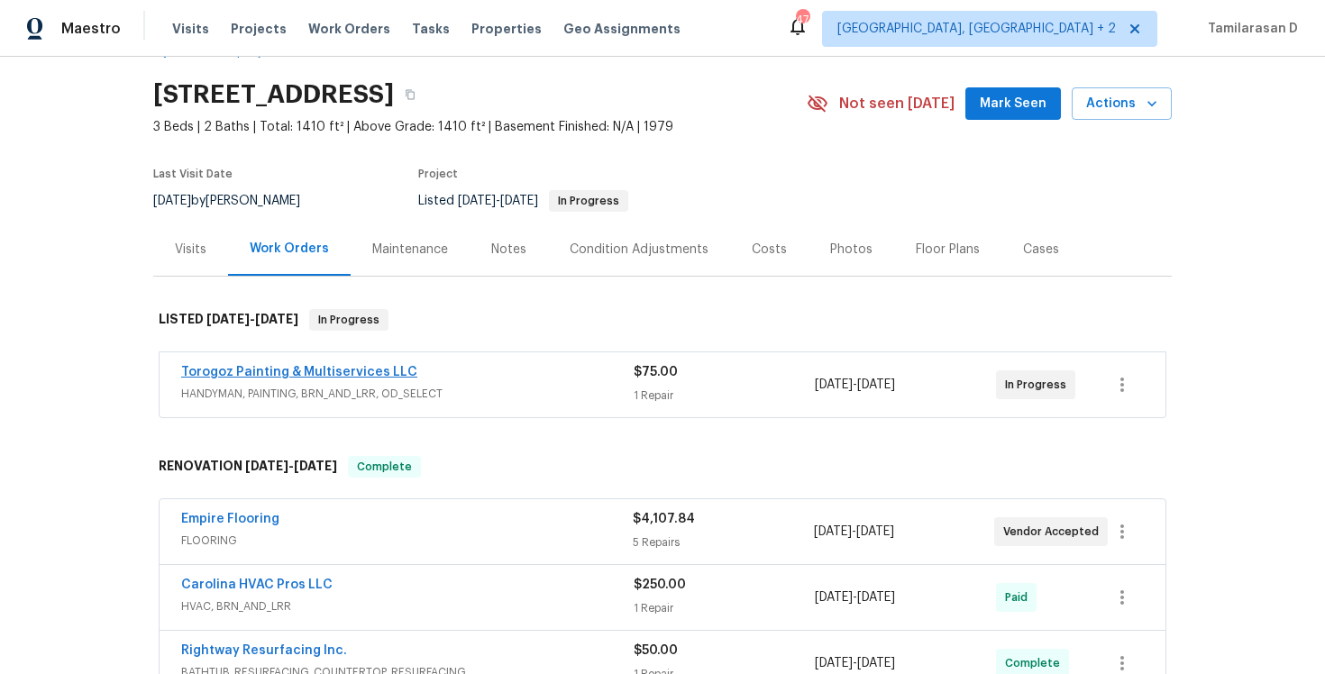
click at [288, 371] on link "Torogoz Painting & Multiservices LLC" at bounding box center [299, 372] width 236 height 13
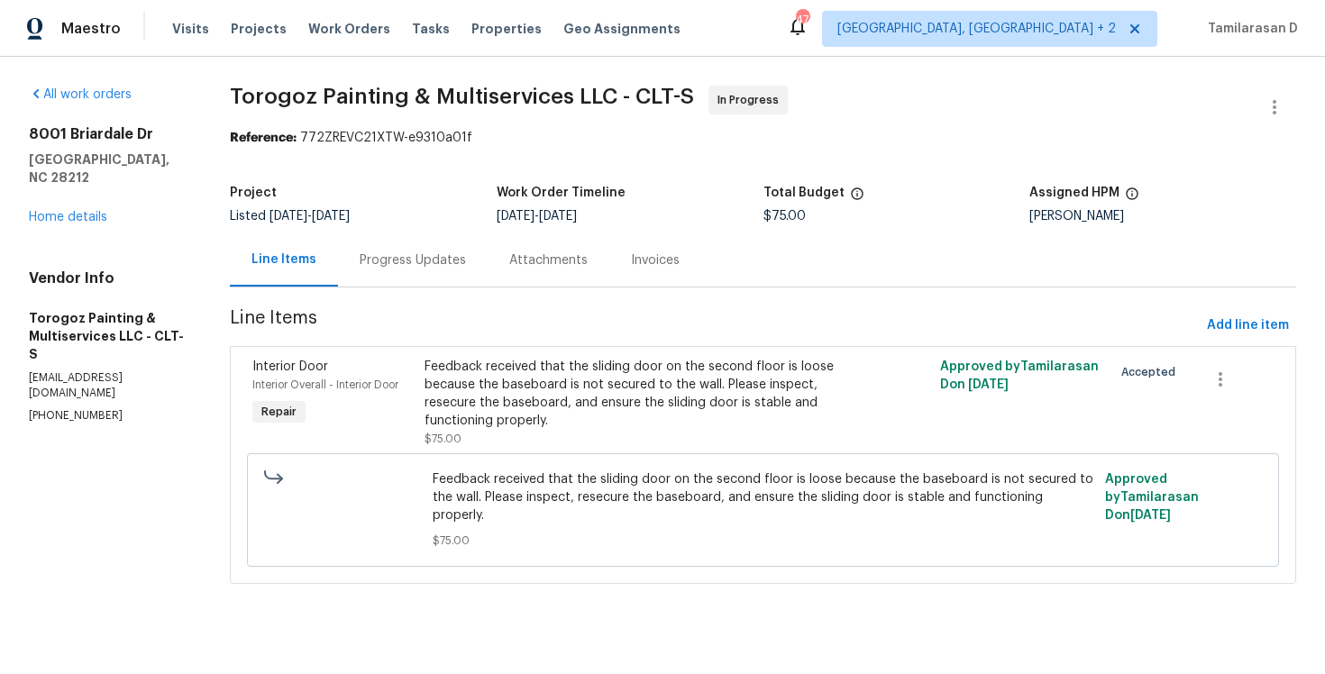
click at [414, 264] on div "Progress Updates" at bounding box center [413, 261] width 106 height 18
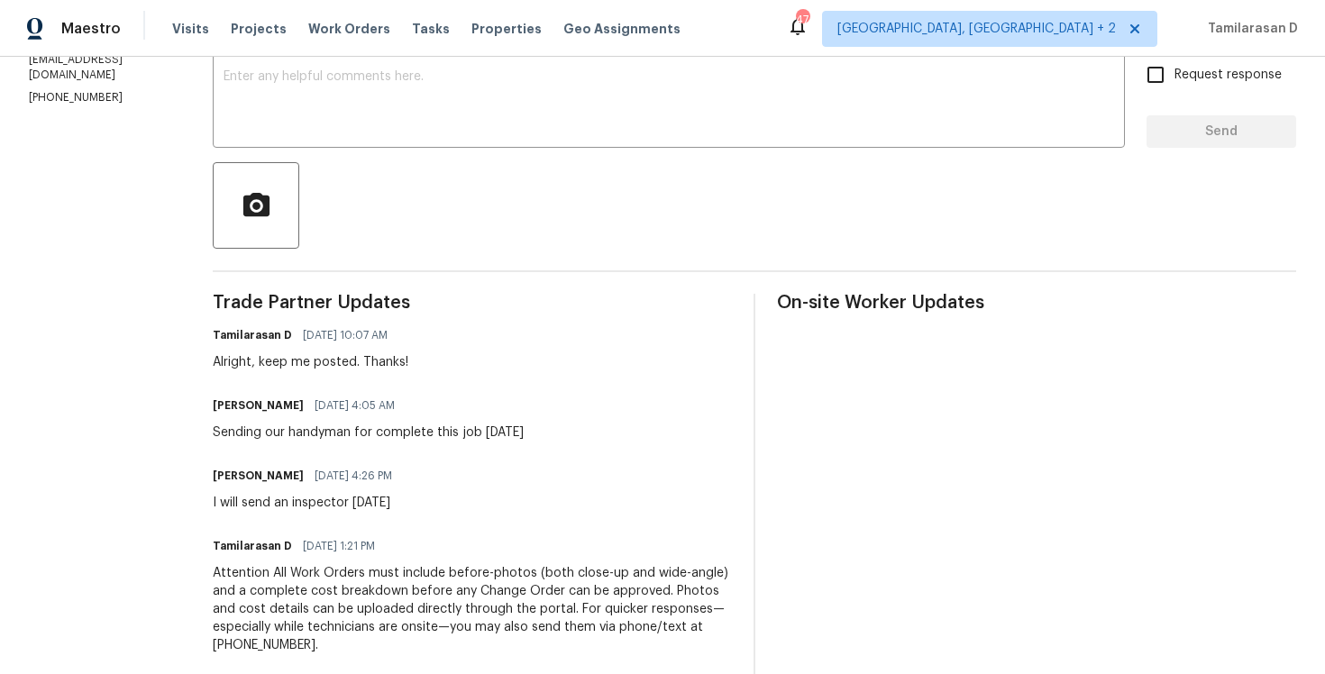
scroll to position [491, 0]
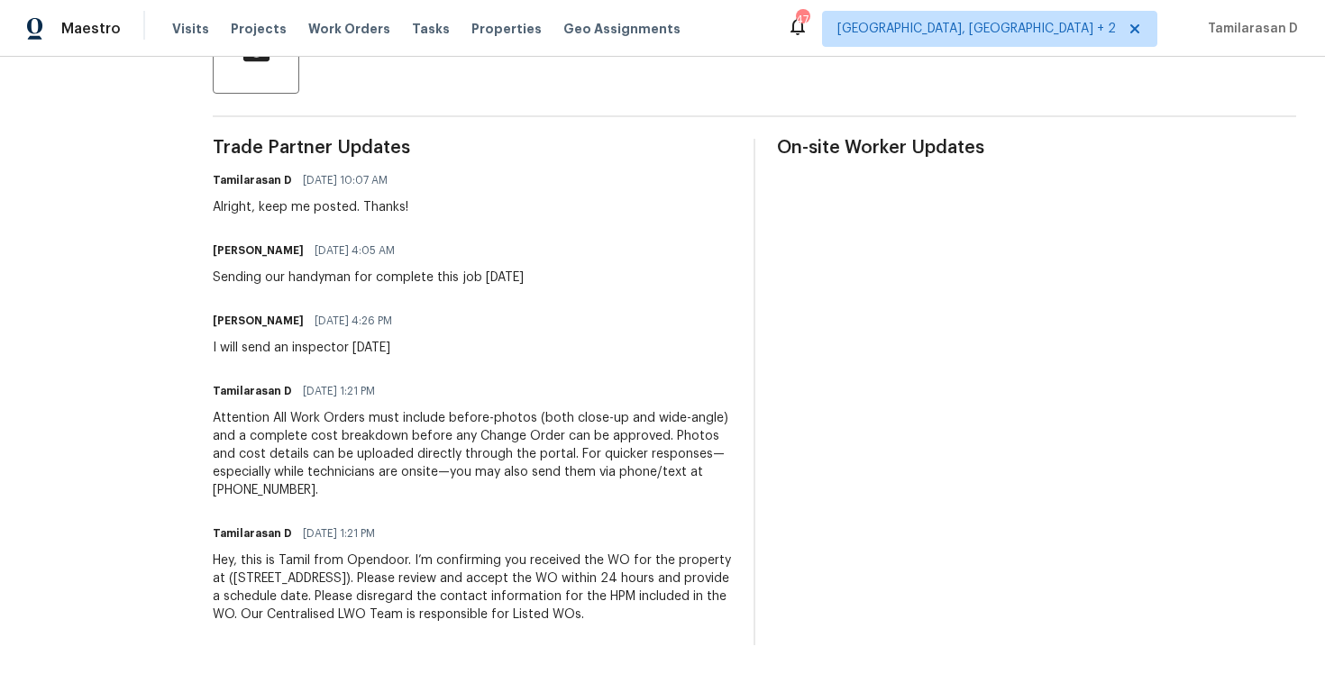
click at [399, 443] on div "Attention All Work Orders must include before-photos (both close-up and wide-an…" at bounding box center [472, 454] width 519 height 90
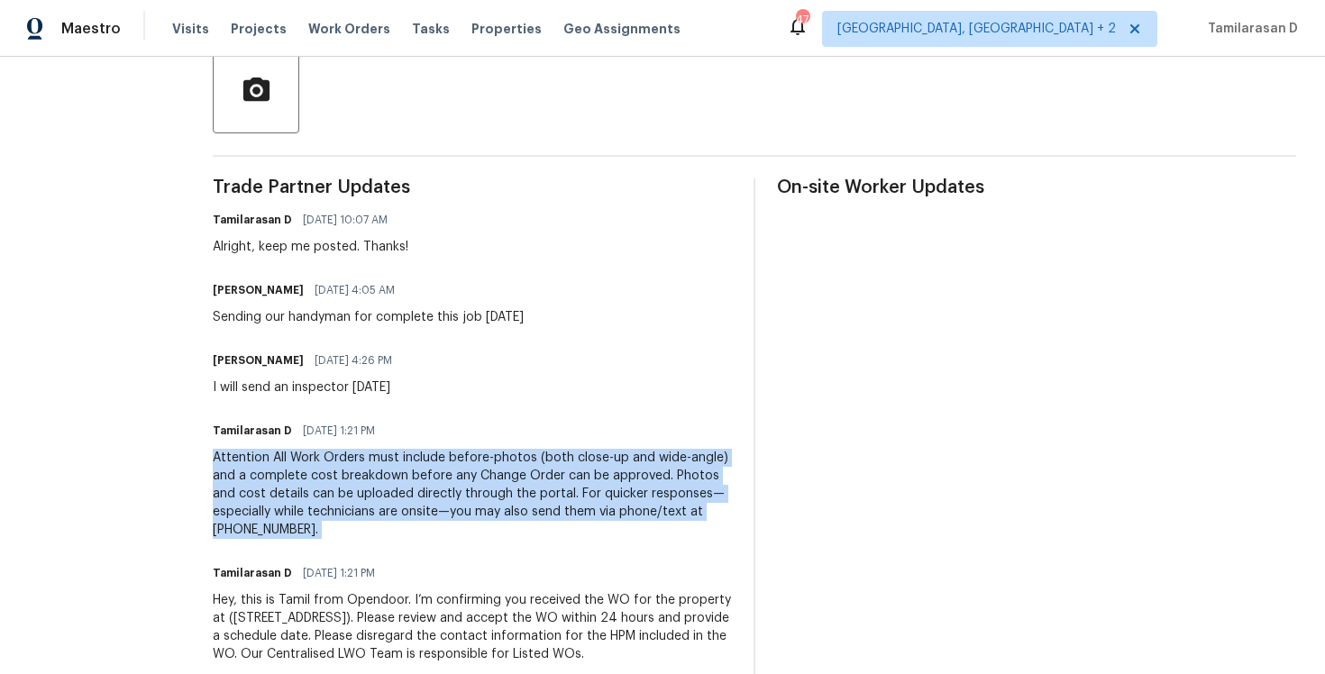
scroll to position [427, 0]
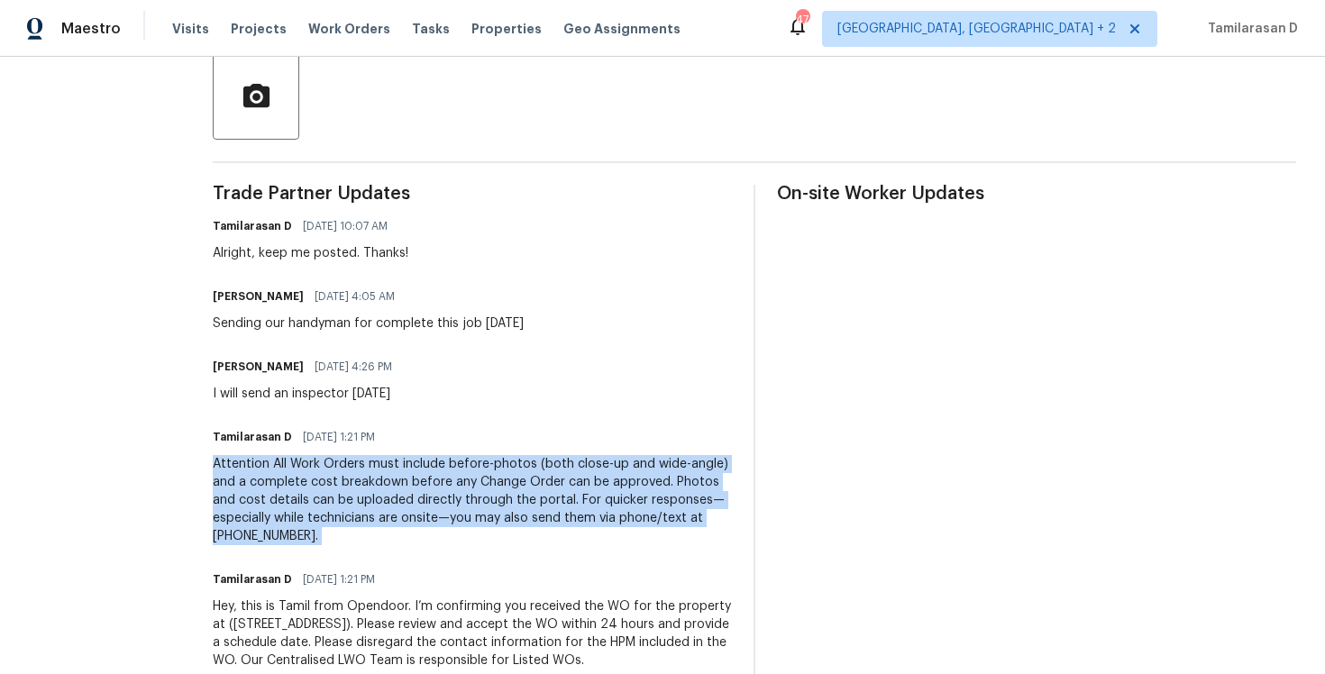
click at [317, 401] on div "I will send an inspector [DATE]" at bounding box center [308, 394] width 190 height 18
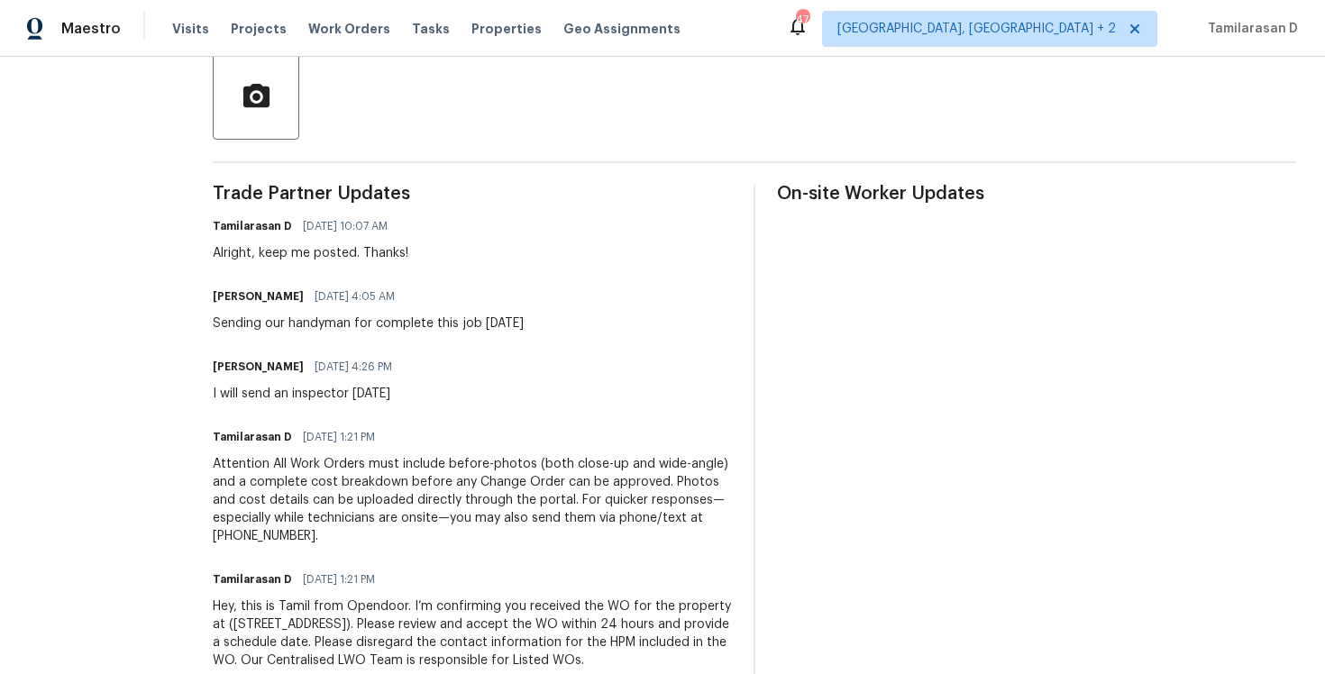
click at [317, 401] on div "I will send an inspector [DATE]" at bounding box center [308, 394] width 190 height 18
click at [304, 395] on div "I will send an inspector [DATE]" at bounding box center [308, 394] width 190 height 18
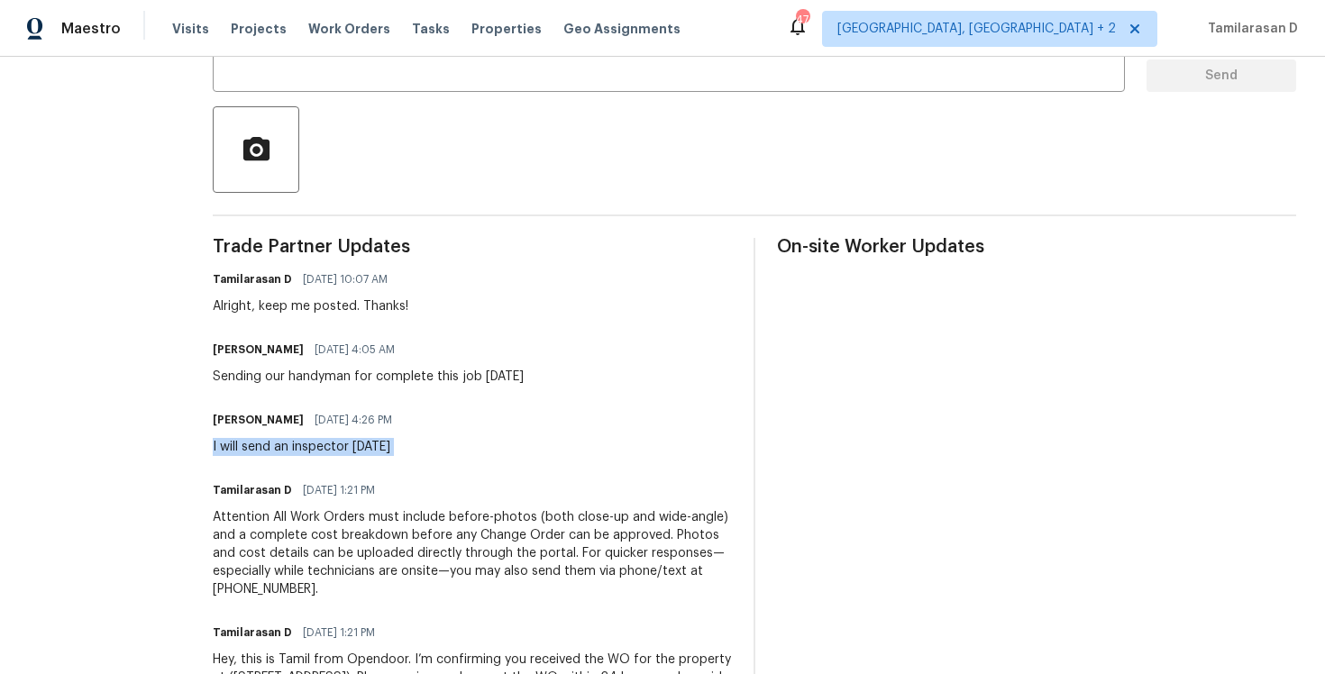
scroll to position [343, 0]
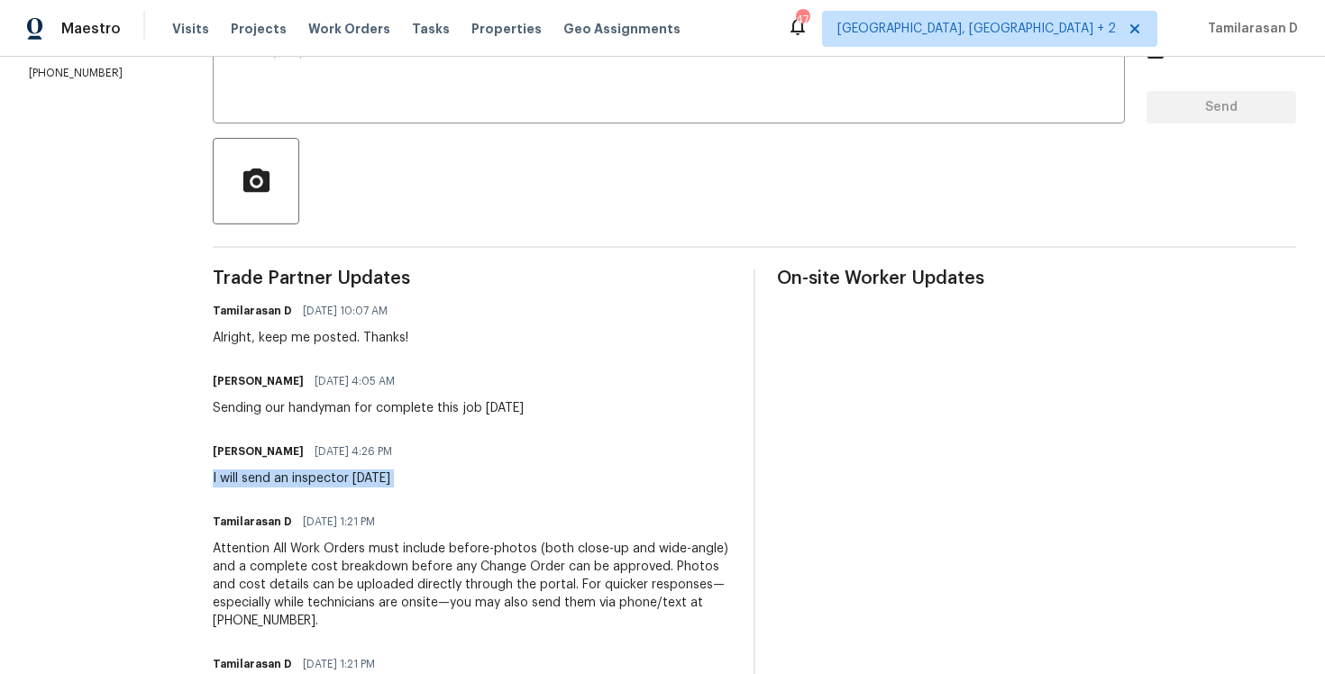
click at [306, 410] on div "Sending our handyman for complete this job [DATE]" at bounding box center [368, 408] width 311 height 18
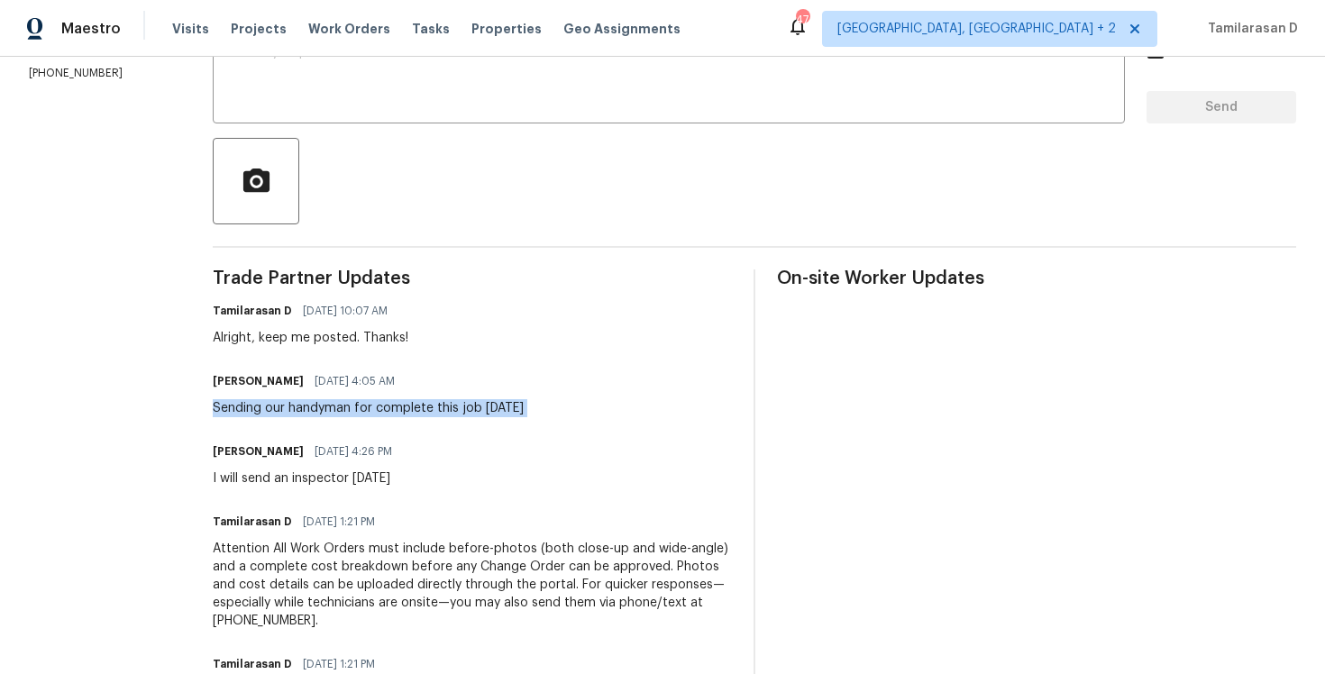
click at [306, 410] on div "Sending our handyman for complete this job [DATE]" at bounding box center [368, 408] width 311 height 18
click at [300, 338] on div "Alright, keep me posted. Thanks!" at bounding box center [311, 338] width 196 height 18
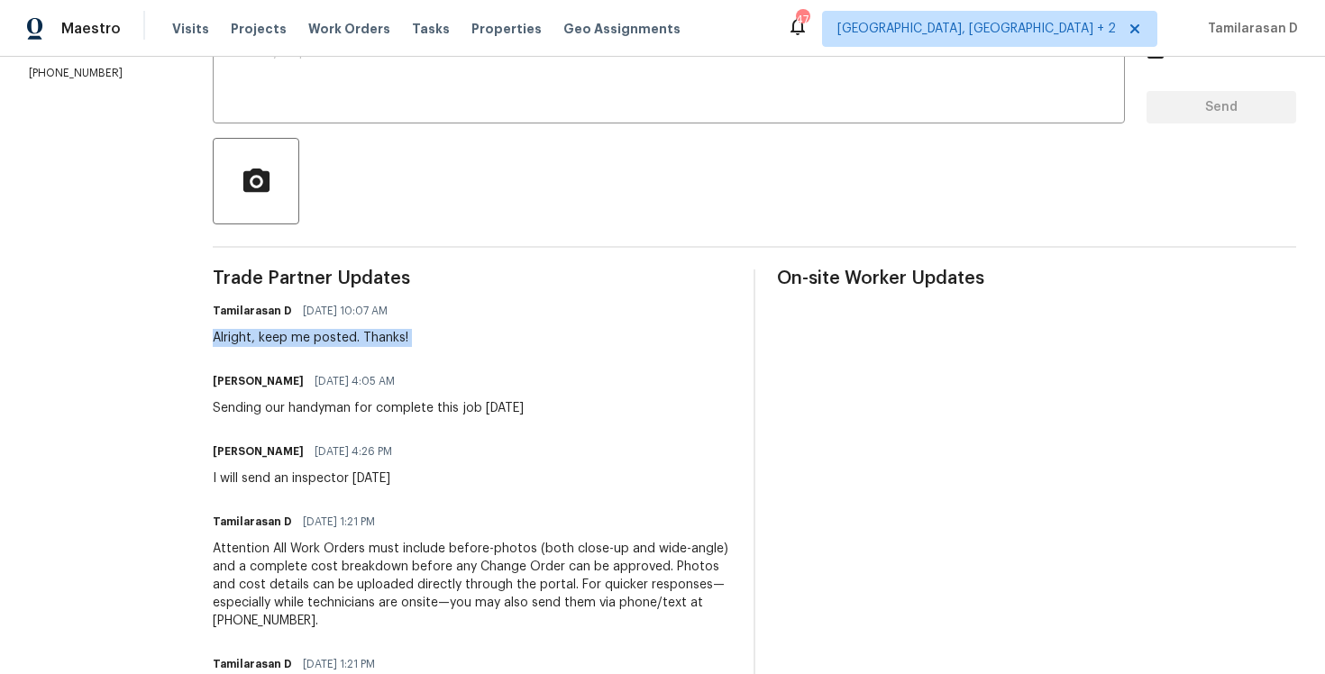
scroll to position [0, 0]
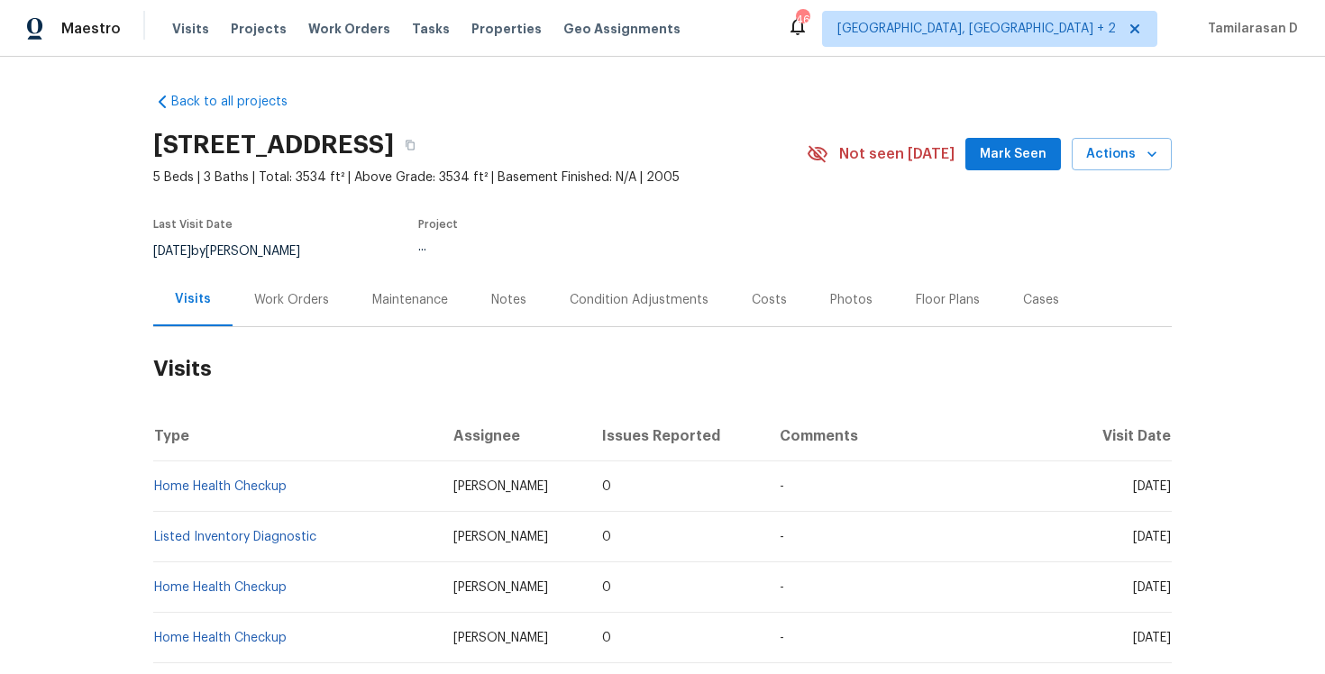
click at [303, 299] on div "Work Orders" at bounding box center [291, 300] width 75 height 18
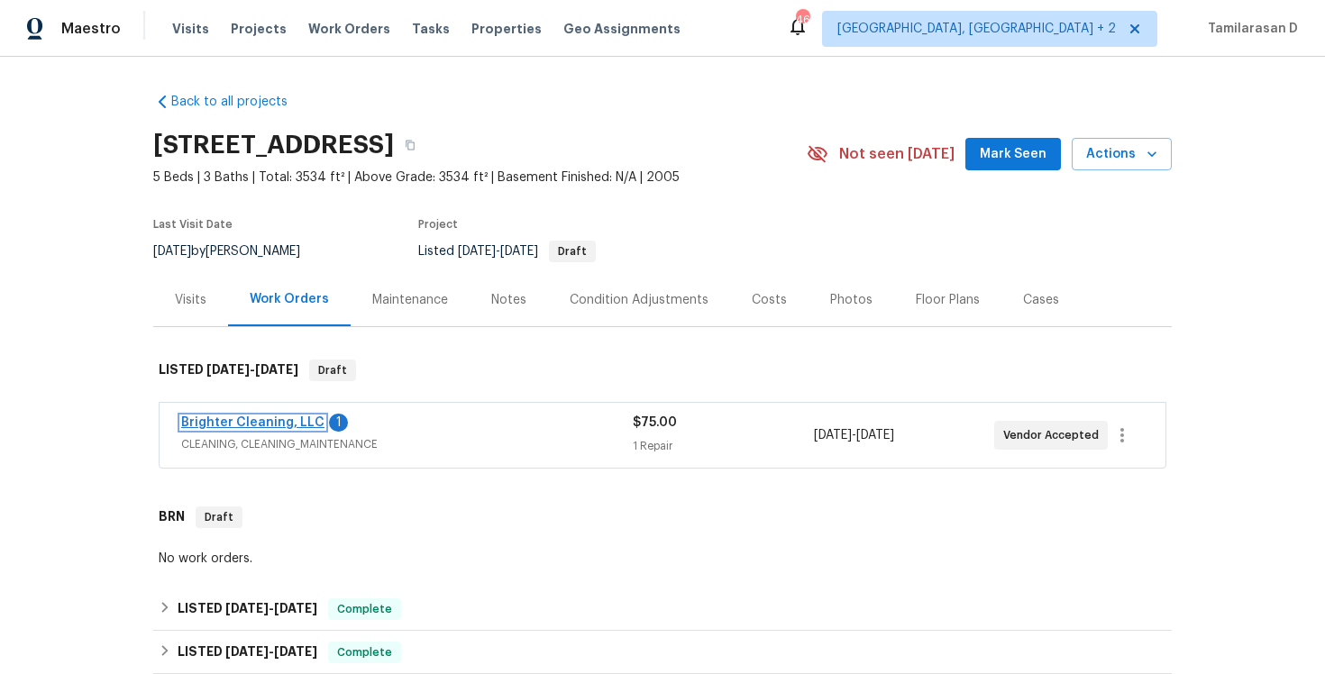
click at [261, 420] on link "Brighter Cleaning, LLC" at bounding box center [252, 423] width 143 height 13
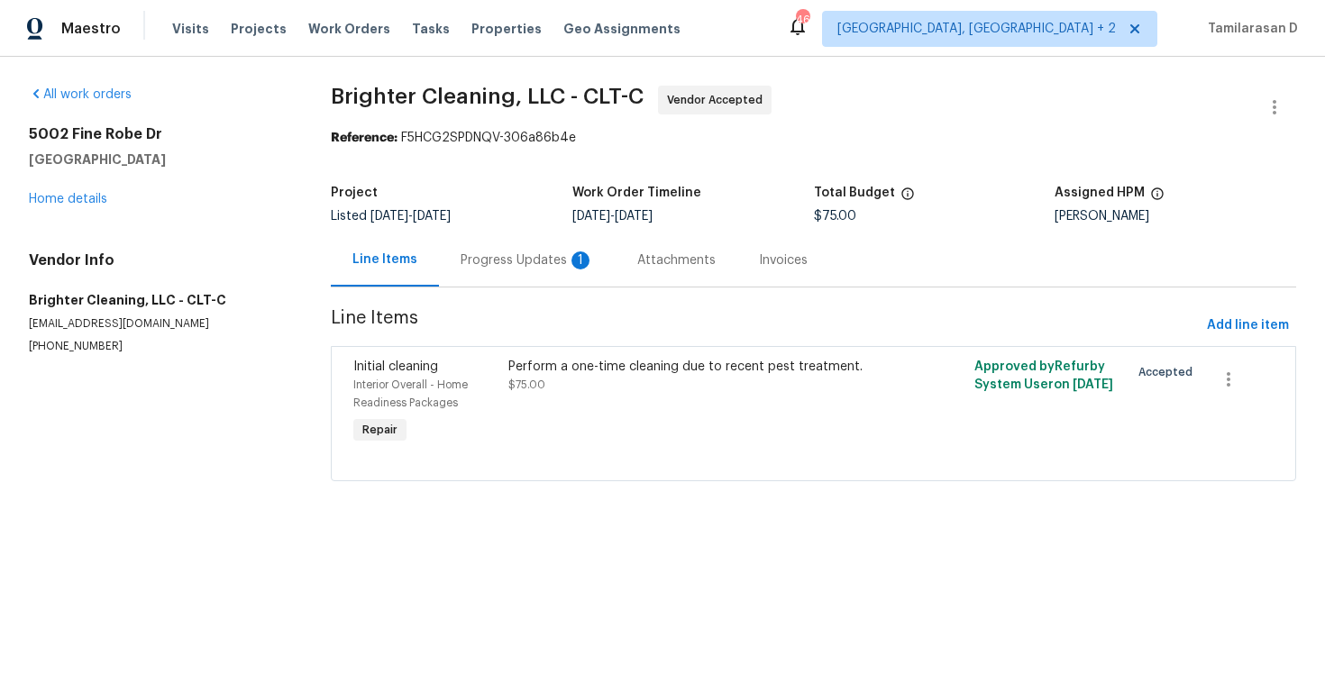
click at [491, 266] on div "Progress Updates 1" at bounding box center [527, 261] width 133 height 18
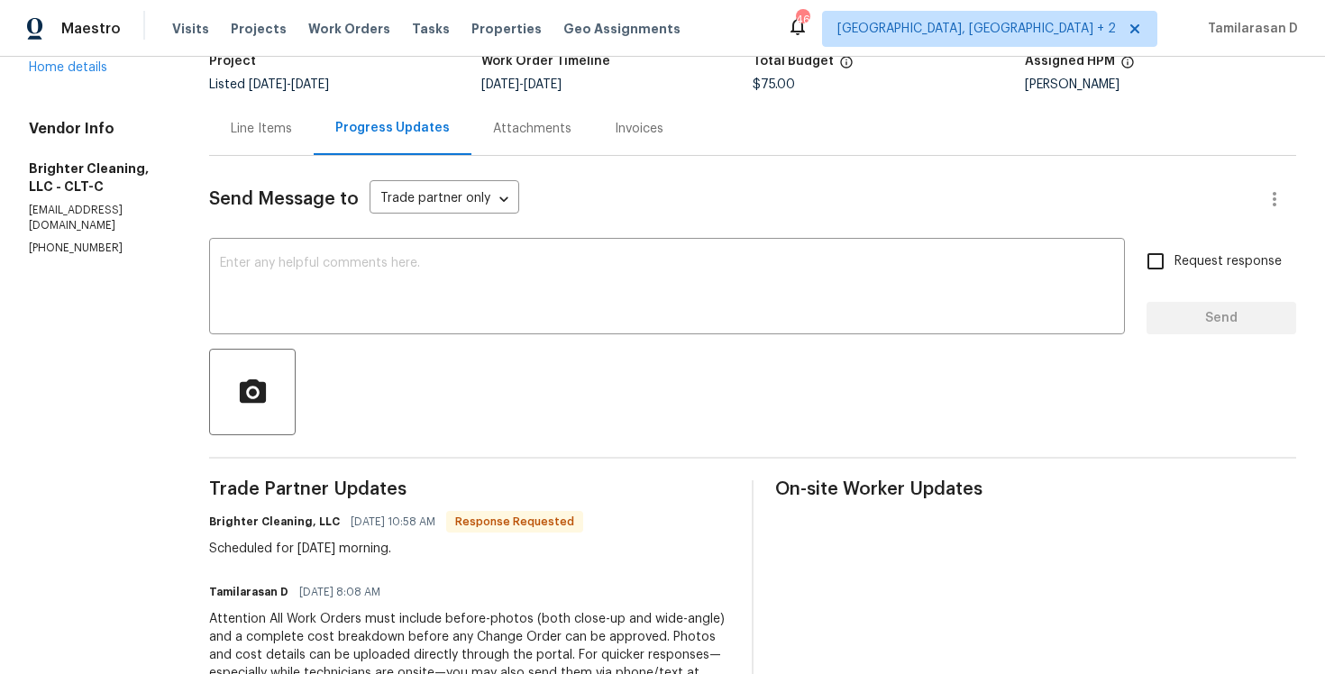
scroll to position [159, 0]
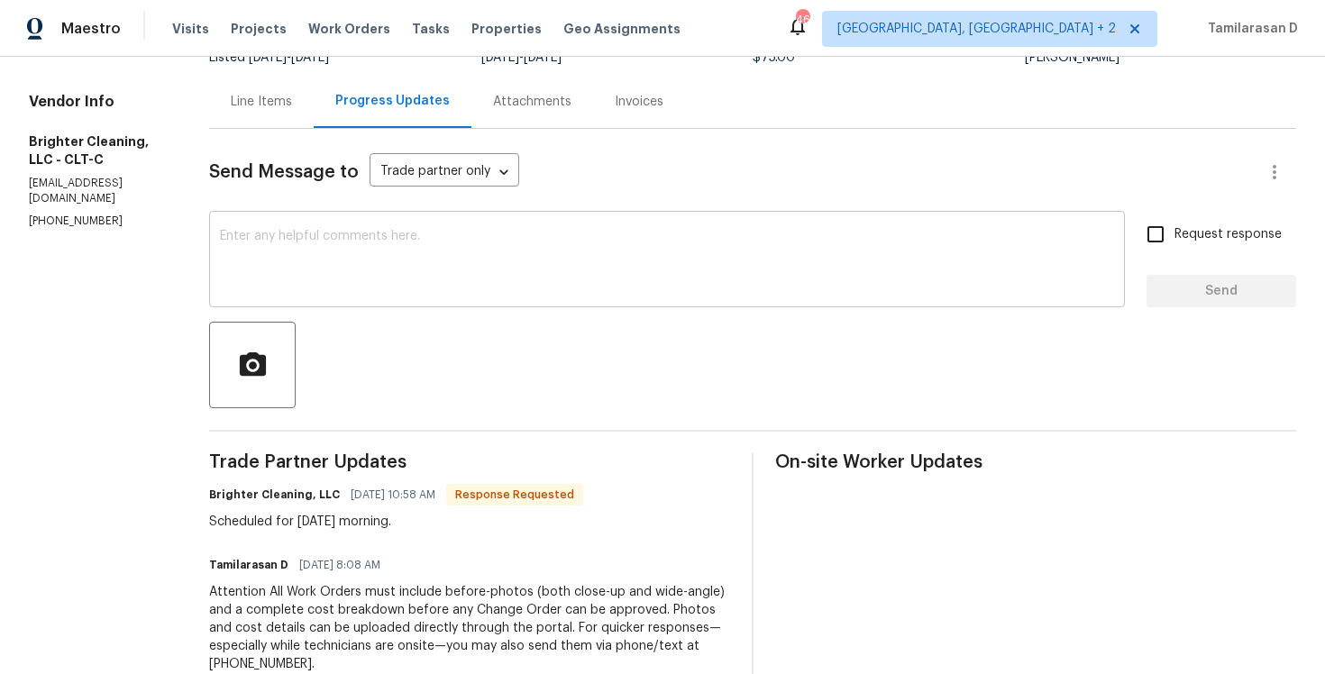
click at [346, 272] on textarea at bounding box center [667, 261] width 894 height 63
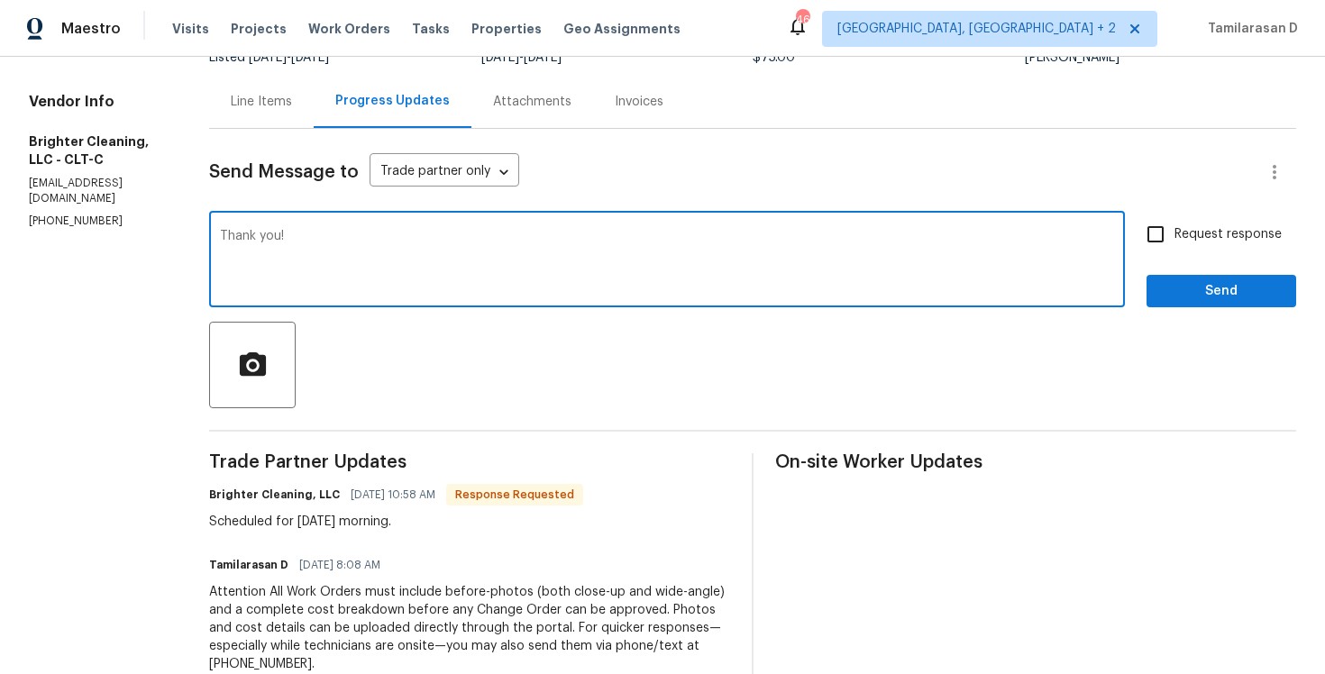
click at [211, 234] on div "Thank you! x ​" at bounding box center [667, 262] width 916 height 92
click at [220, 234] on textarea "Thank you!" at bounding box center [667, 261] width 894 height 63
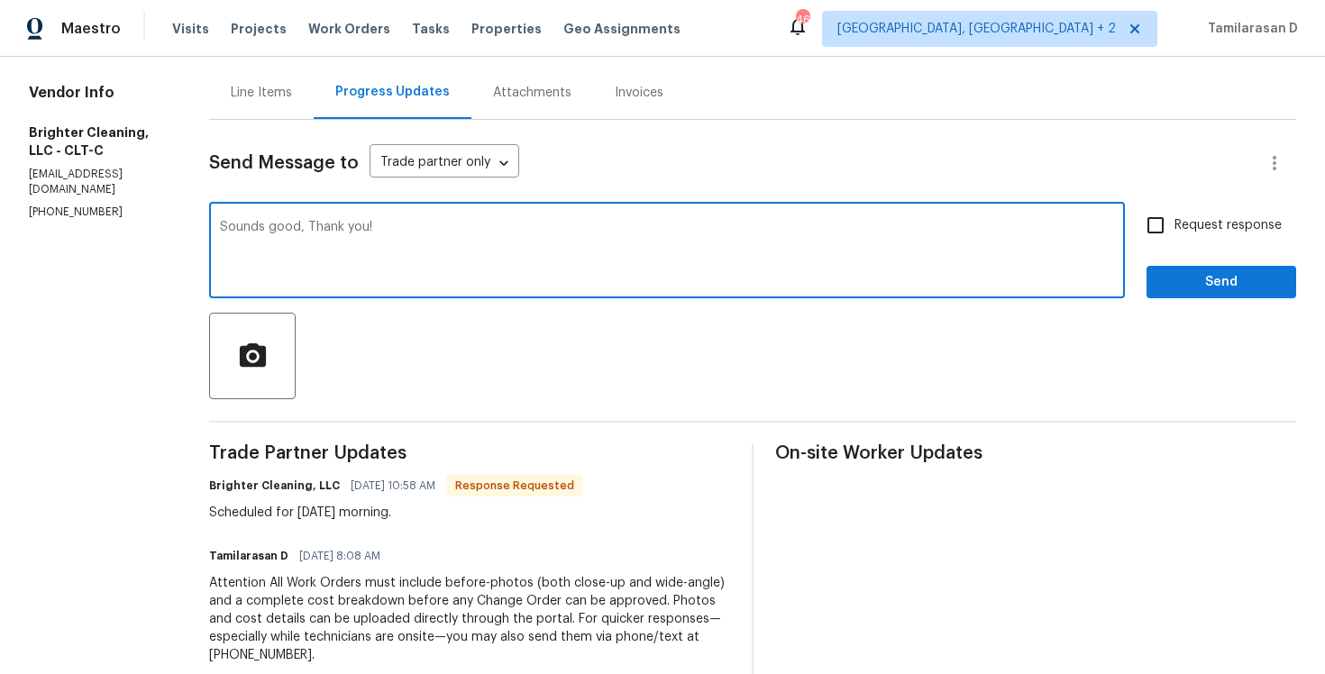
type textarea "Sounds good, Thank you!"
click at [1182, 236] on label "Request response" at bounding box center [1209, 225] width 145 height 38
click at [1175, 236] on input "Request response" at bounding box center [1156, 225] width 38 height 38
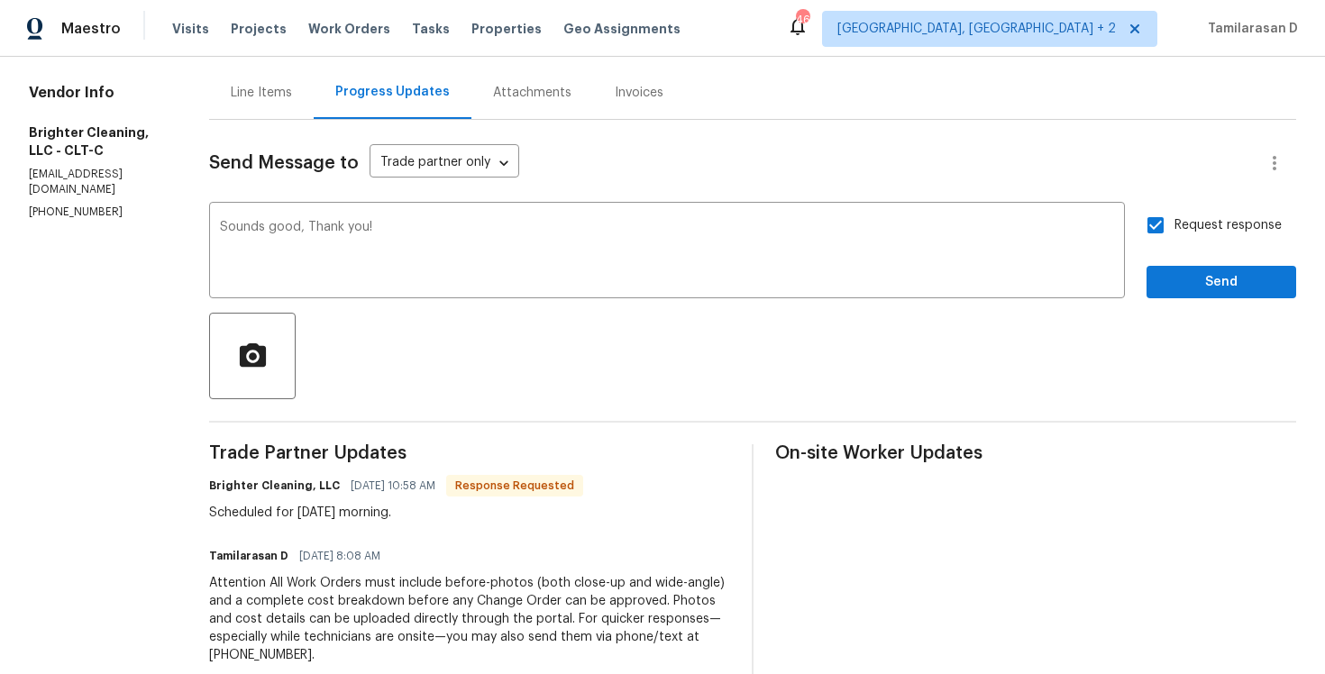
click at [1162, 232] on input "Request response" at bounding box center [1156, 225] width 38 height 38
checkbox input "false"
click at [1182, 283] on span "Send" at bounding box center [1221, 282] width 121 height 23
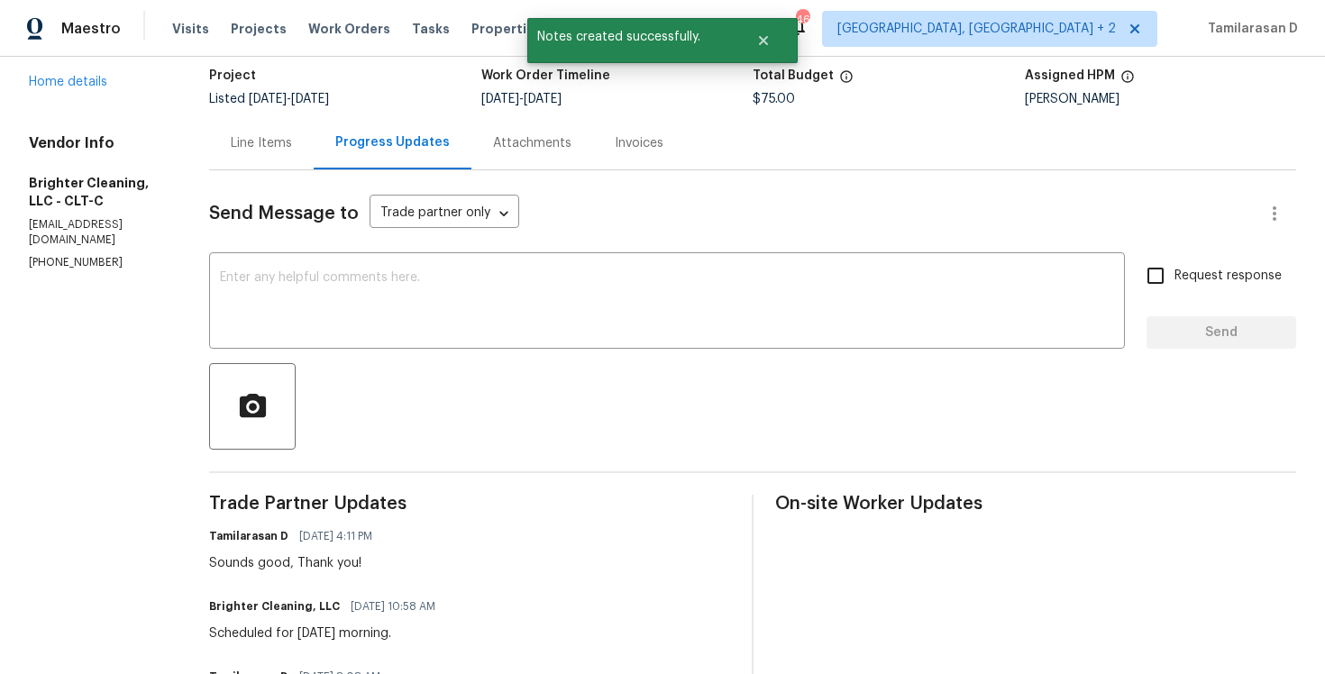
scroll to position [161, 0]
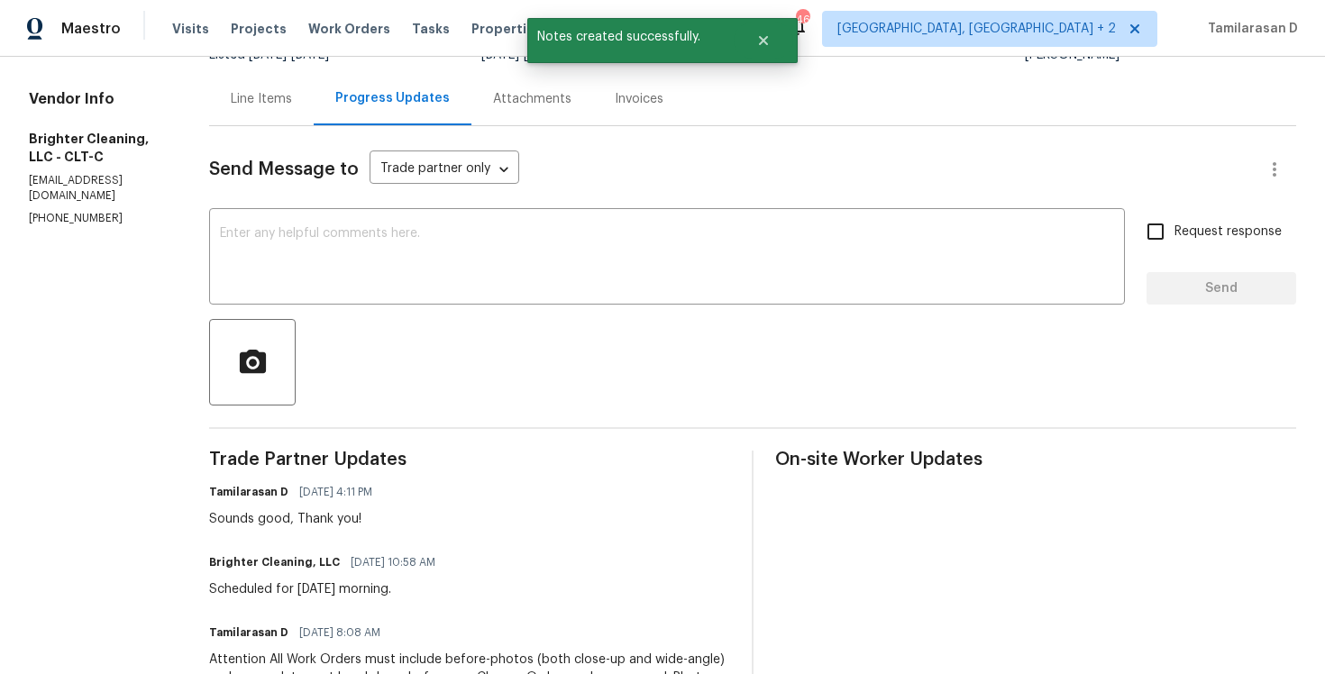
click at [280, 576] on div "Brighter Cleaning, LLC 10/06/2025 10:58 AM Scheduled for tomorrow morning." at bounding box center [327, 574] width 237 height 49
click at [280, 588] on div "Scheduled for tomorrow morning." at bounding box center [327, 590] width 237 height 18
copy div "Scheduled for tomorrow morning."
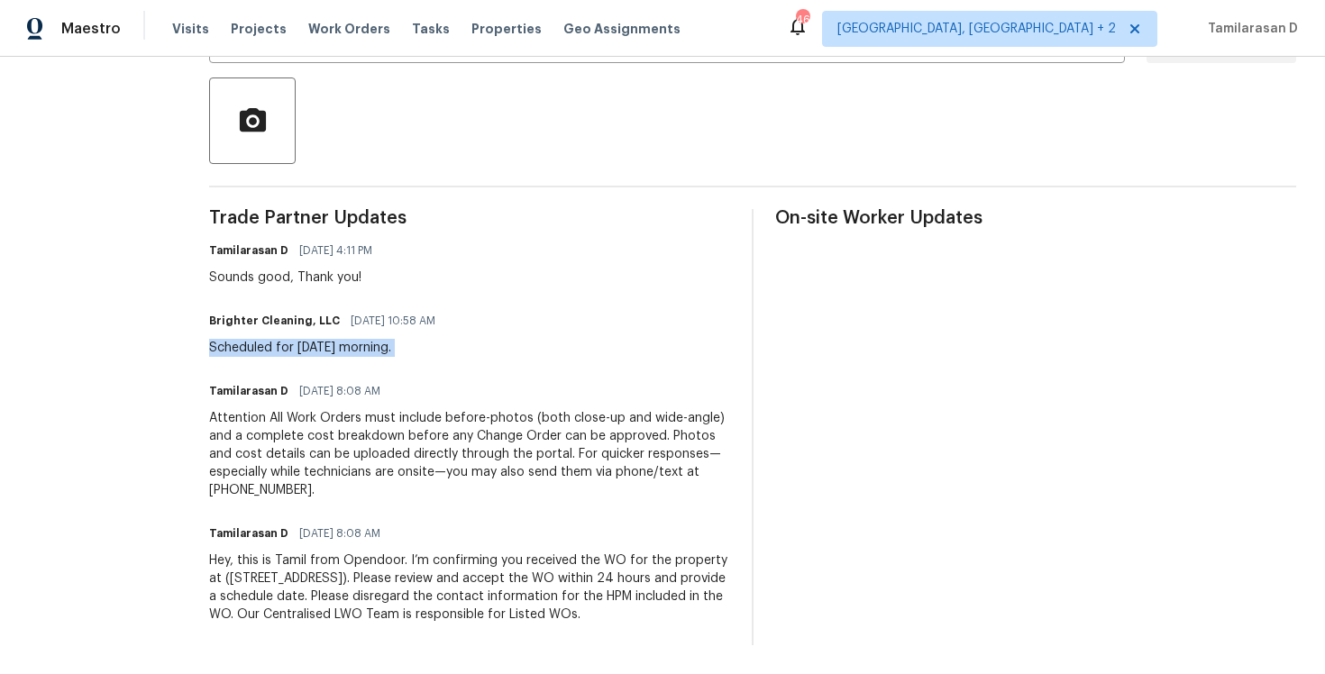
scroll to position [367, 0]
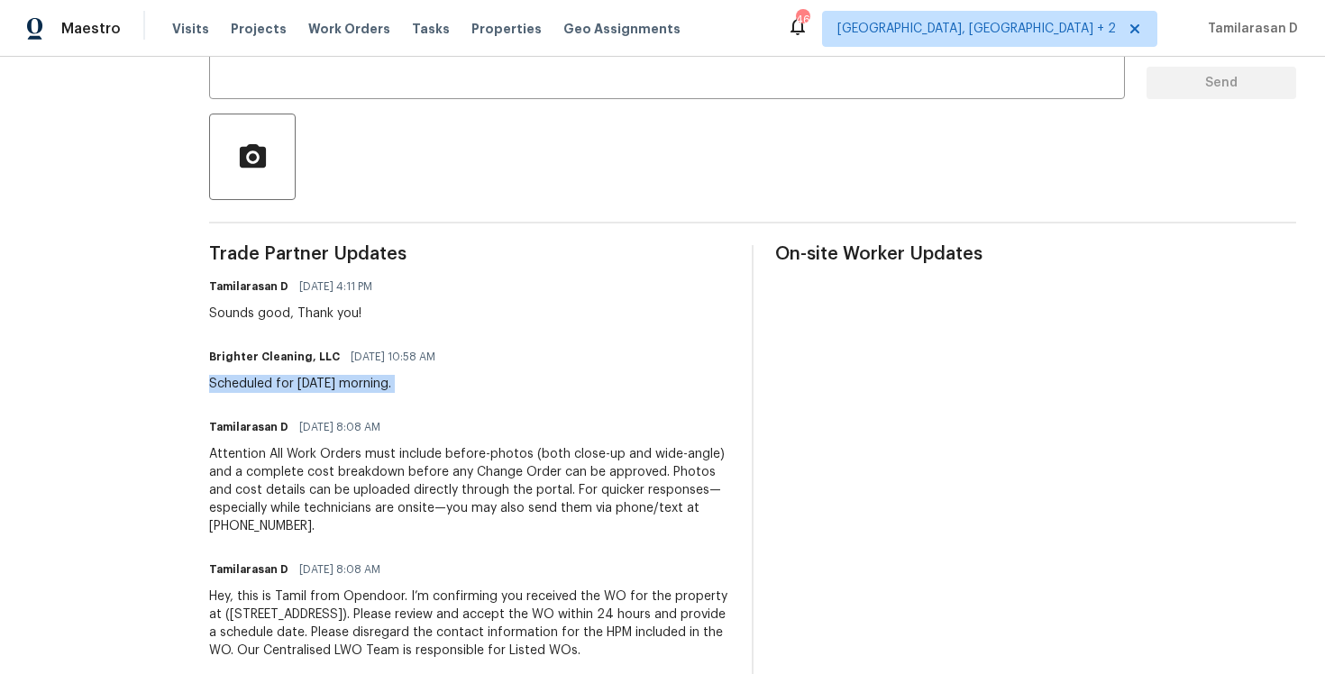
click at [327, 377] on div "Scheduled for tomorrow morning." at bounding box center [327, 384] width 237 height 18
click at [316, 362] on h6 "Brighter Cleaning, LLC" at bounding box center [274, 357] width 131 height 18
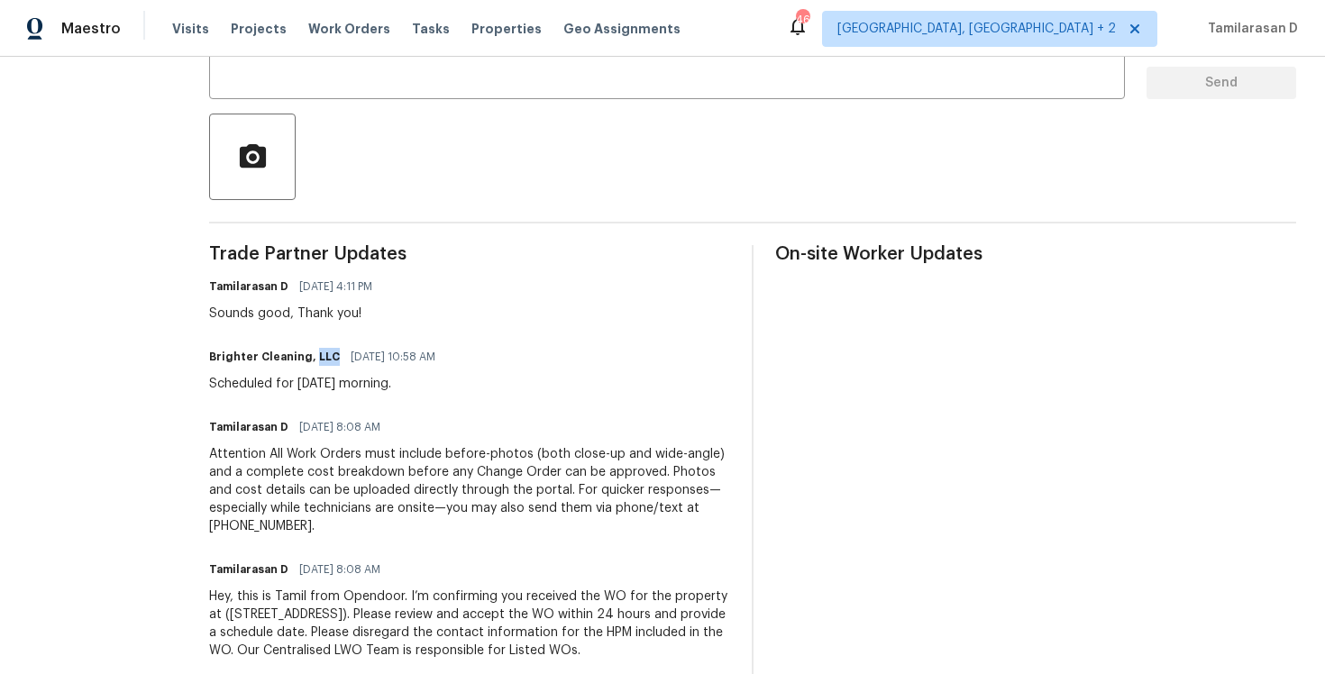
click at [316, 362] on h6 "Brighter Cleaning, LLC" at bounding box center [274, 357] width 131 height 18
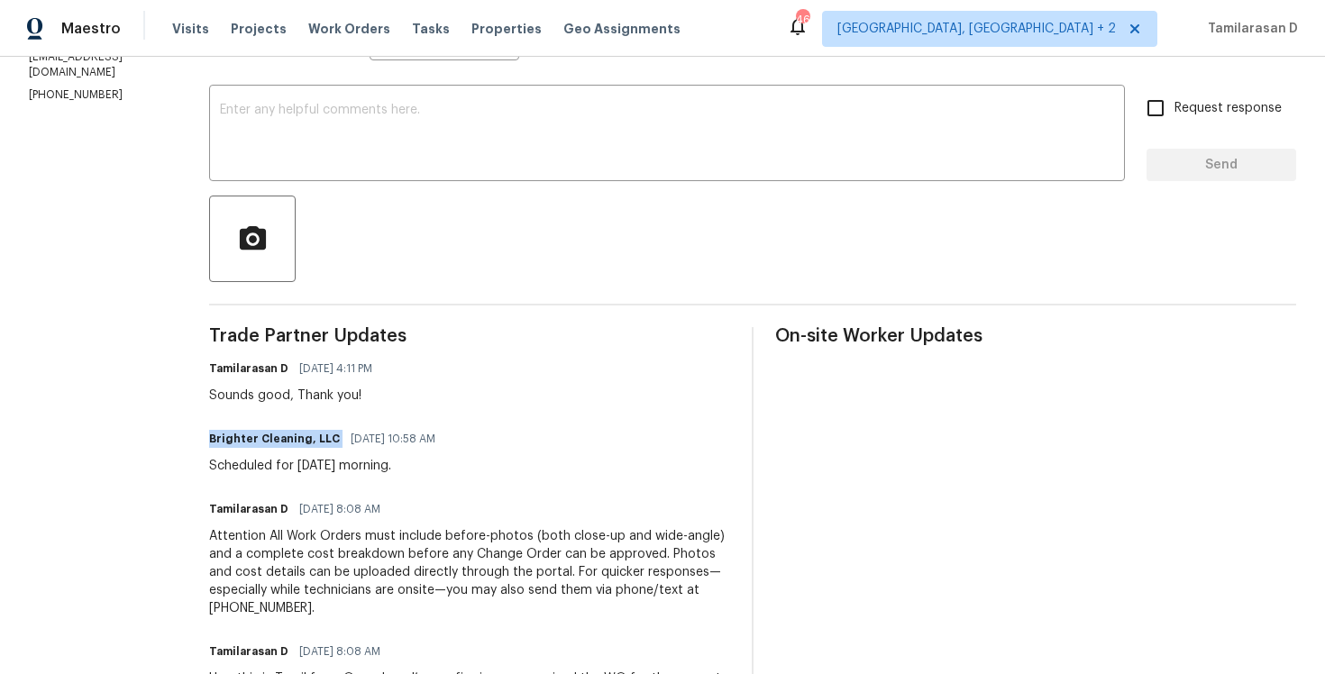
scroll to position [209, 0]
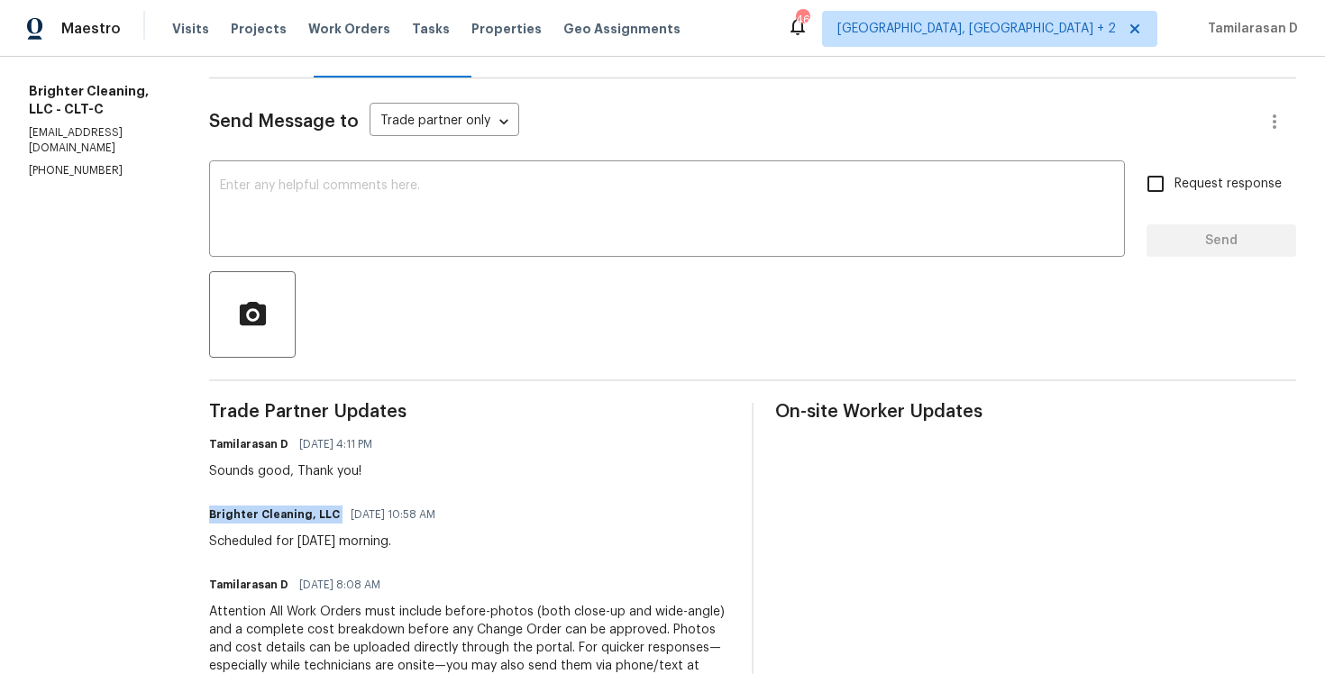
click at [301, 460] on div "Tamilarasan D 10/06/2025 4:11 PM Sounds good, Thank you!" at bounding box center [296, 456] width 174 height 49
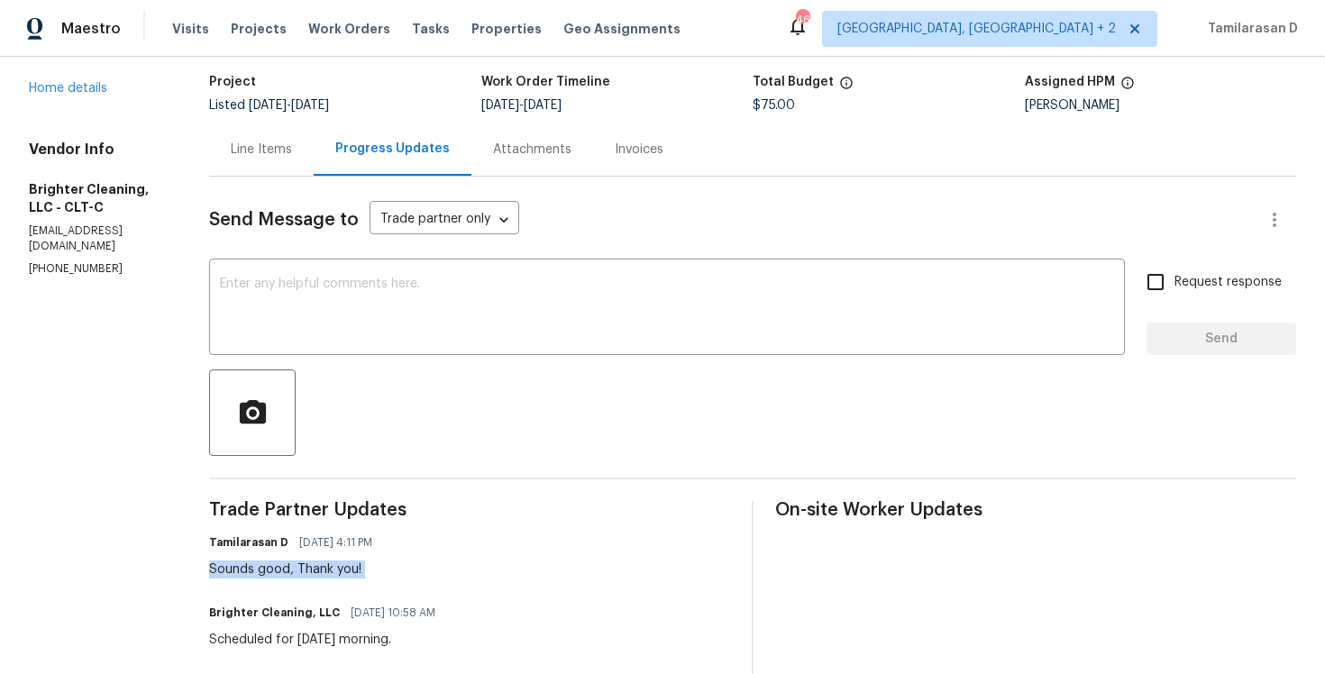
scroll to position [0, 0]
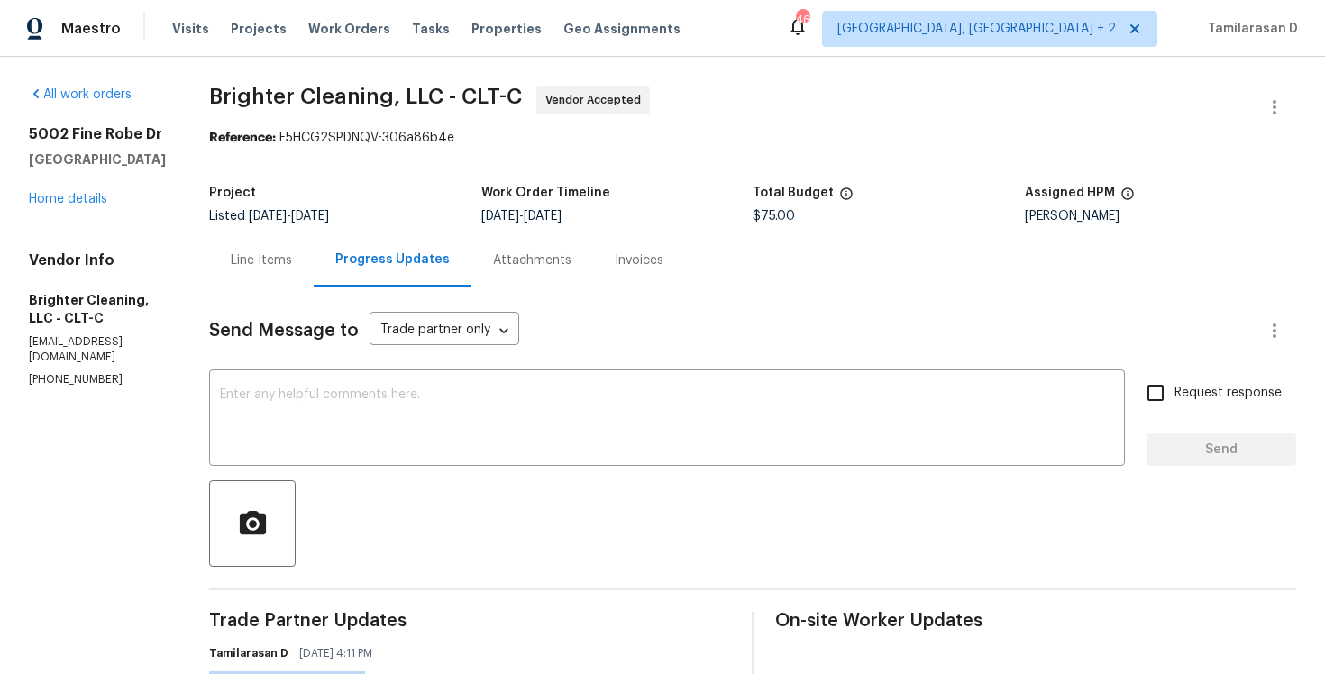
click at [265, 269] on div "Line Items" at bounding box center [261, 261] width 61 height 18
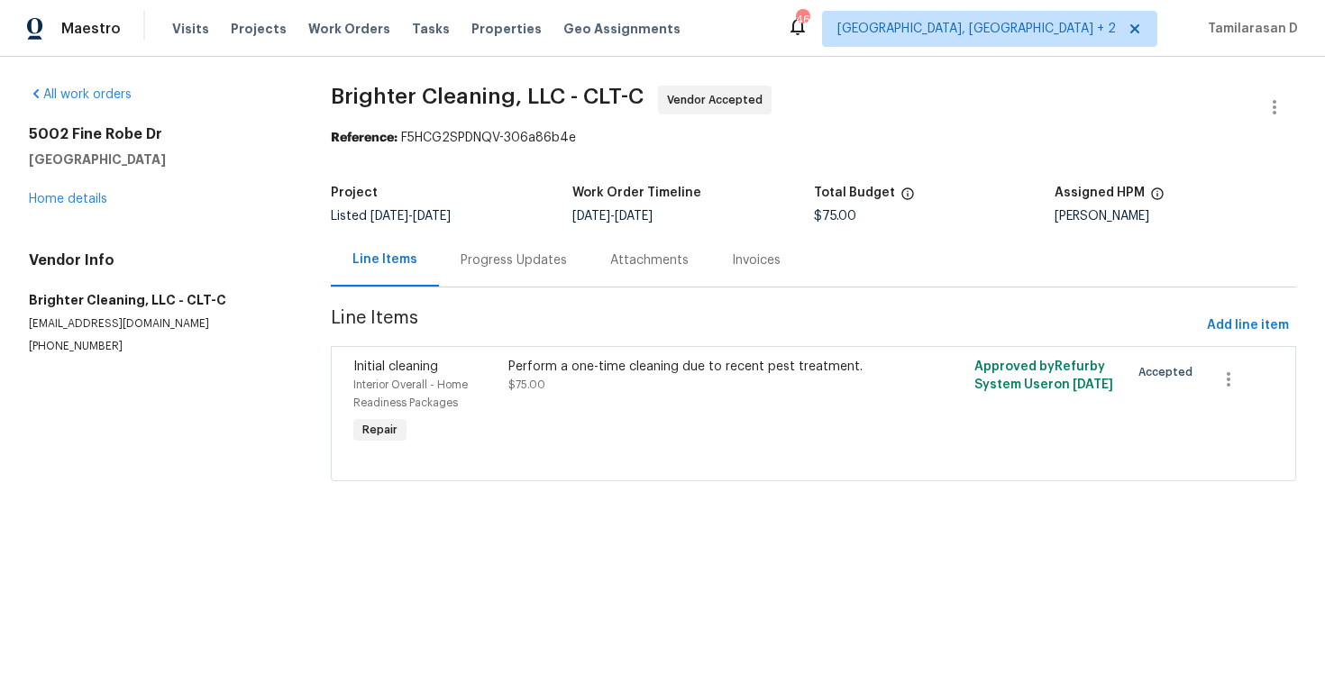
click at [505, 268] on div "Progress Updates" at bounding box center [514, 261] width 106 height 18
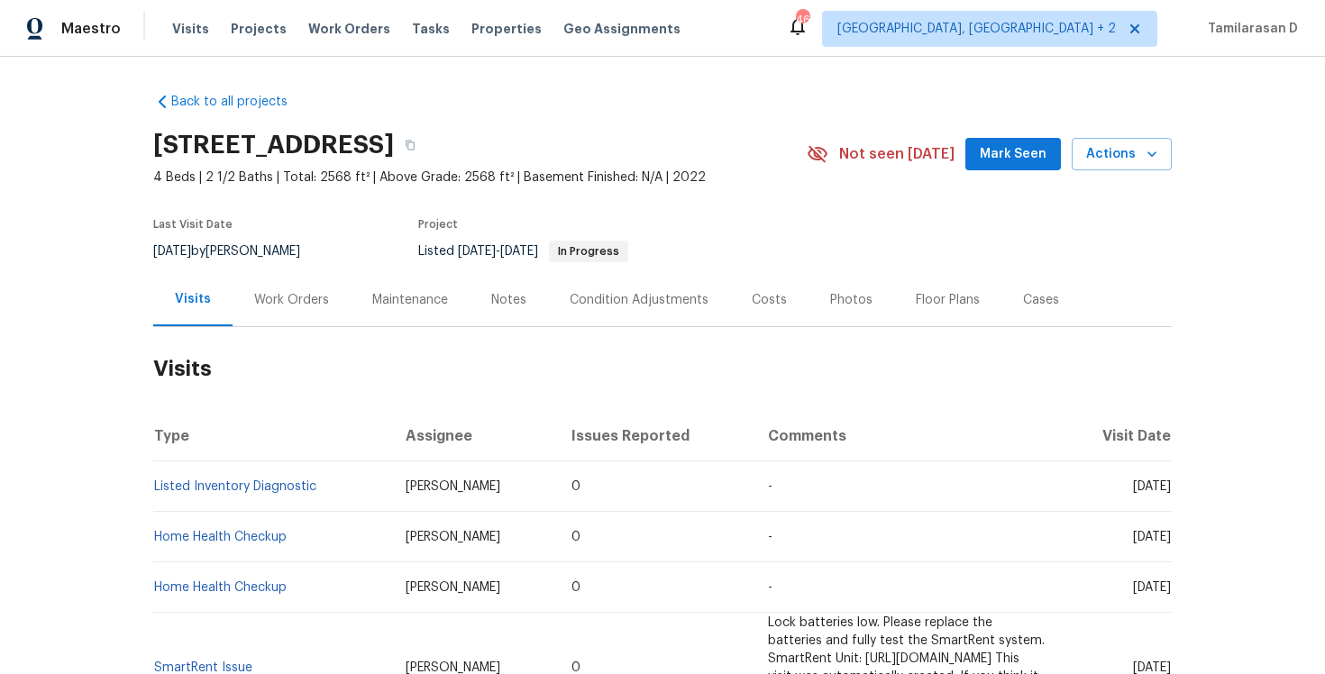
click at [294, 324] on div "Work Orders" at bounding box center [292, 299] width 118 height 53
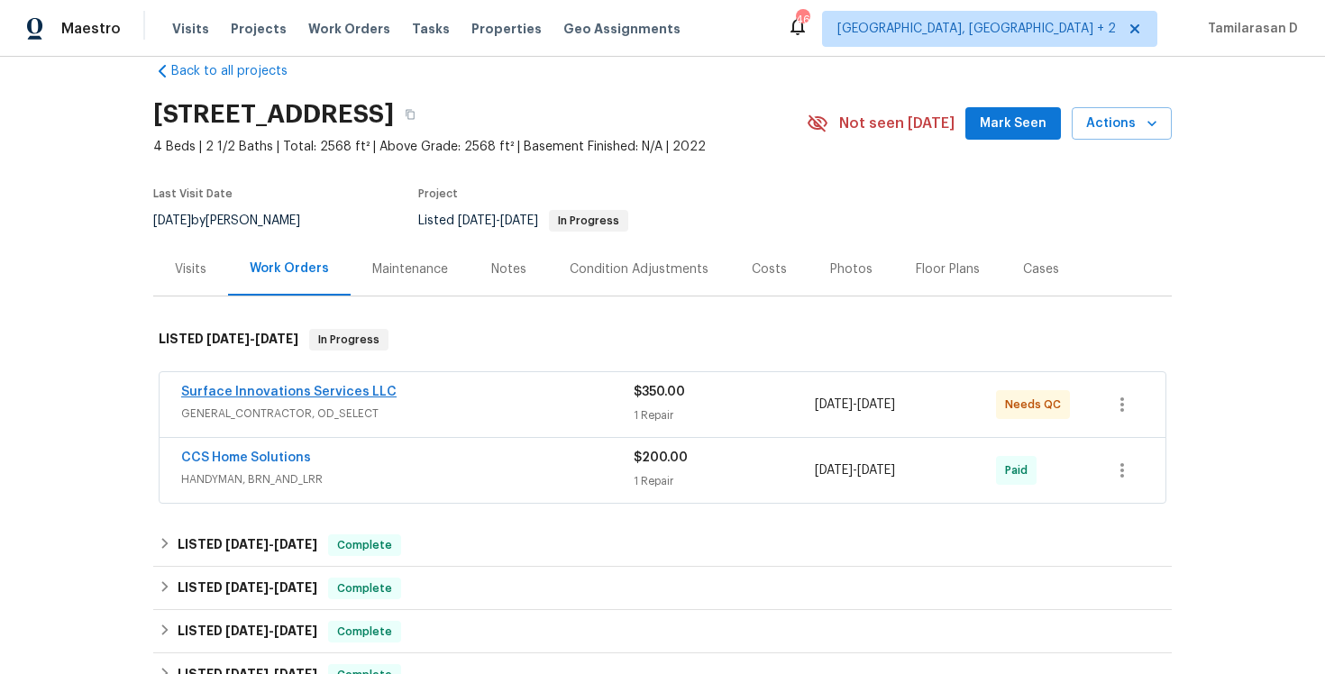
scroll to position [52, 0]
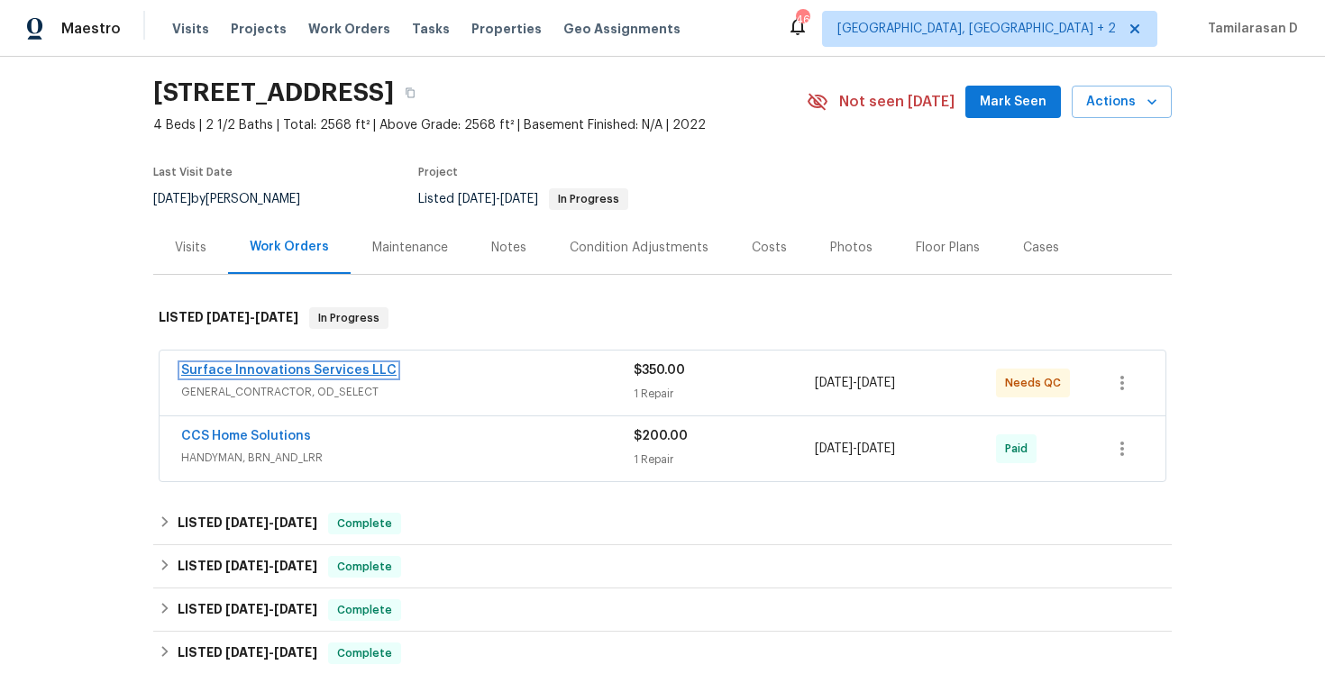
click at [293, 372] on link "Surface Innovations Services LLC" at bounding box center [289, 370] width 216 height 13
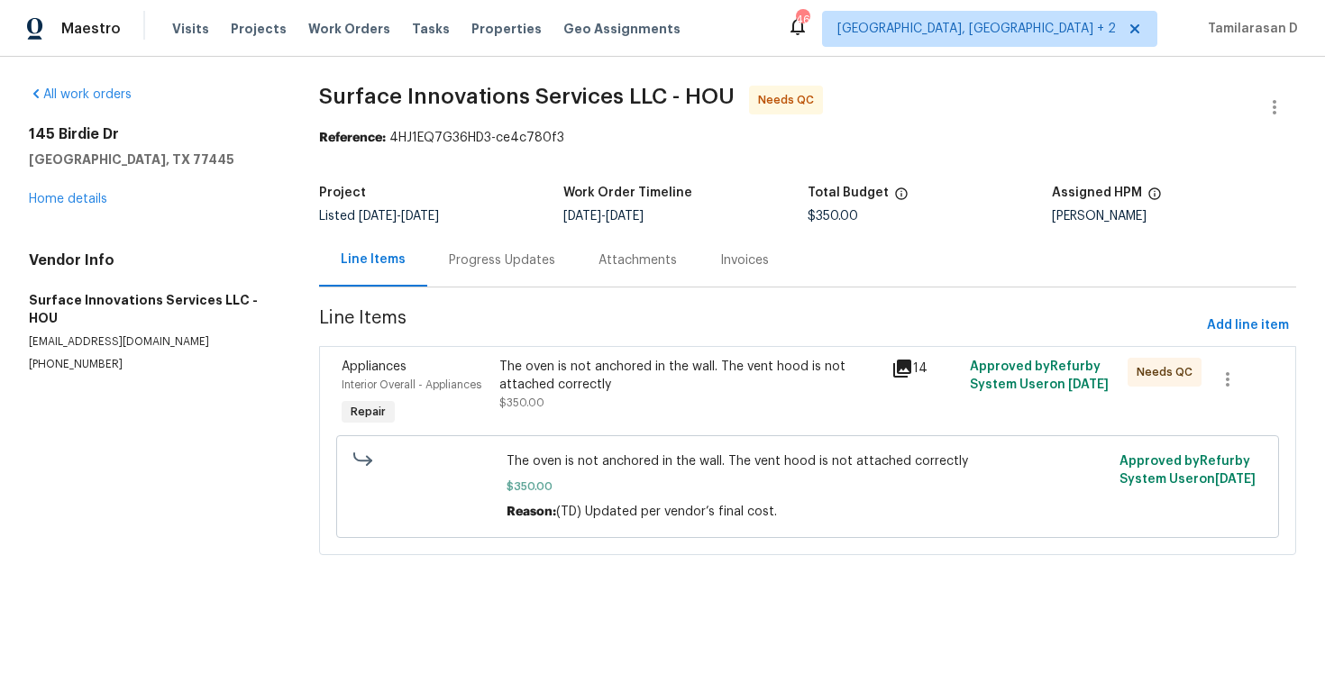
click at [496, 261] on div "Progress Updates" at bounding box center [502, 261] width 106 height 18
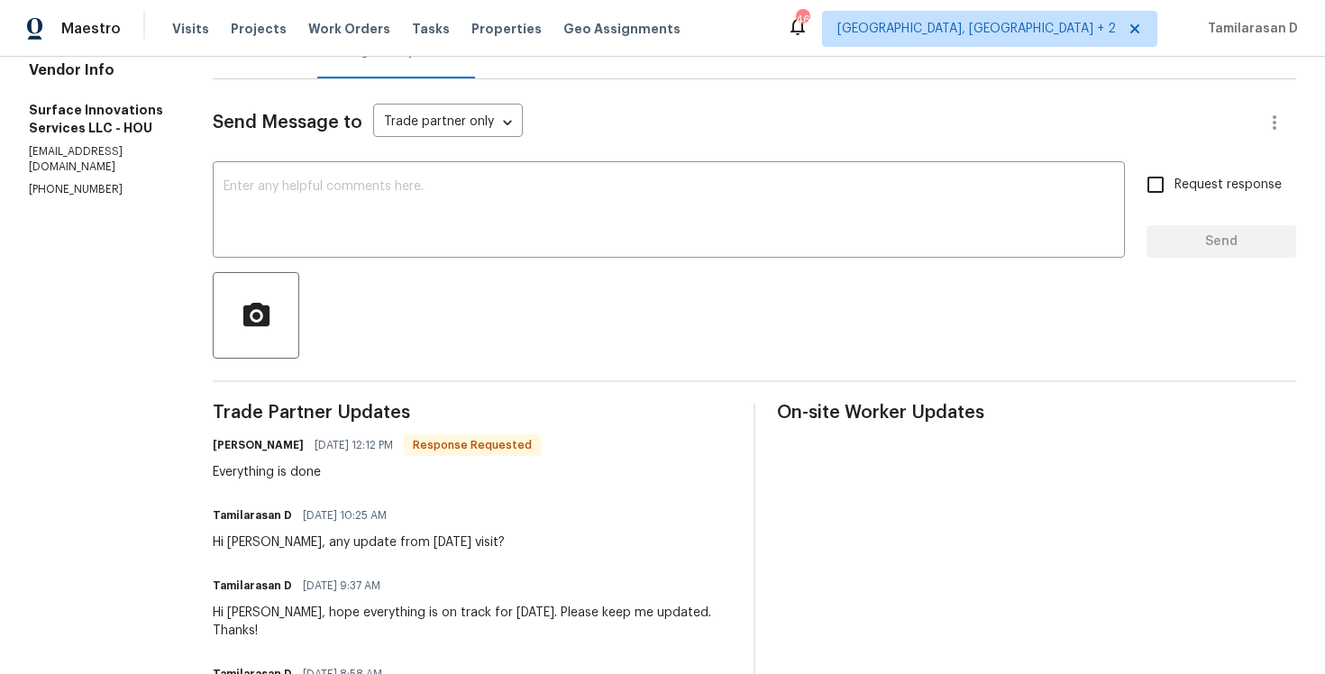
scroll to position [225, 0]
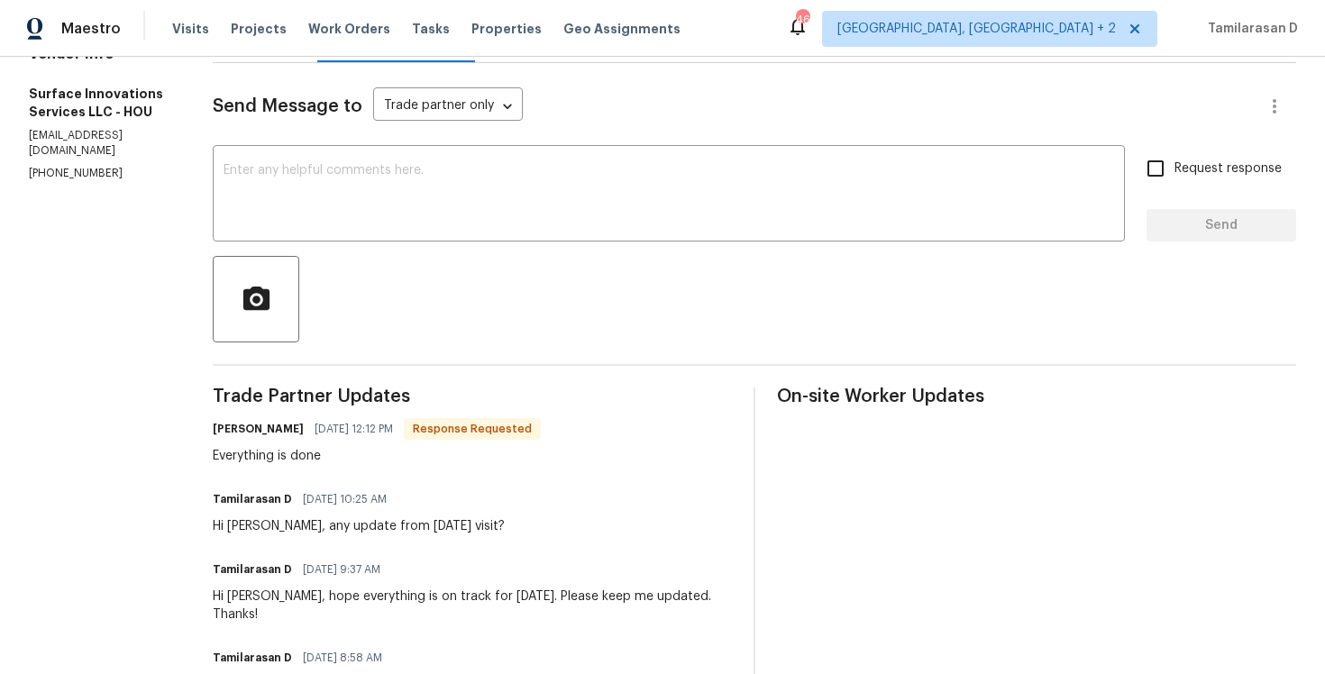
click at [362, 448] on div "Everything is done" at bounding box center [377, 456] width 328 height 18
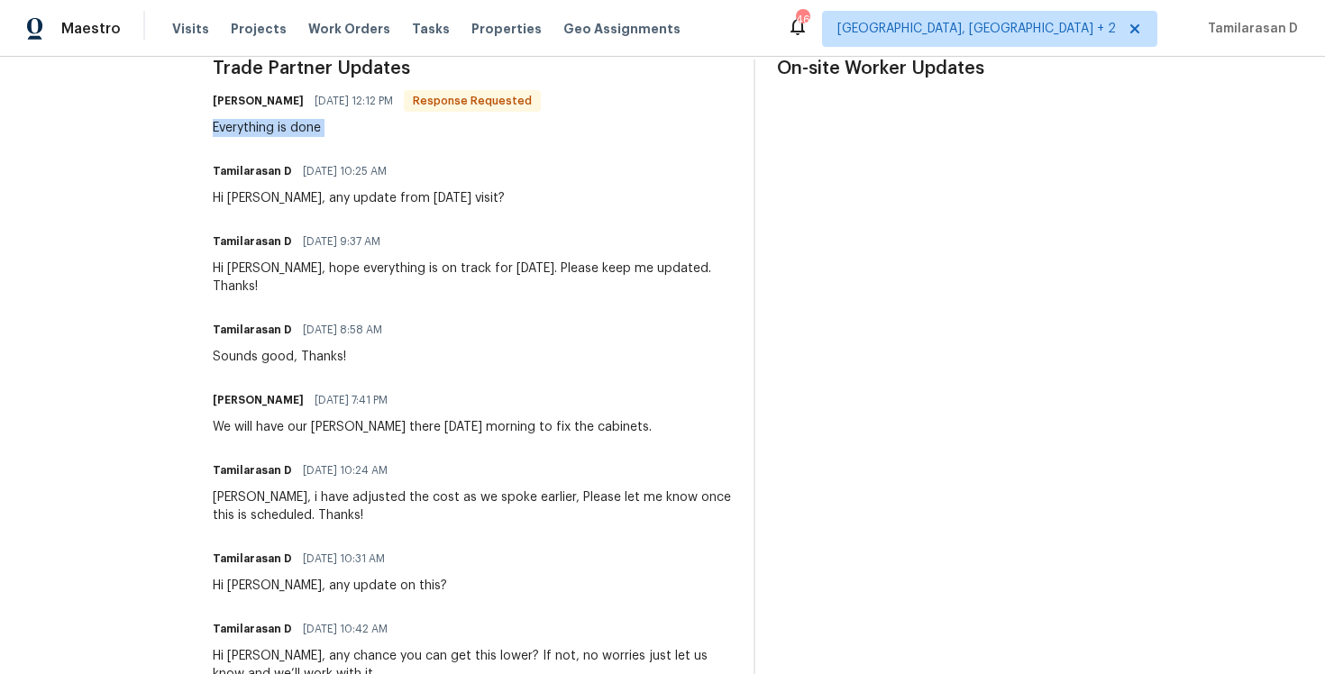
scroll to position [29, 0]
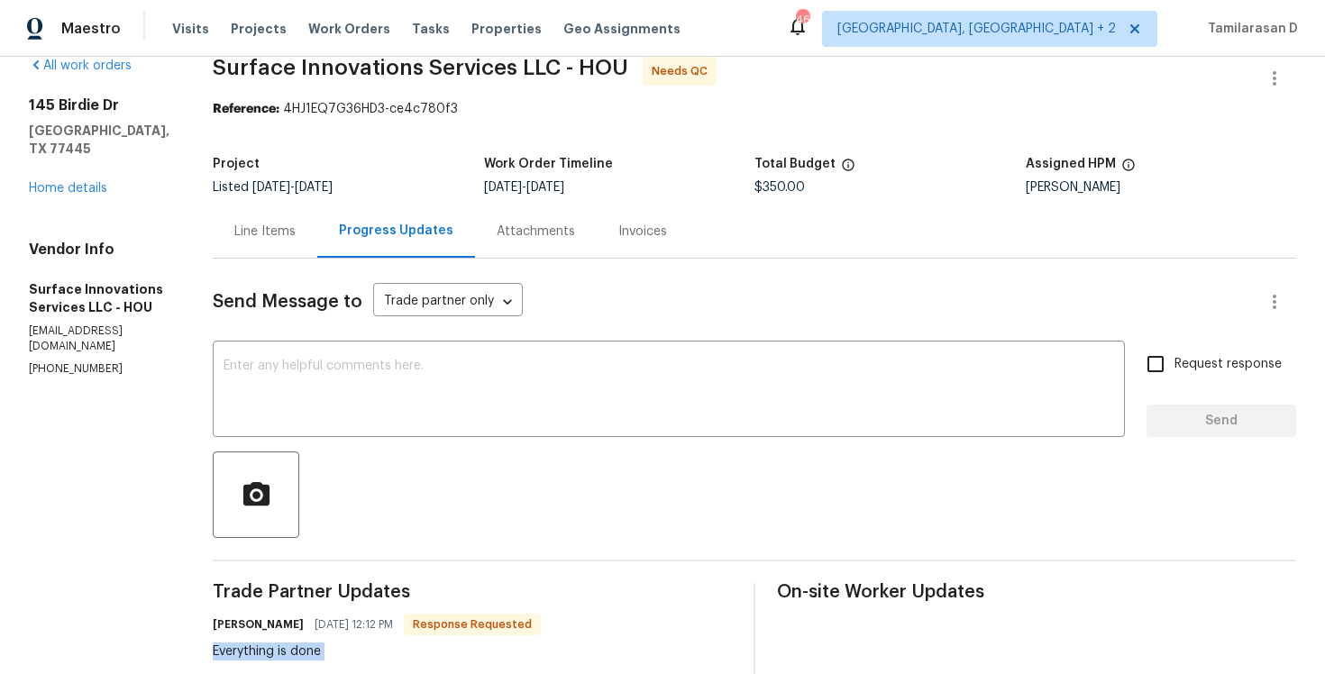
click at [296, 236] on div "Line Items" at bounding box center [264, 232] width 61 height 18
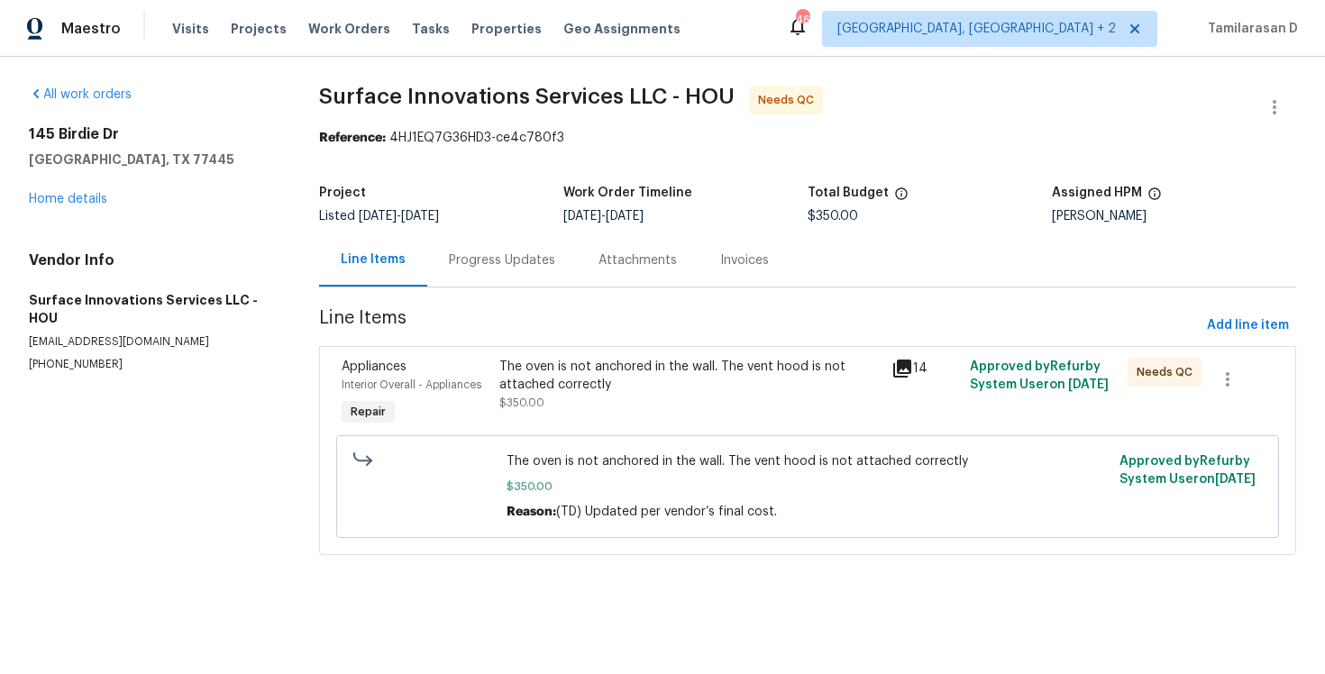
click at [580, 381] on div "The oven is not anchored in the wall. The vent hood is not attached correctly" at bounding box center [691, 376] width 382 height 36
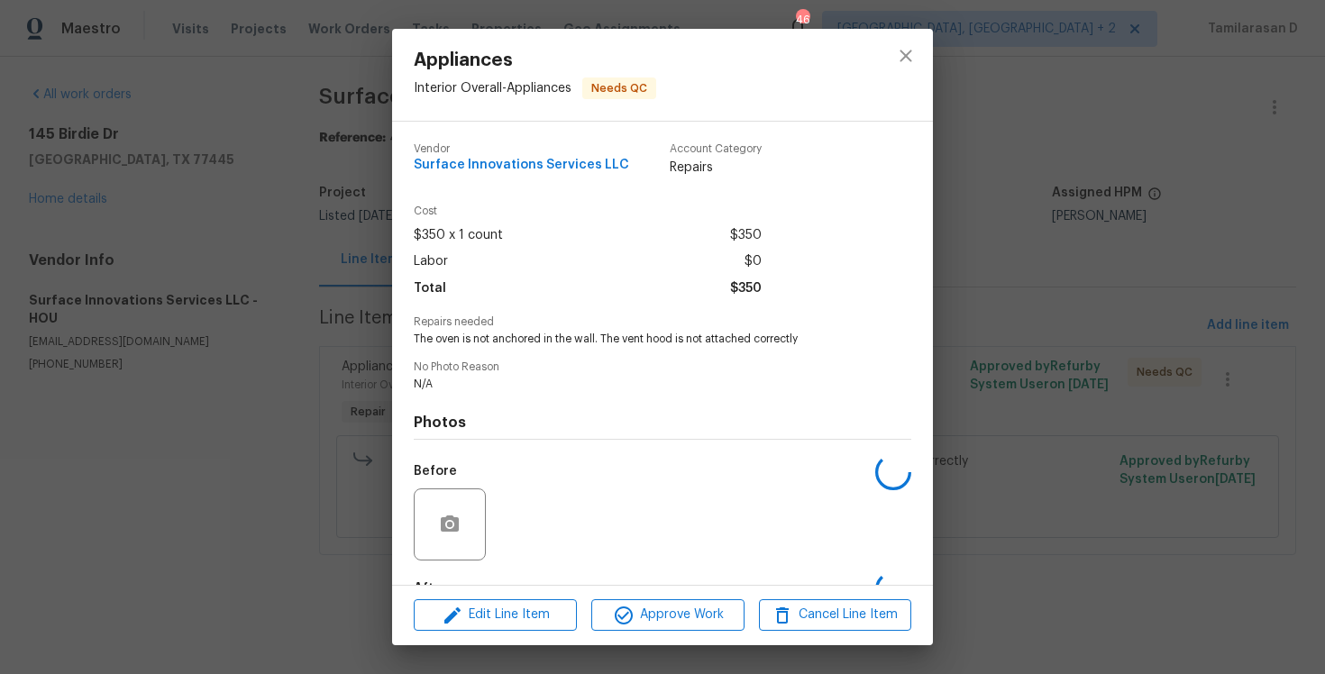
scroll to position [111, 0]
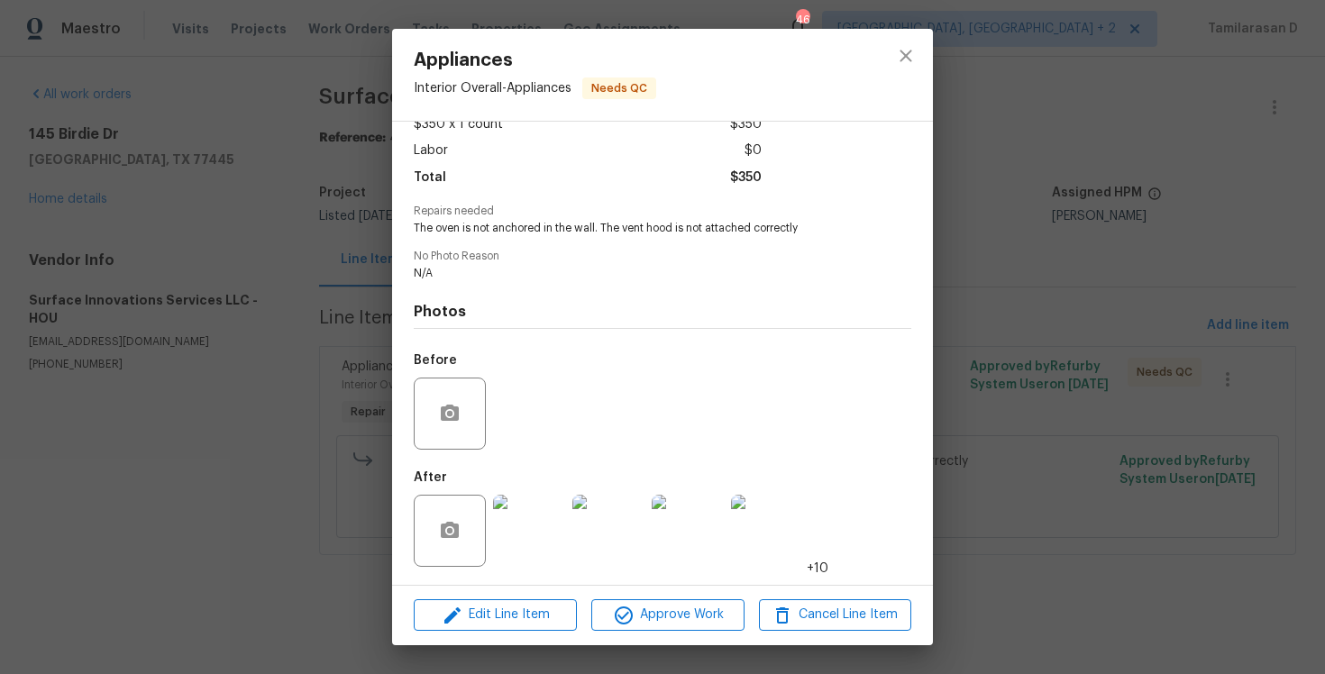
click at [535, 521] on img at bounding box center [529, 531] width 72 height 72
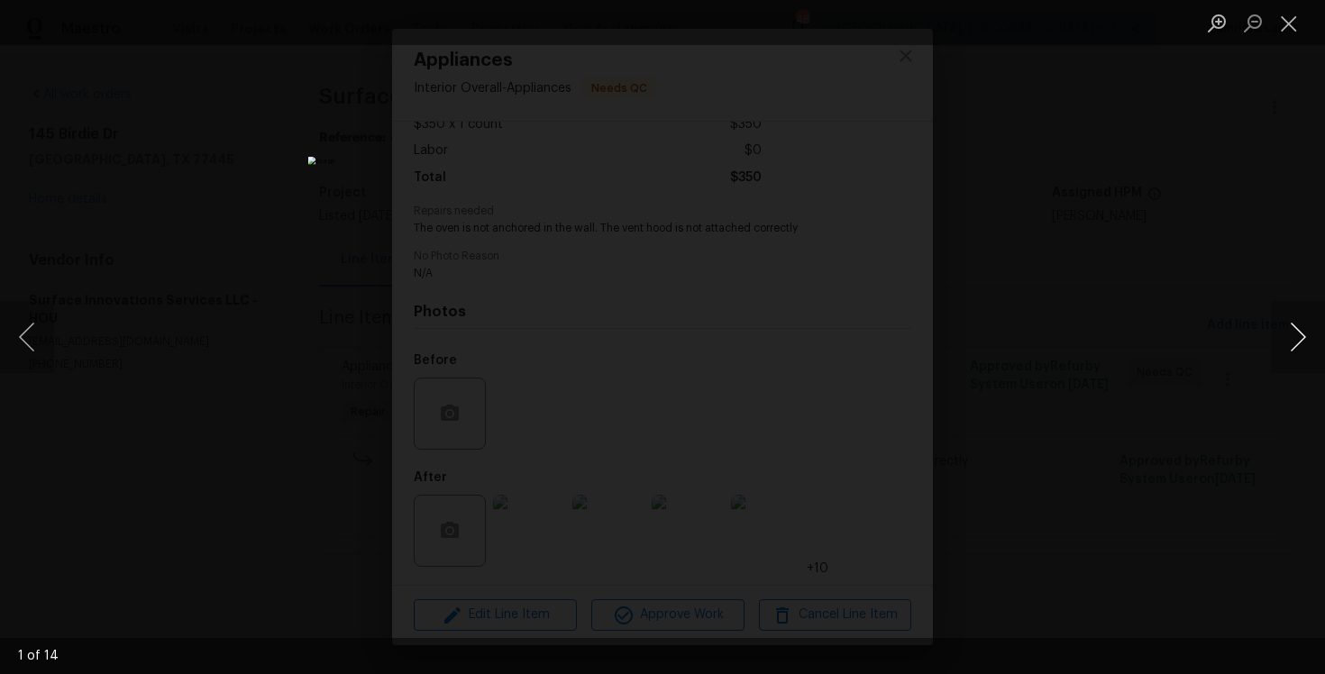
click at [1294, 343] on button "Next image" at bounding box center [1298, 337] width 54 height 72
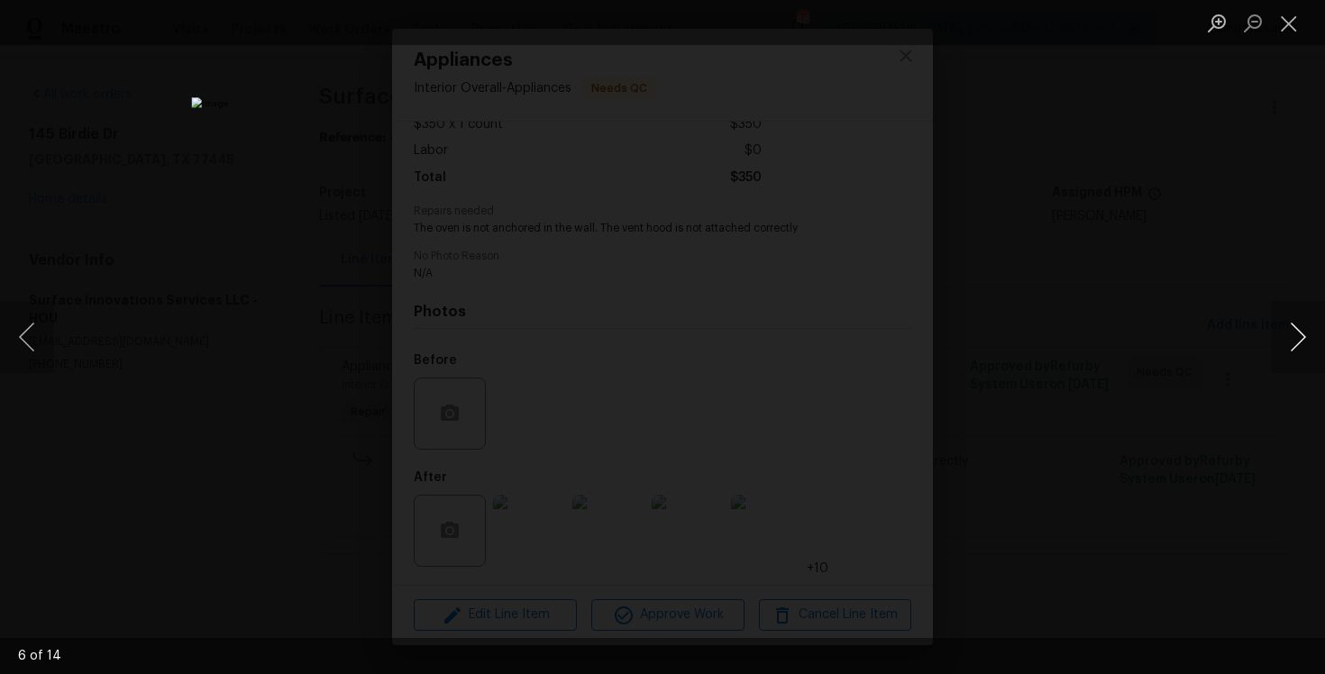
click at [1294, 343] on button "Next image" at bounding box center [1298, 337] width 54 height 72
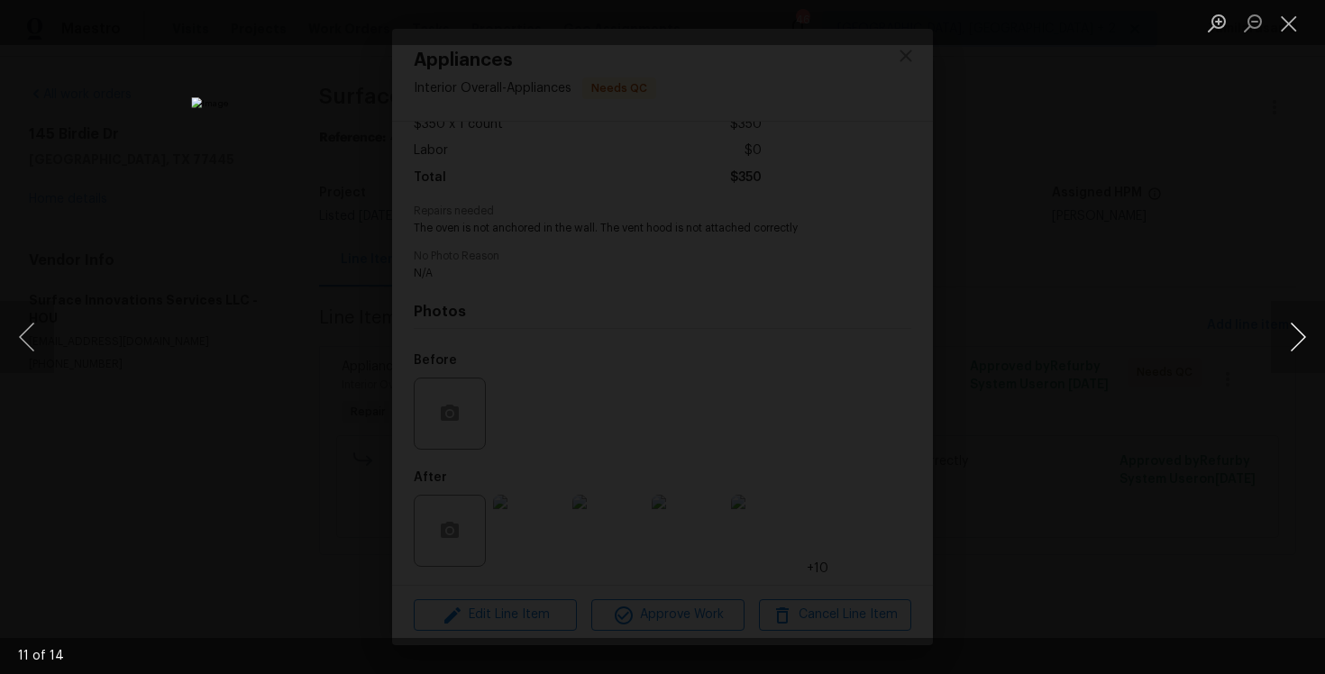
click at [1294, 343] on button "Next image" at bounding box center [1298, 337] width 54 height 72
click at [683, 264] on img "Lightbox" at bounding box center [663, 337] width 710 height 361
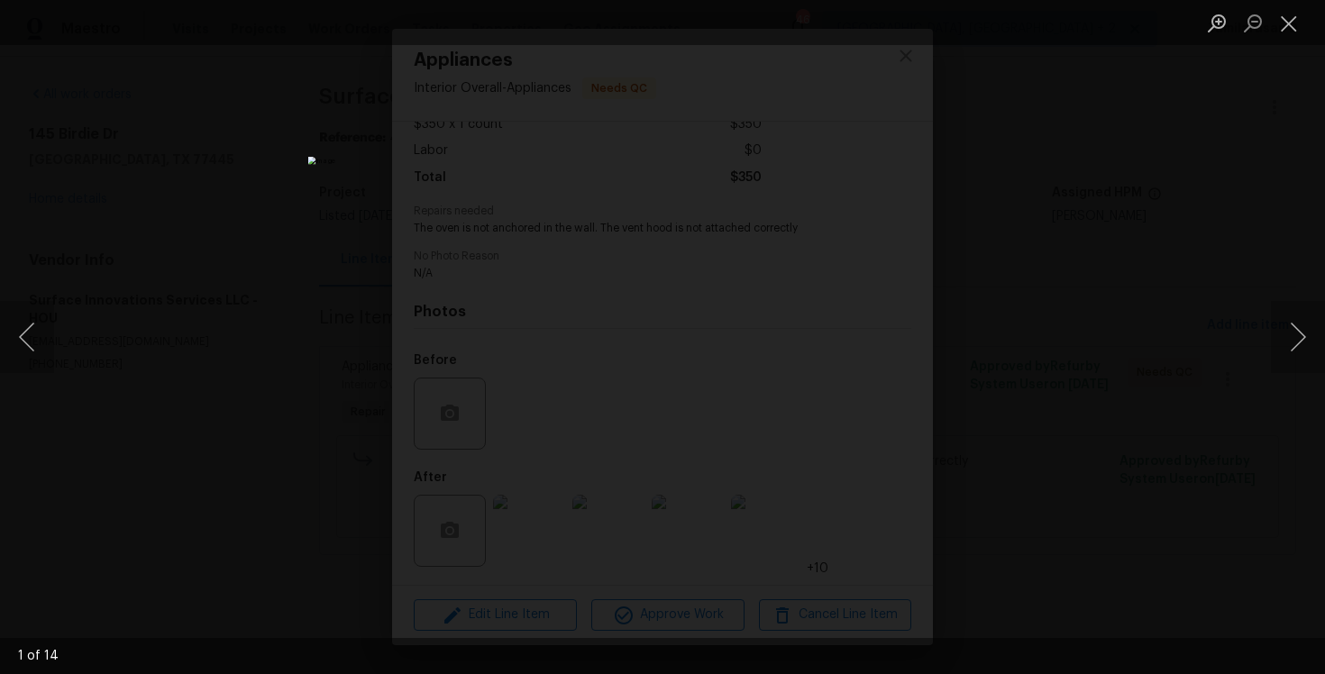
click at [683, 264] on img "Lightbox" at bounding box center [663, 337] width 710 height 361
click at [683, 264] on img "Lightbox" at bounding box center [642, 411] width 1426 height 725
click at [1287, 341] on button "Next image" at bounding box center [1298, 337] width 54 height 72
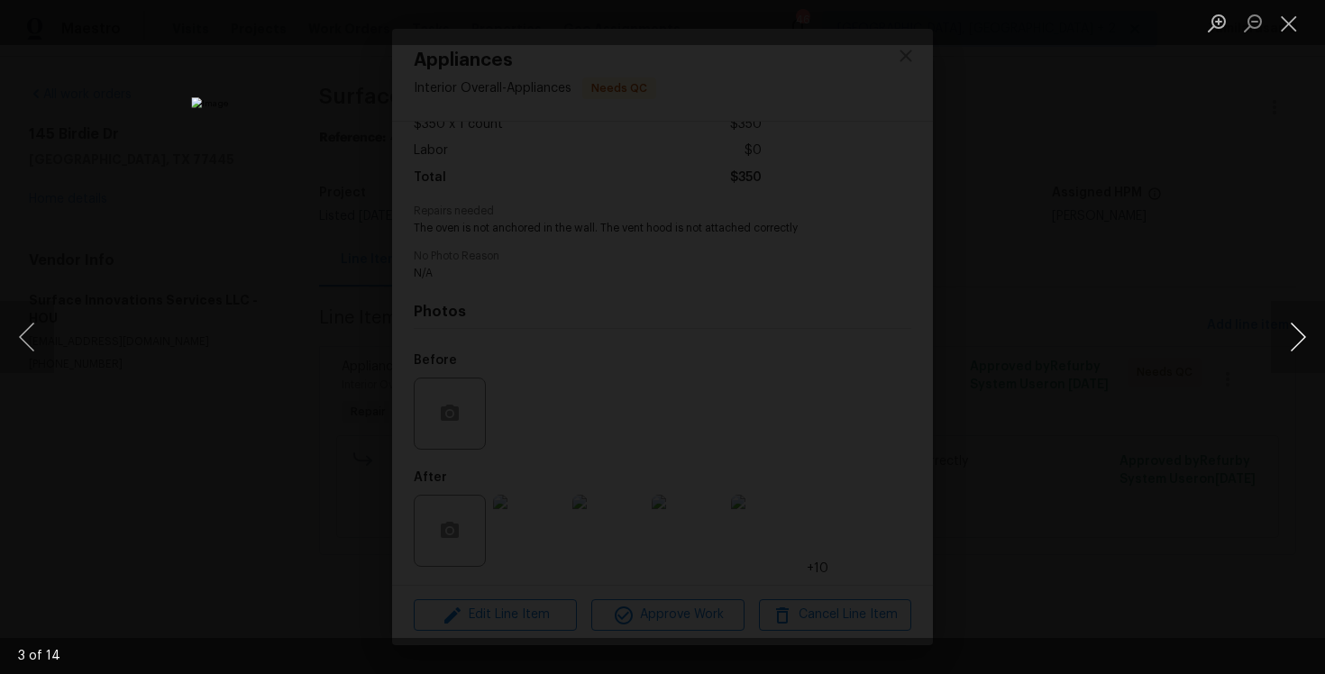
click at [1287, 341] on button "Next image" at bounding box center [1298, 337] width 54 height 72
click at [32, 340] on button "Previous image" at bounding box center [27, 337] width 54 height 72
click at [1307, 343] on button "Next image" at bounding box center [1298, 337] width 54 height 72
click at [1301, 333] on button "Next image" at bounding box center [1298, 337] width 54 height 72
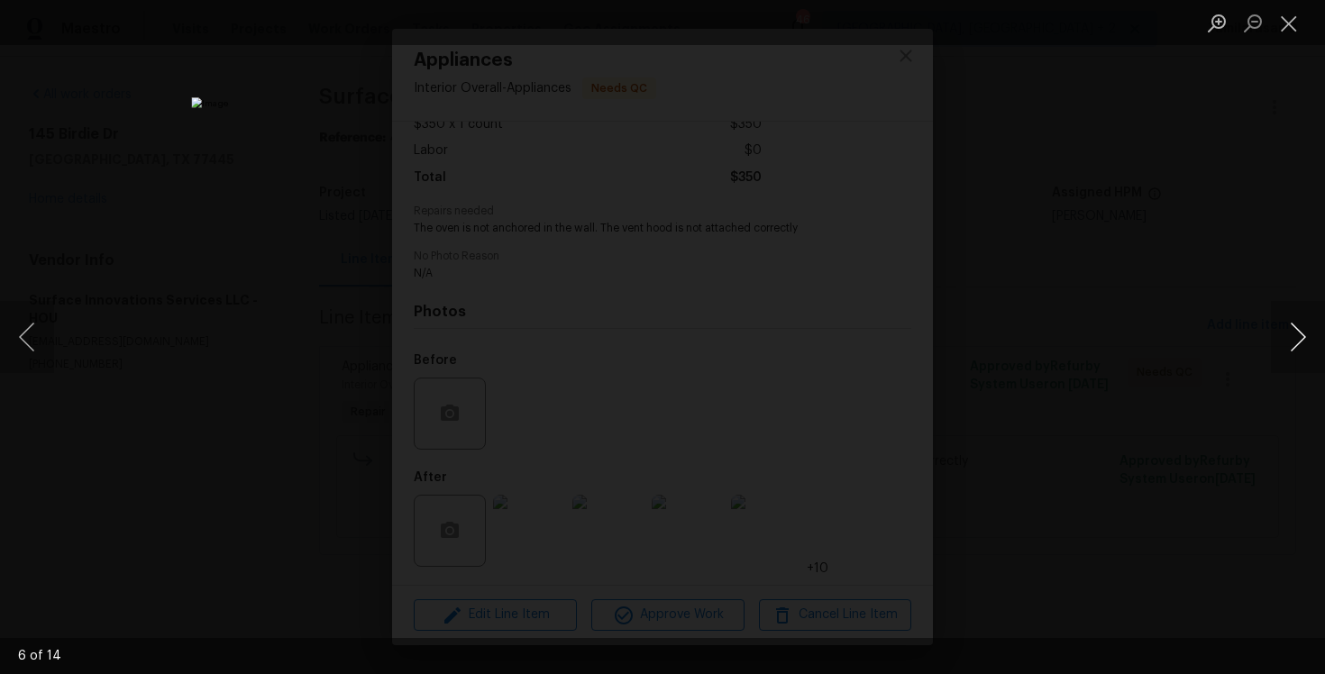
click at [1301, 333] on button "Next image" at bounding box center [1298, 337] width 54 height 72
click at [1304, 339] on button "Next image" at bounding box center [1298, 337] width 54 height 72
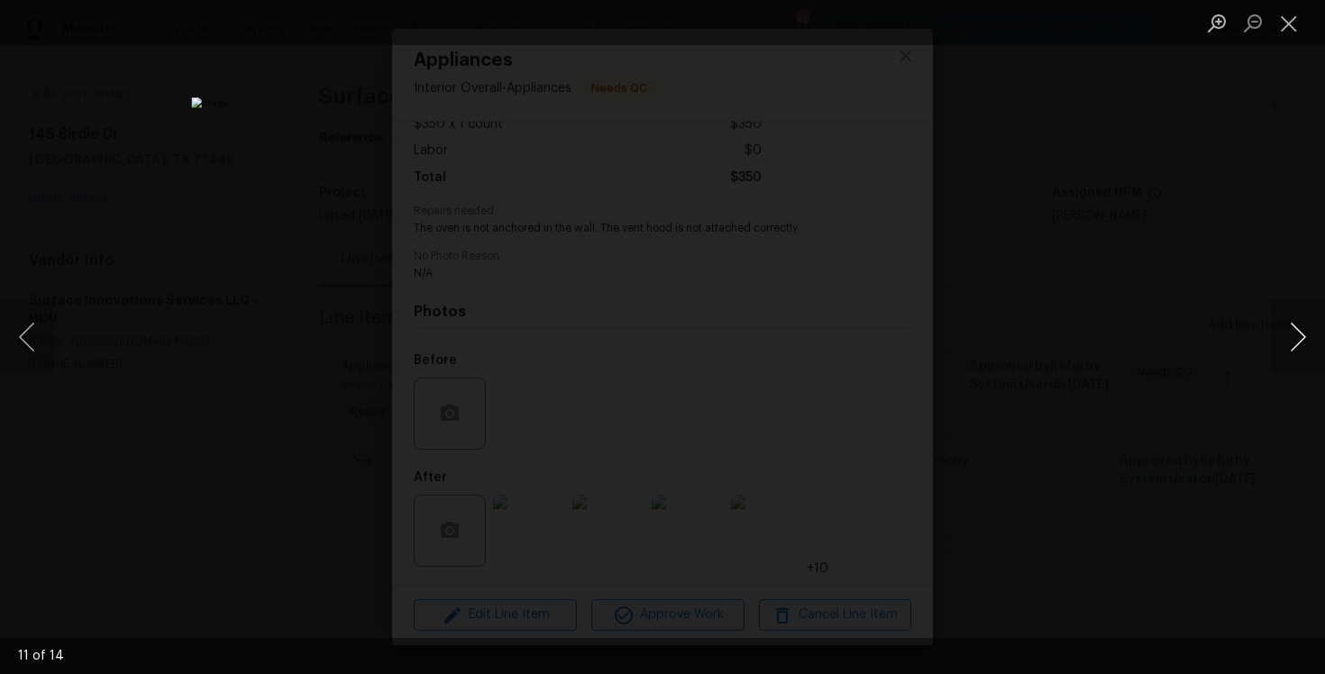
click at [1304, 339] on button "Next image" at bounding box center [1298, 337] width 54 height 72
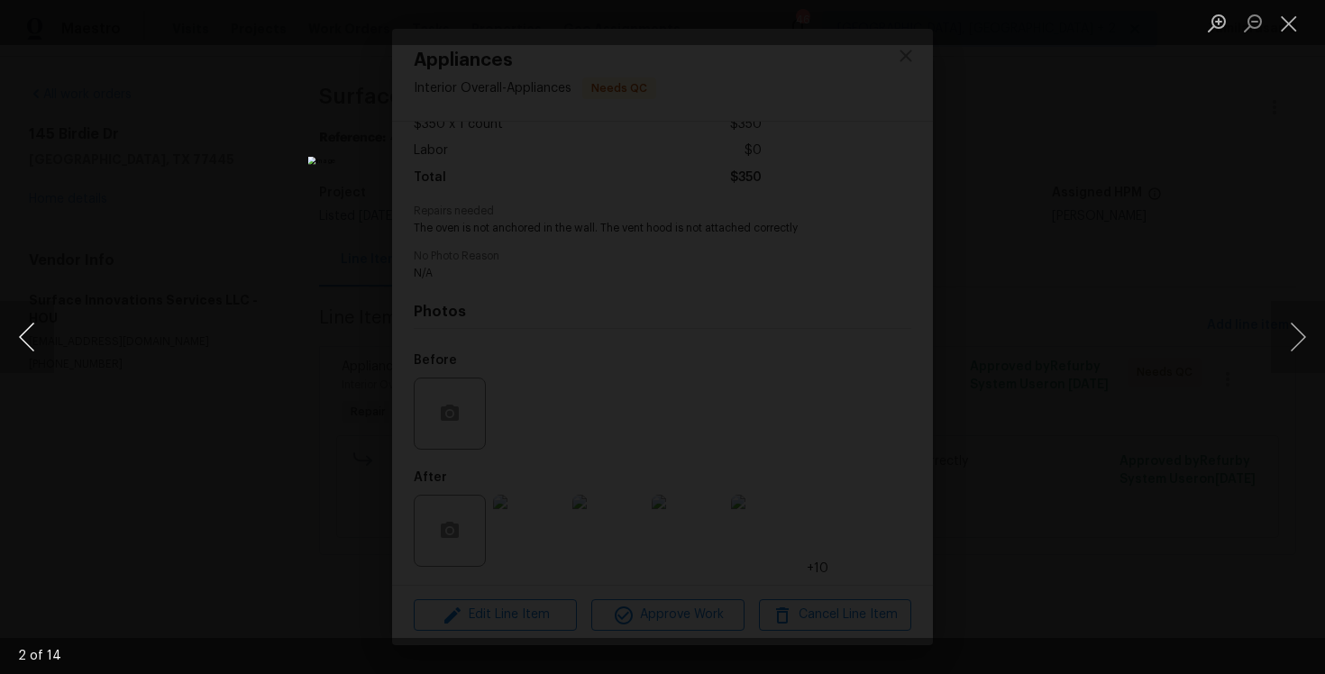
click at [9, 326] on button "Previous image" at bounding box center [27, 337] width 54 height 72
click at [1296, 339] on button "Next image" at bounding box center [1298, 337] width 54 height 72
click at [1296, 325] on button "Next image" at bounding box center [1298, 337] width 54 height 72
click at [1290, 21] on button "Close lightbox" at bounding box center [1289, 23] width 36 height 32
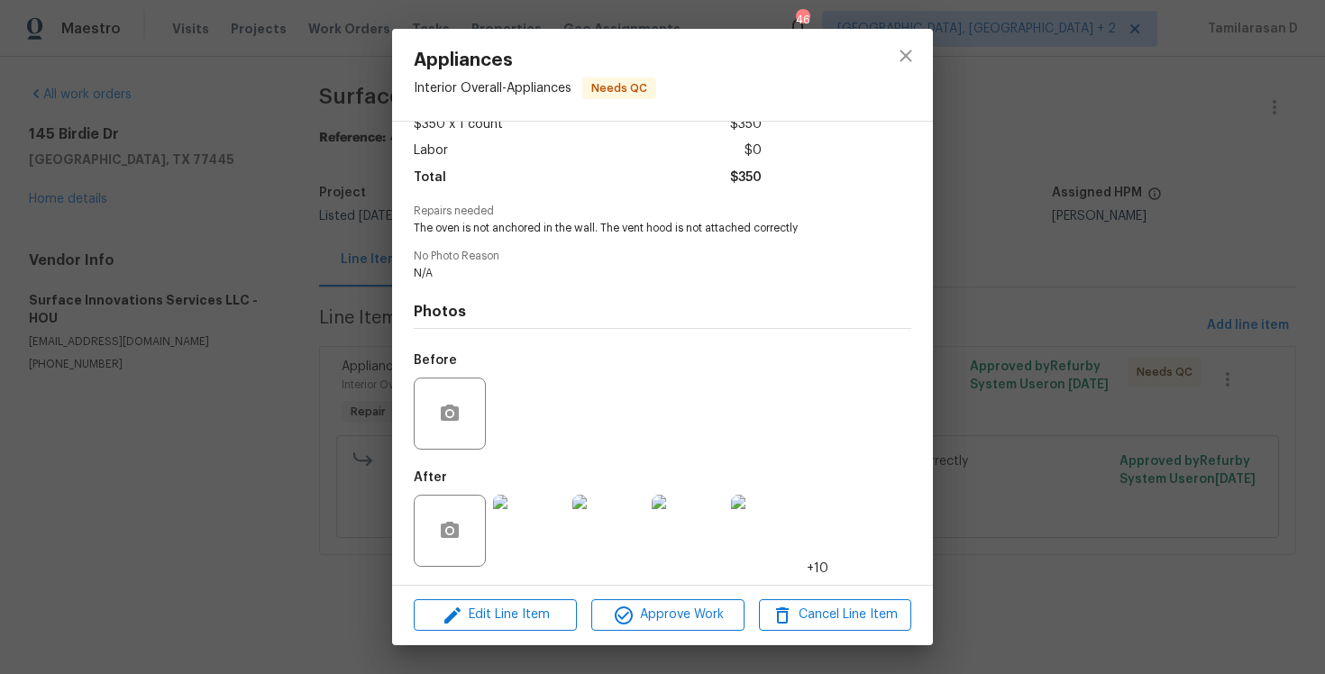
click at [352, 282] on div "Appliances Interior Overall - Appliances Needs QC Vendor Surface Innovations Se…" at bounding box center [662, 337] width 1325 height 674
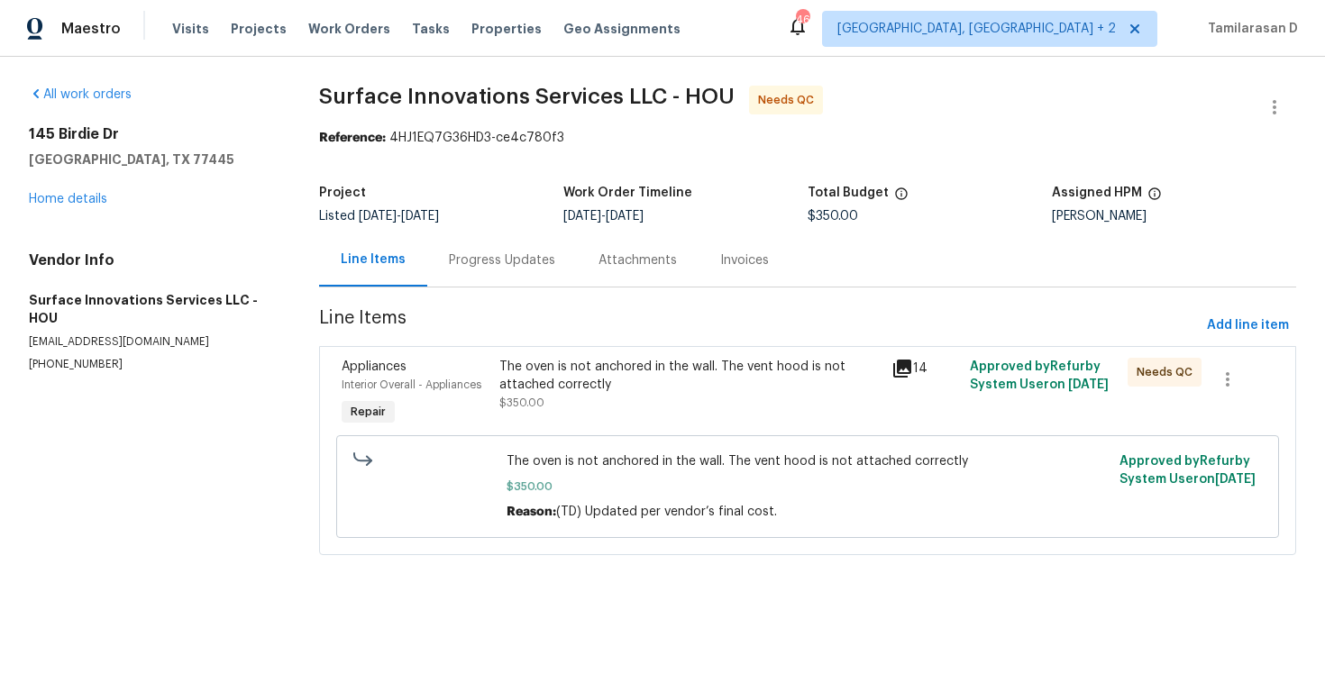
click at [518, 284] on div "Progress Updates" at bounding box center [502, 260] width 150 height 53
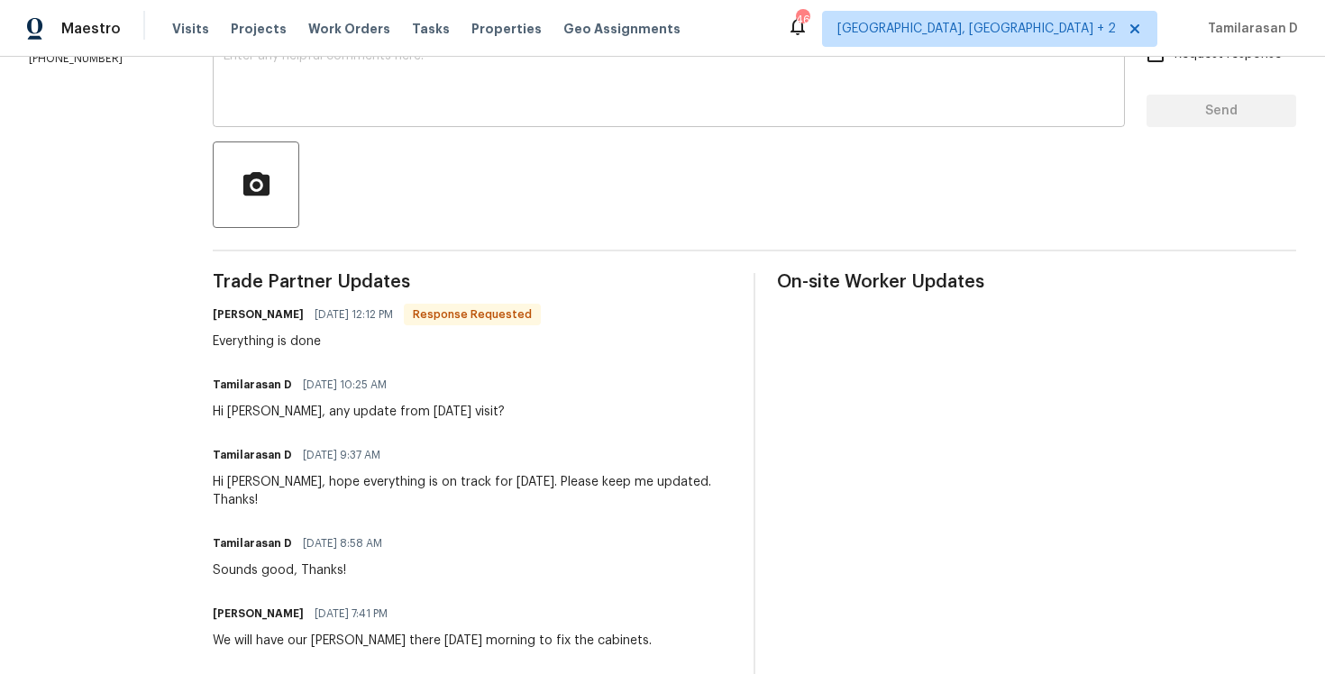
scroll to position [350, 0]
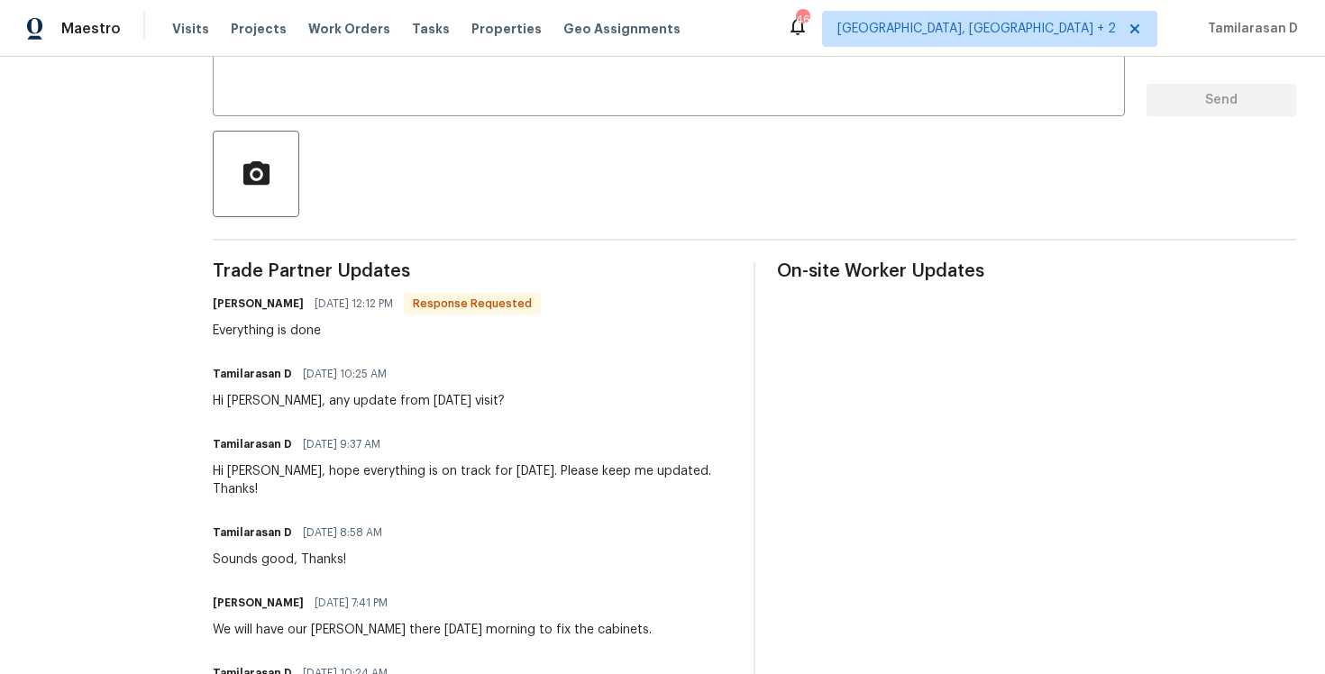
click at [333, 316] on div "Marco Medellin 10/06/2025 12:12 PM Response Requested" at bounding box center [377, 303] width 328 height 25
click at [334, 332] on div "Everything is done" at bounding box center [377, 331] width 328 height 18
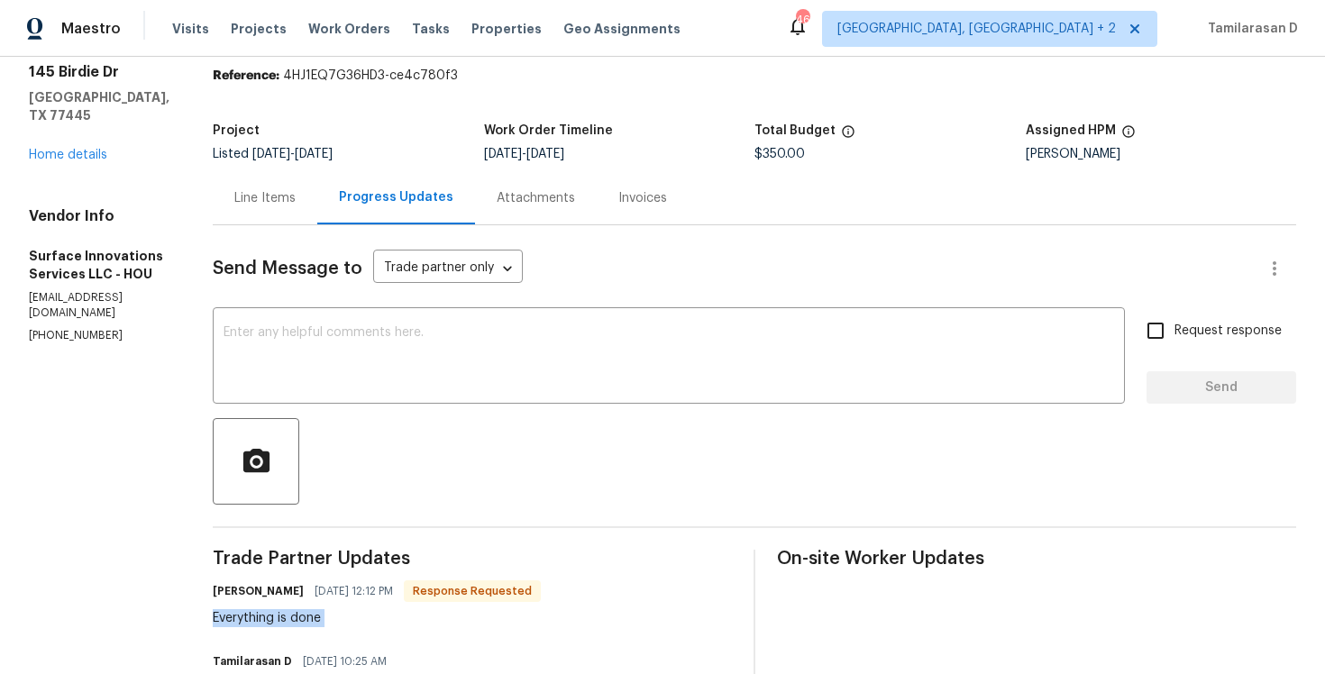
scroll to position [209, 0]
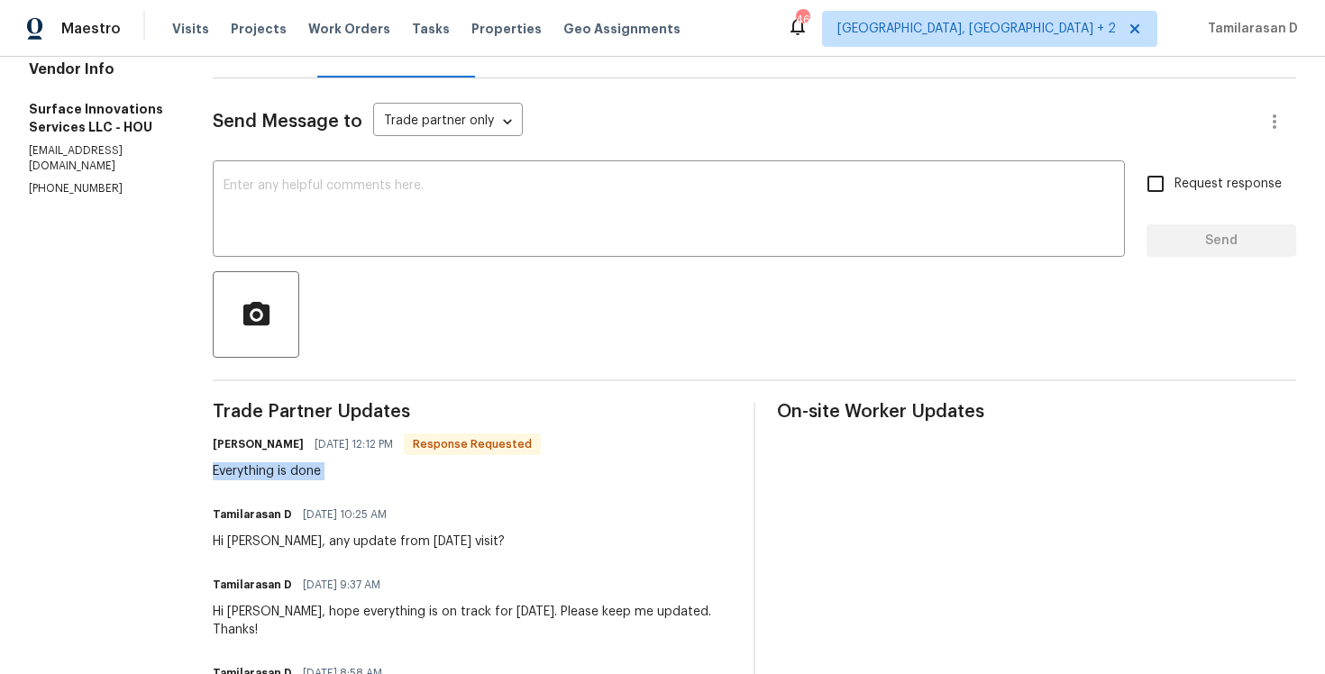
click at [332, 475] on div "Everything is done" at bounding box center [377, 472] width 328 height 18
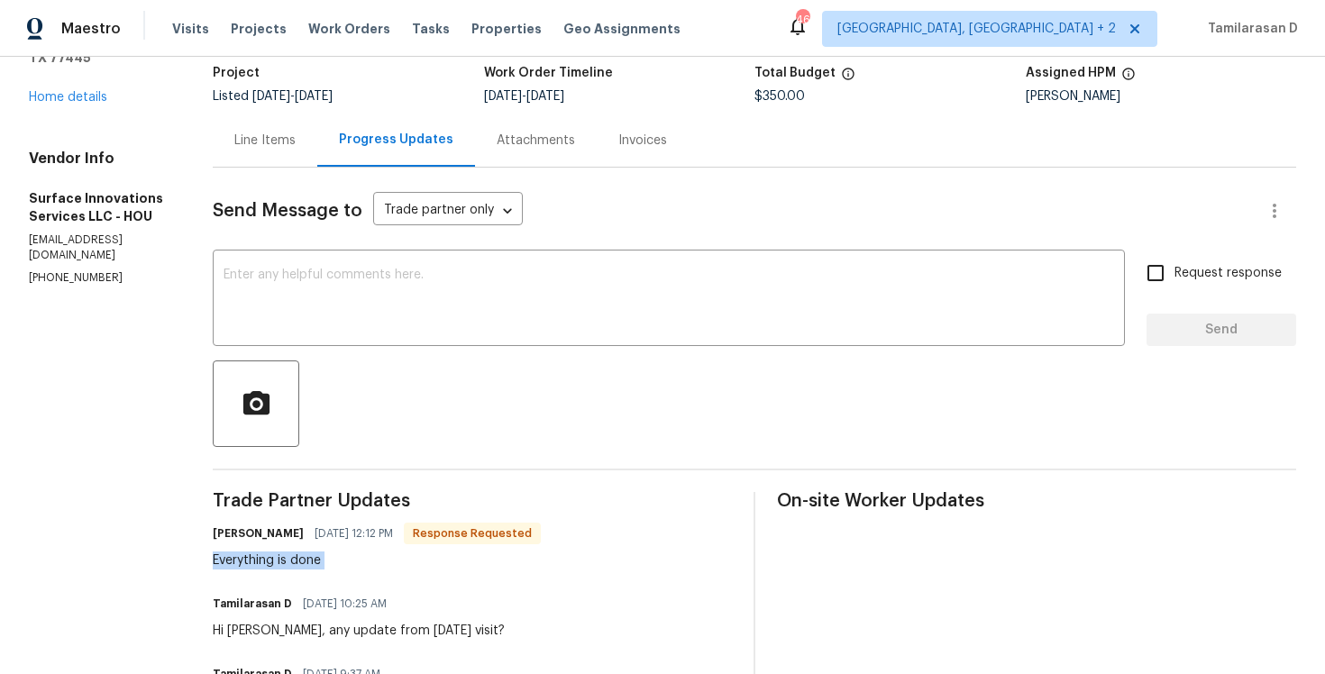
scroll to position [111, 0]
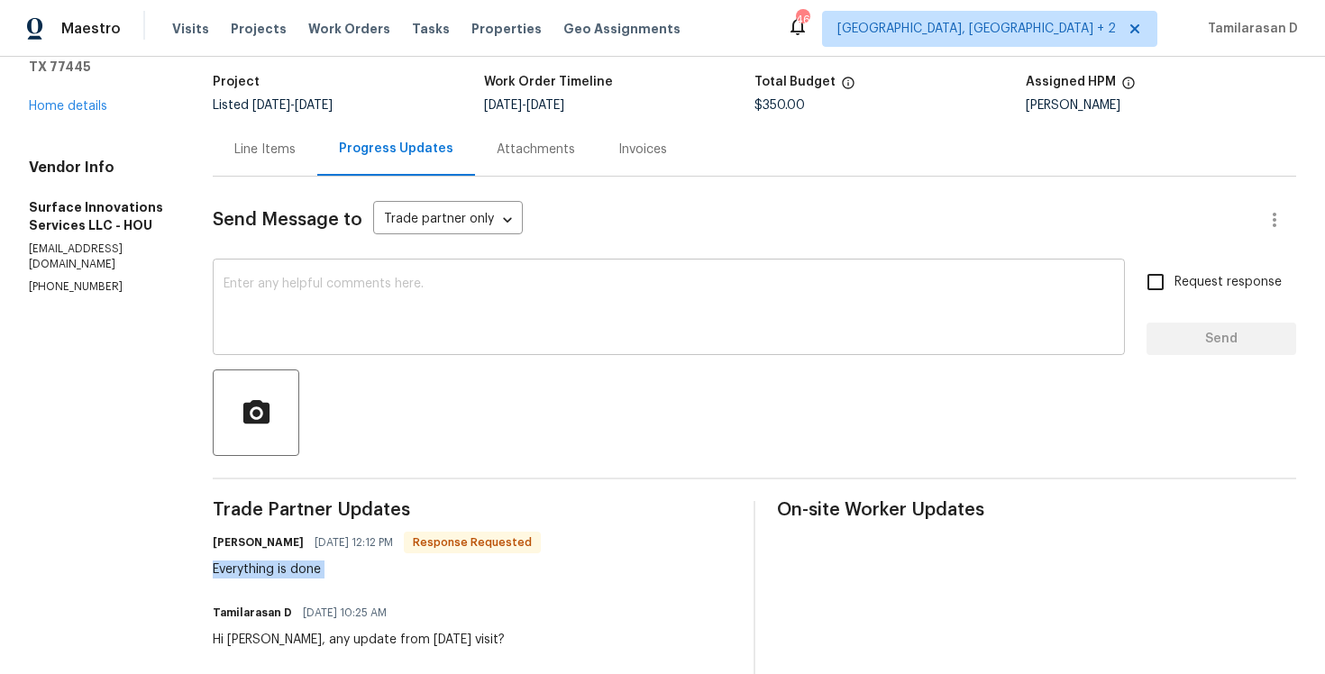
click at [359, 305] on textarea at bounding box center [669, 309] width 891 height 63
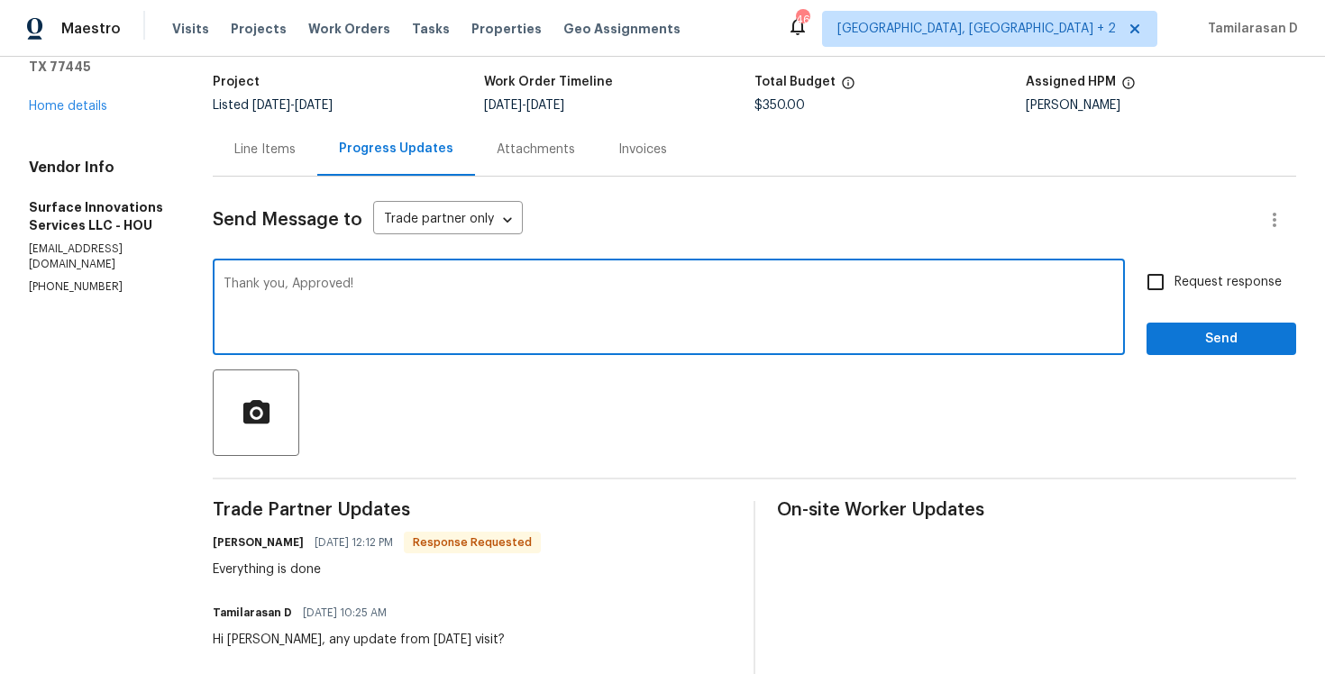
type textarea "Thank you, Approved!"
click at [1176, 344] on span "Send" at bounding box center [1221, 339] width 121 height 23
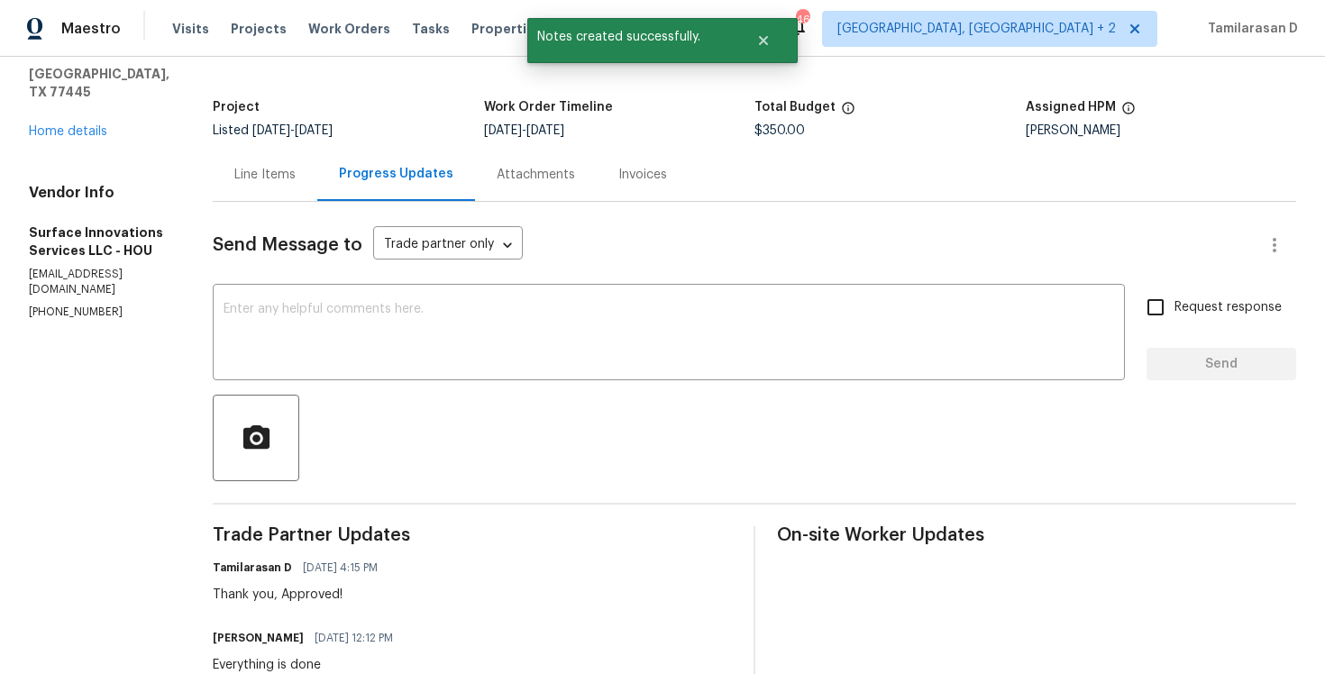
scroll to position [0, 0]
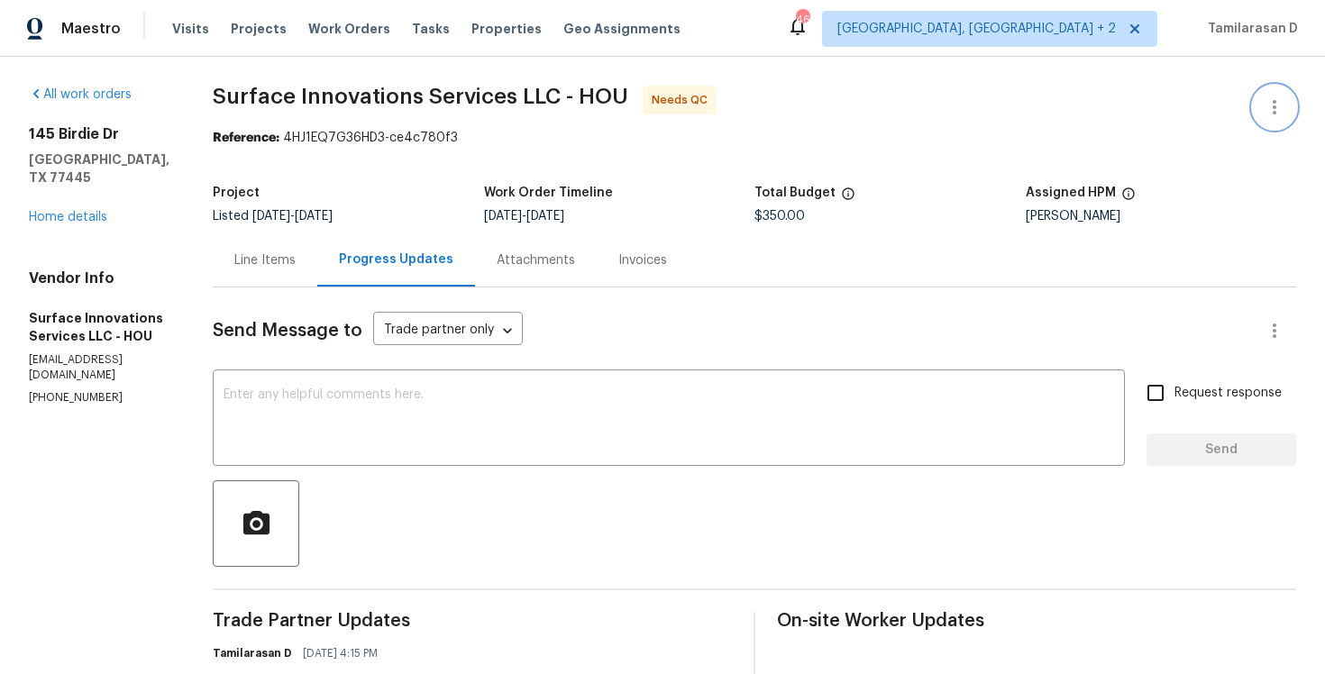
click at [1271, 113] on icon "button" at bounding box center [1275, 107] width 22 height 22
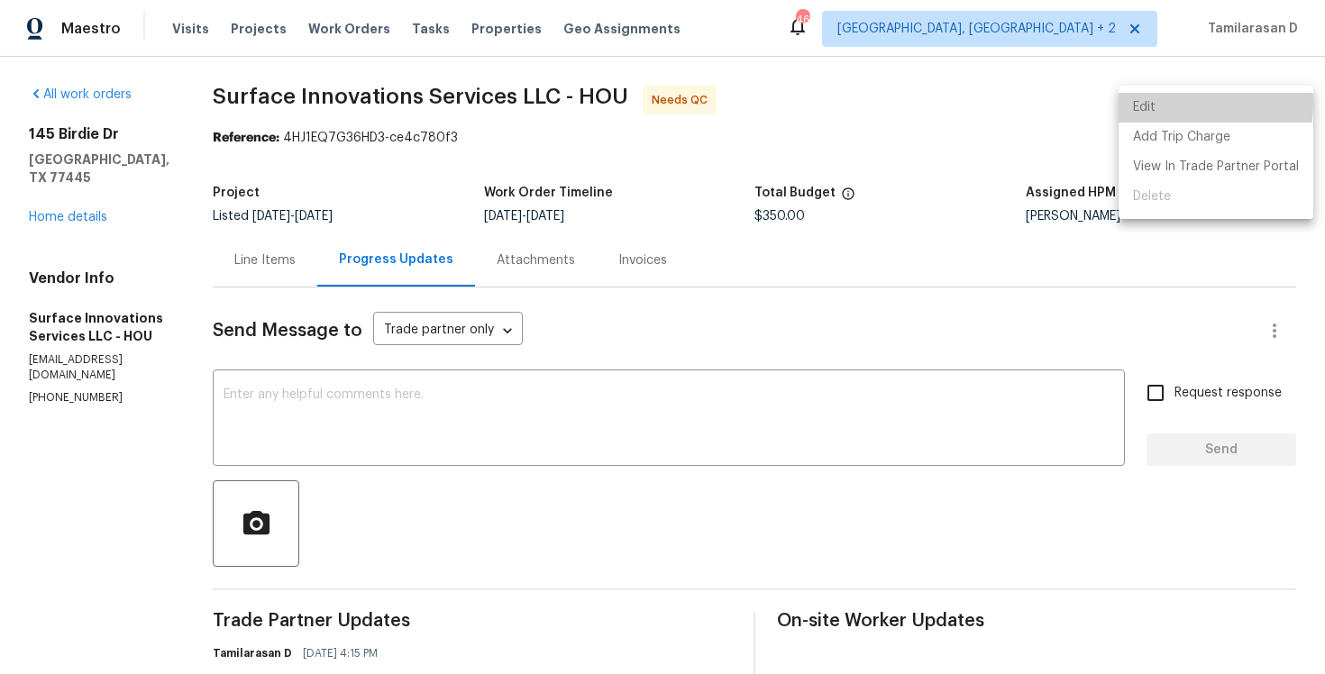
click at [1153, 103] on li "Edit" at bounding box center [1216, 108] width 195 height 30
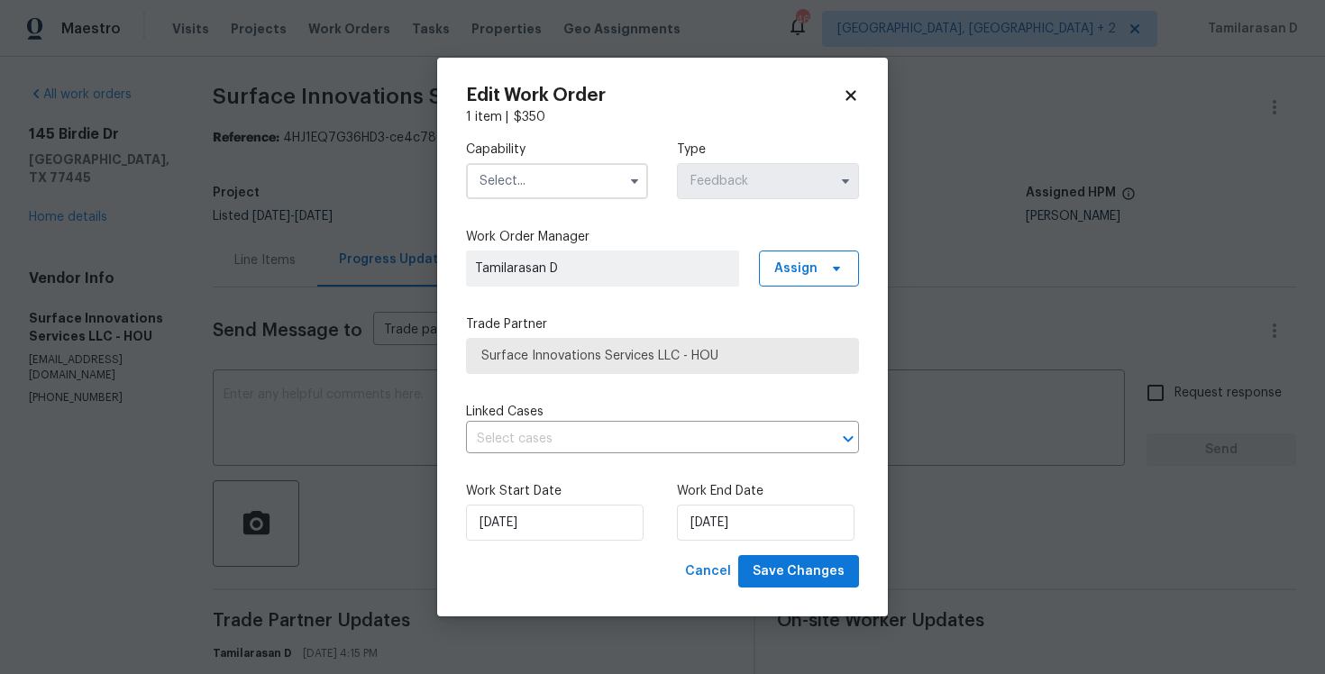
click at [615, 178] on input "text" at bounding box center [557, 181] width 182 height 36
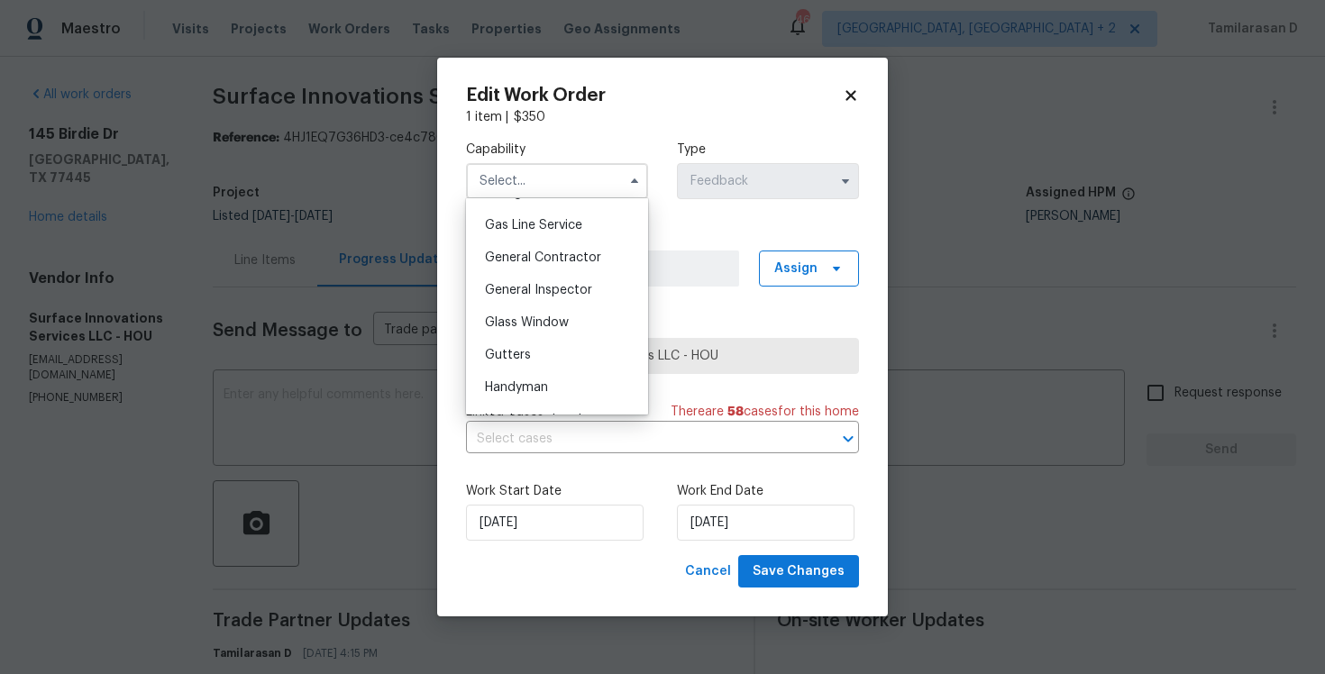
scroll to position [824, 0]
click at [498, 384] on span "Handyman" at bounding box center [516, 387] width 63 height 13
type input "Handyman"
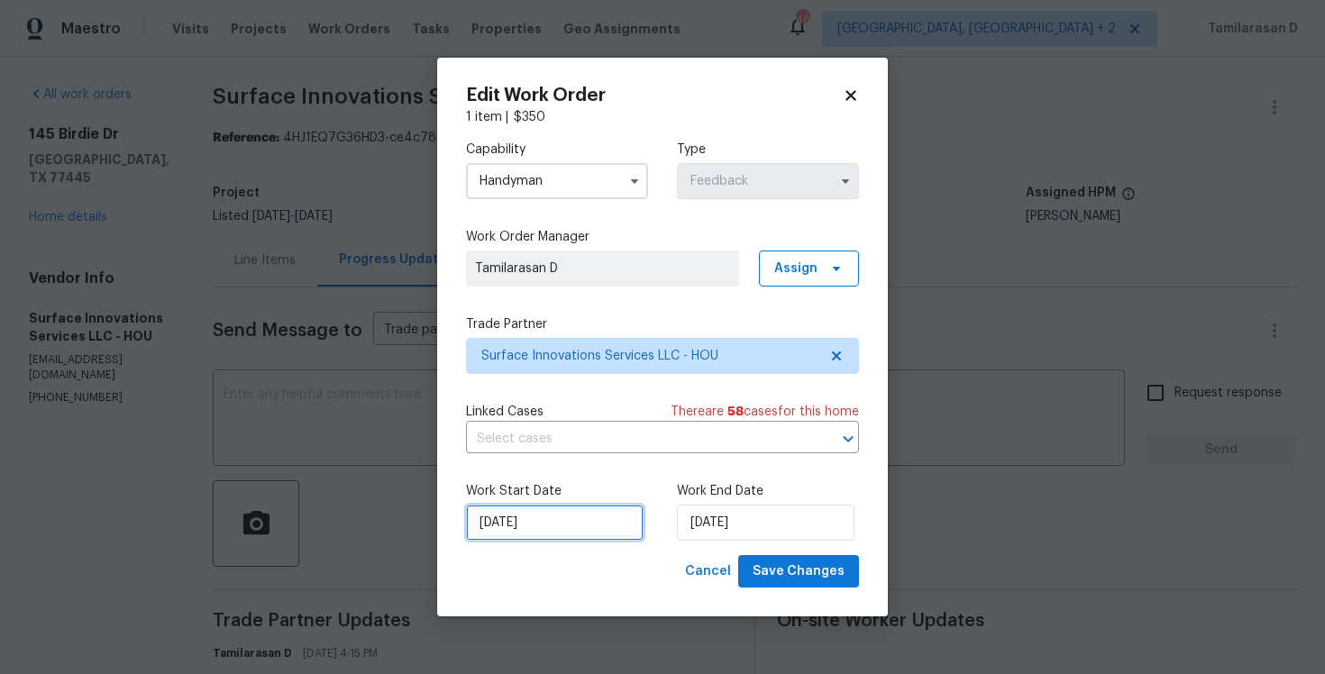
click at [545, 508] on input "22/09/2025" at bounding box center [555, 523] width 178 height 36
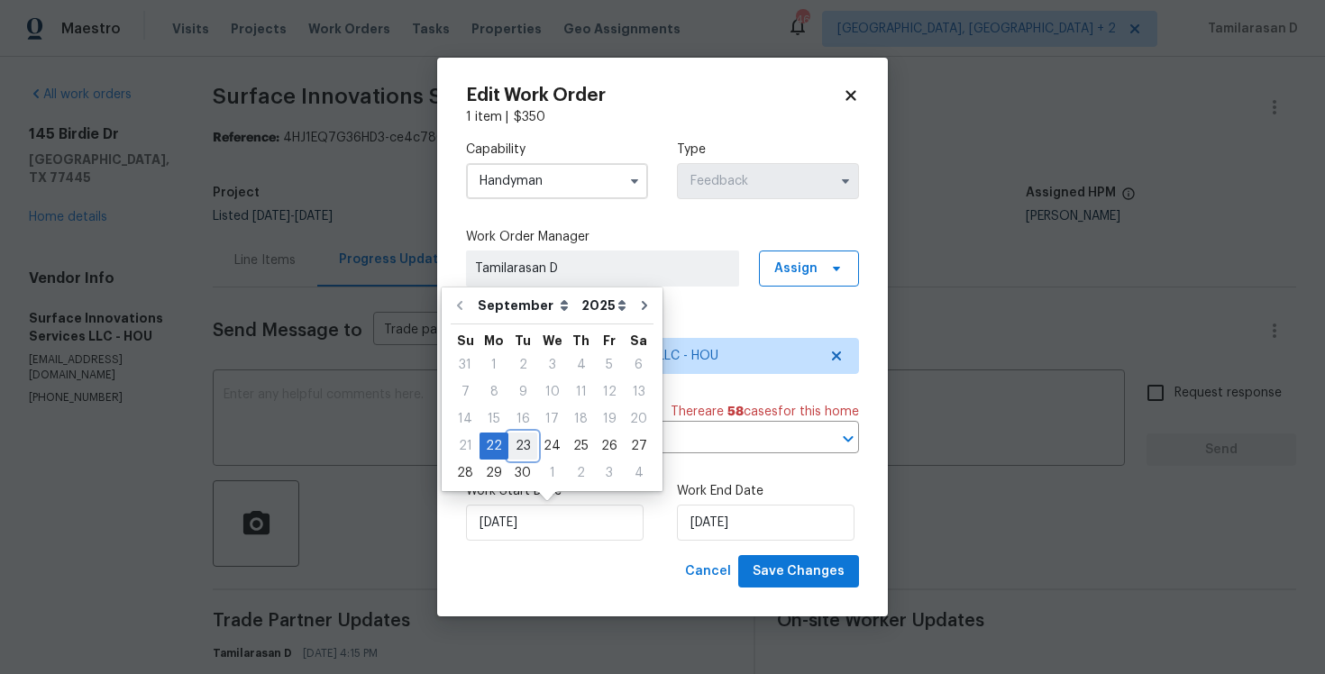
click at [525, 441] on div "23" at bounding box center [523, 446] width 29 height 25
type input "23/09/2025"
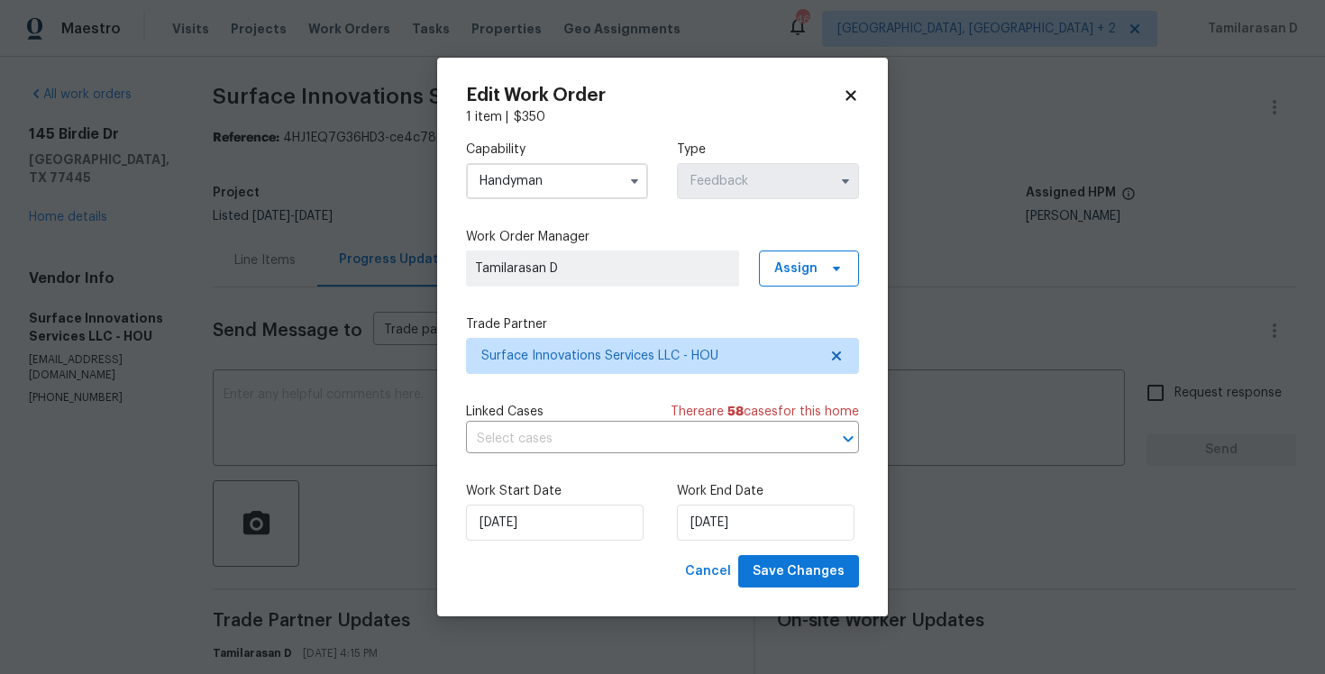
click at [705, 503] on div "Work End Date 24/09/2025" at bounding box center [768, 511] width 182 height 59
click at [718, 518] on input "24/09/2025" at bounding box center [766, 523] width 178 height 36
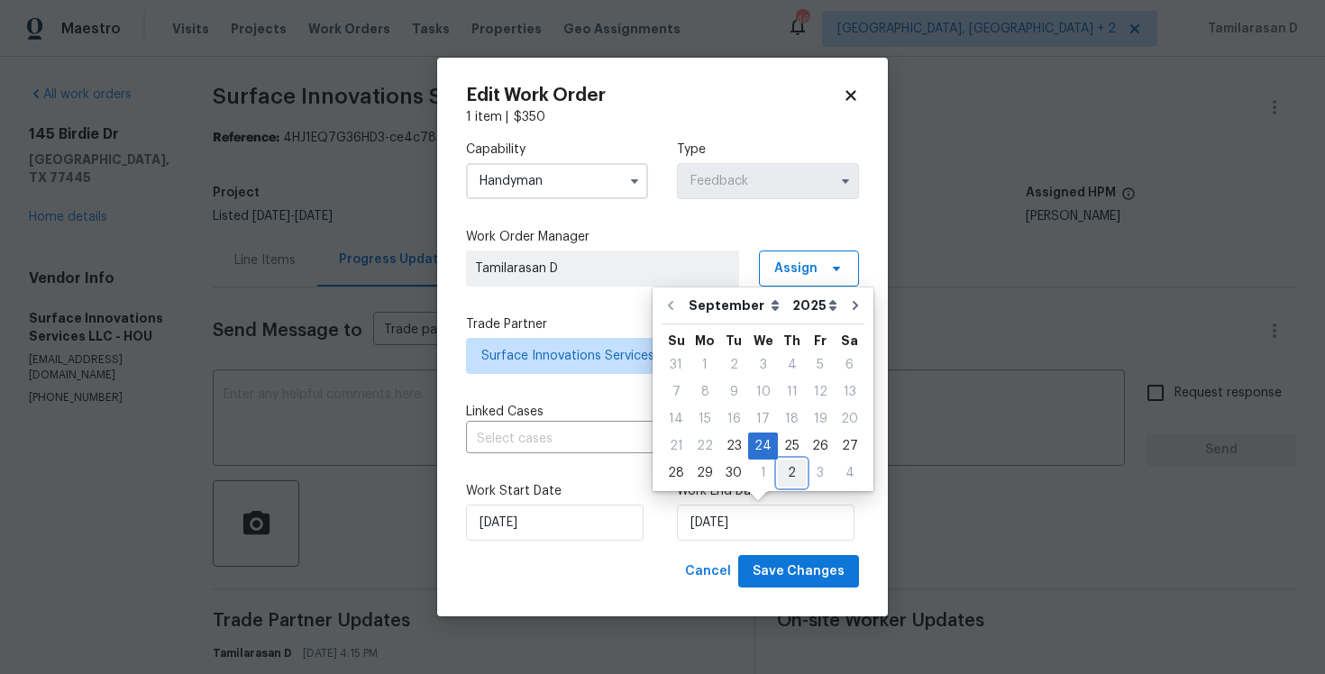
click at [796, 479] on div "2" at bounding box center [792, 473] width 28 height 25
type input "02/10/2025"
select select "9"
click at [703, 388] on div "6" at bounding box center [705, 392] width 30 height 25
type input "[DATE]"
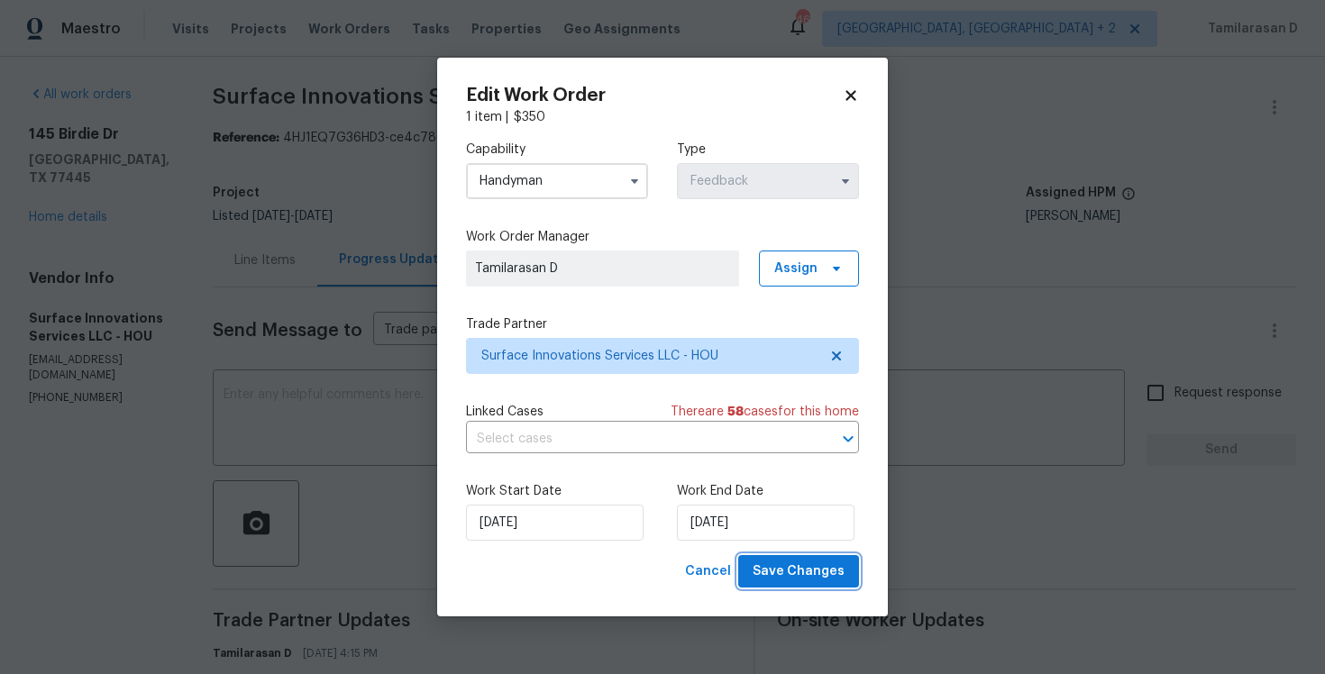
click at [800, 556] on button "Save Changes" at bounding box center [798, 571] width 121 height 33
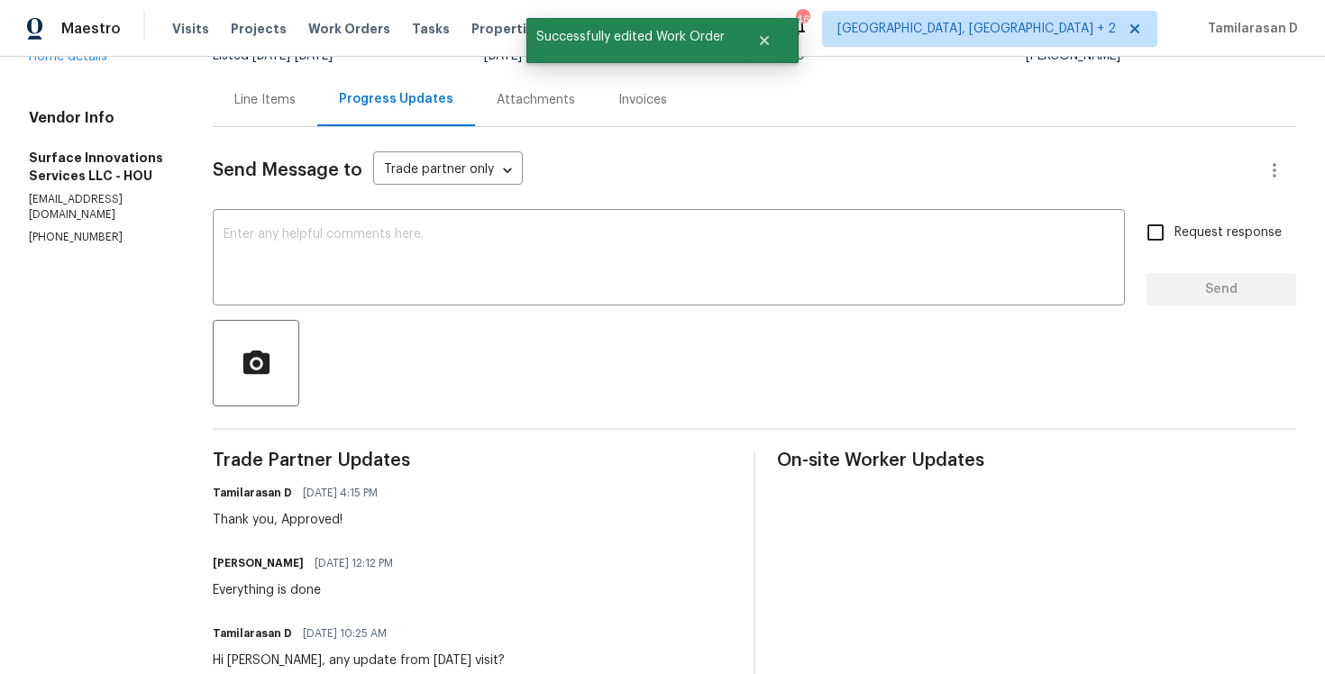
scroll to position [0, 0]
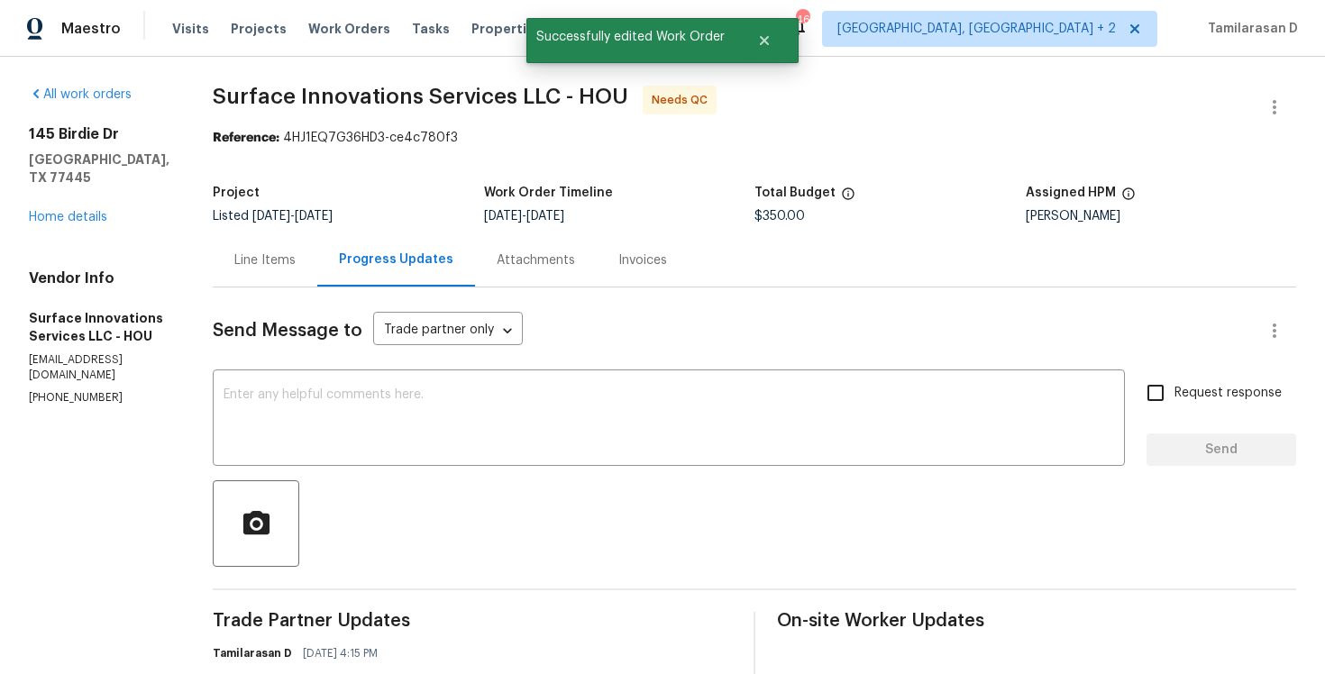
click at [317, 277] on div "Line Items" at bounding box center [265, 260] width 105 height 53
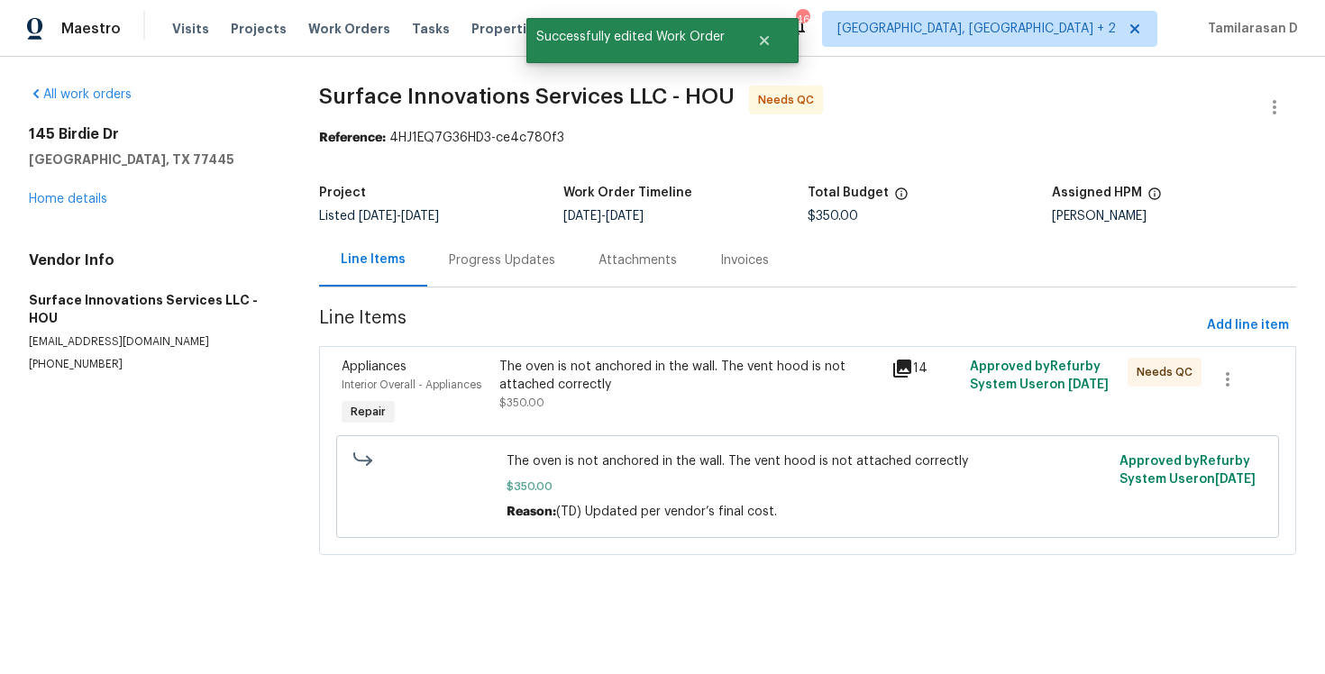
click at [565, 404] on div "The oven is not anchored in the wall. The vent hood is not attached correctly $…" at bounding box center [691, 385] width 382 height 54
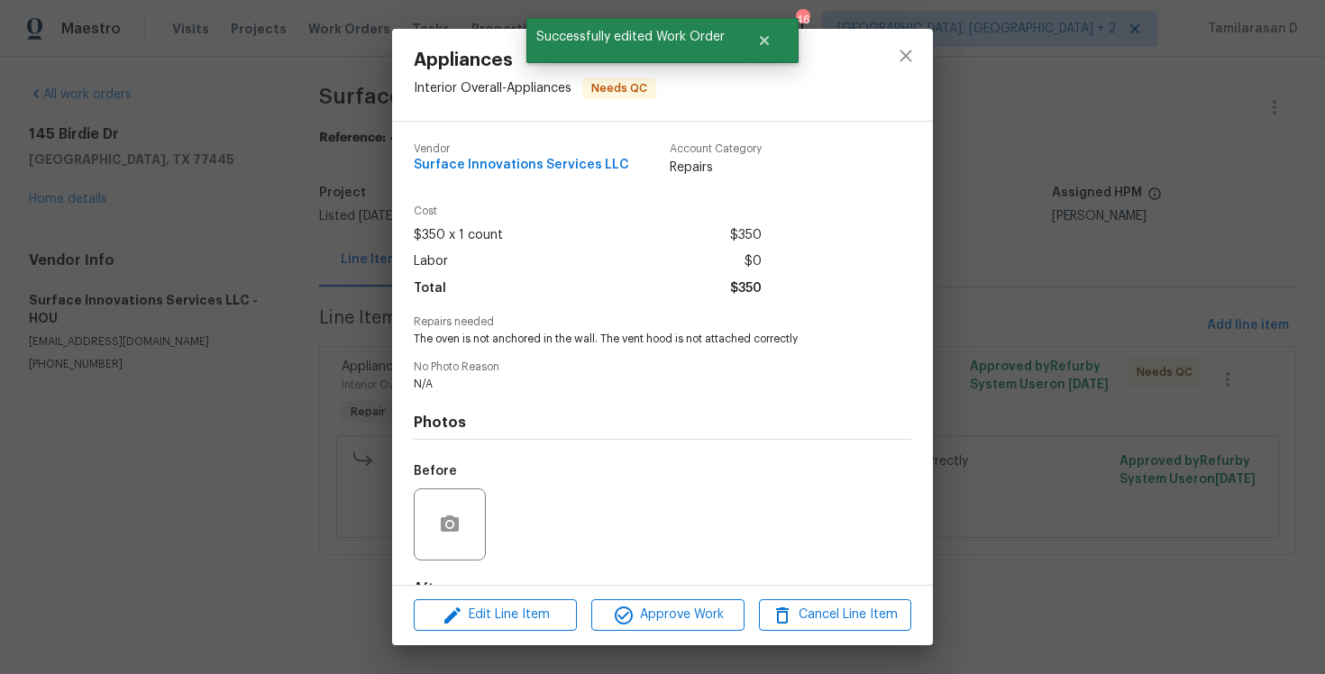
scroll to position [111, 0]
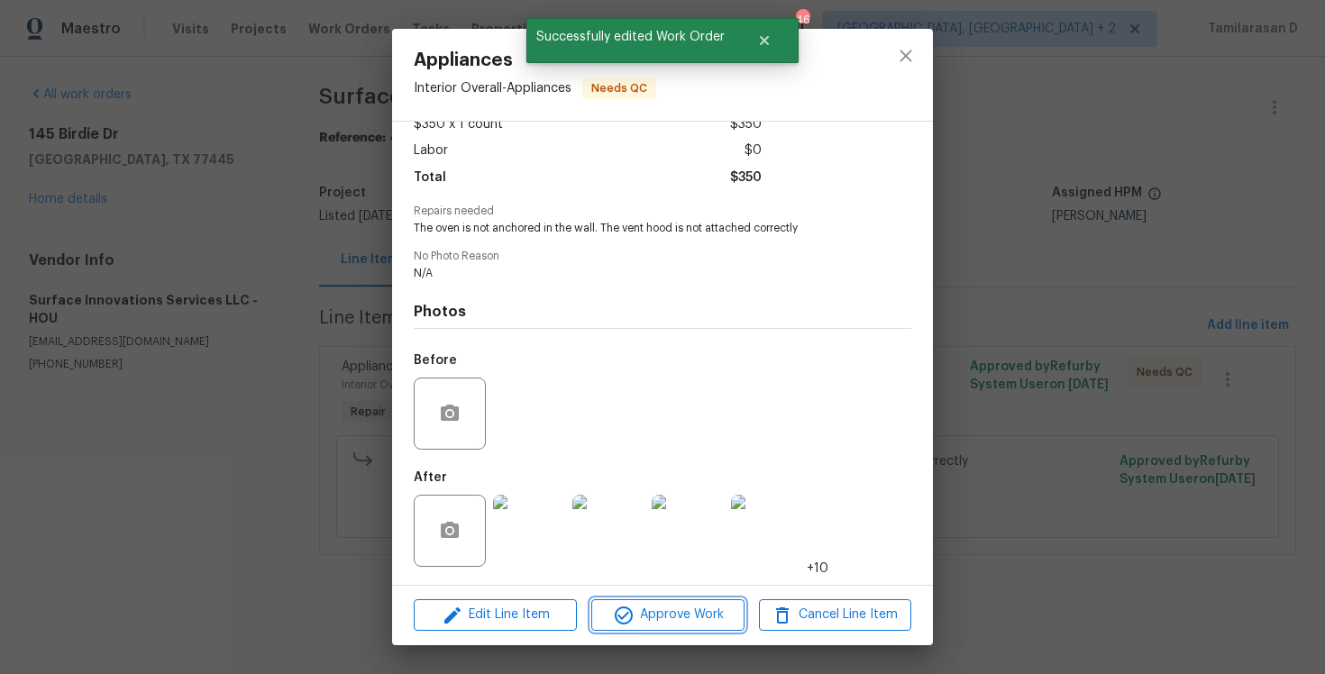
click at [646, 621] on span "Approve Work" at bounding box center [668, 615] width 142 height 23
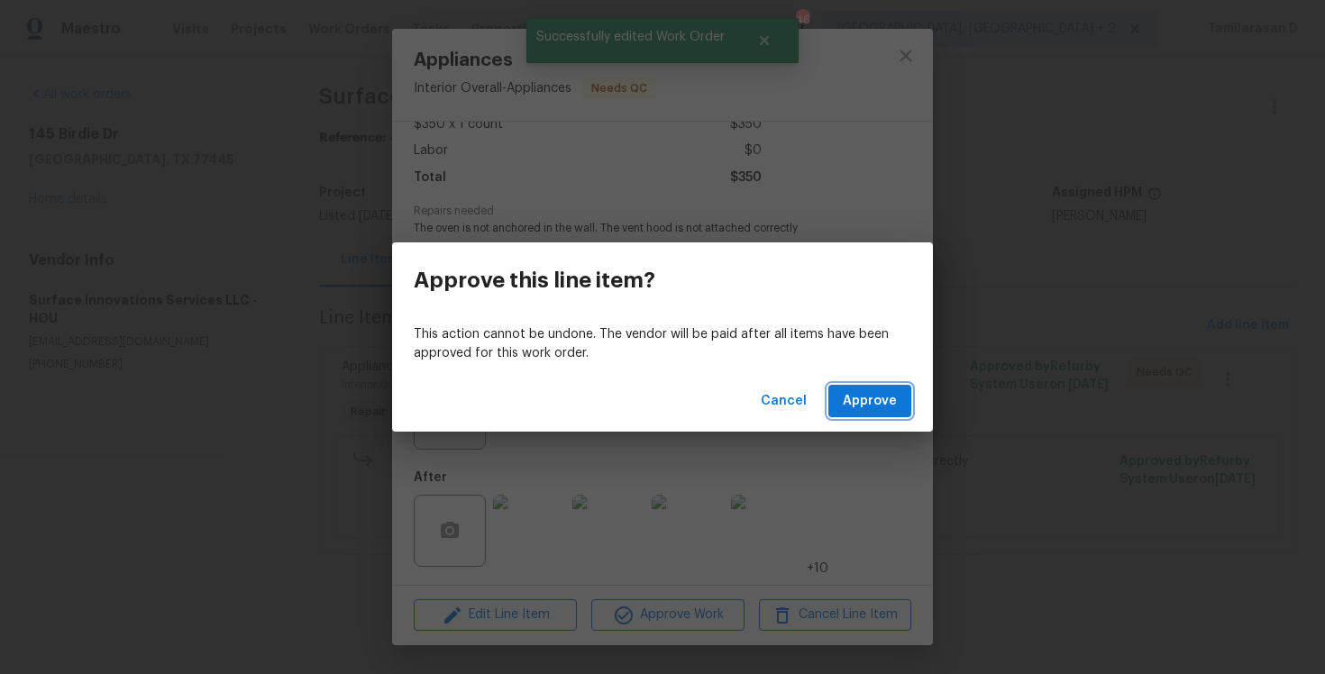
click at [863, 414] on button "Approve" at bounding box center [870, 401] width 83 height 33
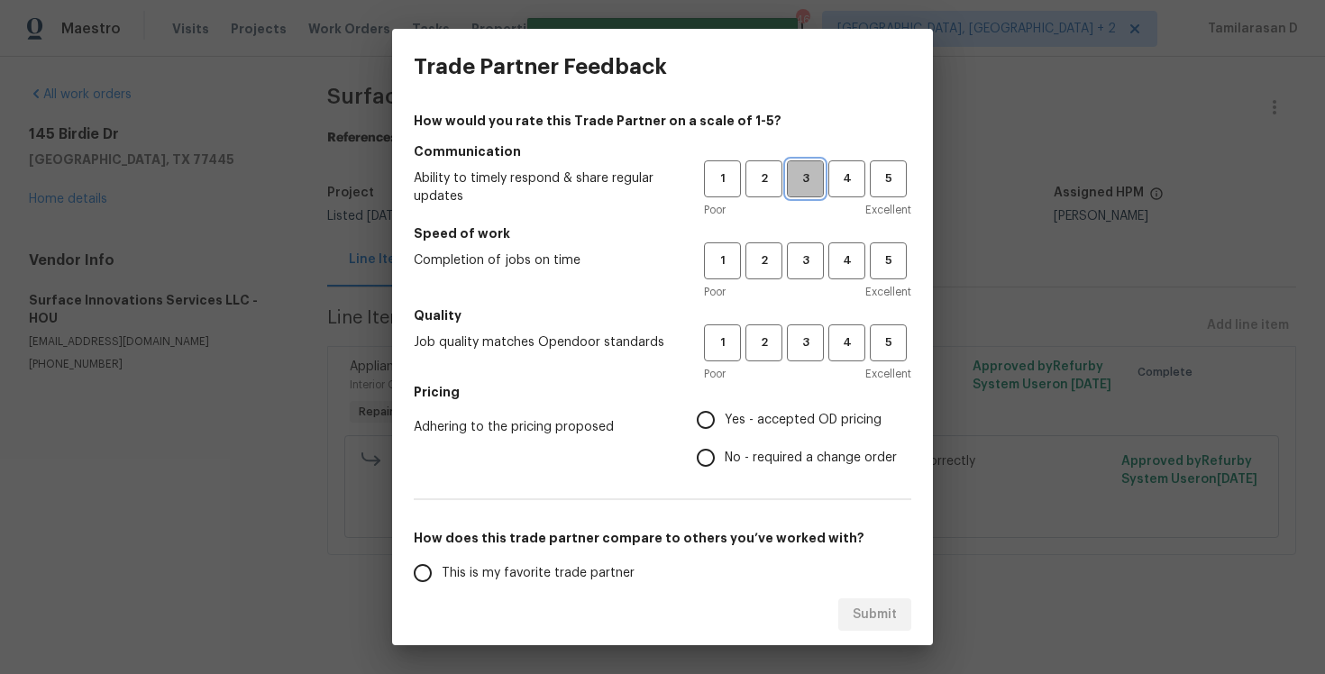
click at [800, 180] on span "3" at bounding box center [805, 179] width 33 height 21
click at [811, 260] on span "3" at bounding box center [805, 261] width 33 height 21
click at [806, 345] on span "3" at bounding box center [805, 343] width 33 height 21
click at [701, 413] on input "Yes - accepted OD pricing" at bounding box center [706, 420] width 38 height 38
radio input "true"
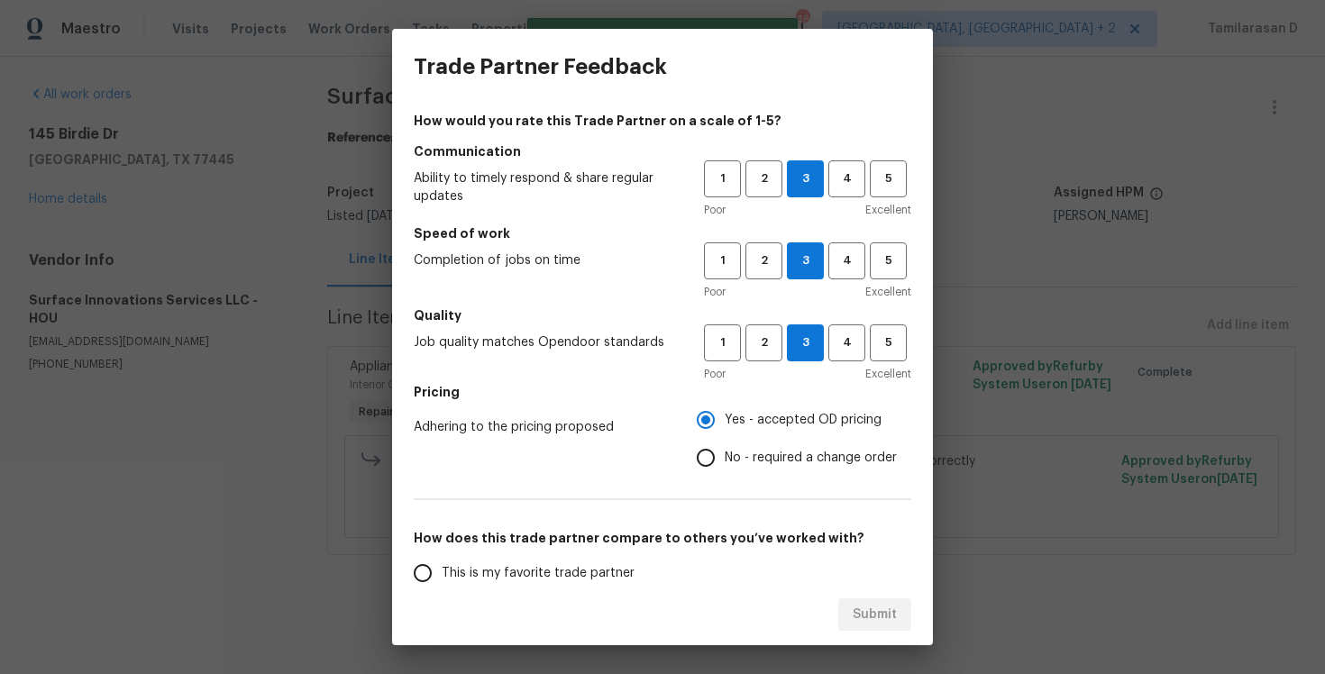
scroll to position [241, 0]
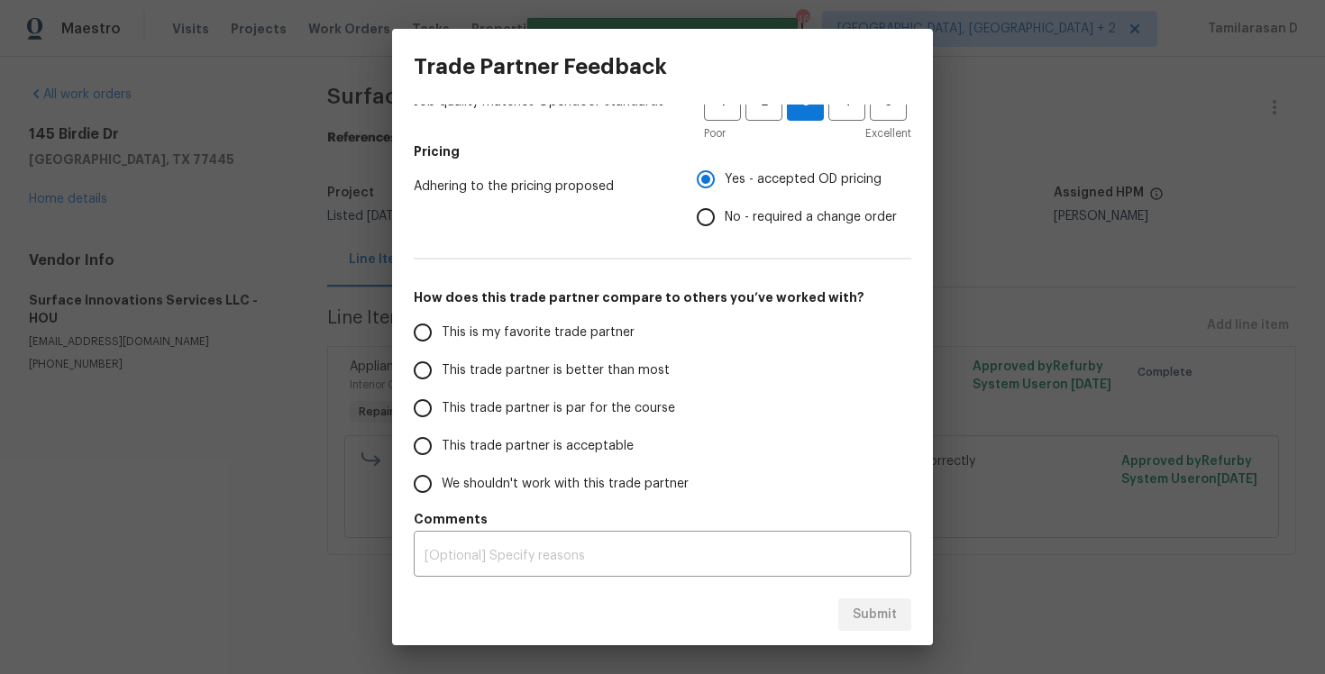
click at [427, 410] on input "This trade partner is par for the course" at bounding box center [423, 409] width 38 height 38
radio input "false"
click at [700, 217] on input "No - required a change order" at bounding box center [706, 217] width 38 height 38
radio input "false"
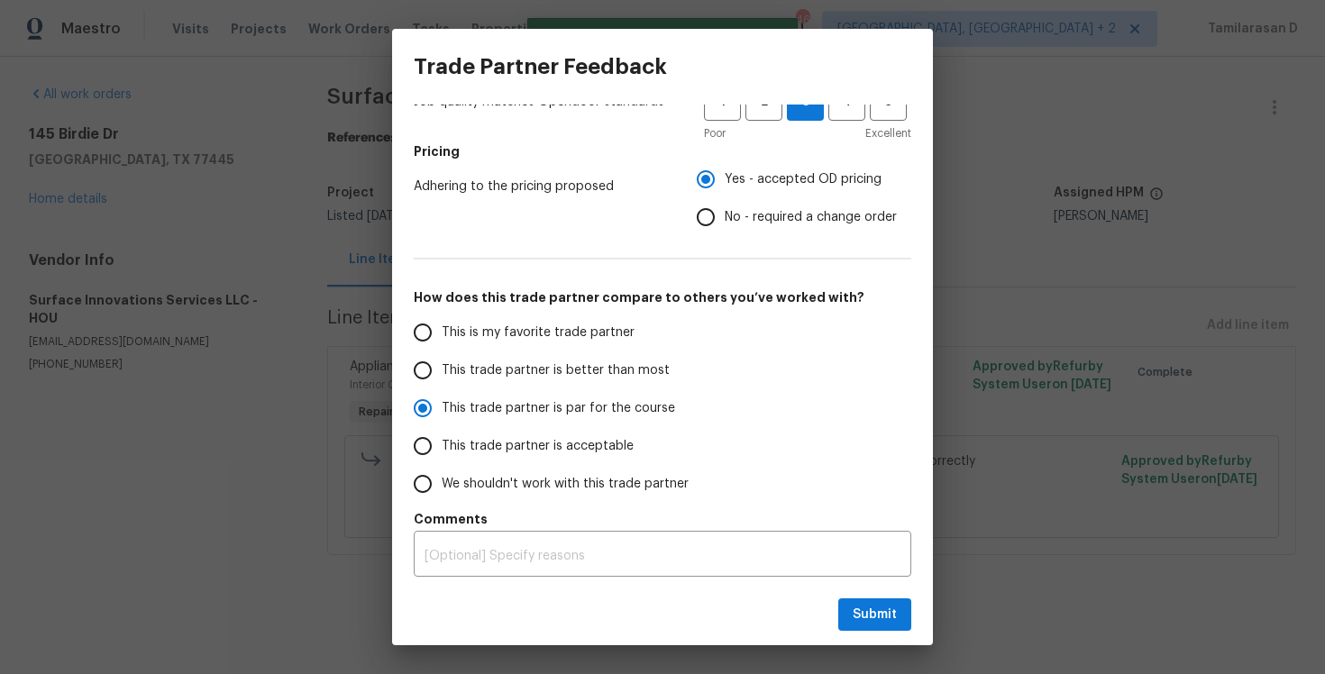
radio input "true"
click at [873, 609] on span "Submit" at bounding box center [875, 615] width 44 height 23
radio input "false"
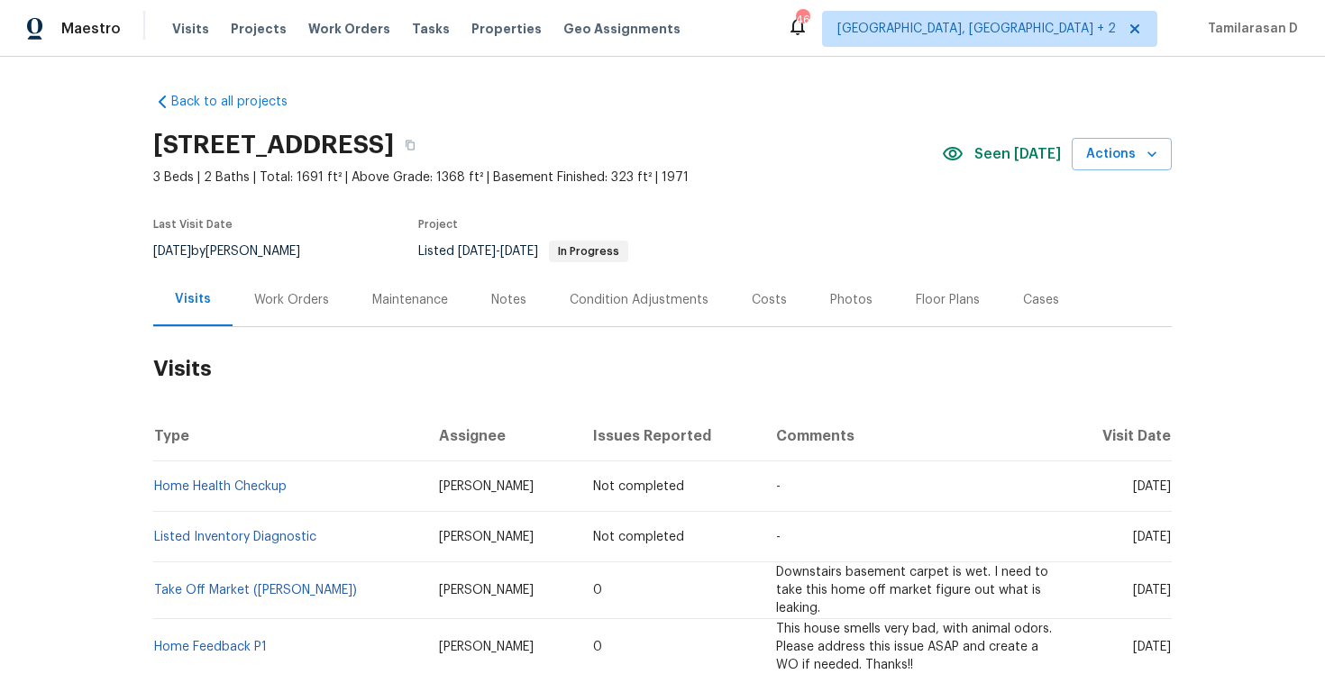
click at [262, 286] on div "Work Orders" at bounding box center [292, 299] width 118 height 53
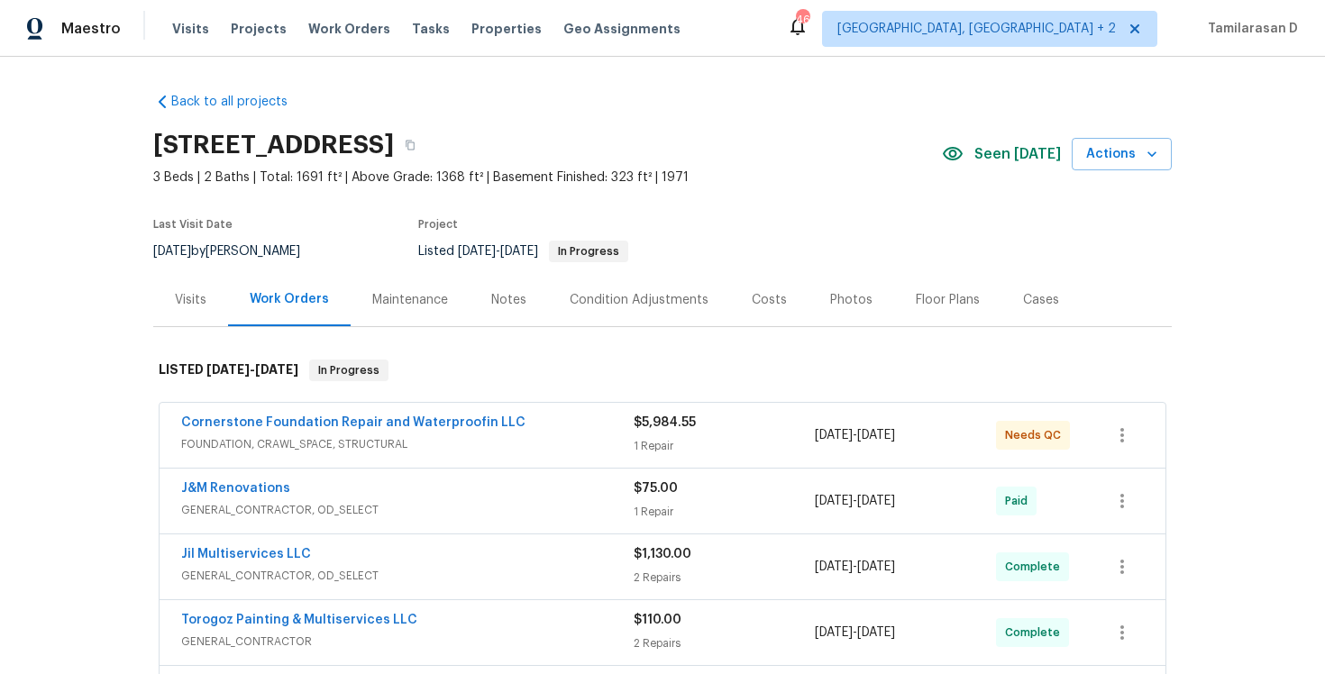
scroll to position [50, 0]
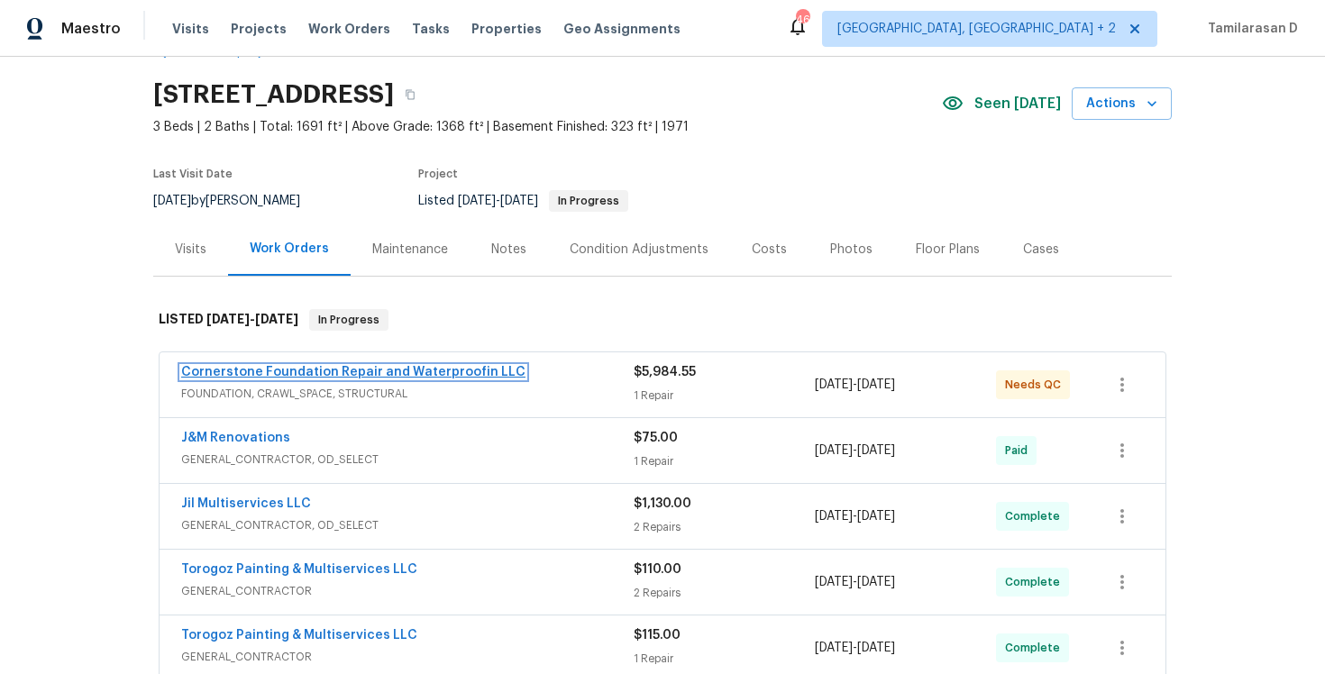
click at [360, 366] on link "Cornerstone Foundation Repair and Waterproofin LLC" at bounding box center [353, 372] width 344 height 13
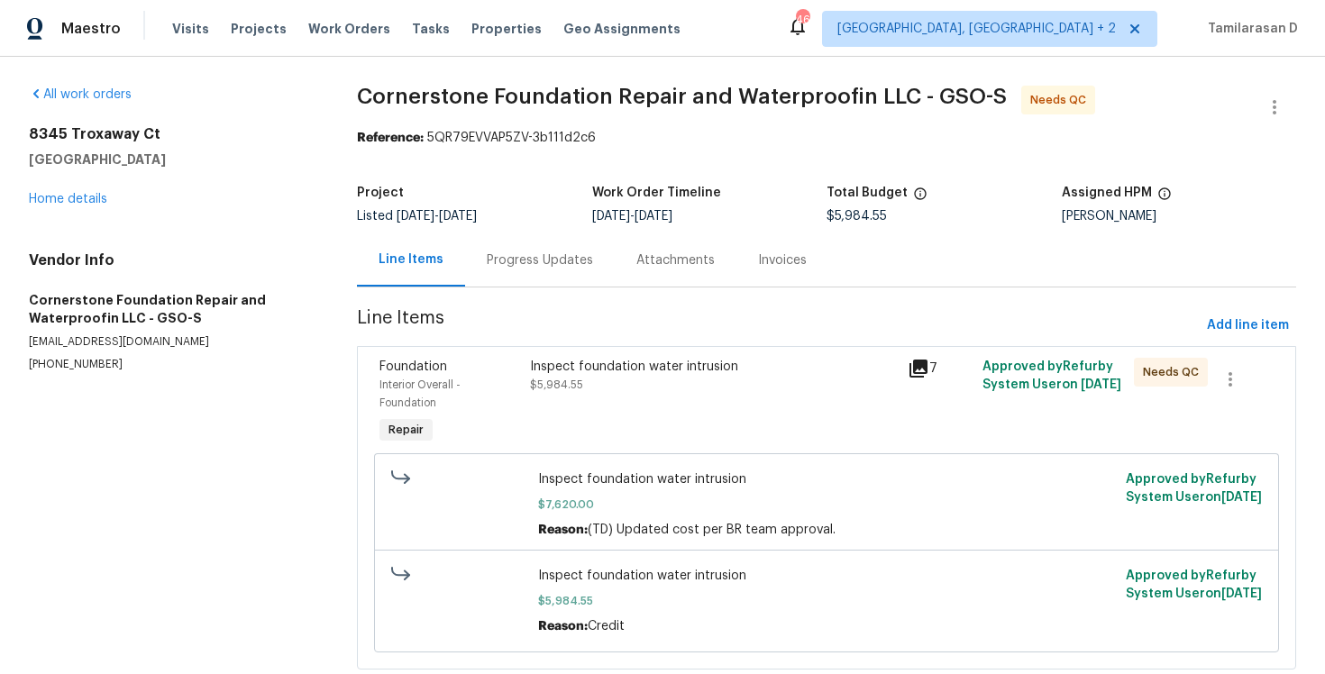
click at [481, 256] on div "Progress Updates" at bounding box center [540, 260] width 150 height 53
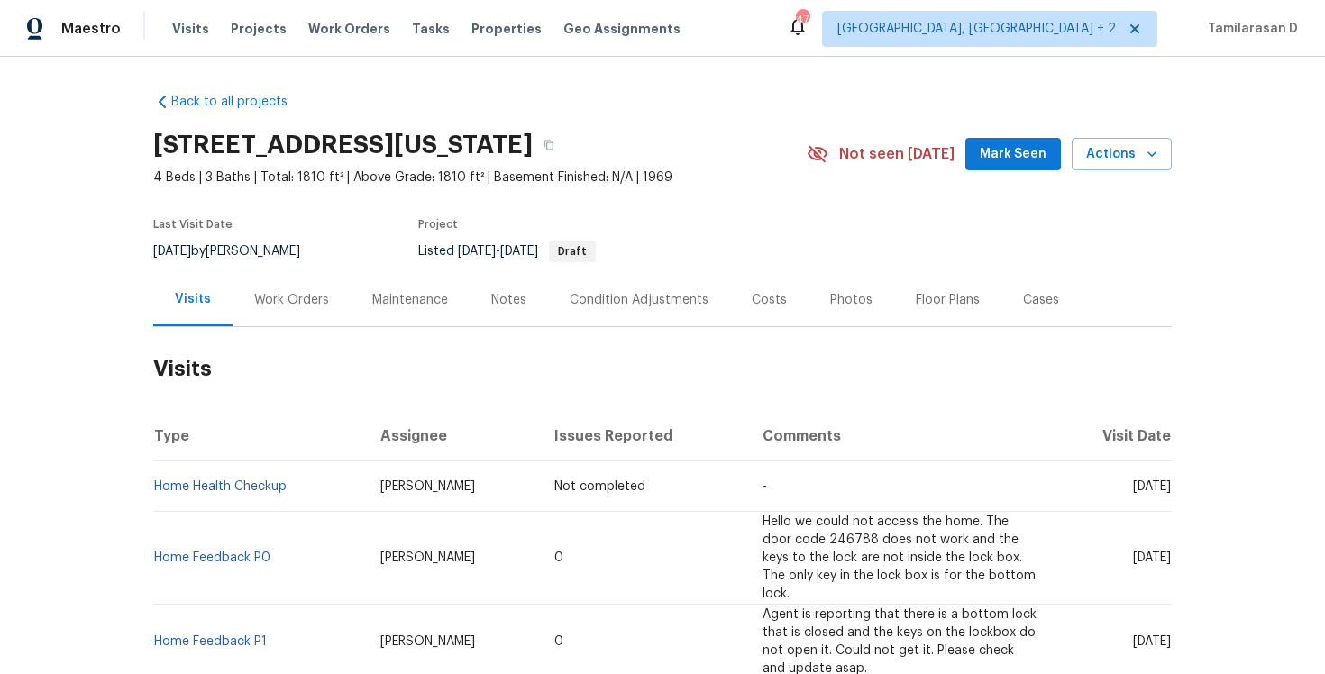
click at [279, 291] on div "Work Orders" at bounding box center [291, 300] width 75 height 18
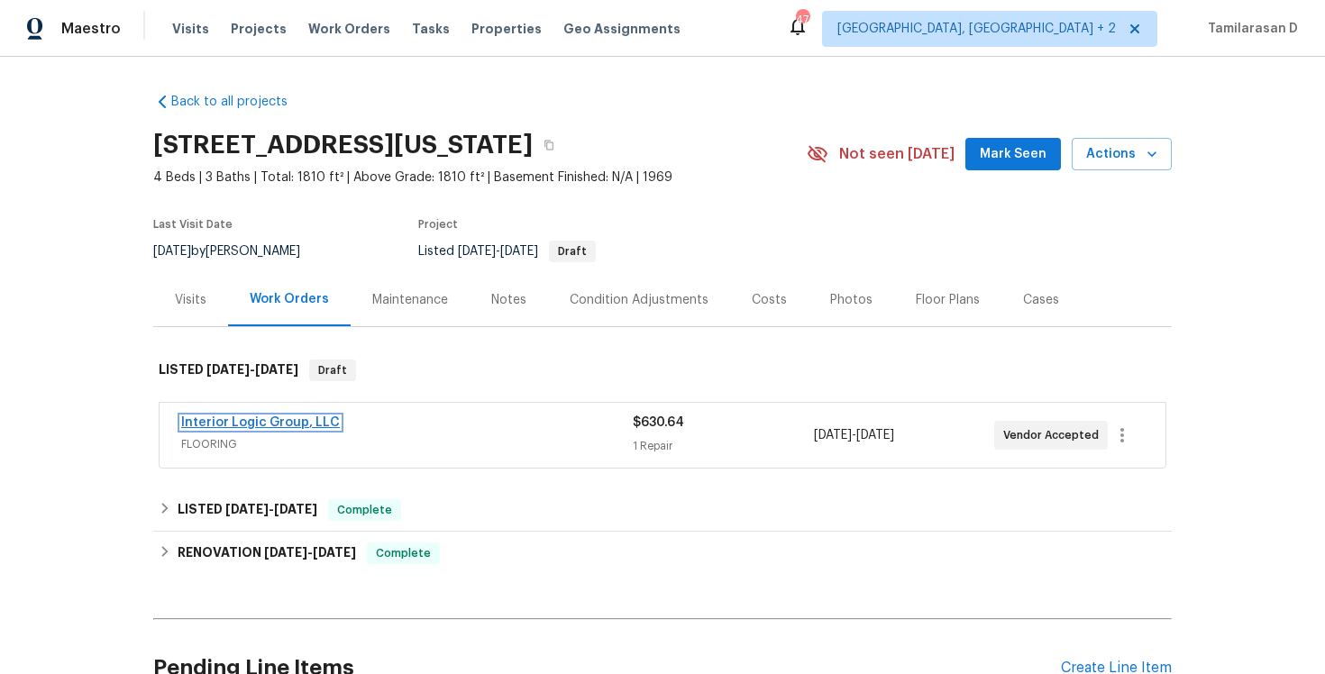
click at [249, 424] on link "Interior Logic Group, LLC" at bounding box center [260, 423] width 159 height 13
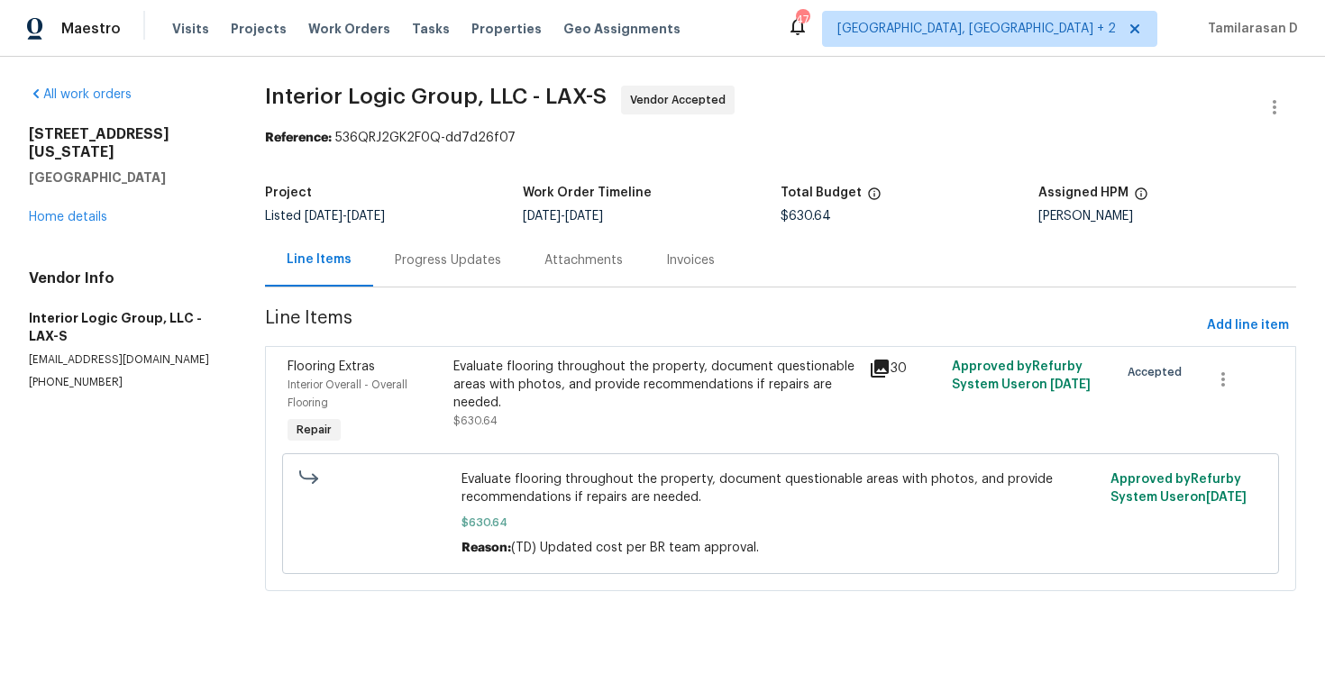
click at [463, 255] on div "Progress Updates" at bounding box center [448, 261] width 106 height 18
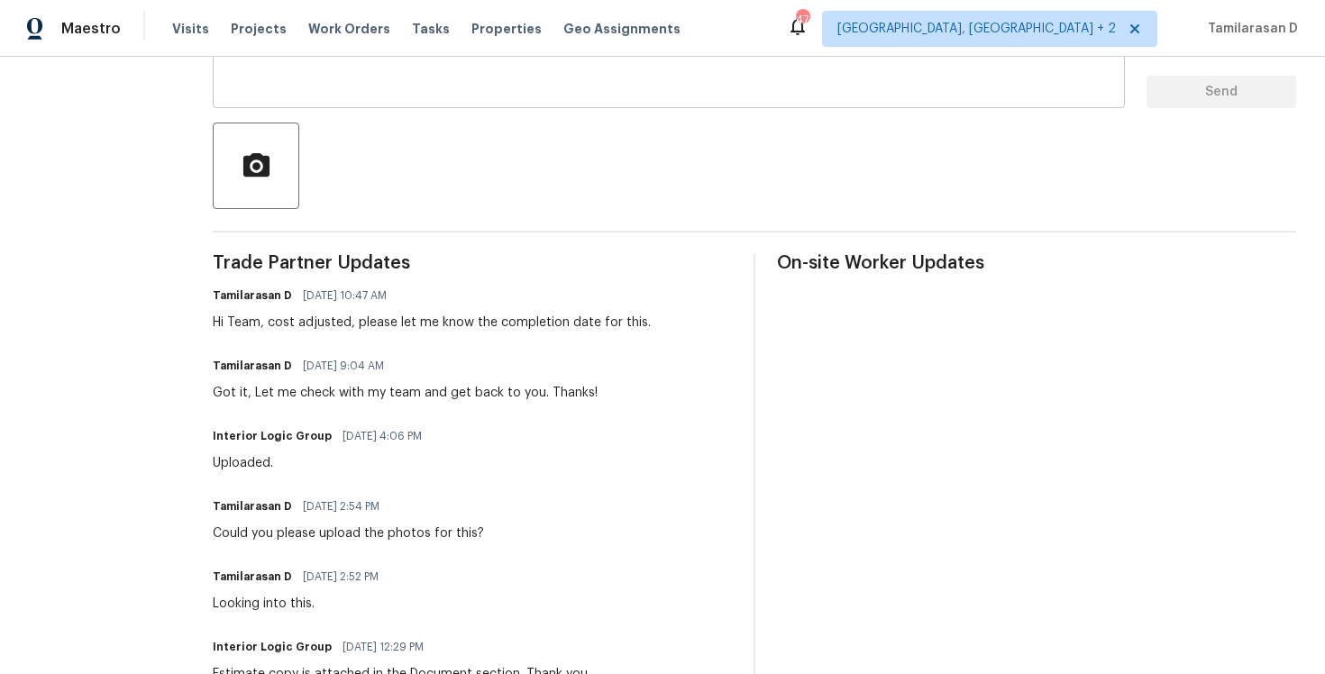
scroll to position [385, 0]
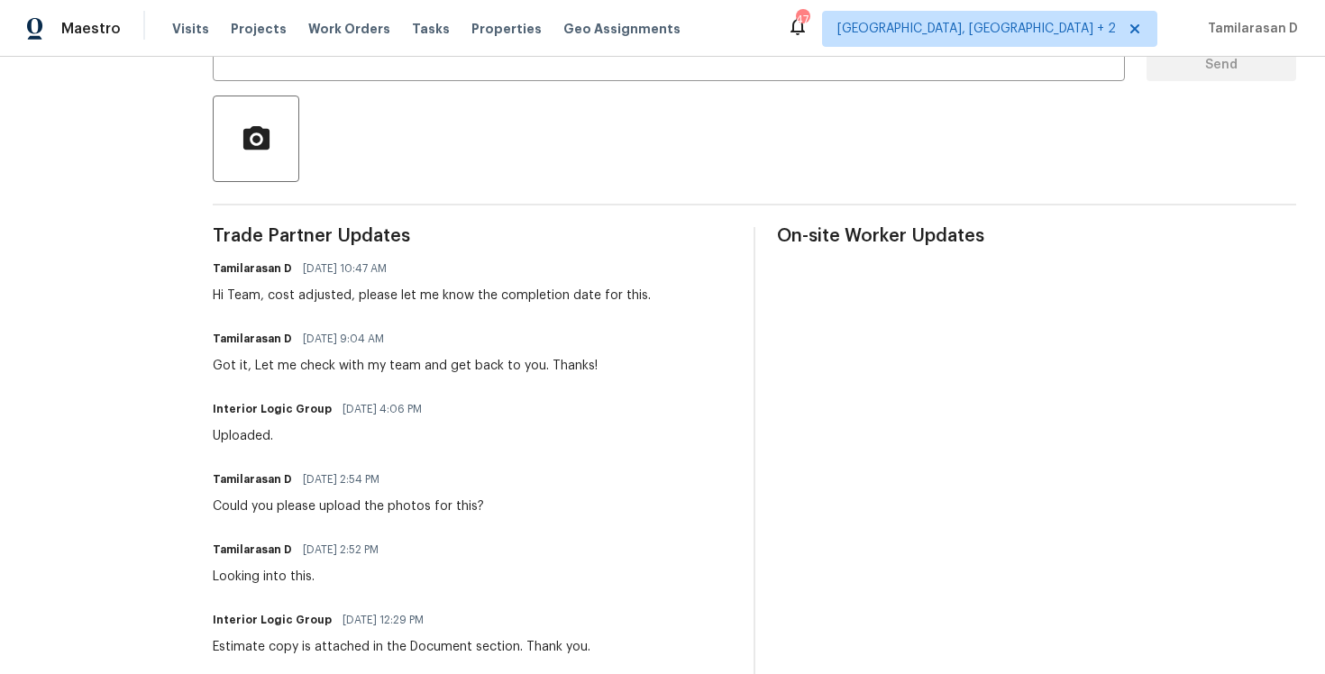
click at [354, 294] on div "Hi Team, cost adjusted, please let me know the completion date for this." at bounding box center [432, 296] width 438 height 18
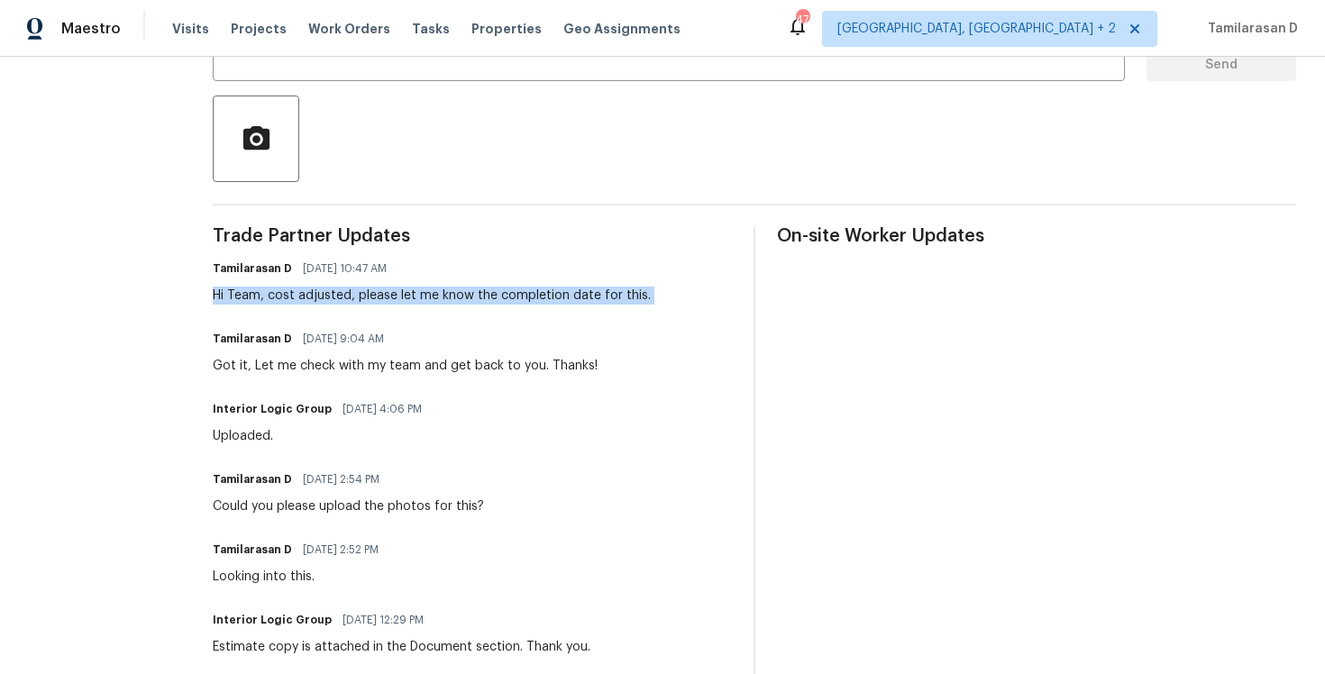
scroll to position [17, 0]
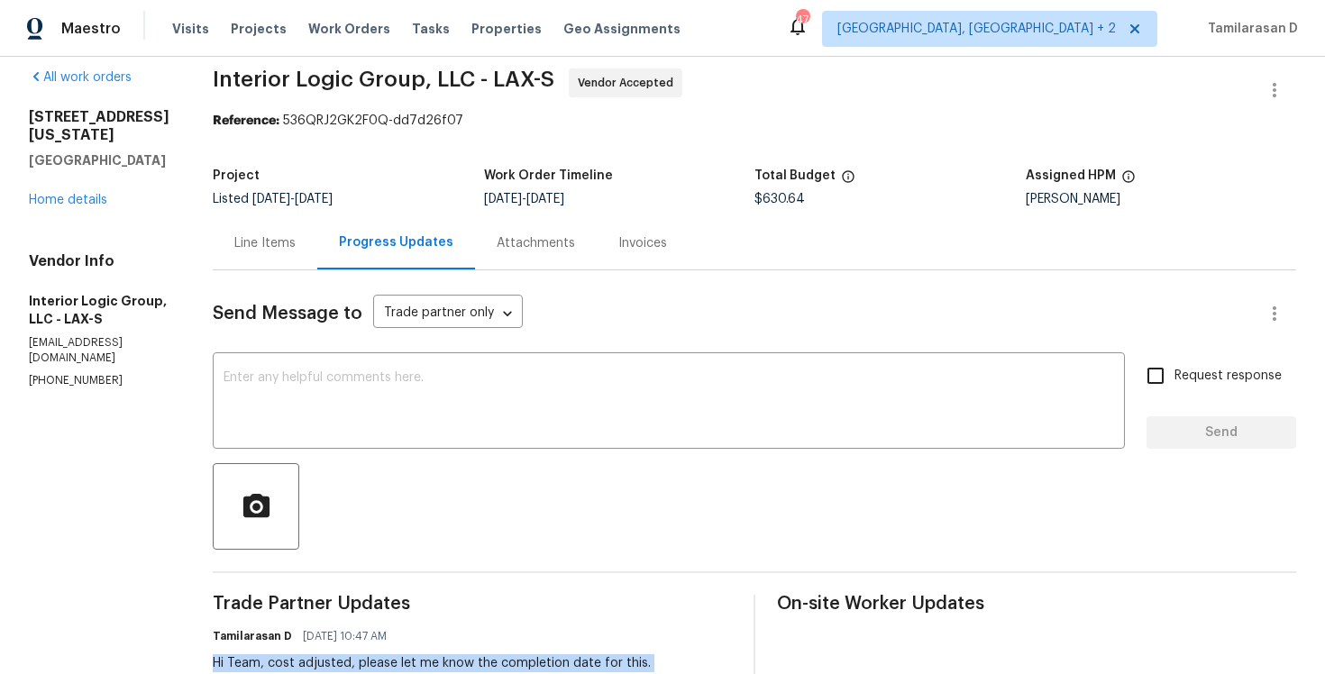
click at [311, 255] on div "Line Items" at bounding box center [265, 242] width 105 height 53
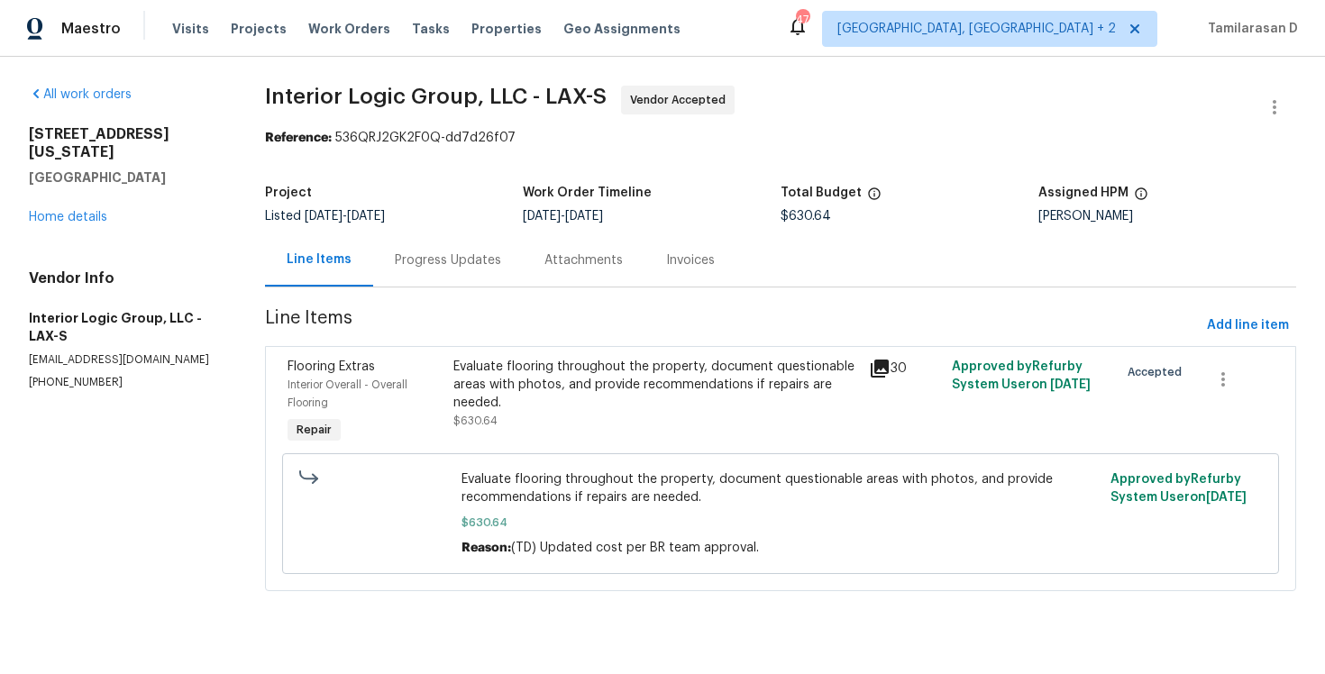
click at [425, 247] on div "Progress Updates" at bounding box center [448, 260] width 150 height 53
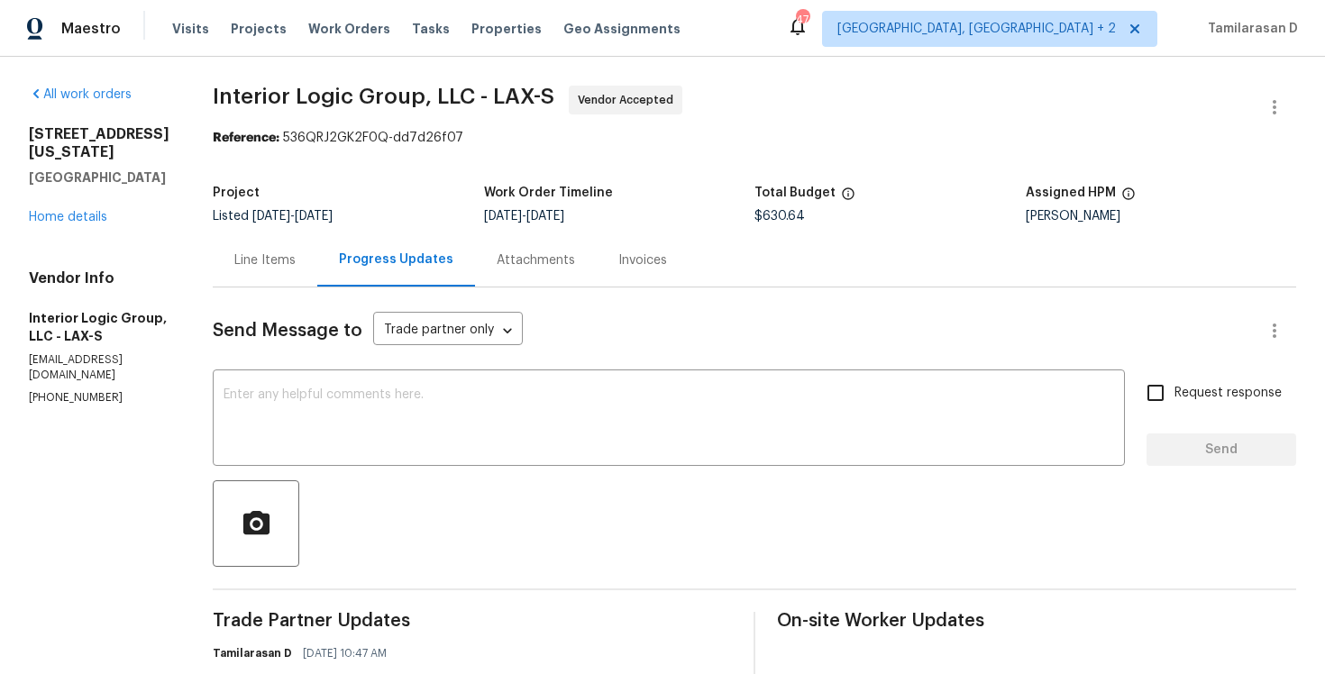
click at [276, 258] on div "Line Items" at bounding box center [264, 261] width 61 height 18
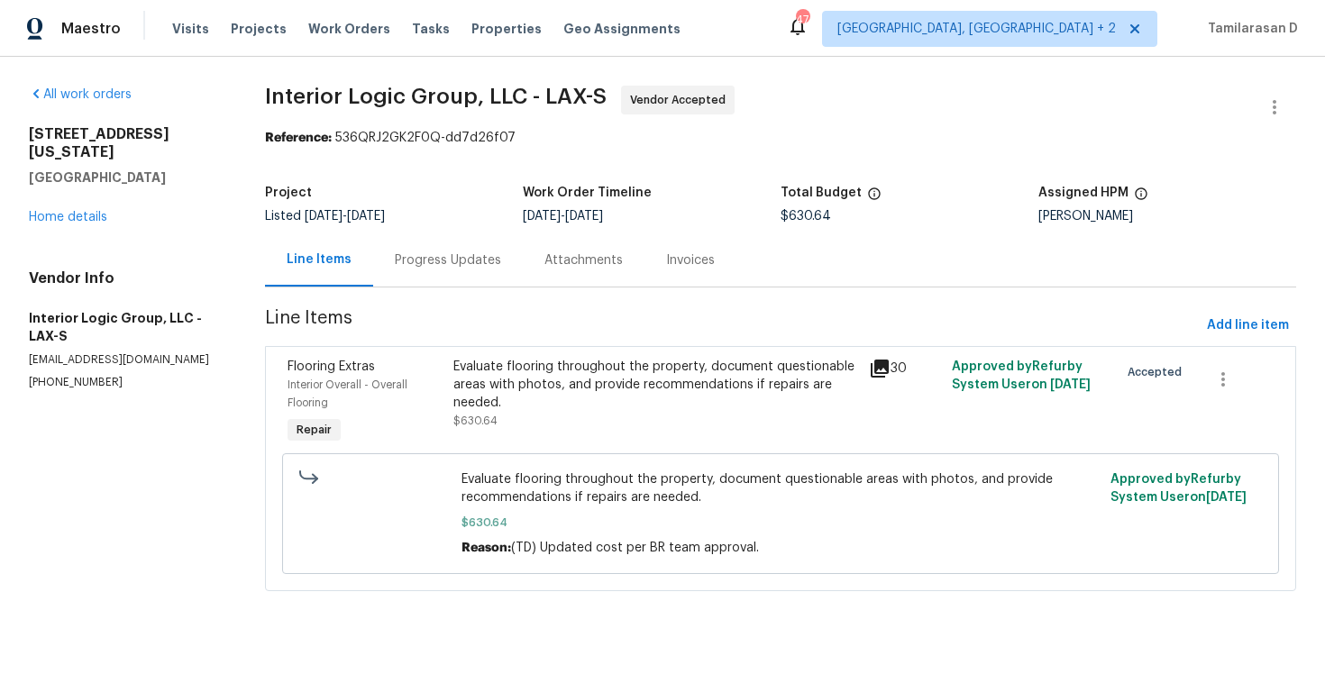
click at [438, 245] on div "Progress Updates" at bounding box center [448, 260] width 150 height 53
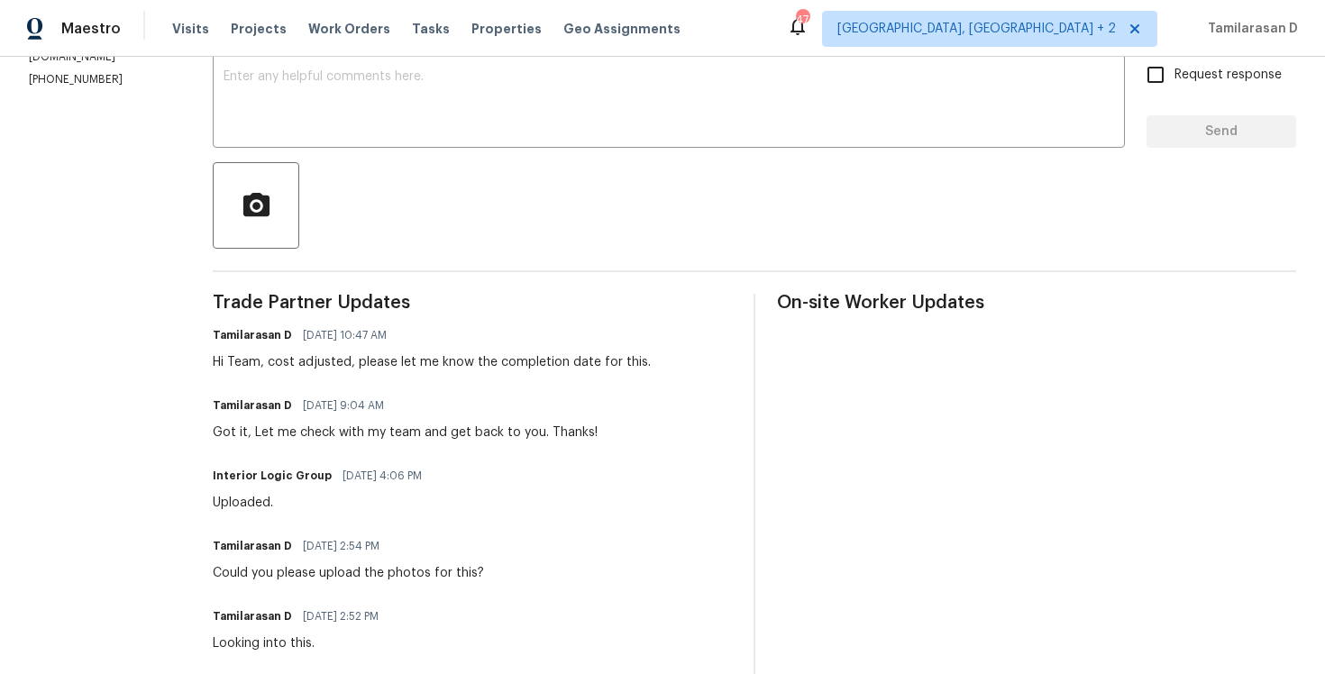
scroll to position [251, 0]
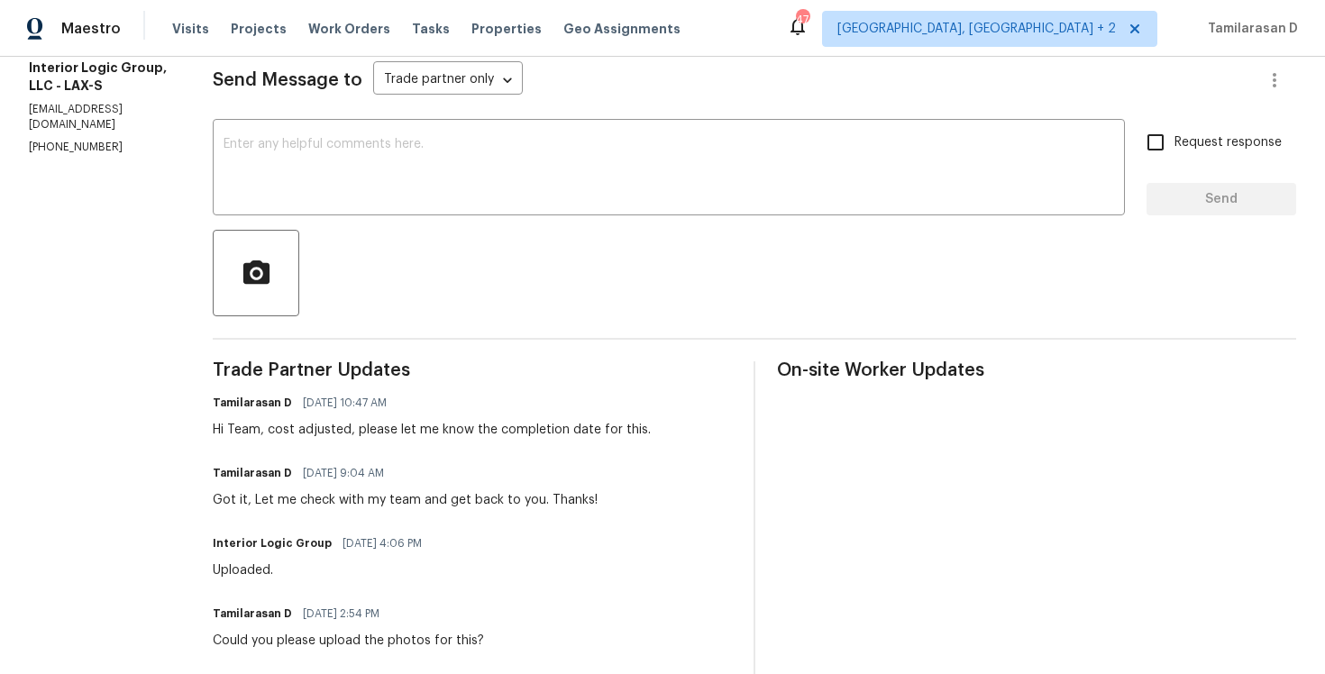
click at [372, 413] on div "Tamilarasan D 10/06/2025 10:47 AM" at bounding box center [432, 402] width 438 height 25
click at [344, 438] on div "Hi Team, cost adjusted, please let me know the completion date for this." at bounding box center [432, 430] width 438 height 18
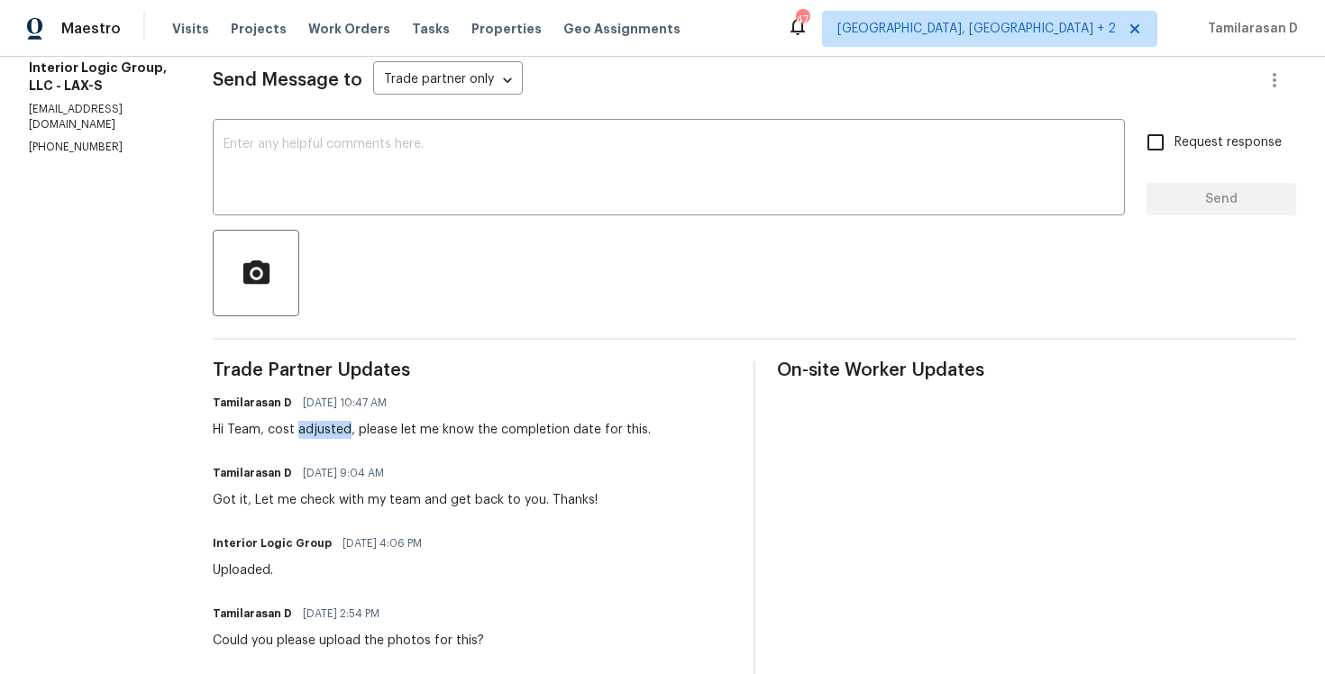
click at [344, 438] on div "Hi Team, cost adjusted, please let me know the completion date for this." at bounding box center [432, 430] width 438 height 18
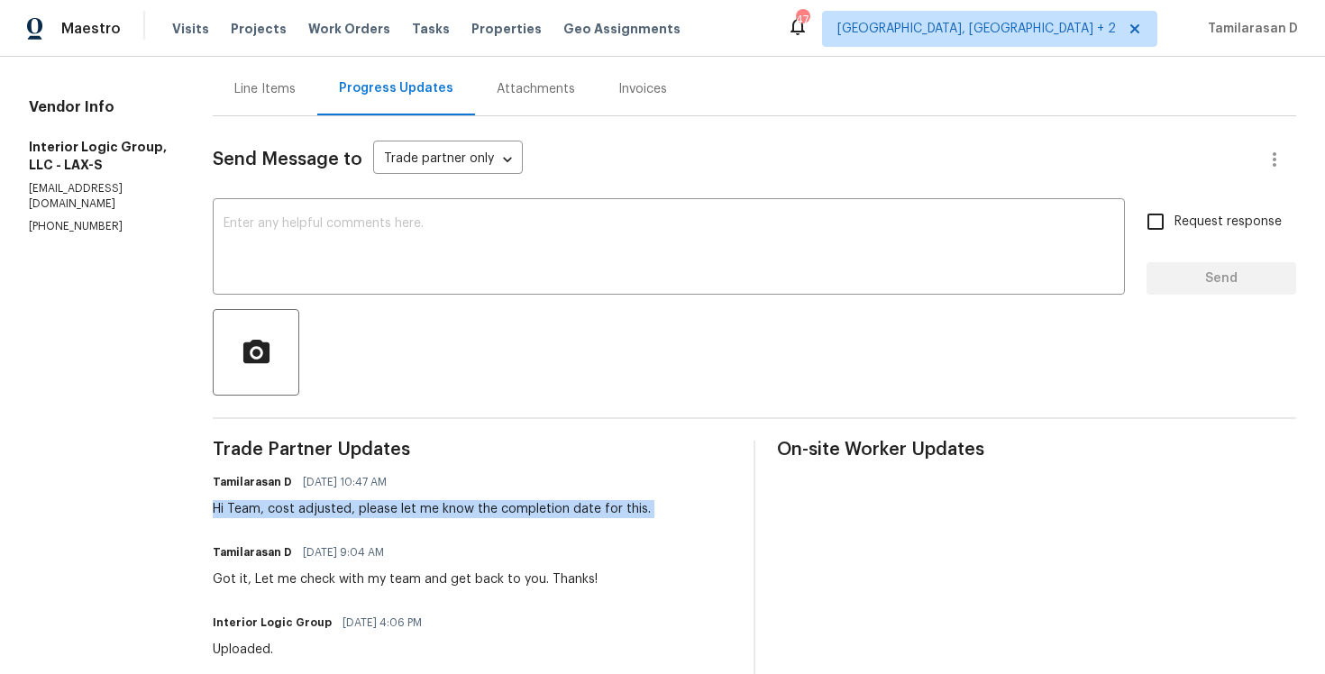
click at [299, 511] on div "Hi Team, cost adjusted, please let me know the completion date for this." at bounding box center [432, 509] width 438 height 18
click at [296, 508] on div "Hi Team, cost adjusted, please let me know the completion date for this." at bounding box center [432, 509] width 438 height 18
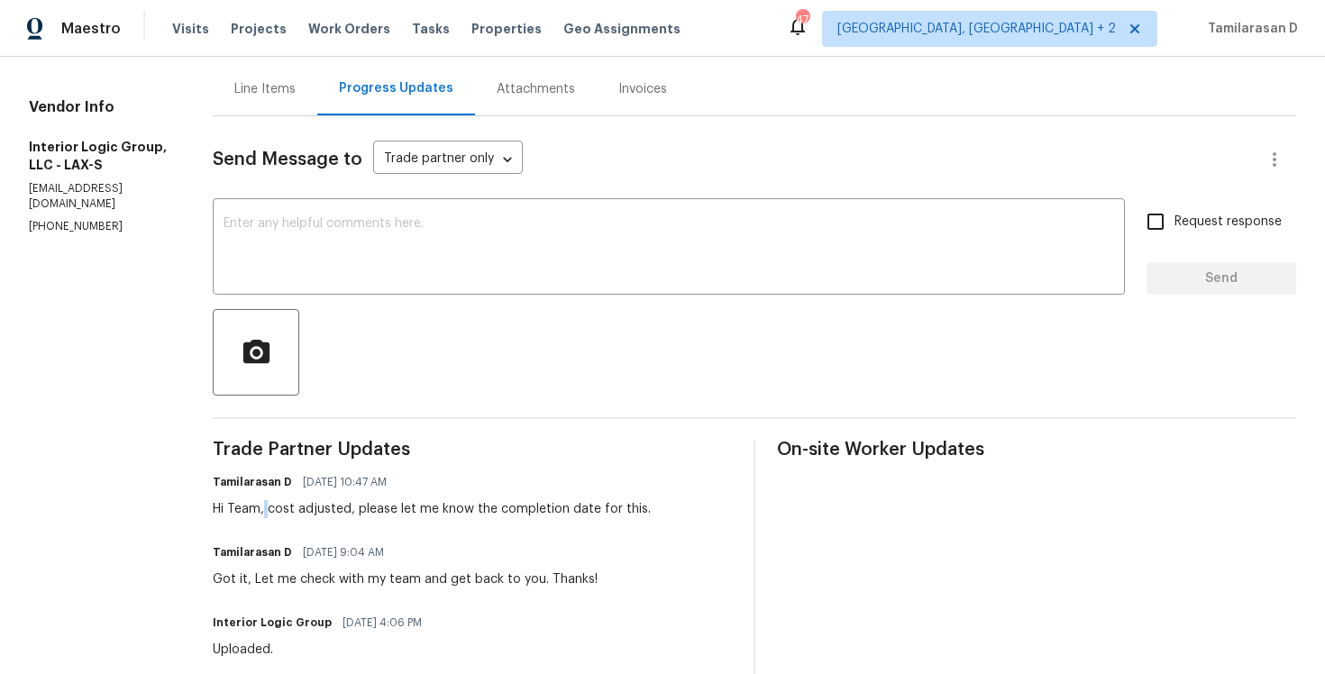
click at [296, 508] on div "Hi Team, cost adjusted, please let me know the completion date for this." at bounding box center [432, 509] width 438 height 18
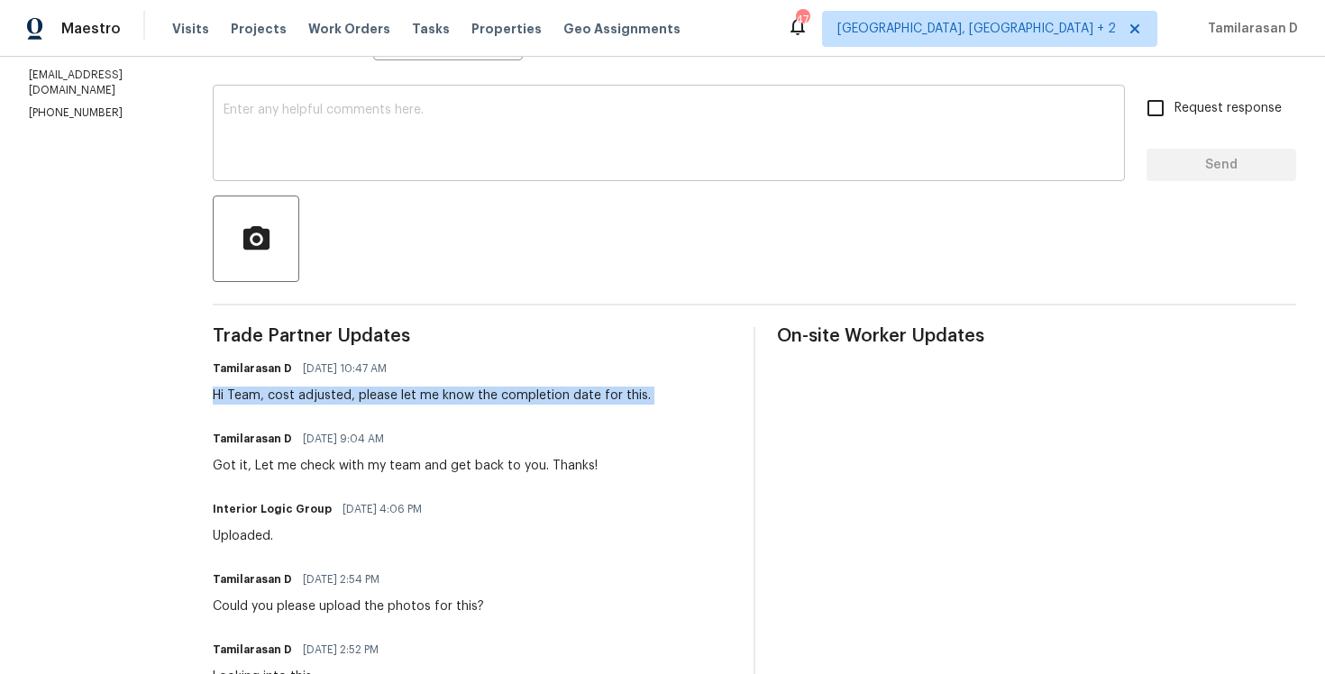
scroll to position [319, 0]
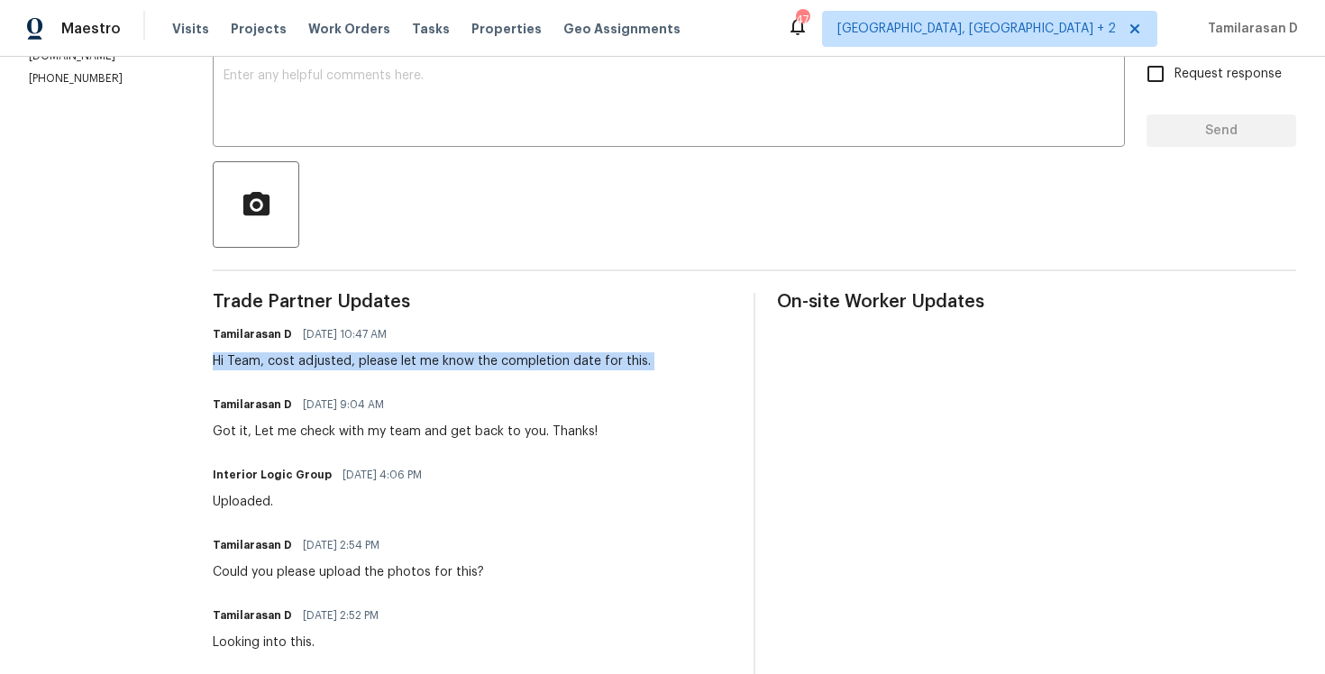
click at [299, 360] on div "Hi Team, cost adjusted, please let me know the completion date for this." at bounding box center [432, 362] width 438 height 18
click at [344, 365] on div "Hi Team, cost adjusted, please let me know the completion date for this." at bounding box center [432, 362] width 438 height 18
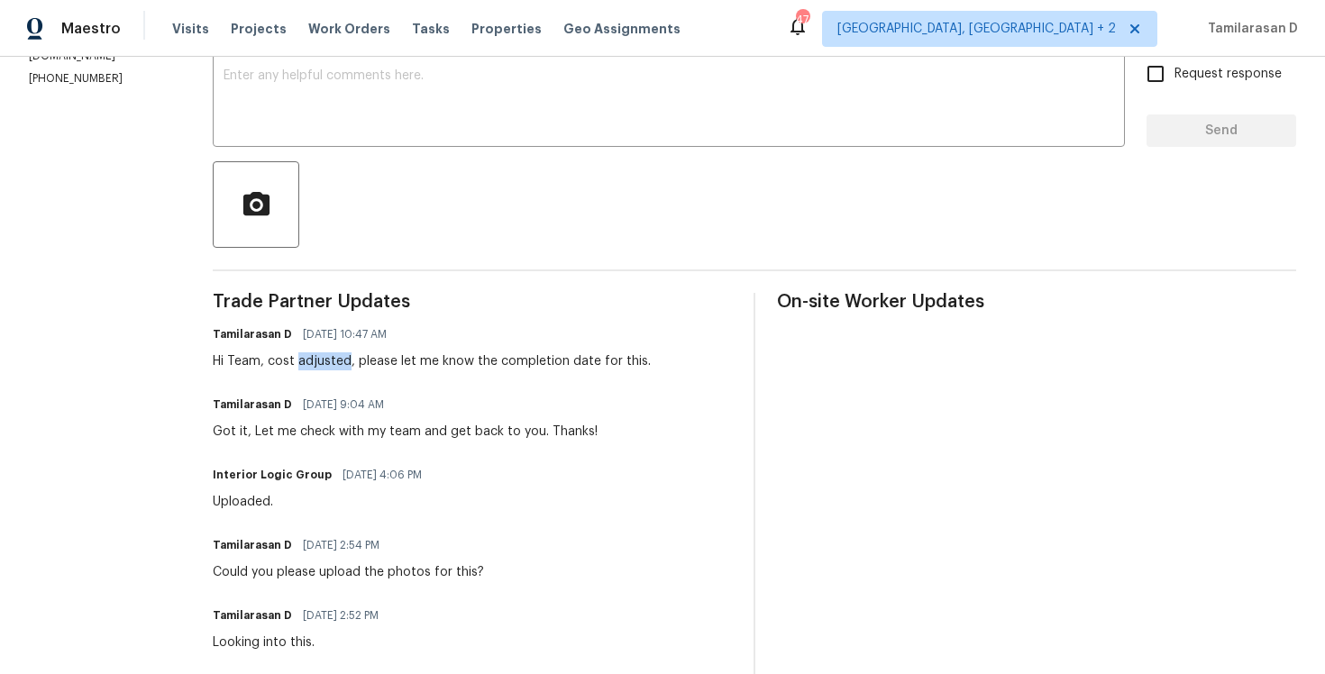
click at [344, 365] on div "Hi Team, cost adjusted, please let me know the completion date for this." at bounding box center [432, 362] width 438 height 18
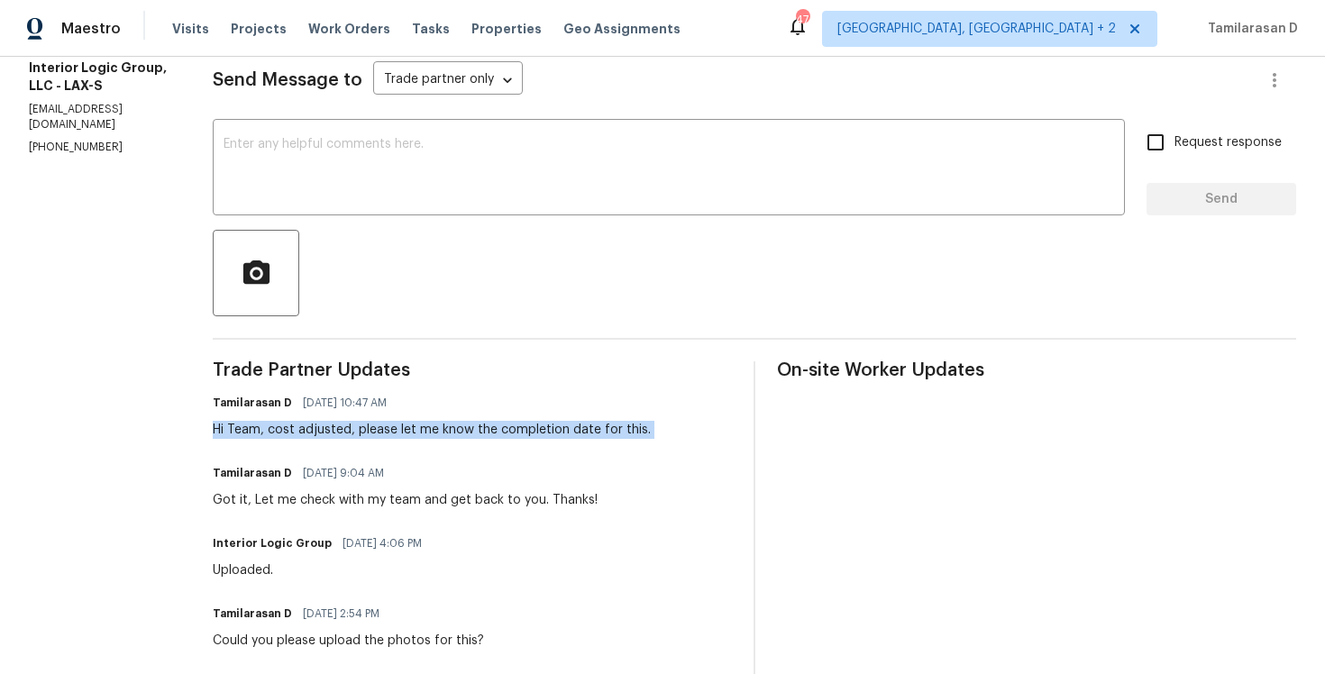
scroll to position [225, 0]
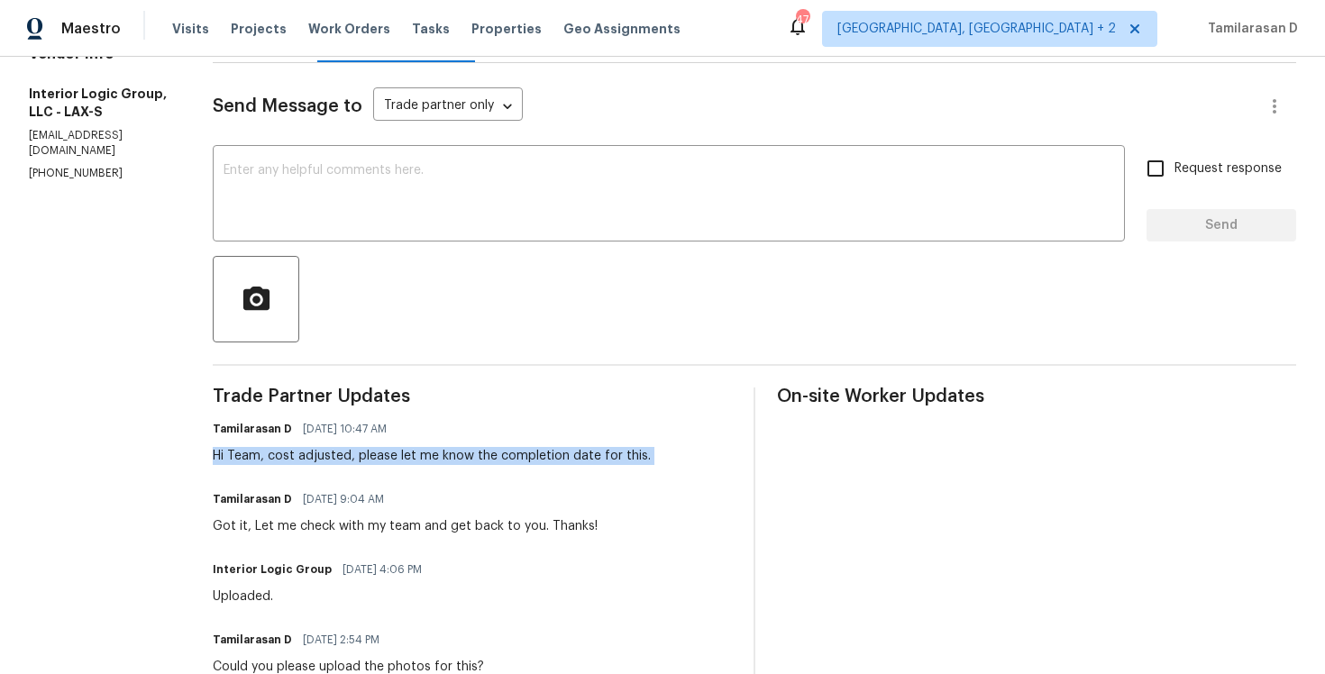
click at [296, 463] on div "Hi Team, cost adjusted, please let me know the completion date for this." at bounding box center [432, 456] width 438 height 18
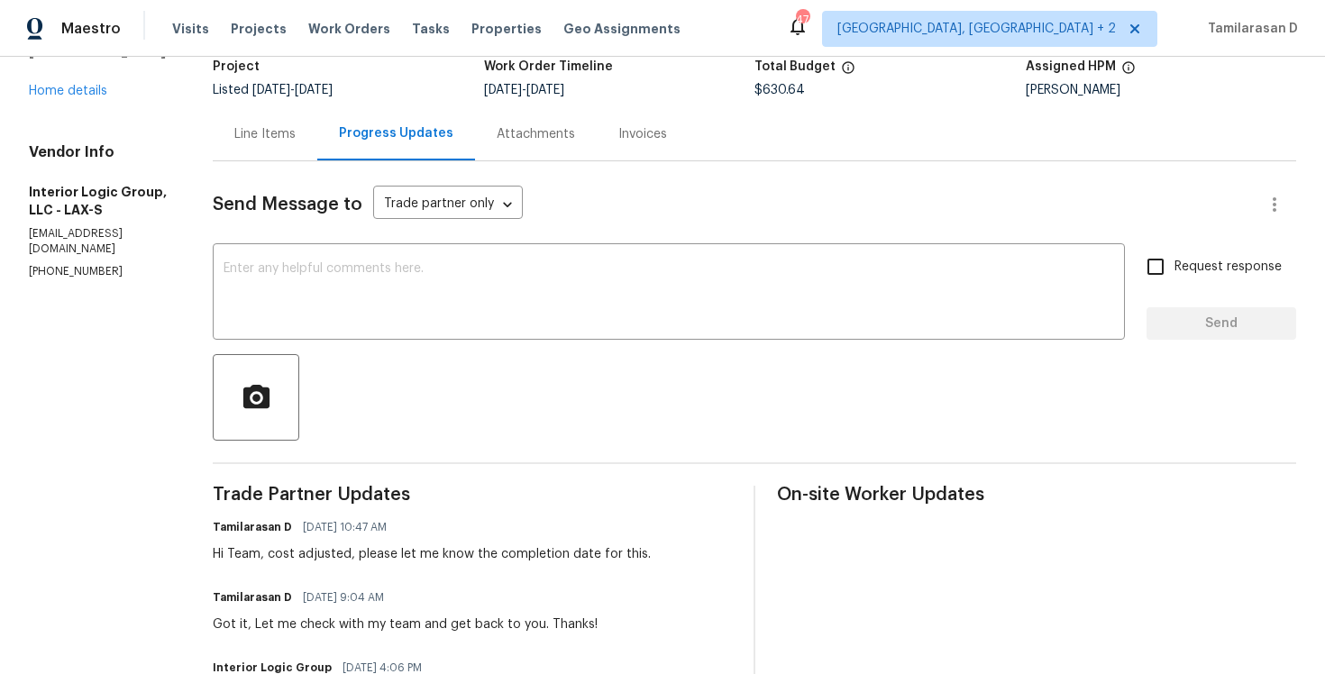
scroll to position [115, 0]
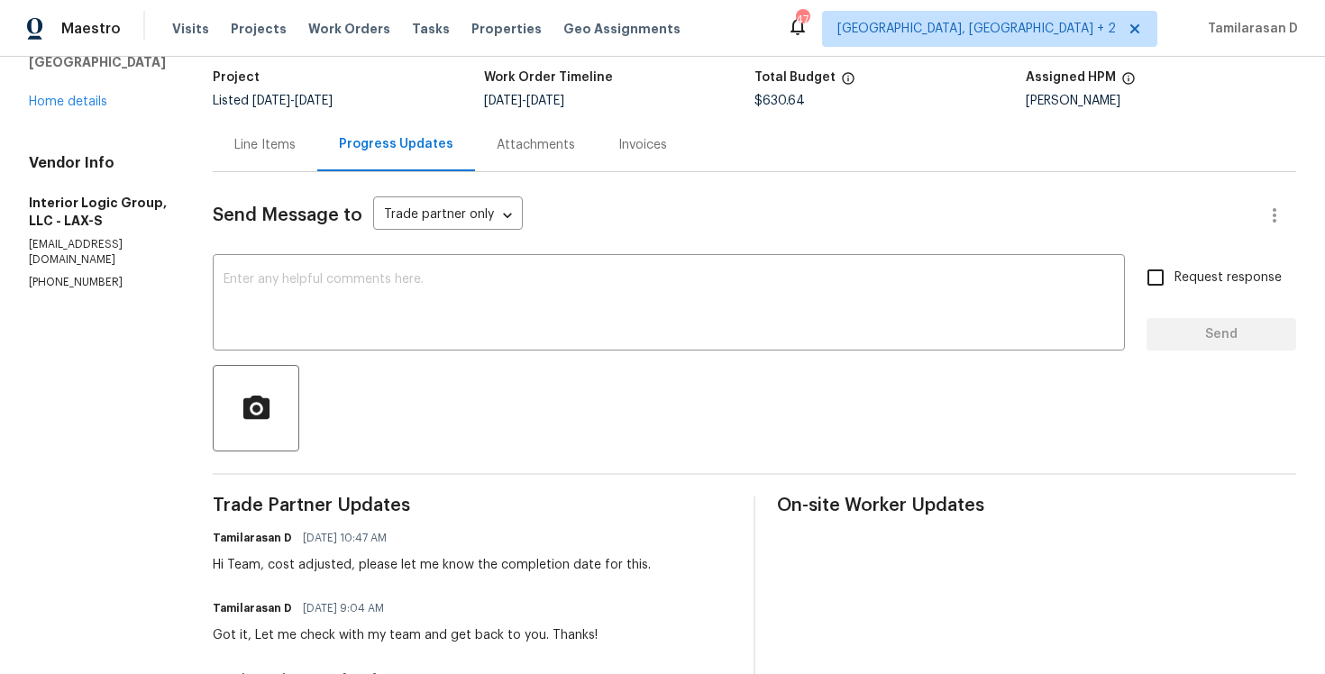
click at [320, 573] on div "Hi Team, cost adjusted, please let me know the completion date for this." at bounding box center [432, 565] width 438 height 18
click at [359, 561] on div "Hi Team, cost adjusted, please let me know the completion date for this." at bounding box center [432, 565] width 438 height 18
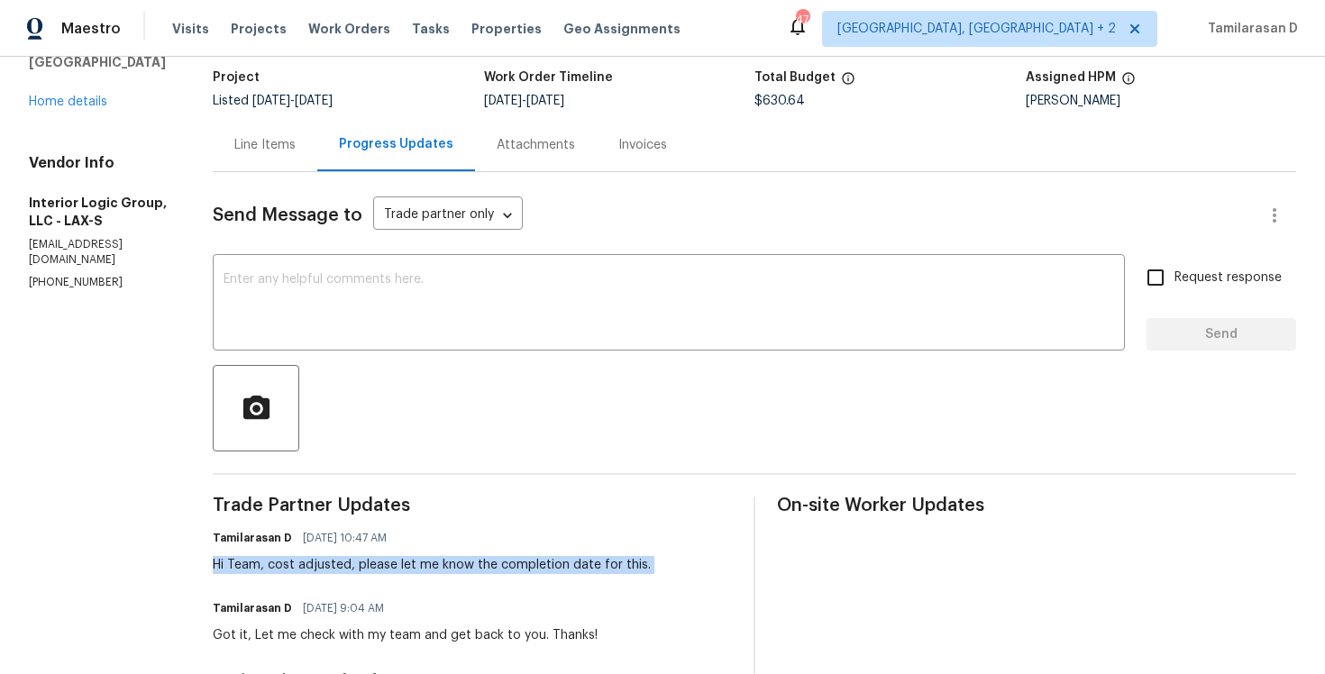
click at [359, 561] on div "Hi Team, cost adjusted, please let me know the completion date for this." at bounding box center [432, 565] width 438 height 18
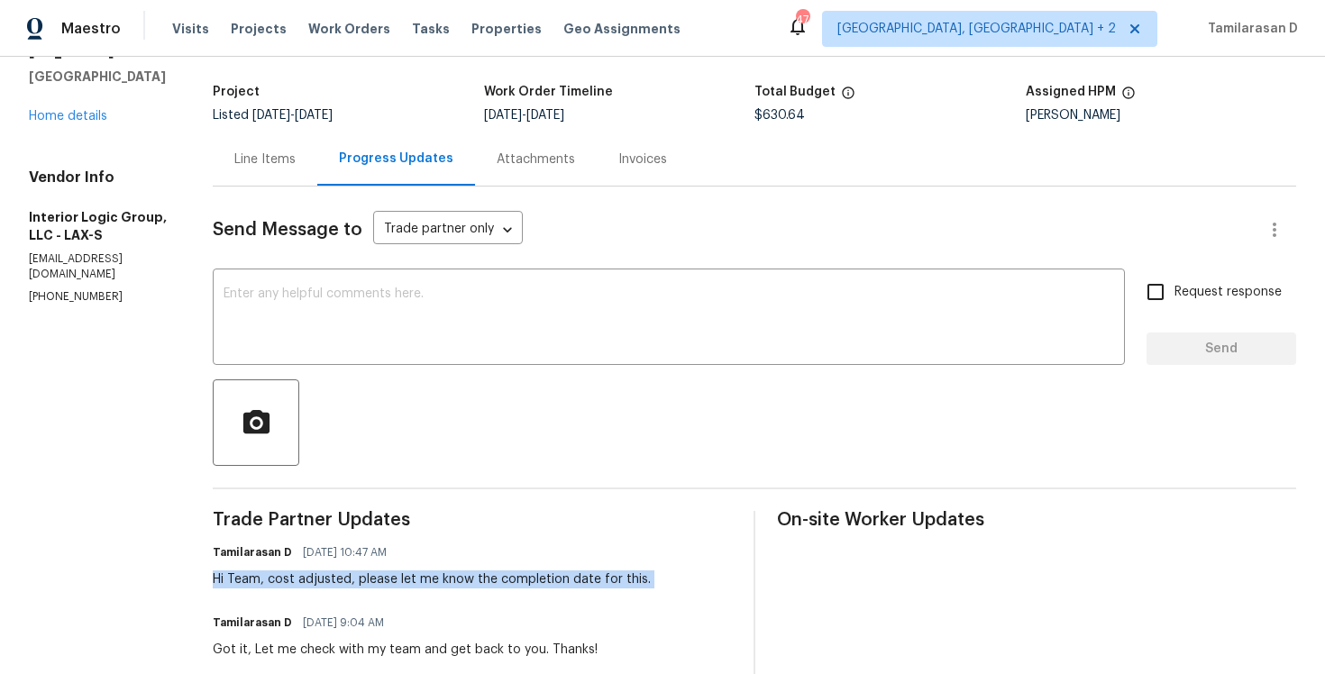
click at [310, 575] on div "Hi Team, cost adjusted, please let me know the completion date for this." at bounding box center [432, 580] width 438 height 18
click at [358, 340] on textarea at bounding box center [669, 319] width 891 height 63
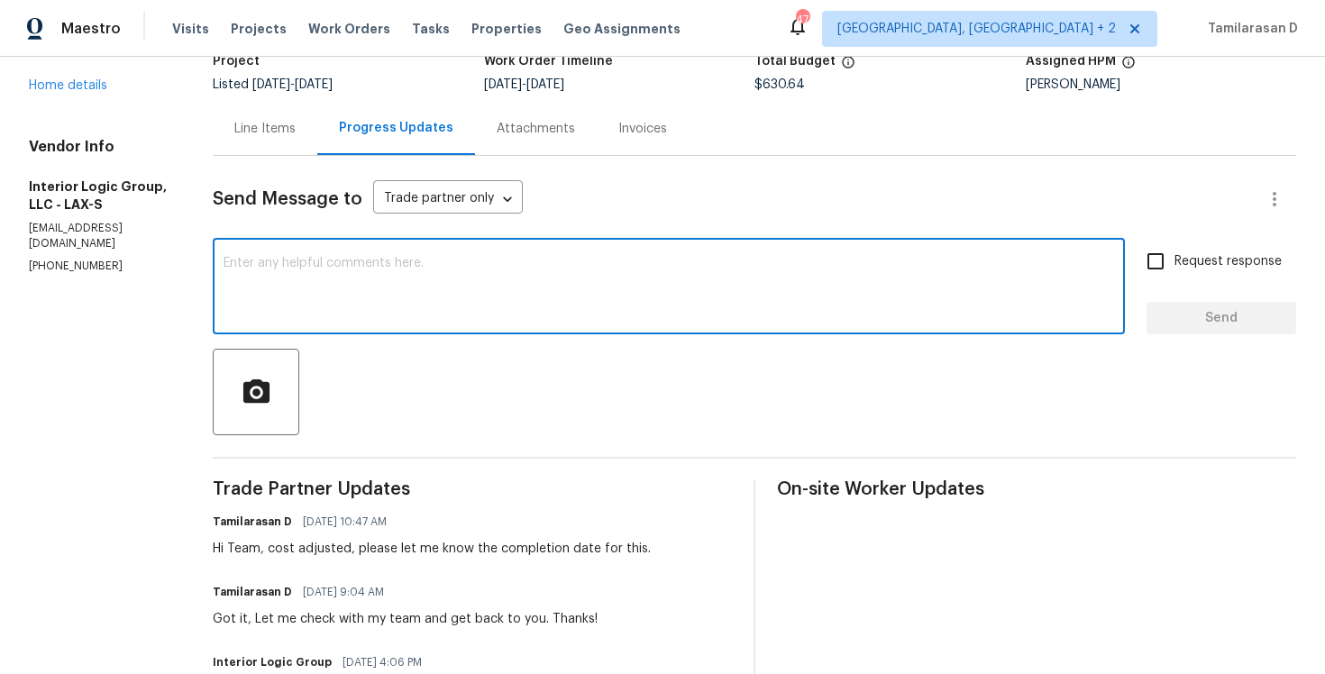
scroll to position [163, 0]
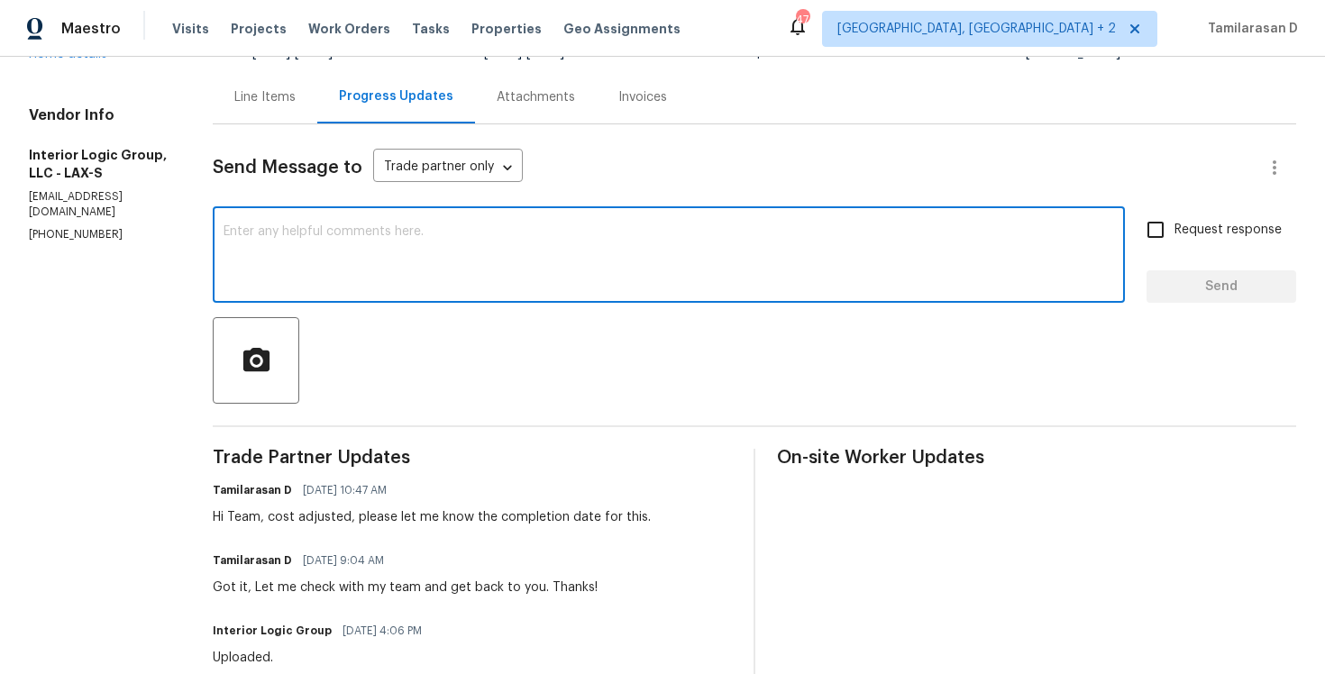
click at [305, 268] on textarea at bounding box center [669, 256] width 891 height 63
click at [326, 252] on textarea at bounding box center [669, 256] width 891 height 63
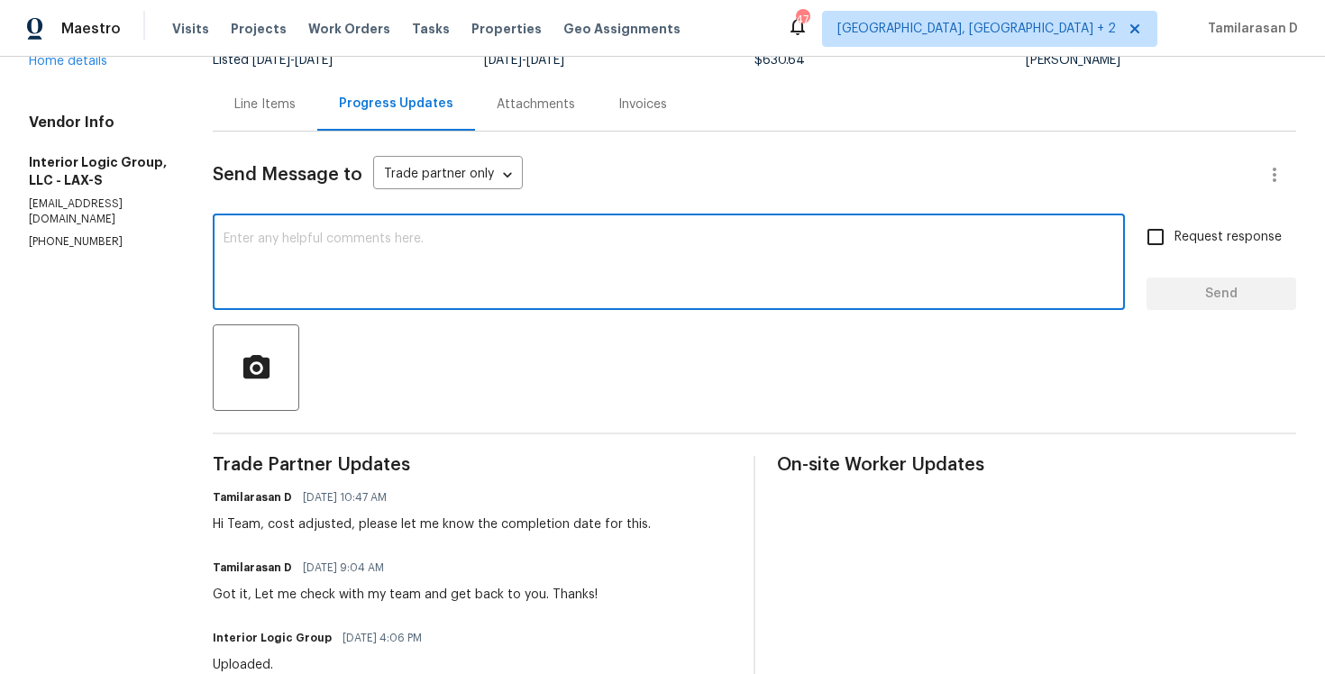
click at [367, 528] on div "Hi Team, cost adjusted, please let me know the completion date for this." at bounding box center [432, 525] width 438 height 18
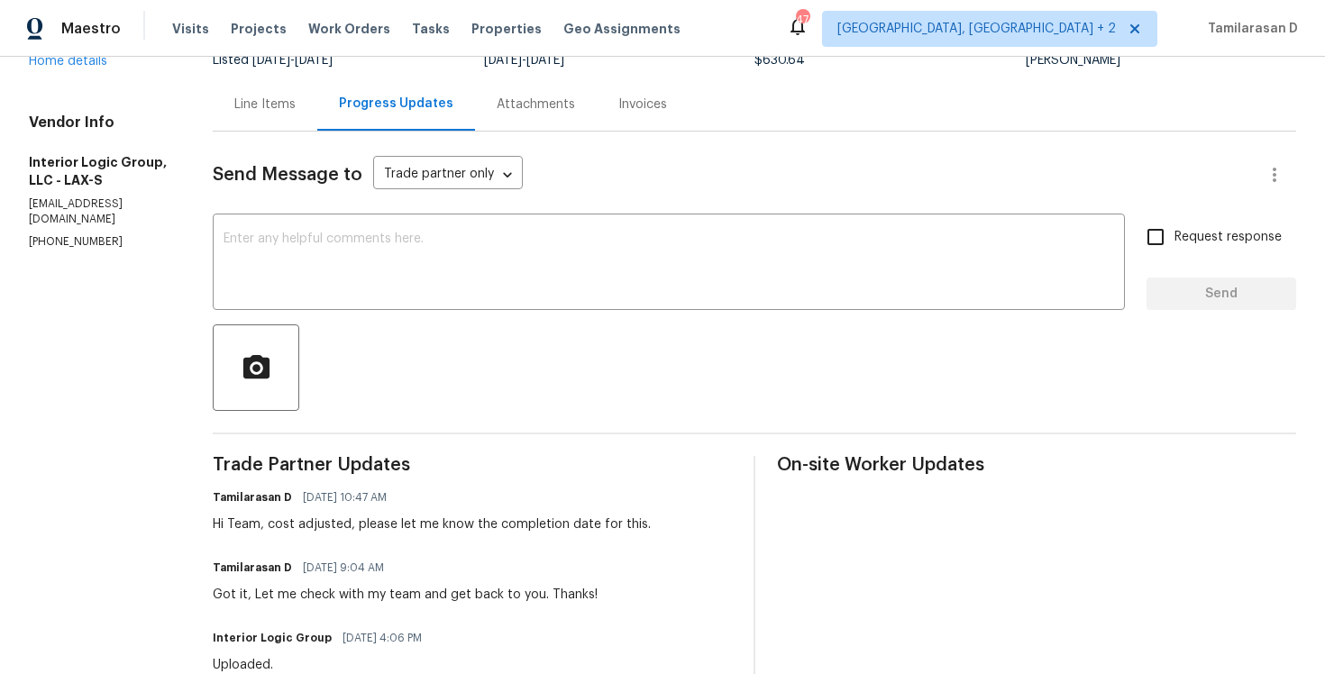
click at [367, 528] on div "Hi Team, cost adjusted, please let me know the completion date for this." at bounding box center [432, 525] width 438 height 18
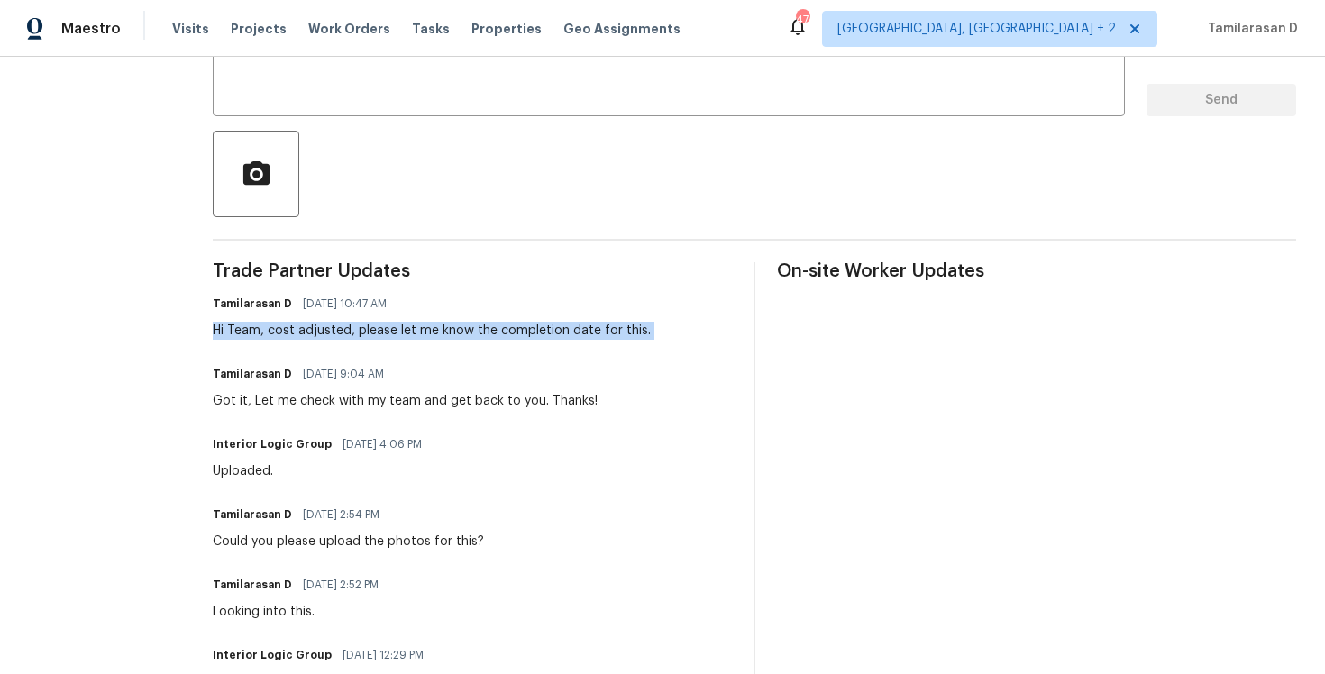
scroll to position [369, 0]
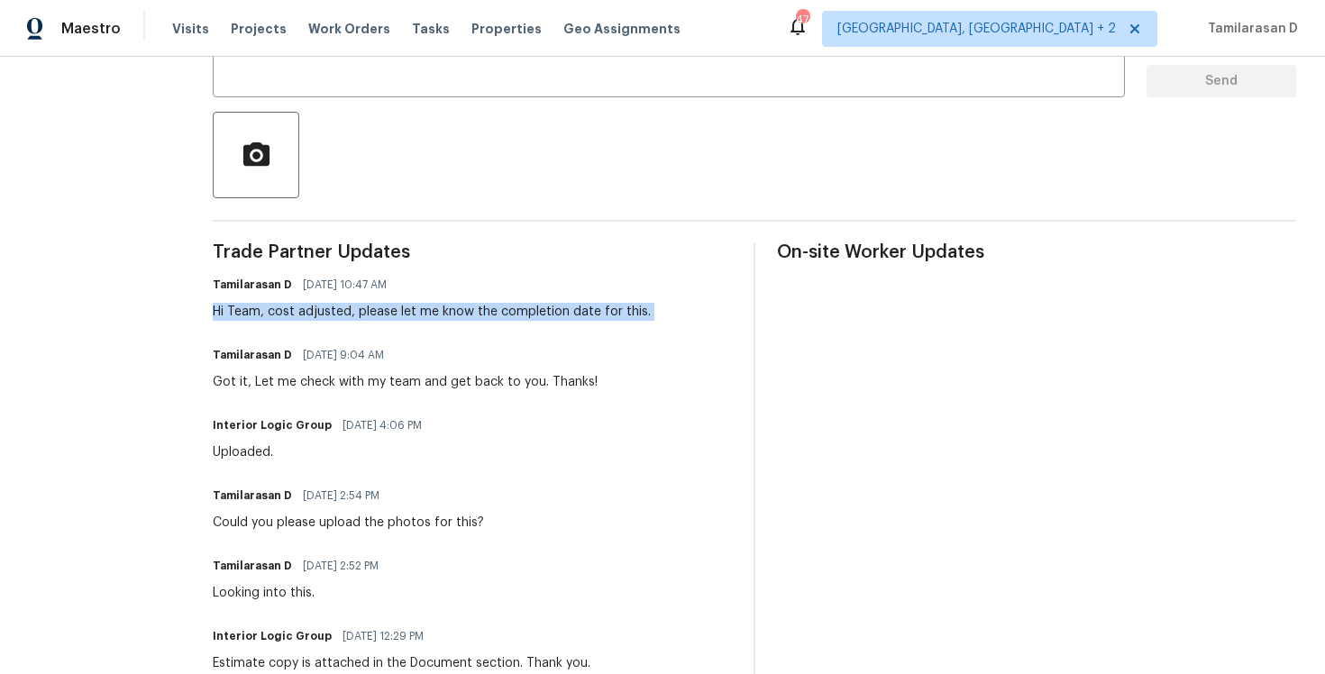
click at [386, 261] on span "Trade Partner Updates" at bounding box center [472, 252] width 519 height 18
click at [367, 307] on div "Hi Team, cost adjusted, please let me know the completion date for this." at bounding box center [432, 312] width 438 height 18
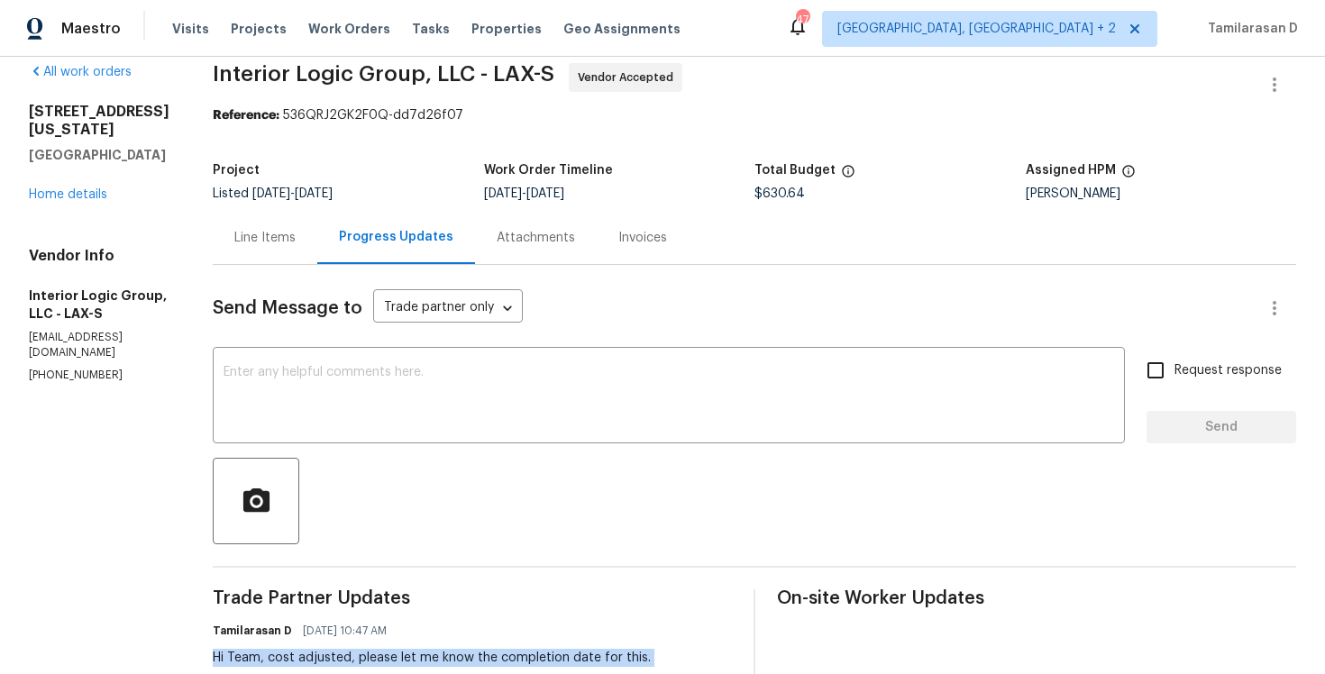
scroll to position [0, 0]
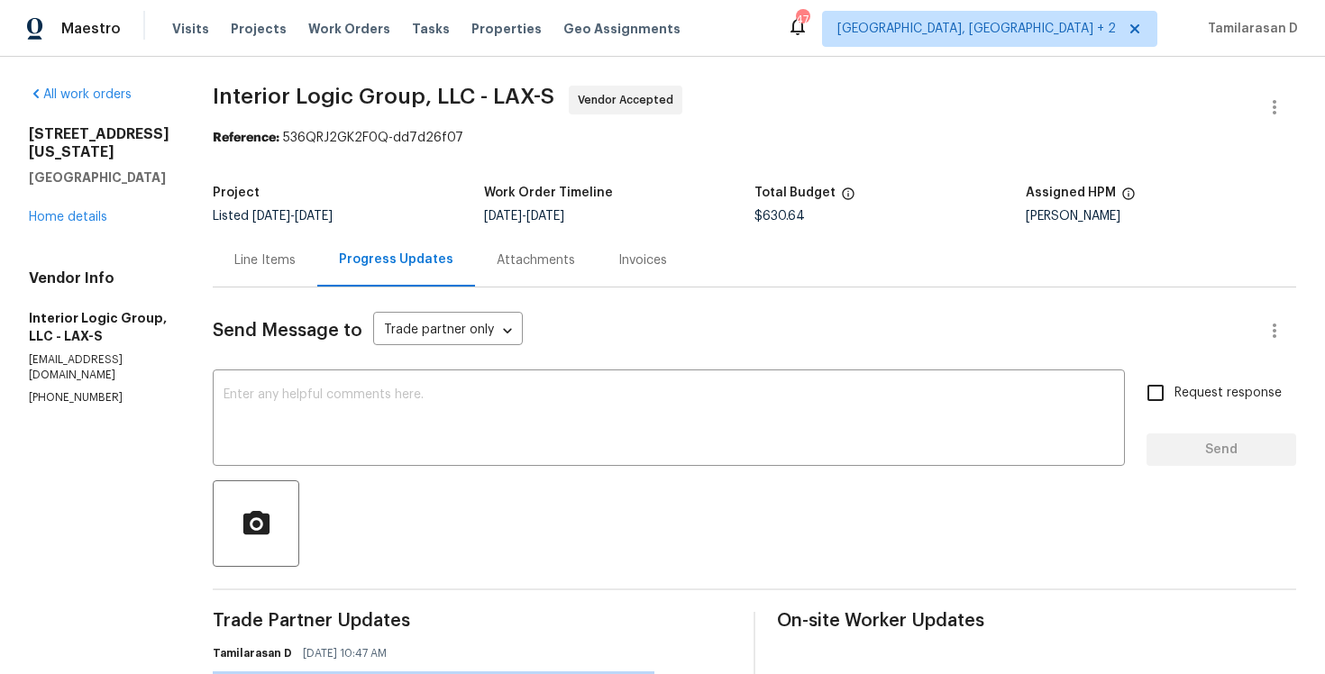
click at [295, 255] on div "Line Items" at bounding box center [264, 261] width 61 height 18
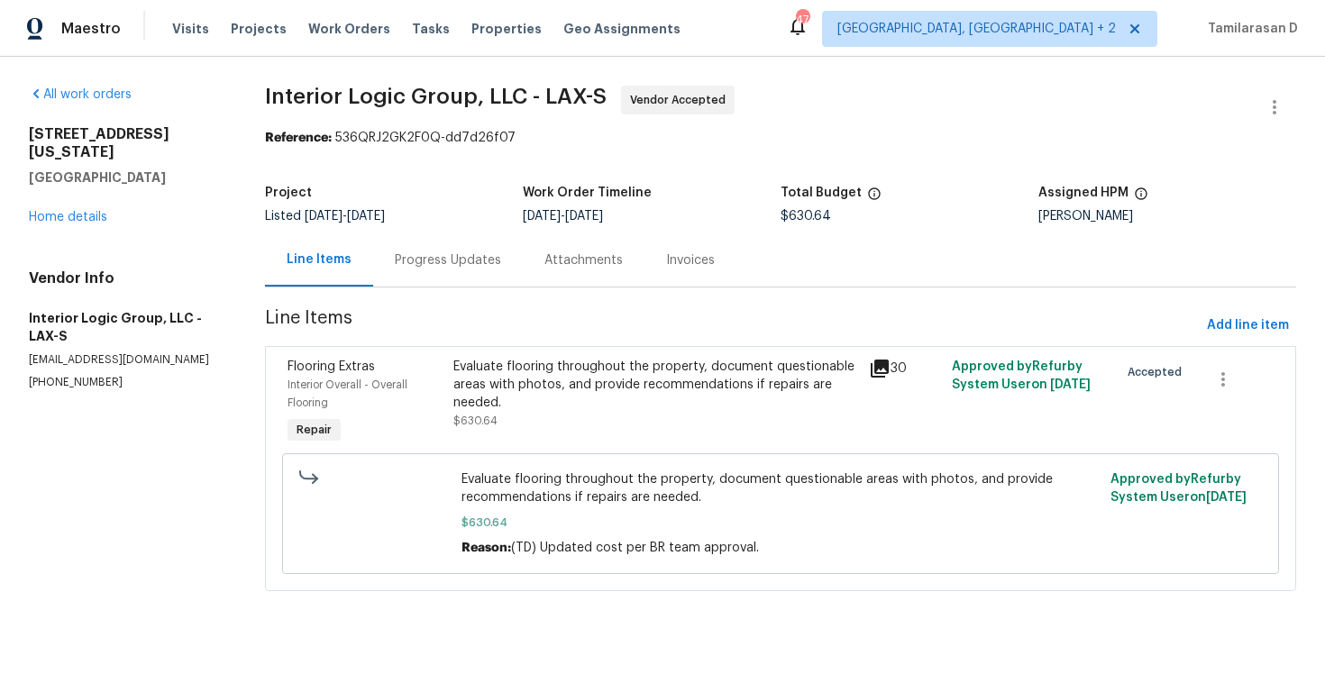
click at [439, 255] on div "Progress Updates" at bounding box center [448, 261] width 106 height 18
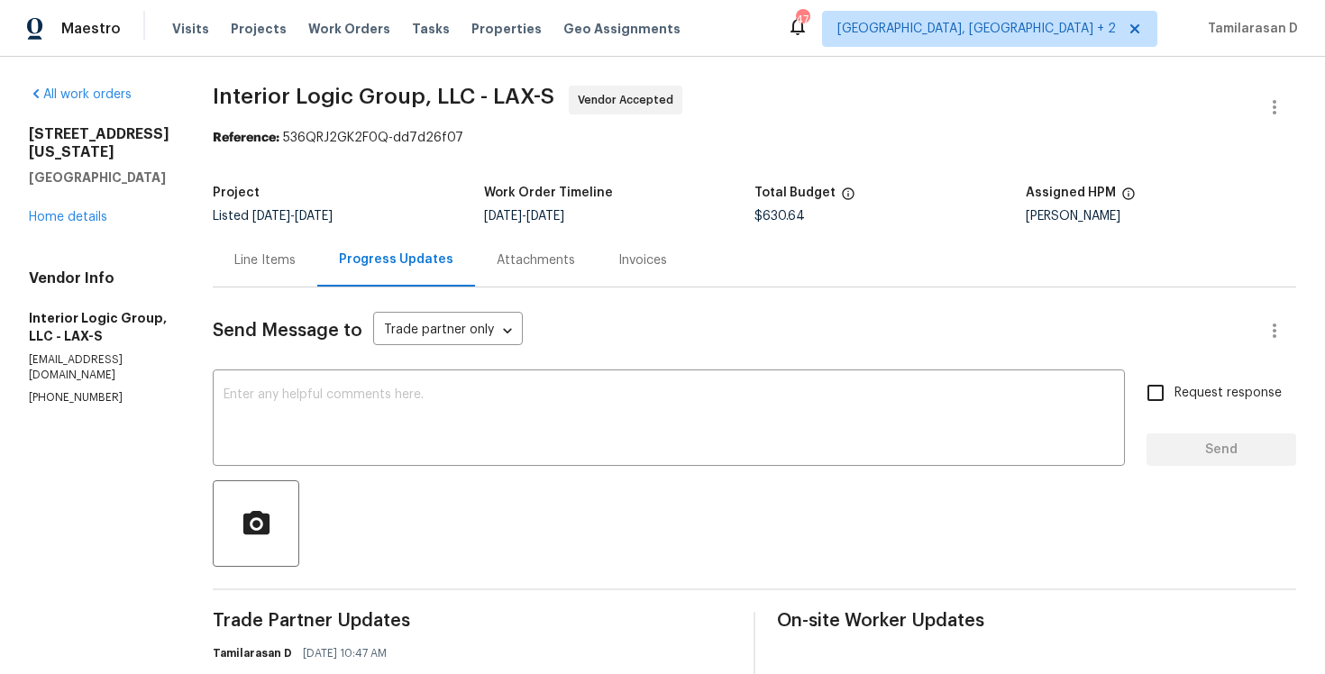
click at [296, 254] on div "Line Items" at bounding box center [264, 261] width 61 height 18
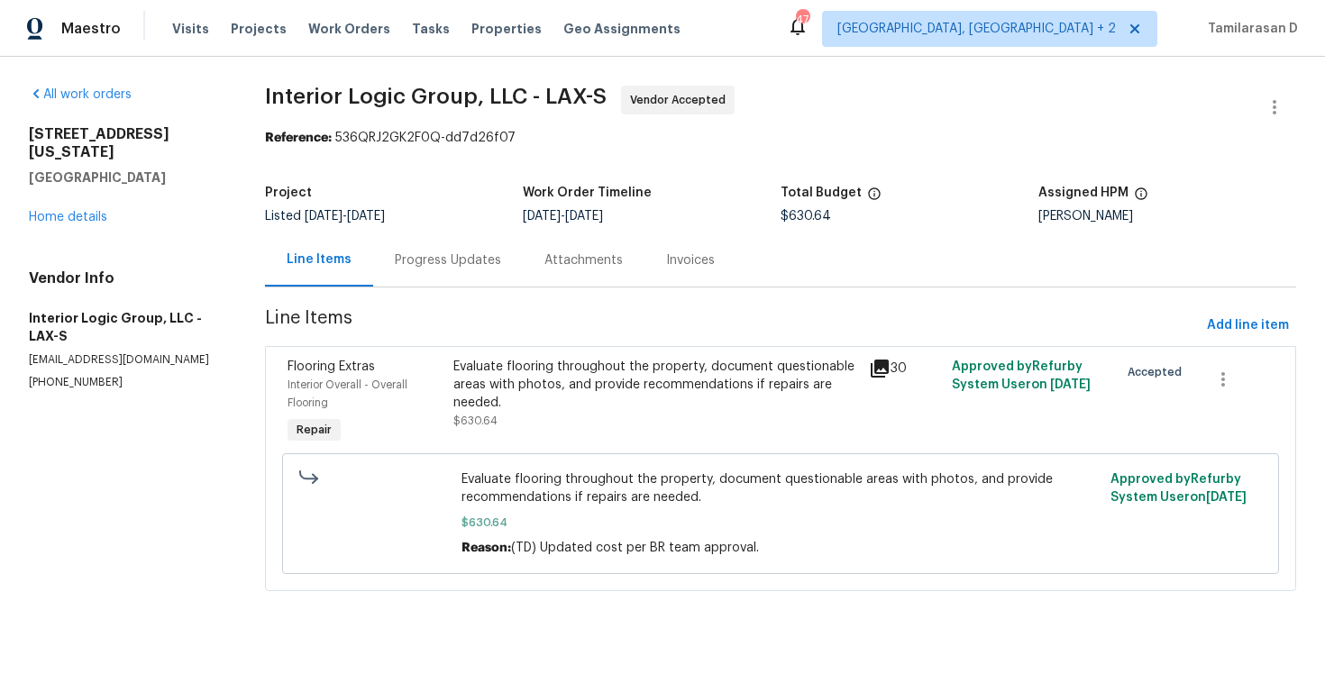
click at [470, 259] on div "Progress Updates" at bounding box center [448, 261] width 106 height 18
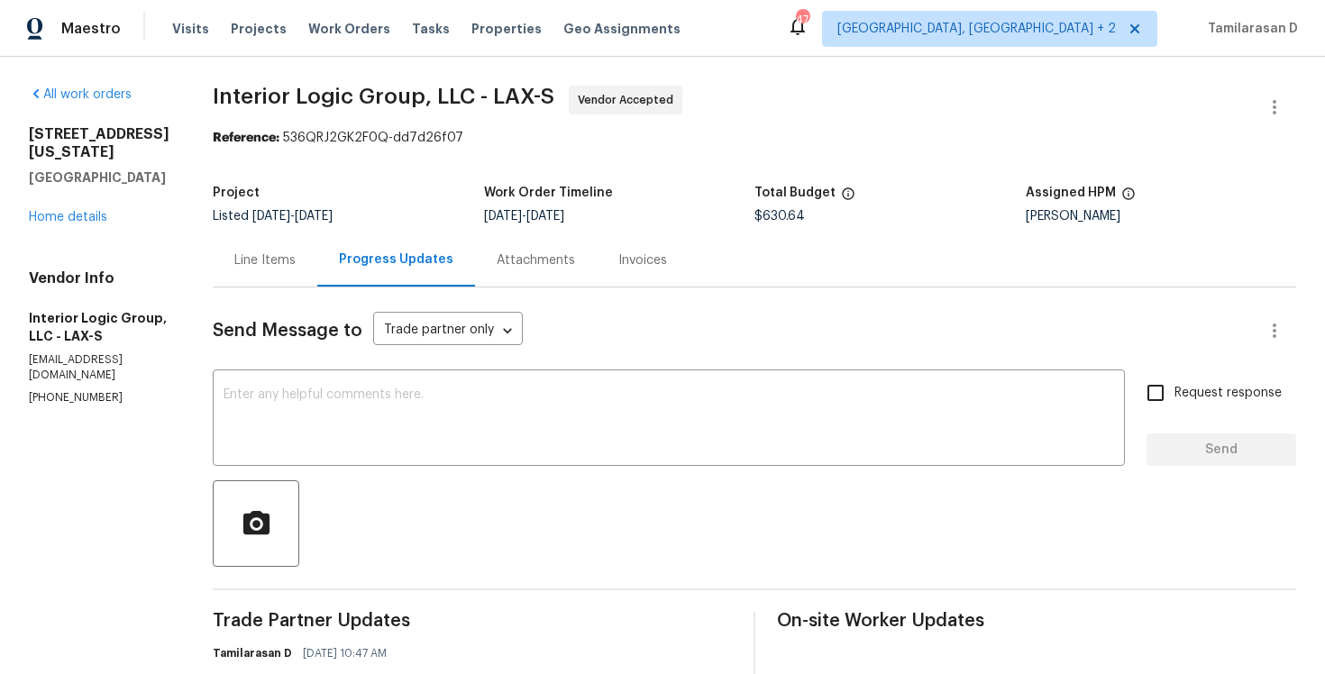
click at [446, 188] on div "Project" at bounding box center [348, 198] width 271 height 23
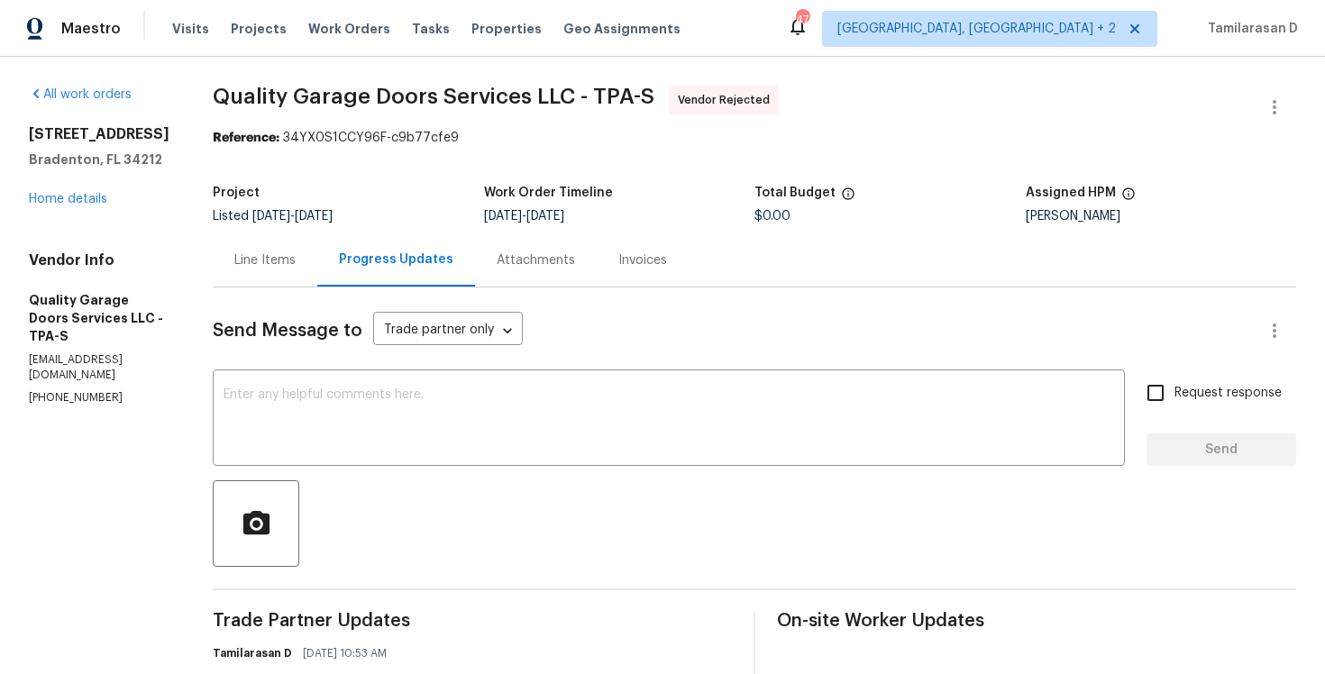
click at [296, 261] on div "Line Items" at bounding box center [264, 261] width 61 height 18
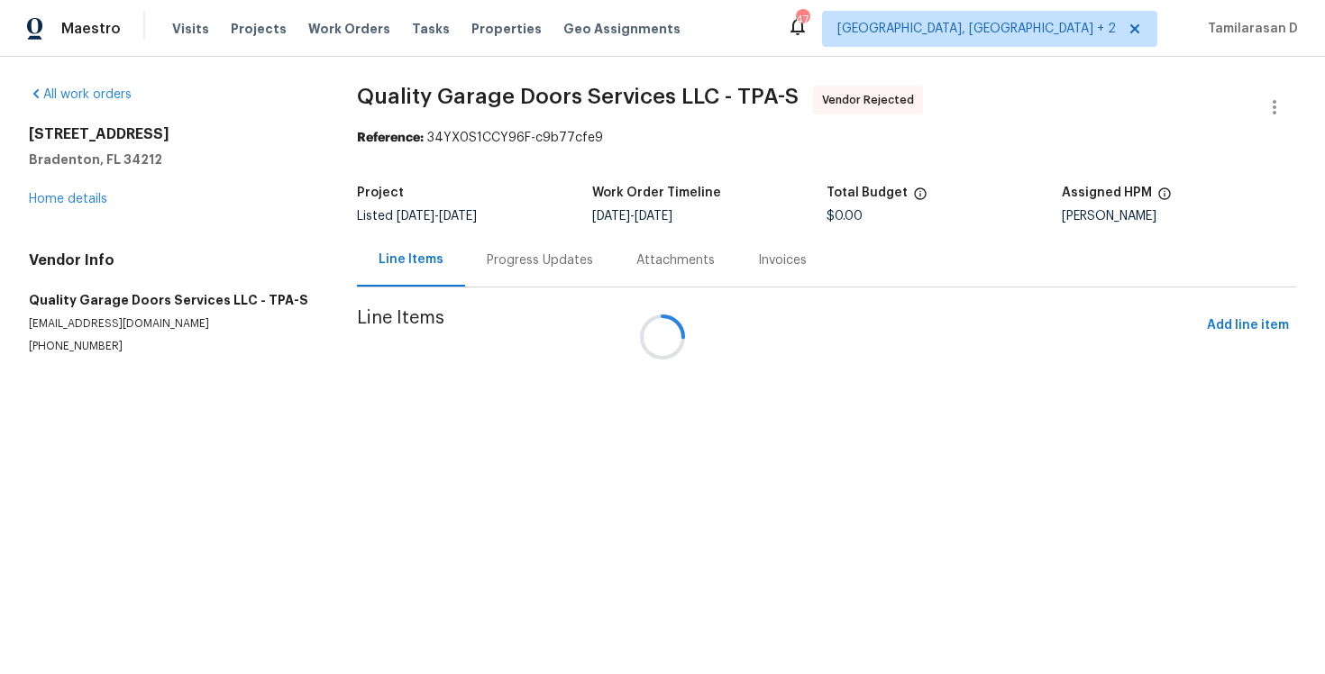
click at [524, 276] on div "Progress Updates" at bounding box center [540, 260] width 150 height 53
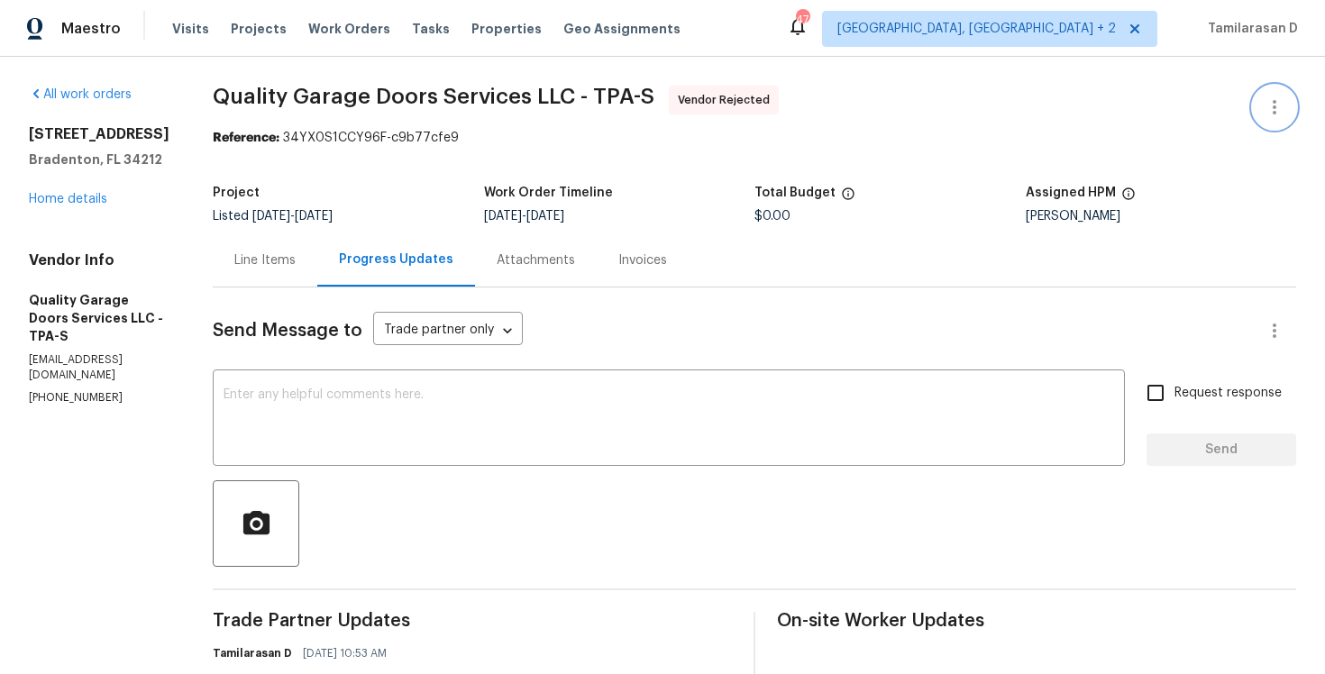
click at [1283, 95] on button "button" at bounding box center [1274, 107] width 43 height 43
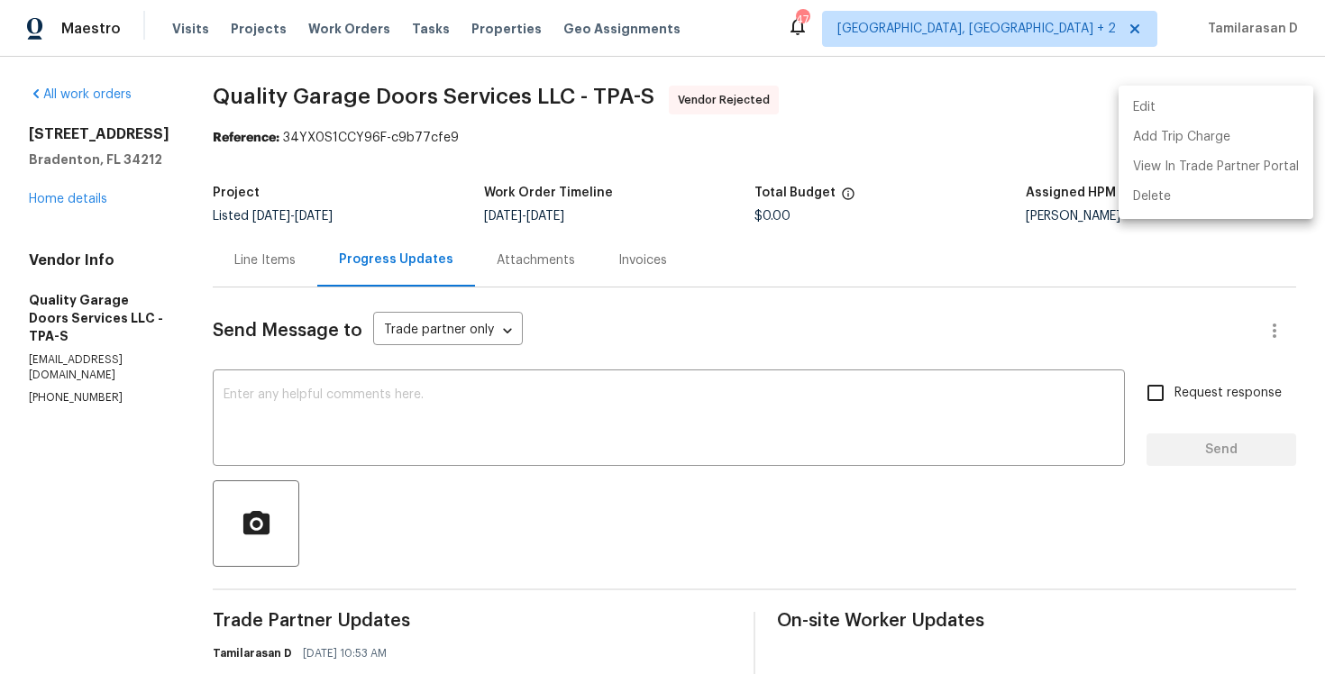
click at [1178, 113] on li "Edit" at bounding box center [1216, 108] width 195 height 30
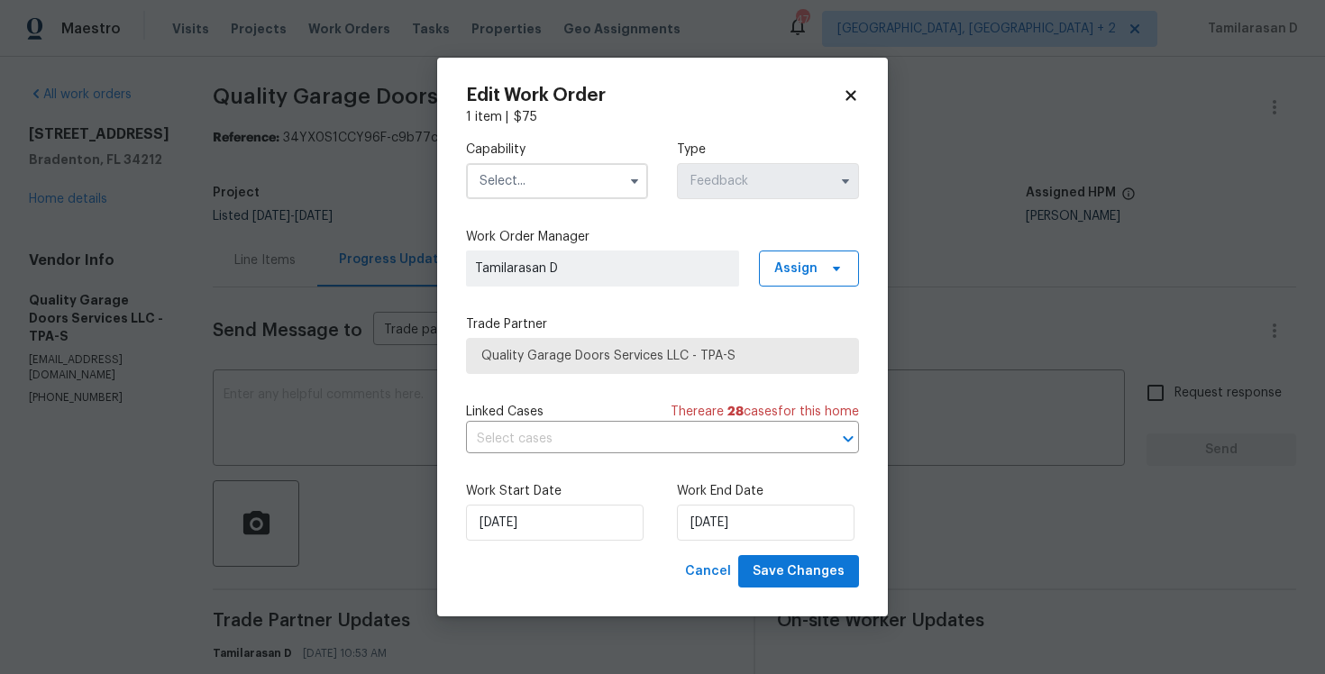
click at [528, 357] on span "Quality Garage Doors Services LLC - TPA-S" at bounding box center [663, 356] width 362 height 18
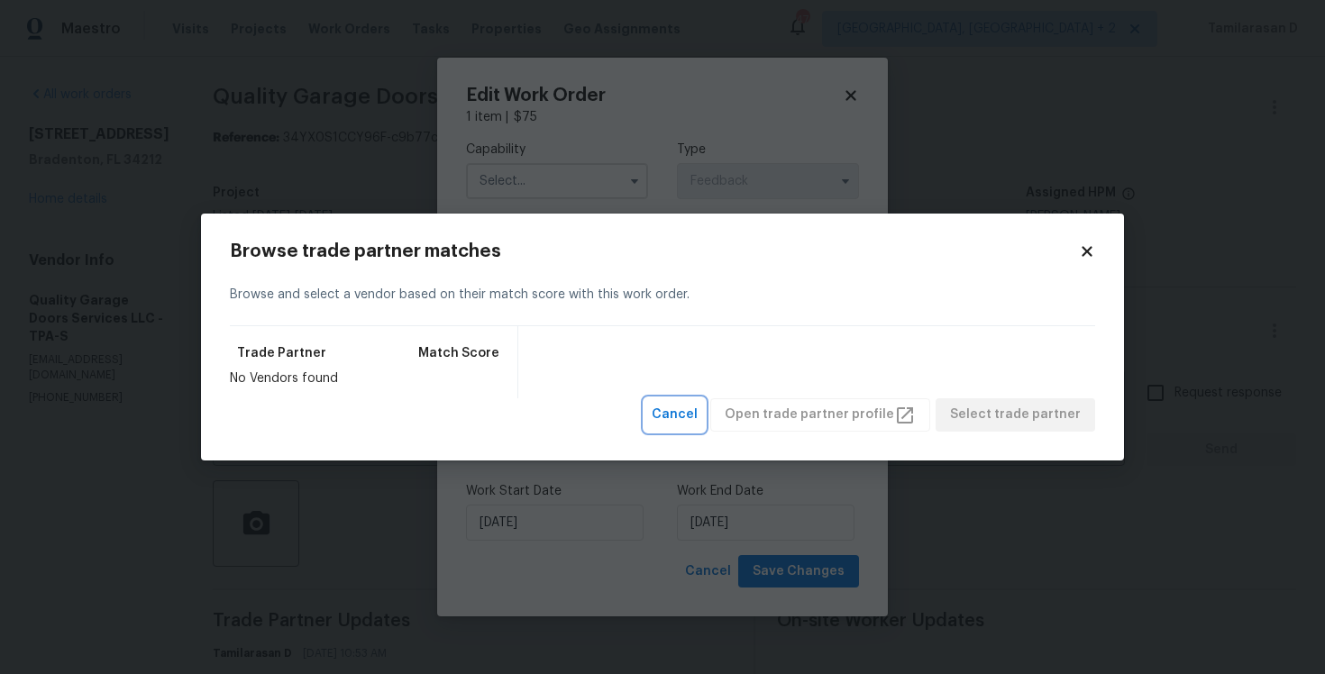
click at [698, 411] on span "Cancel" at bounding box center [675, 415] width 46 height 23
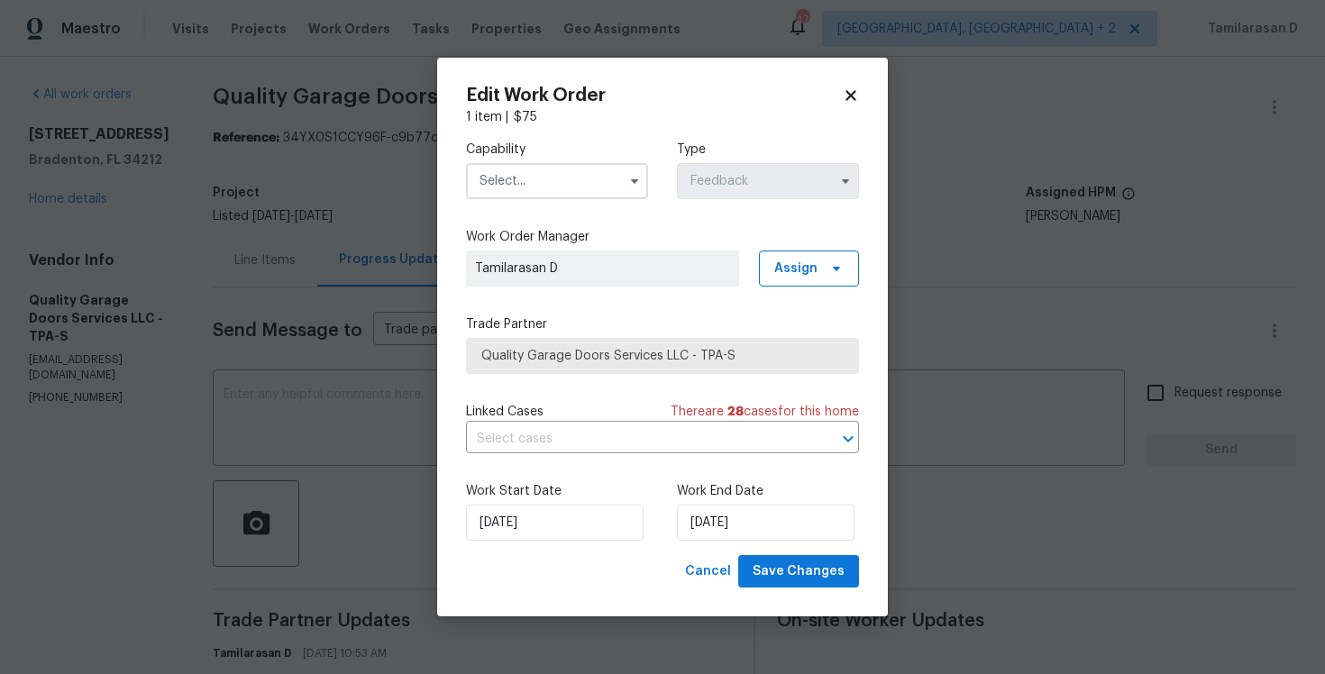
click at [562, 183] on input "text" at bounding box center [557, 181] width 182 height 36
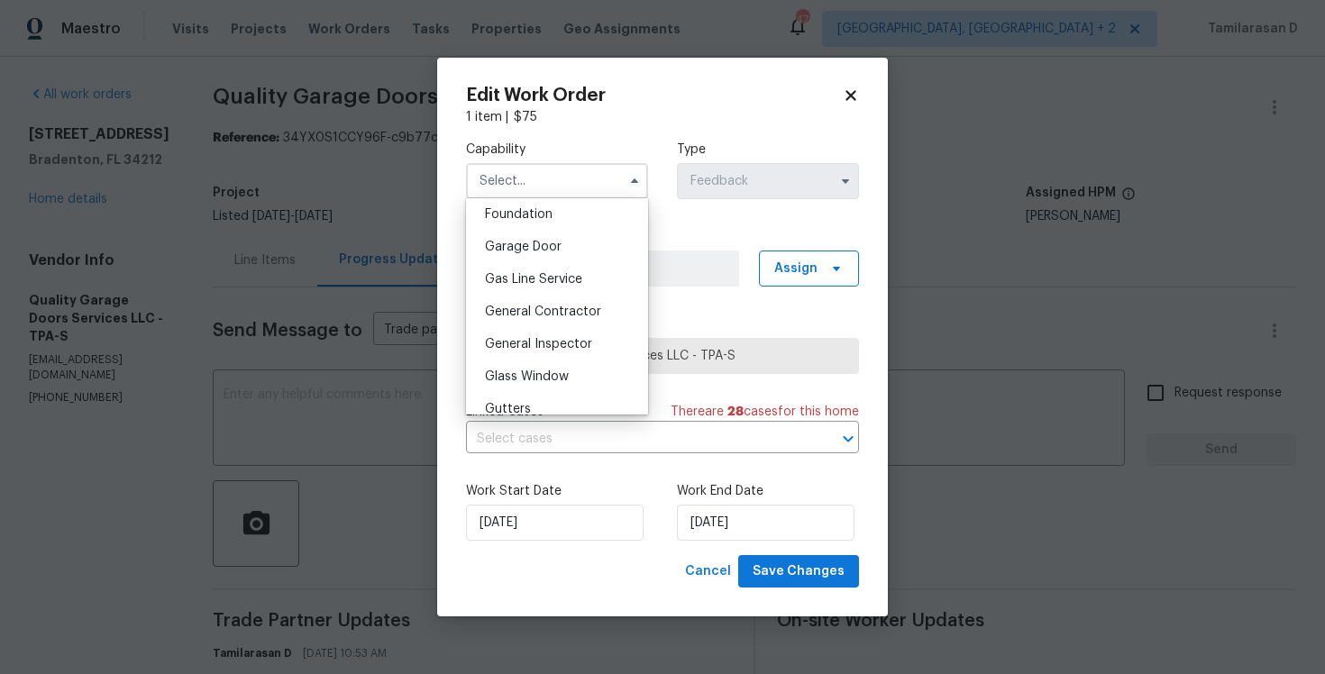
scroll to position [755, 0]
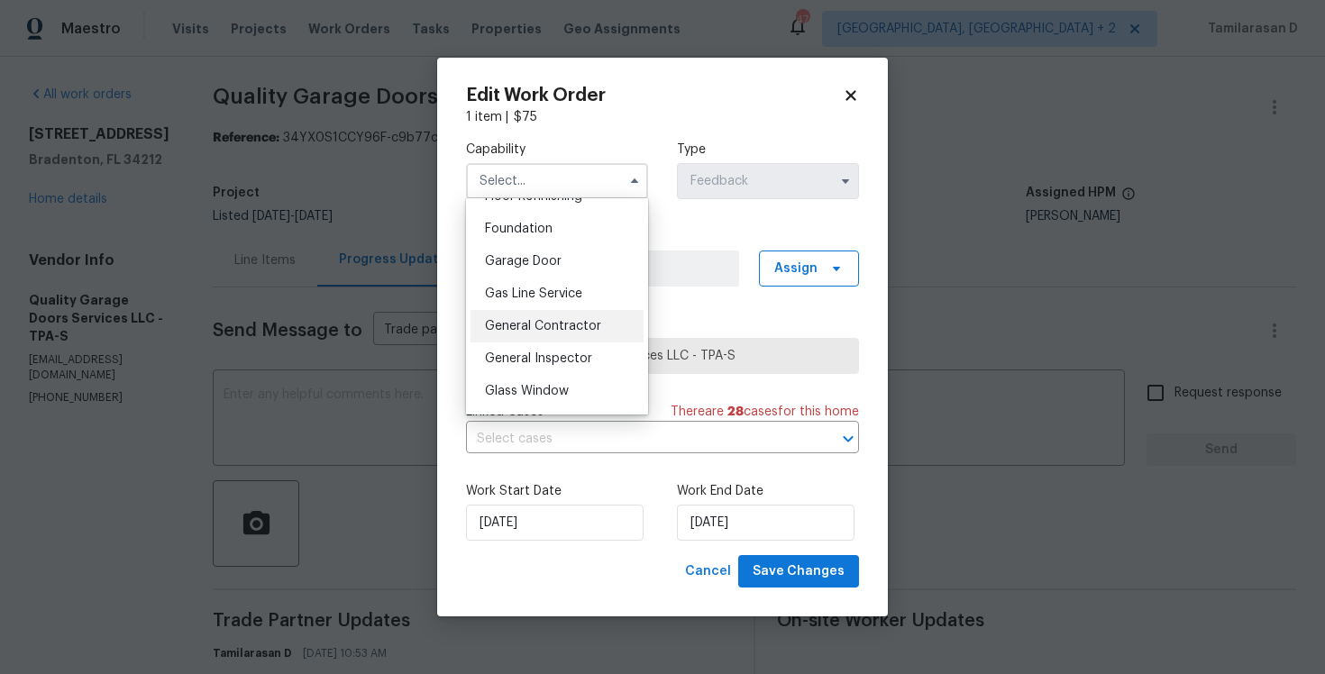
click at [527, 320] on span "General Contractor" at bounding box center [543, 326] width 116 height 13
type input "General Contractor"
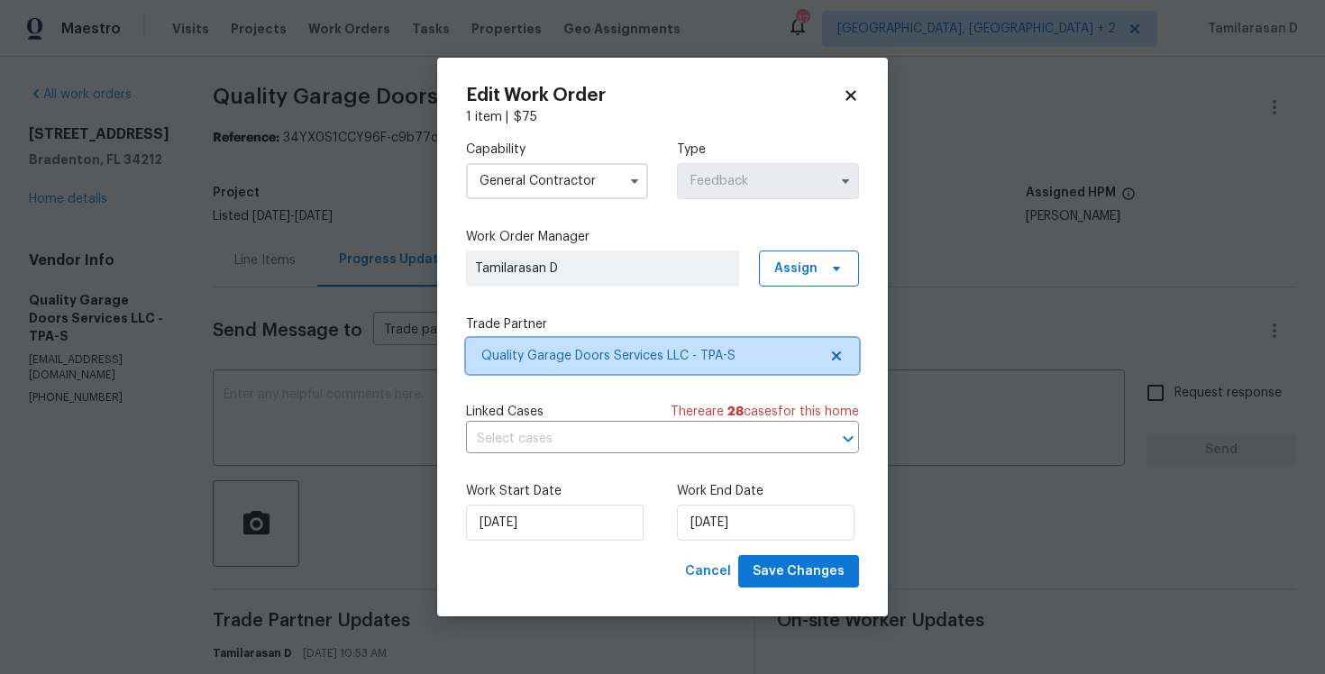
click at [536, 368] on span "Quality Garage Doors Services LLC - TPA-S" at bounding box center [662, 356] width 393 height 36
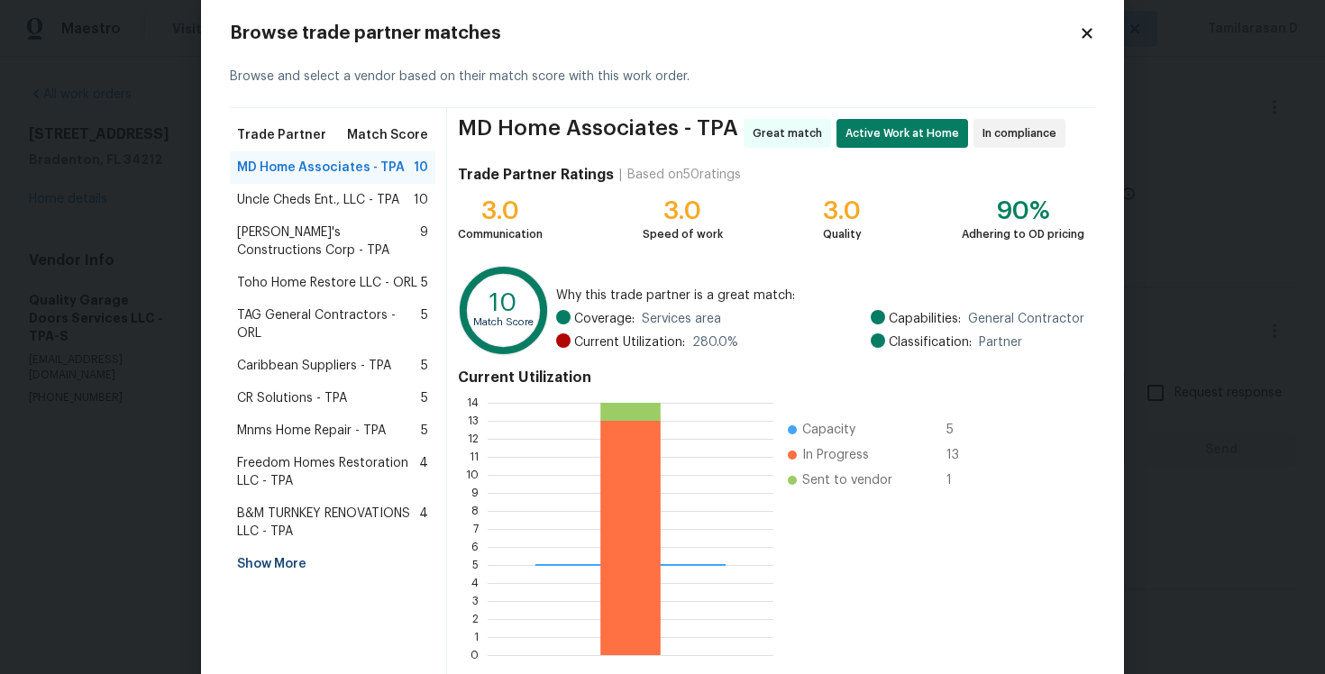
scroll to position [35, 0]
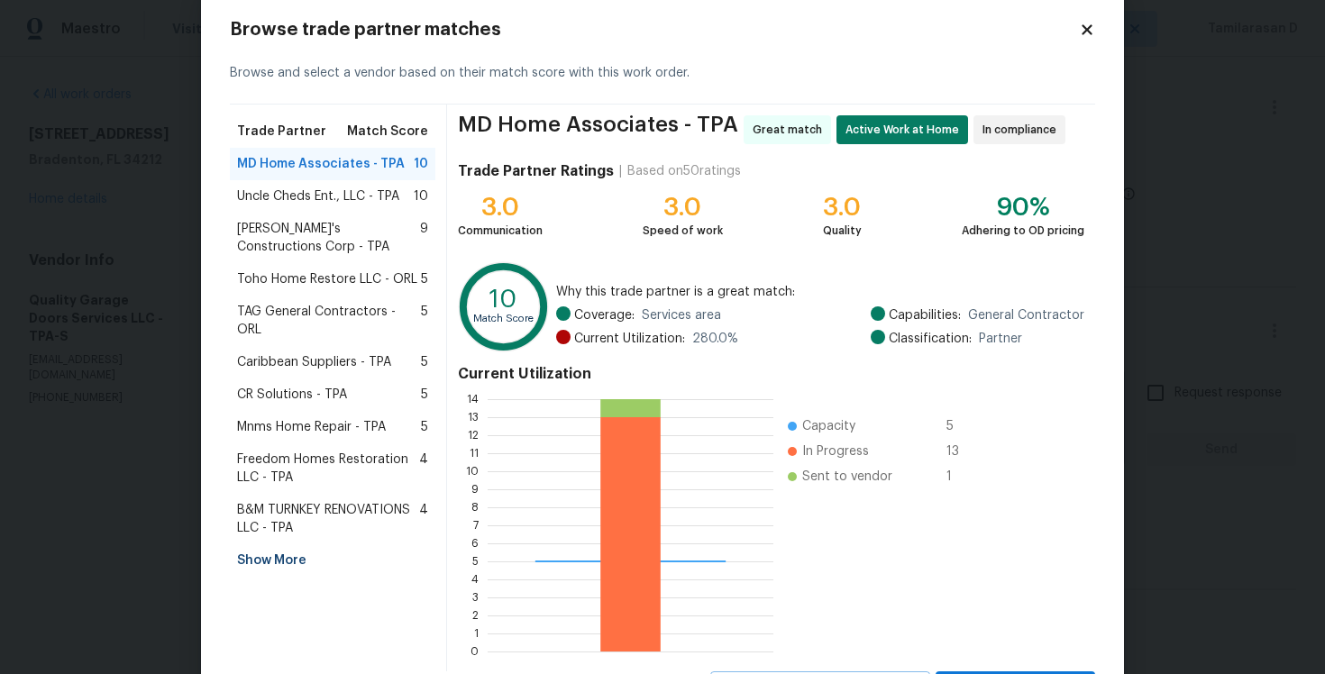
click at [326, 207] on div "Uncle Cheds Ent., LLC - TPA 10" at bounding box center [333, 196] width 206 height 32
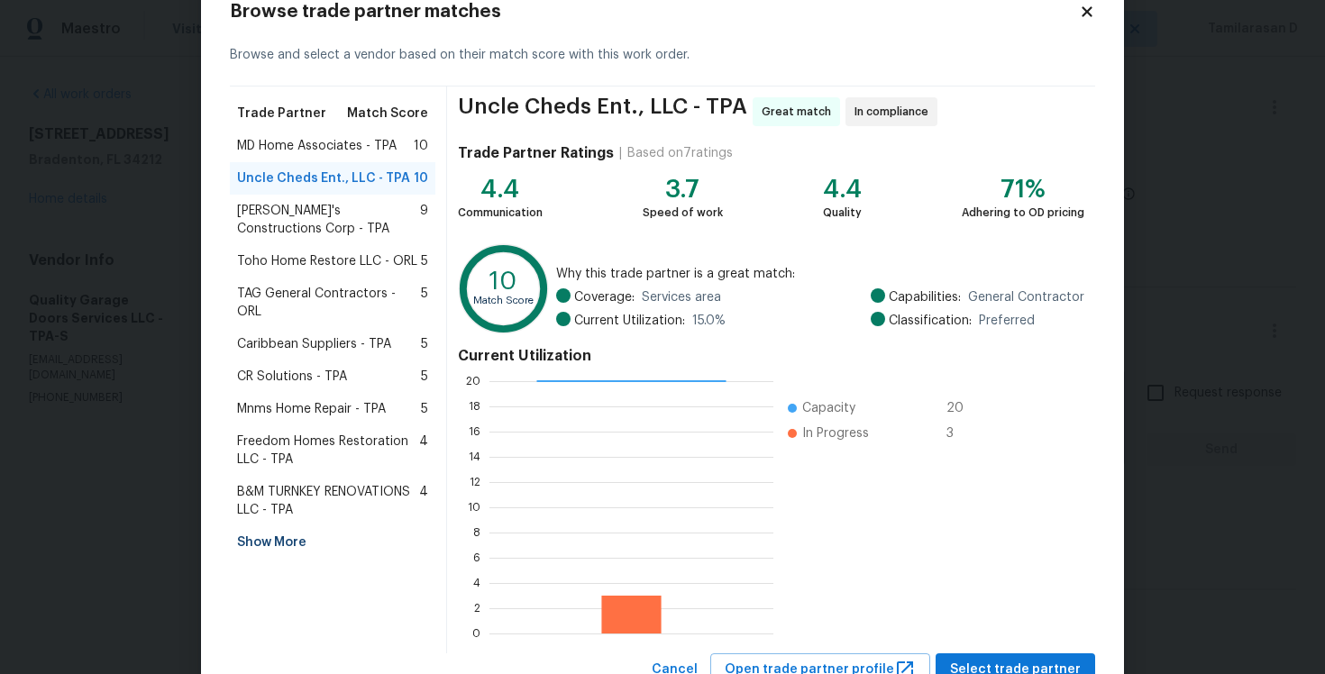
scroll to position [121, 0]
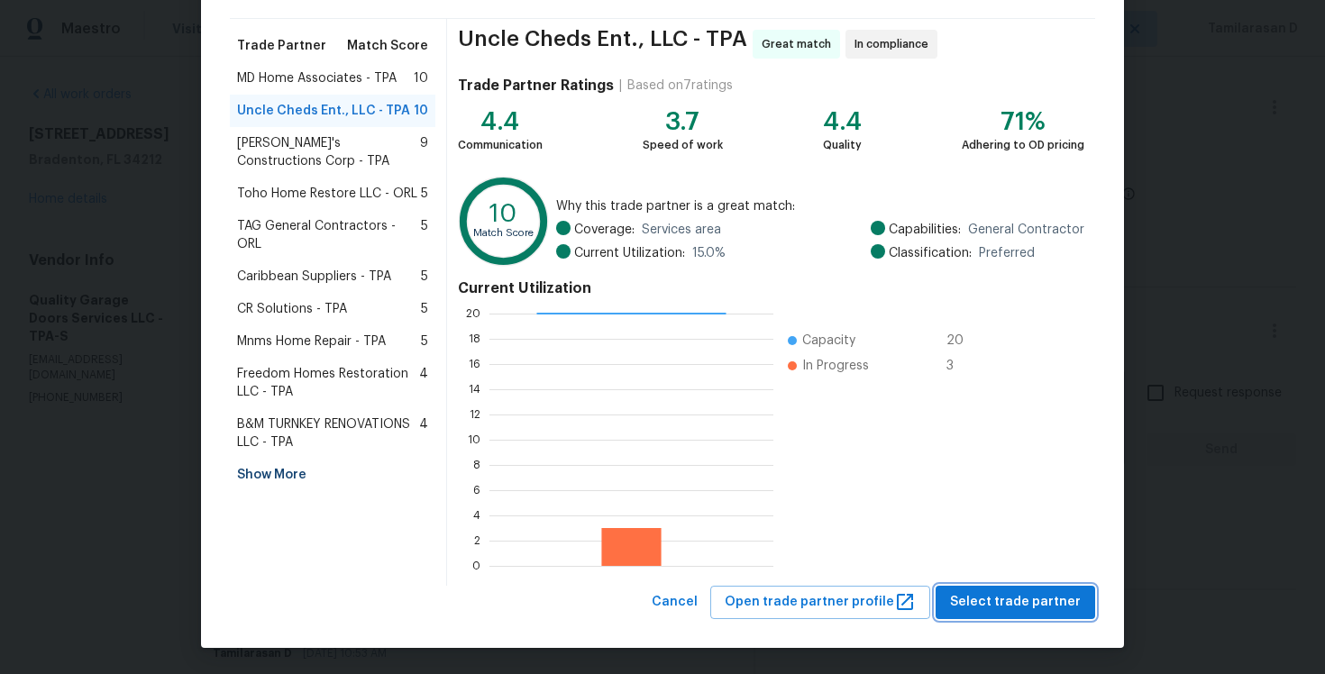
click at [987, 589] on button "Select trade partner" at bounding box center [1016, 602] width 160 height 33
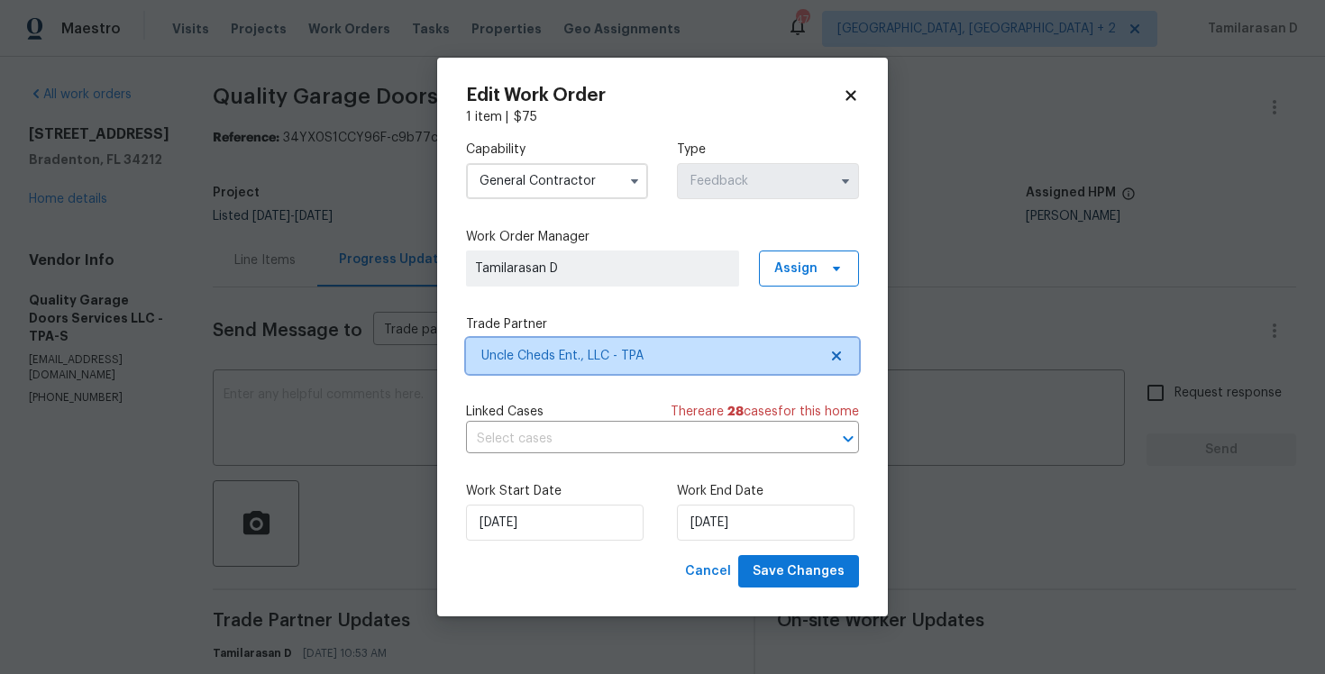
scroll to position [0, 0]
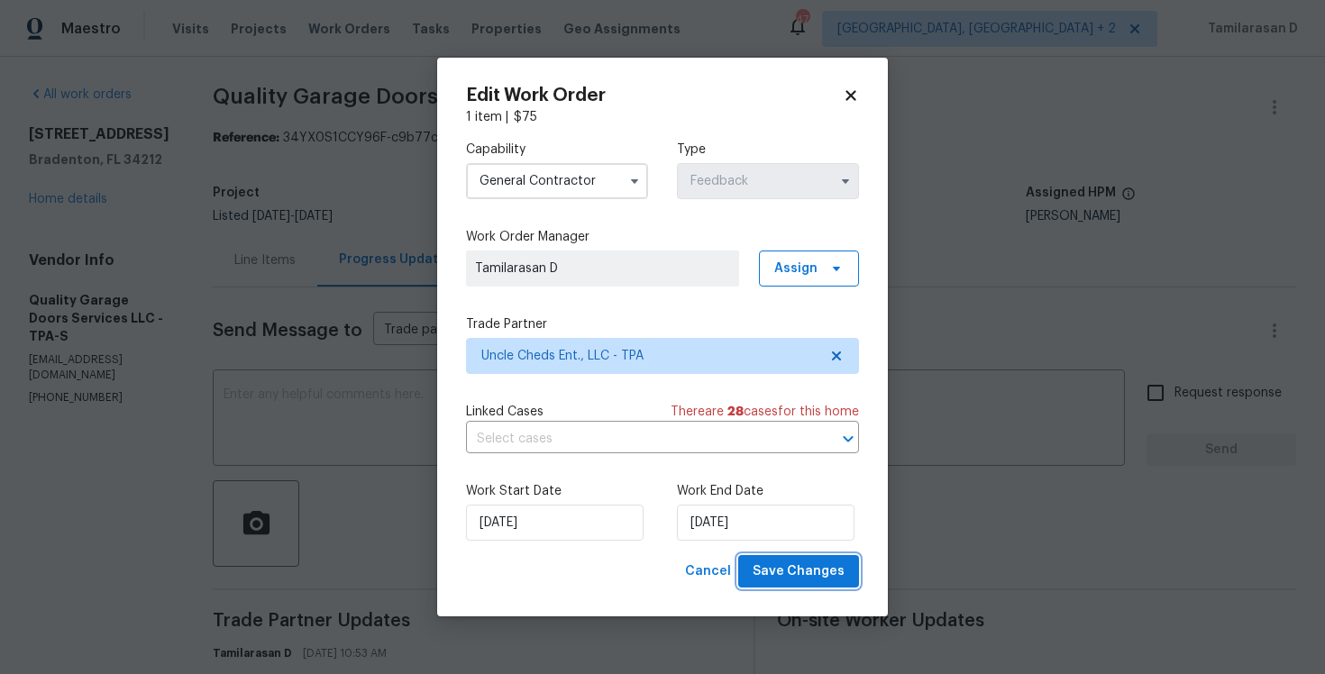
click at [805, 586] on button "Save Changes" at bounding box center [798, 571] width 121 height 33
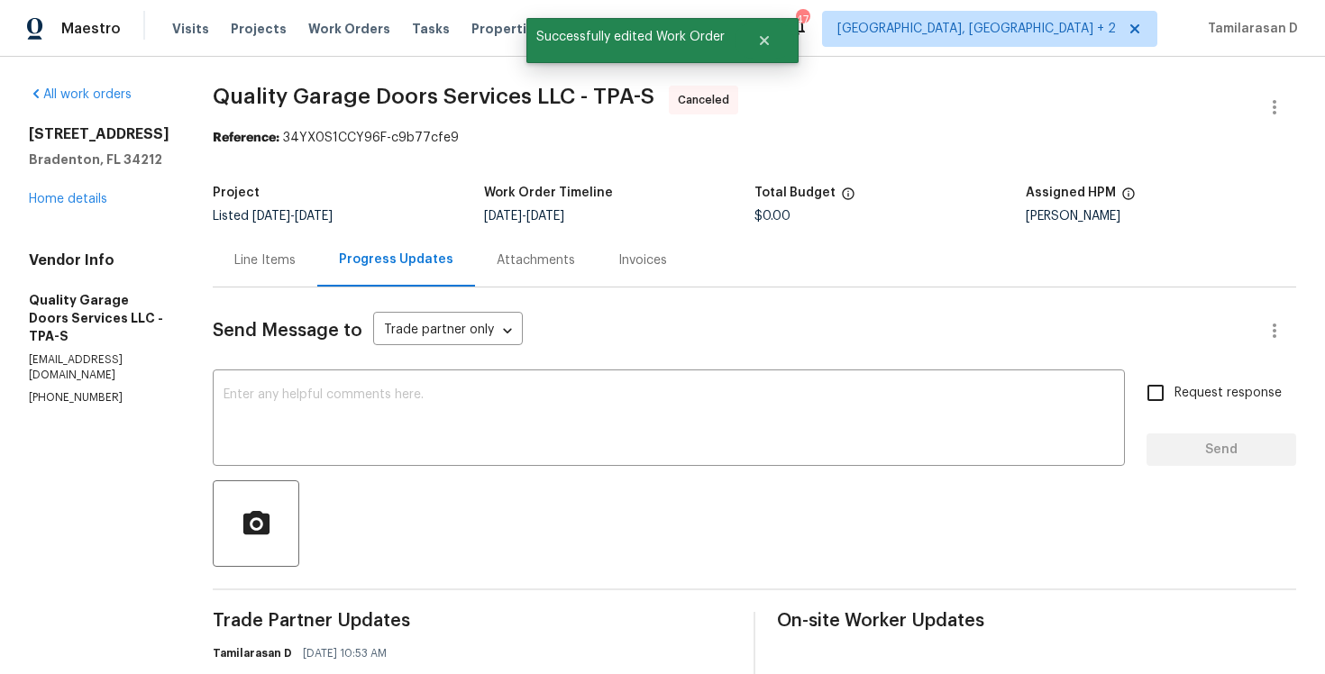
scroll to position [423, 0]
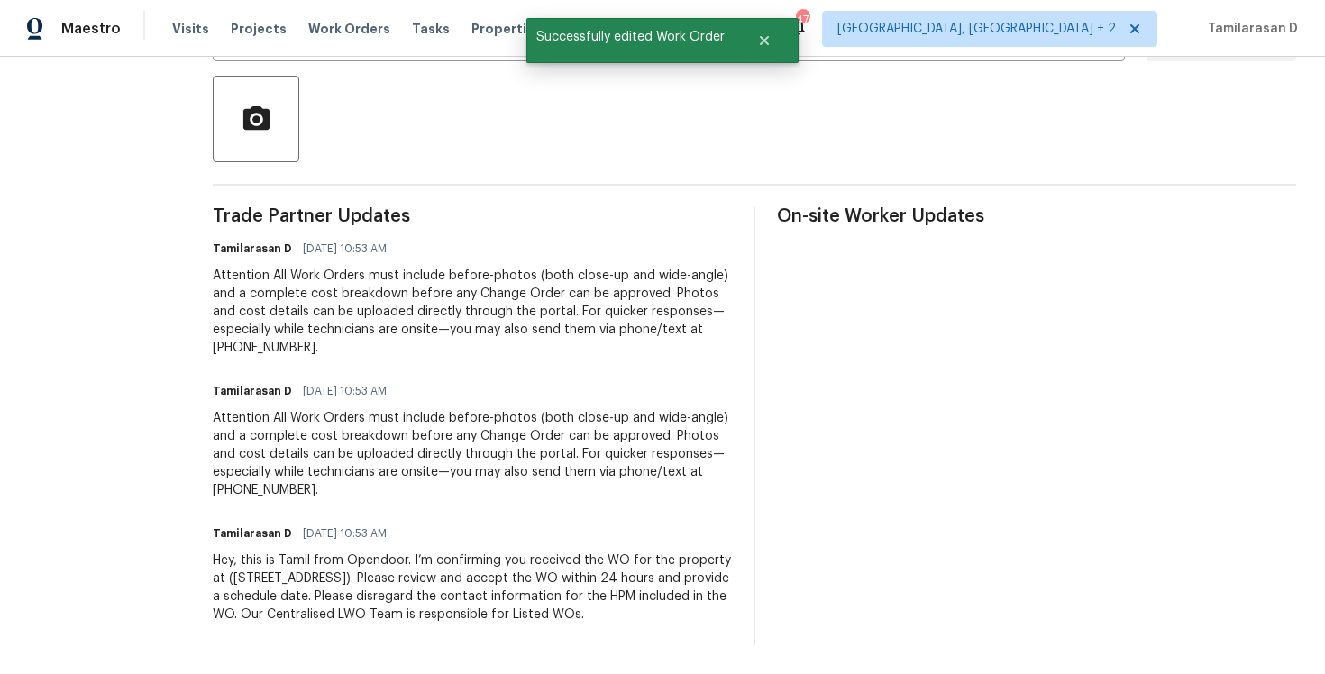
click at [371, 571] on div "Hey, this is Tamil from Opendoor. I’m confirming you received the WO for the pr…" at bounding box center [472, 588] width 519 height 72
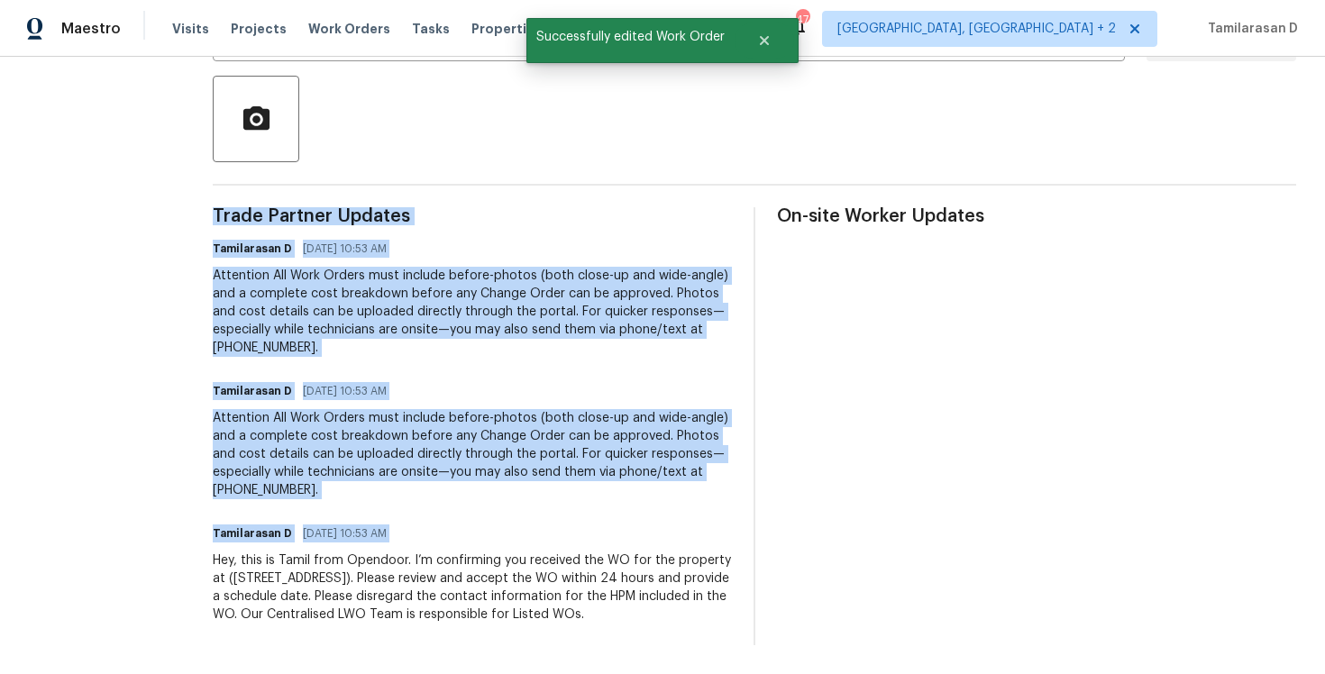
copy div "Trade Partner Updates Tamilarasan D [DATE] 10:53 AM Attention All Work Orders m…"
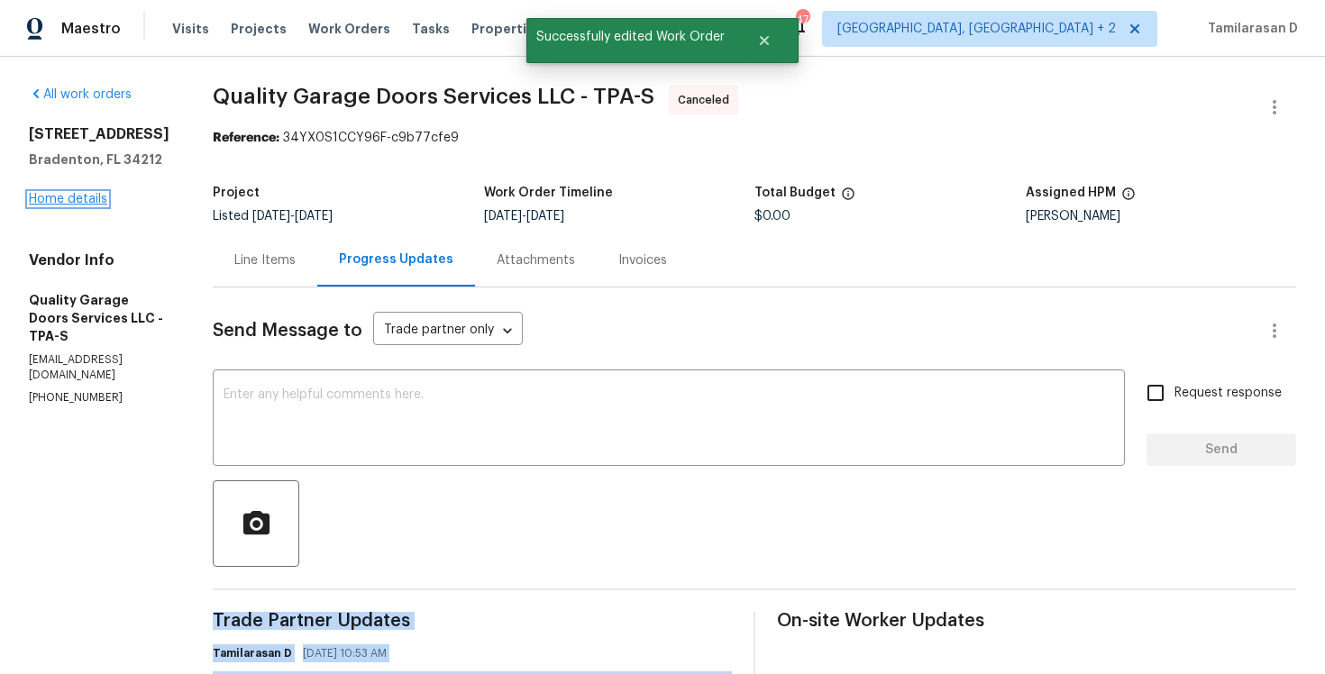
click at [81, 200] on link "Home details" at bounding box center [68, 199] width 78 height 13
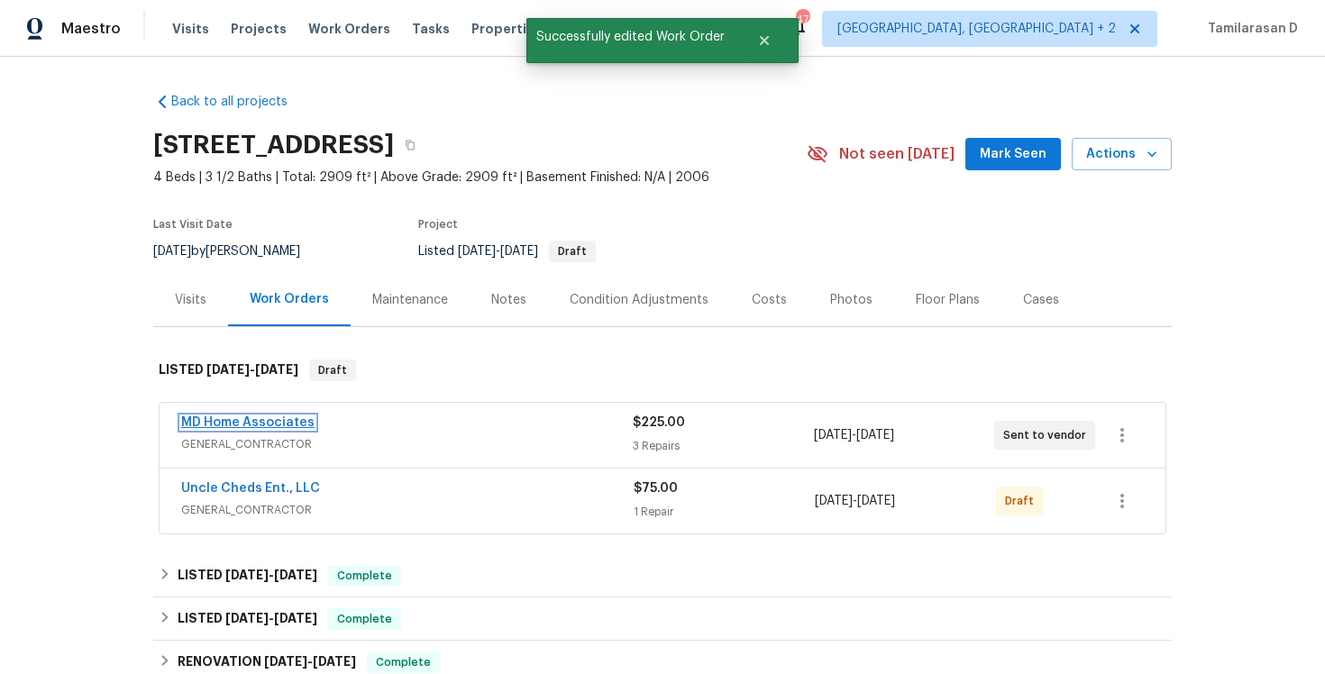
click at [266, 425] on link "MD Home Associates" at bounding box center [247, 423] width 133 height 13
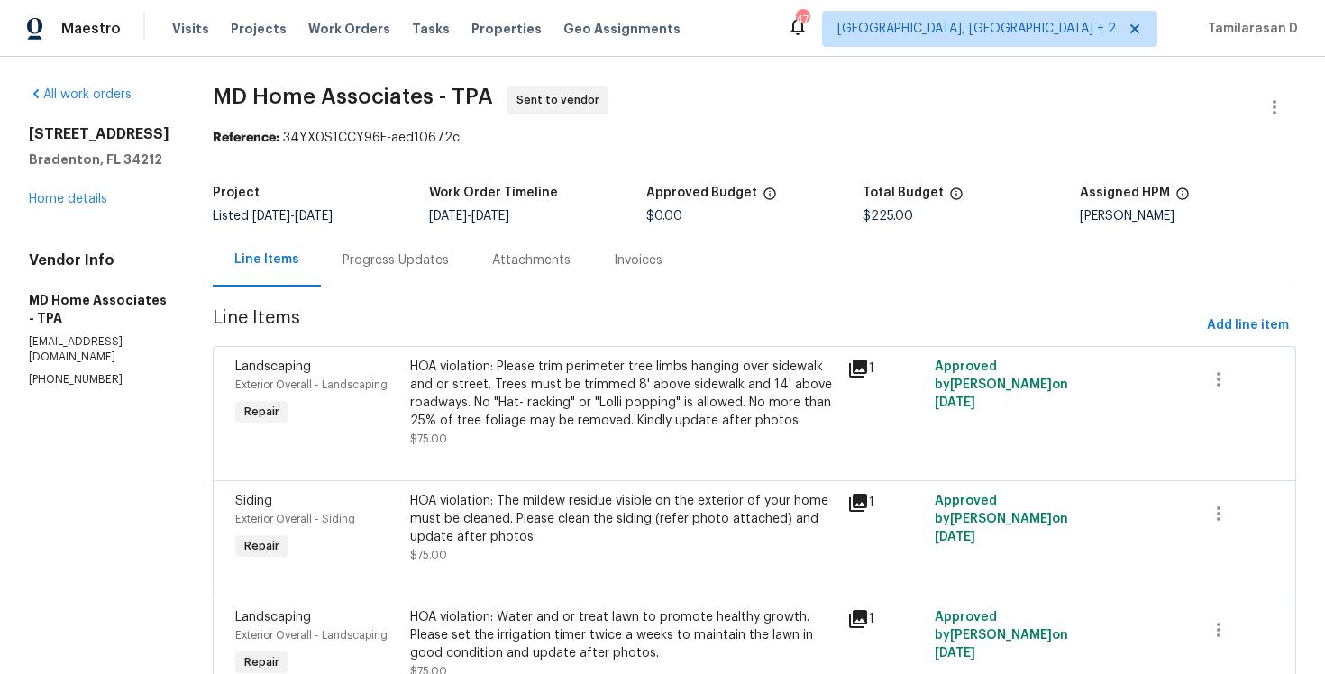
click at [395, 252] on div "Progress Updates" at bounding box center [396, 261] width 106 height 18
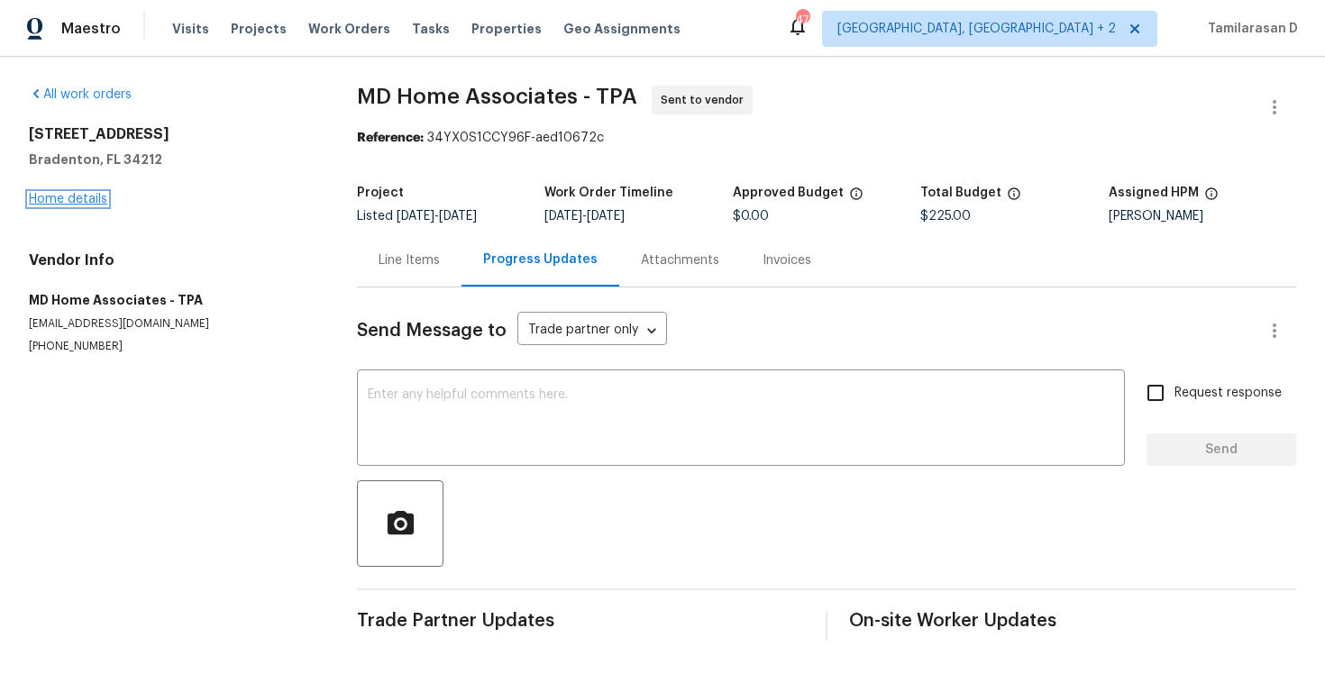
click at [87, 198] on link "Home details" at bounding box center [68, 199] width 78 height 13
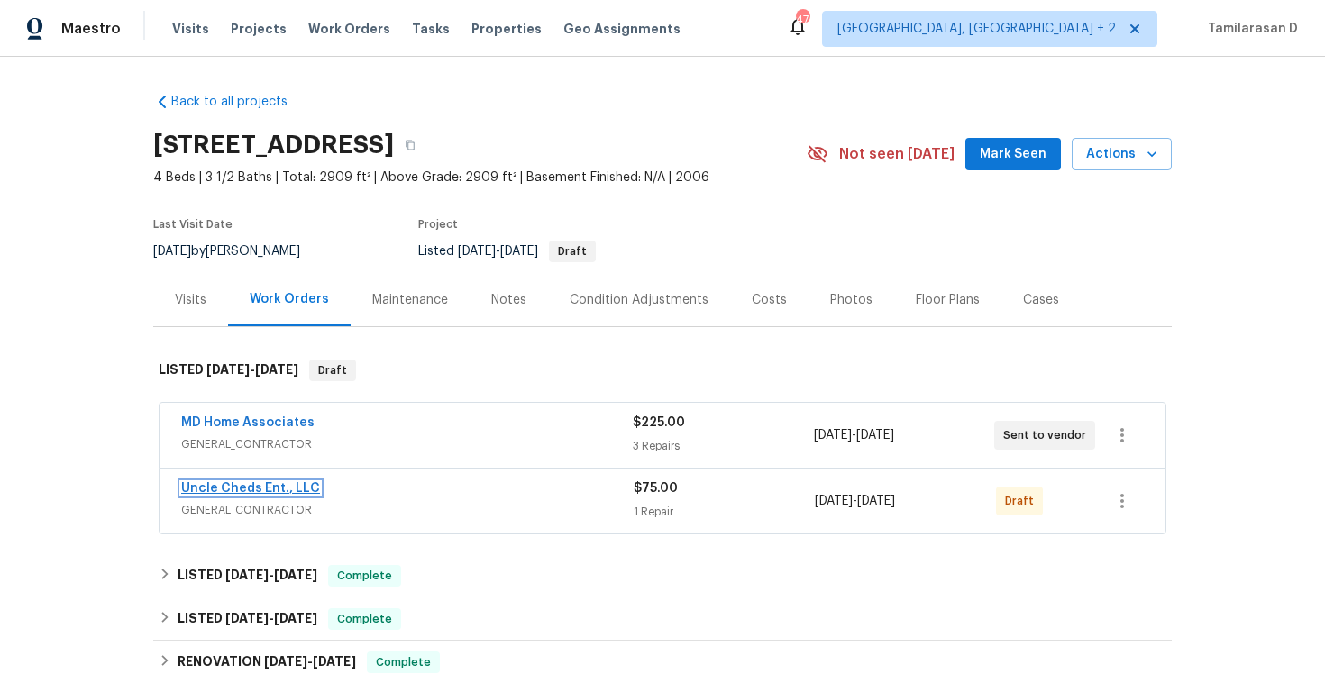
click at [227, 486] on link "Uncle Cheds Ent., LLC" at bounding box center [250, 488] width 139 height 13
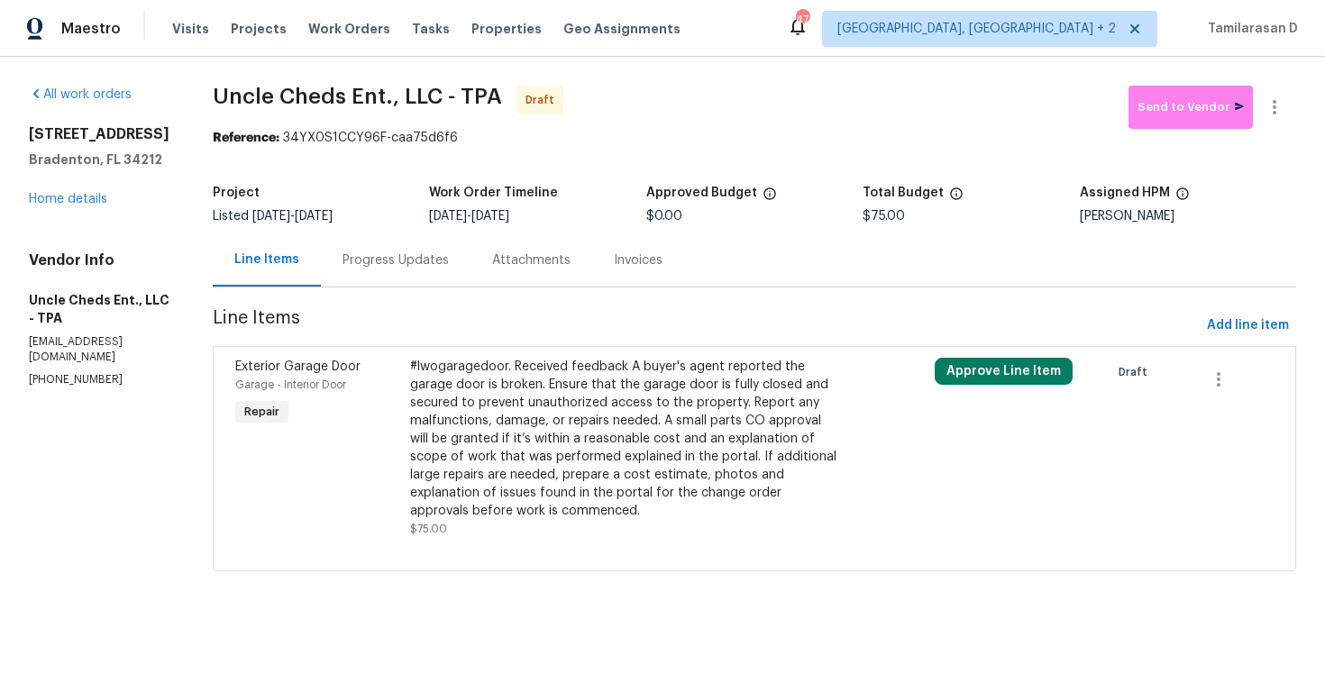
click at [420, 266] on div "Progress Updates" at bounding box center [396, 261] width 106 height 18
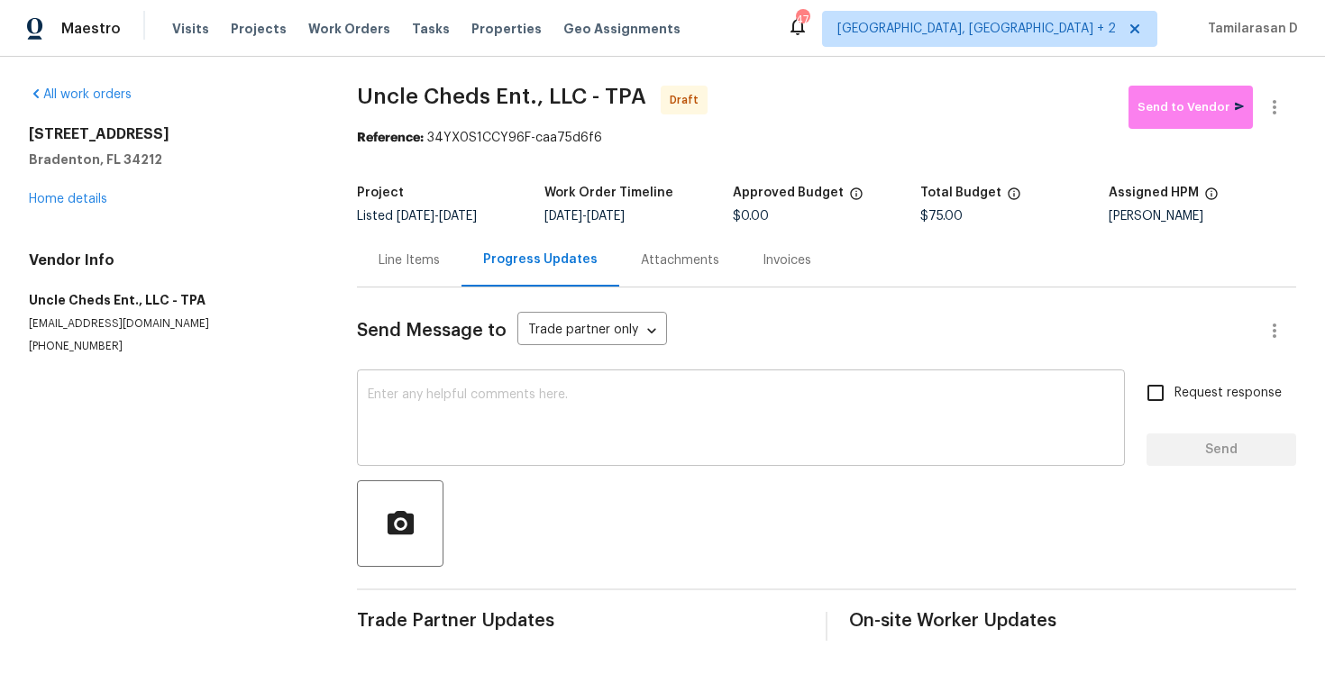
click at [390, 405] on textarea at bounding box center [741, 420] width 747 height 63
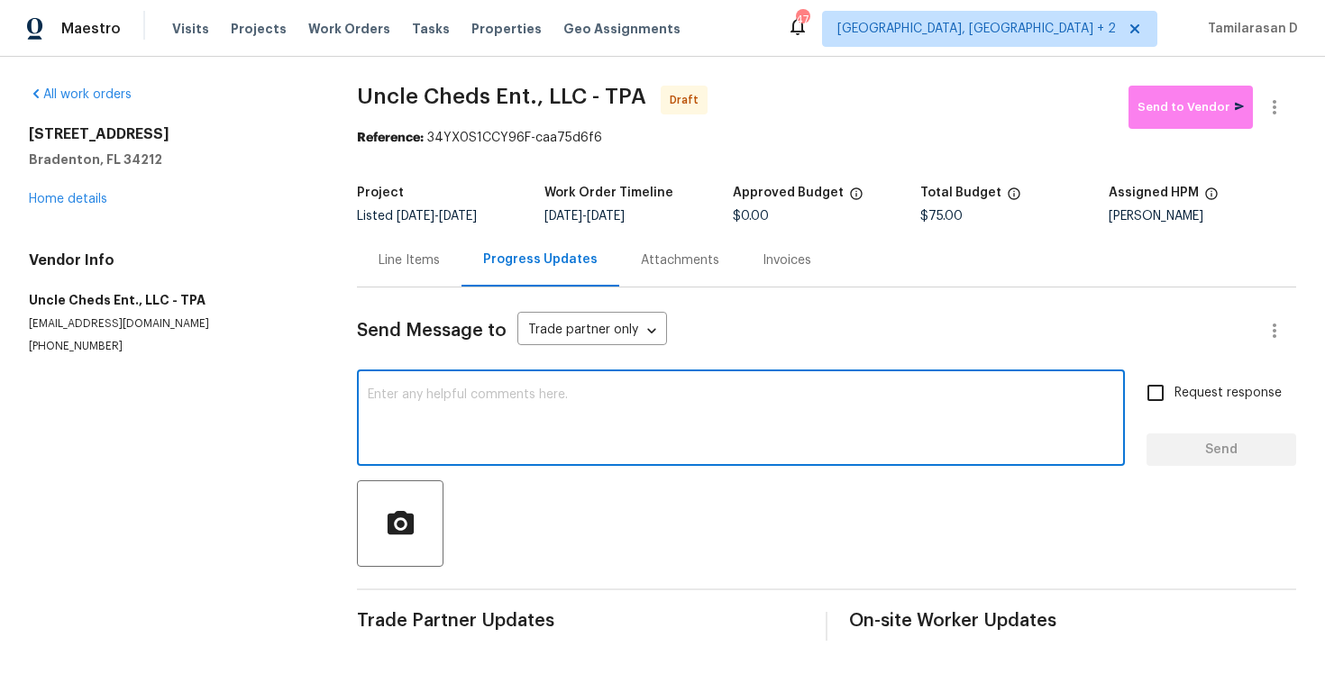
paste textarea "Hey, this is Tamil from Opendoor. I’m confirming you received the WO for the pr…"
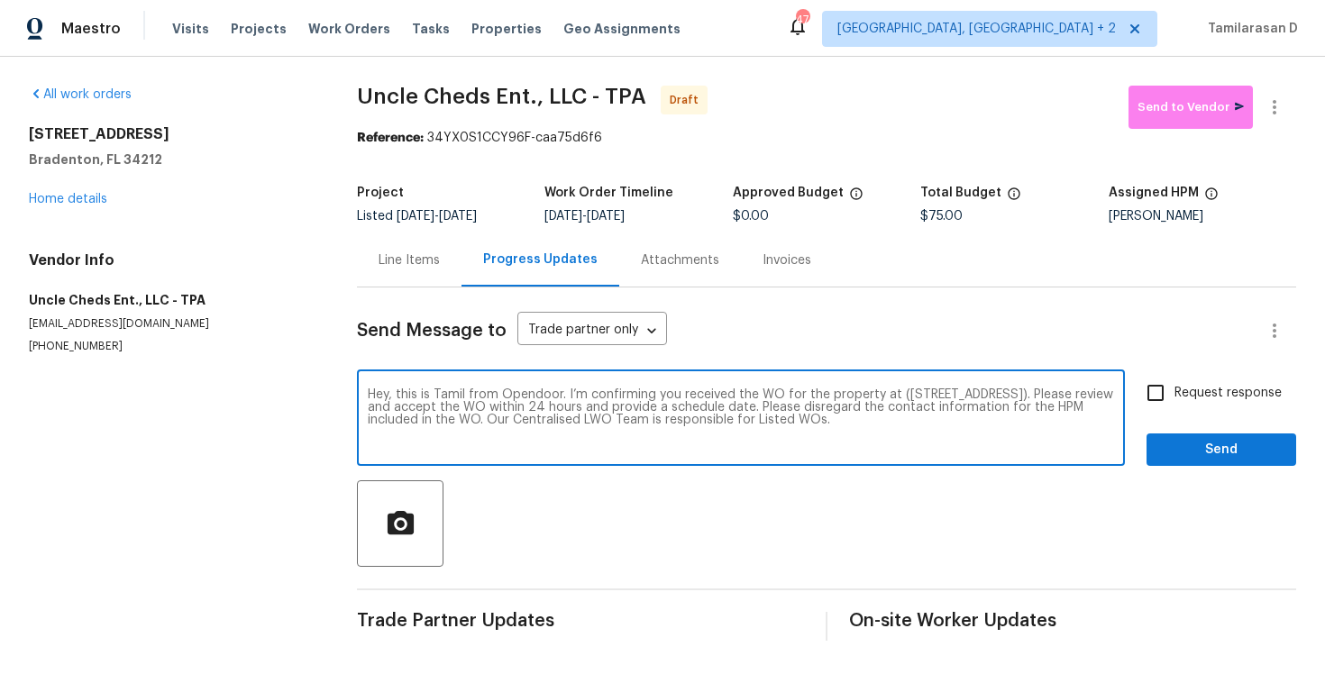
type textarea "Hey, this is Tamil from Opendoor. I’m confirming you received the WO for the pr…"
click at [1171, 400] on input "Request response" at bounding box center [1156, 393] width 38 height 38
checkbox input "true"
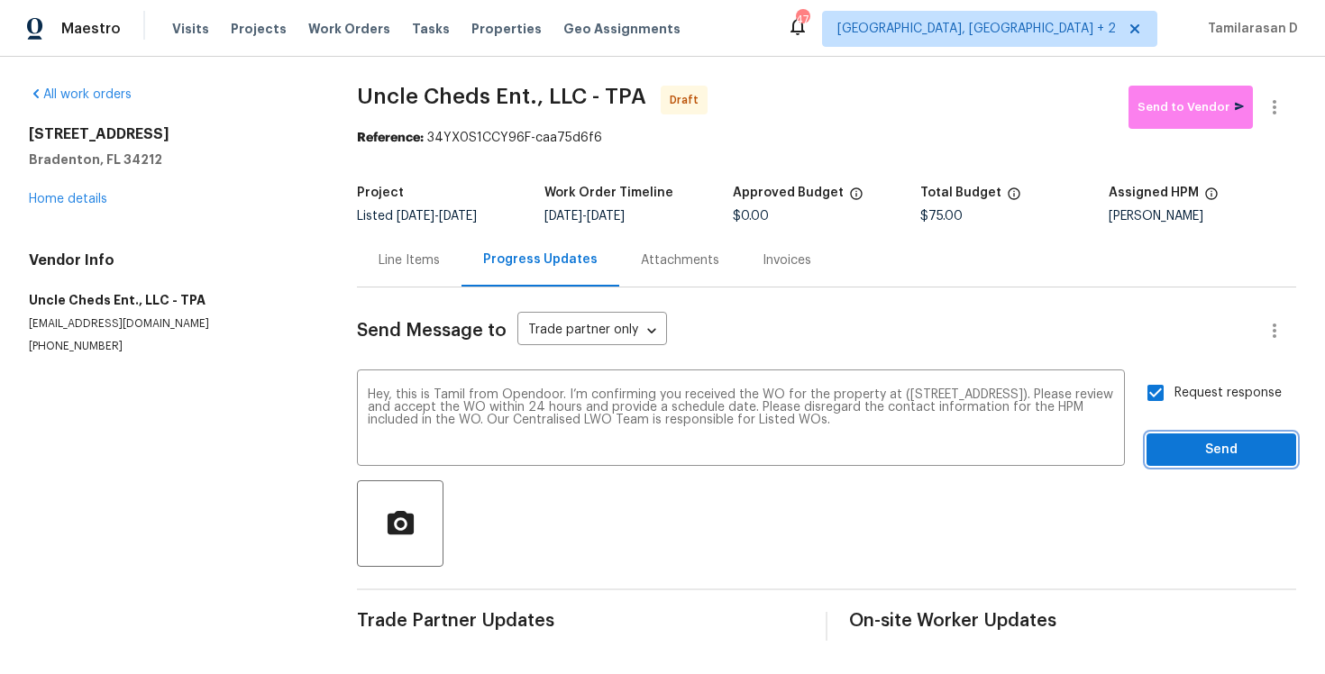
click at [1194, 445] on span "Send" at bounding box center [1221, 450] width 121 height 23
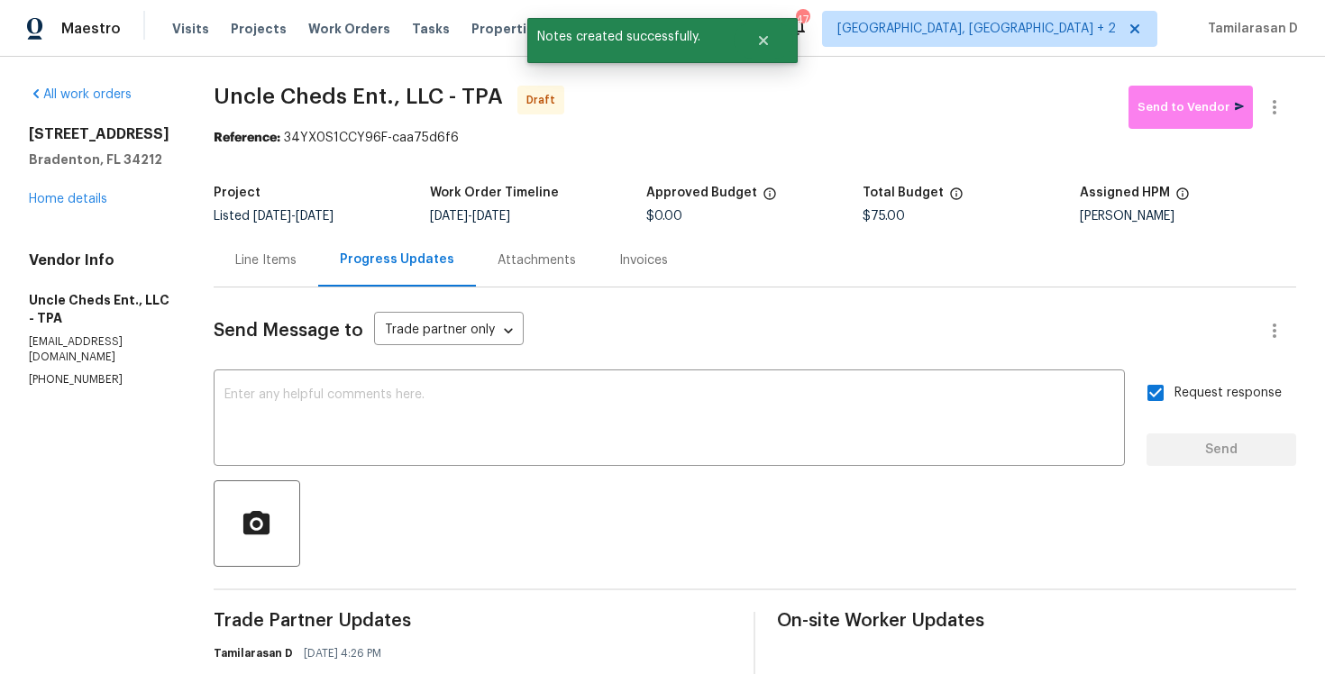
click at [68, 196] on div "[STREET_ADDRESS] Home details" at bounding box center [100, 166] width 142 height 83
click at [50, 206] on link "Home details" at bounding box center [68, 199] width 78 height 13
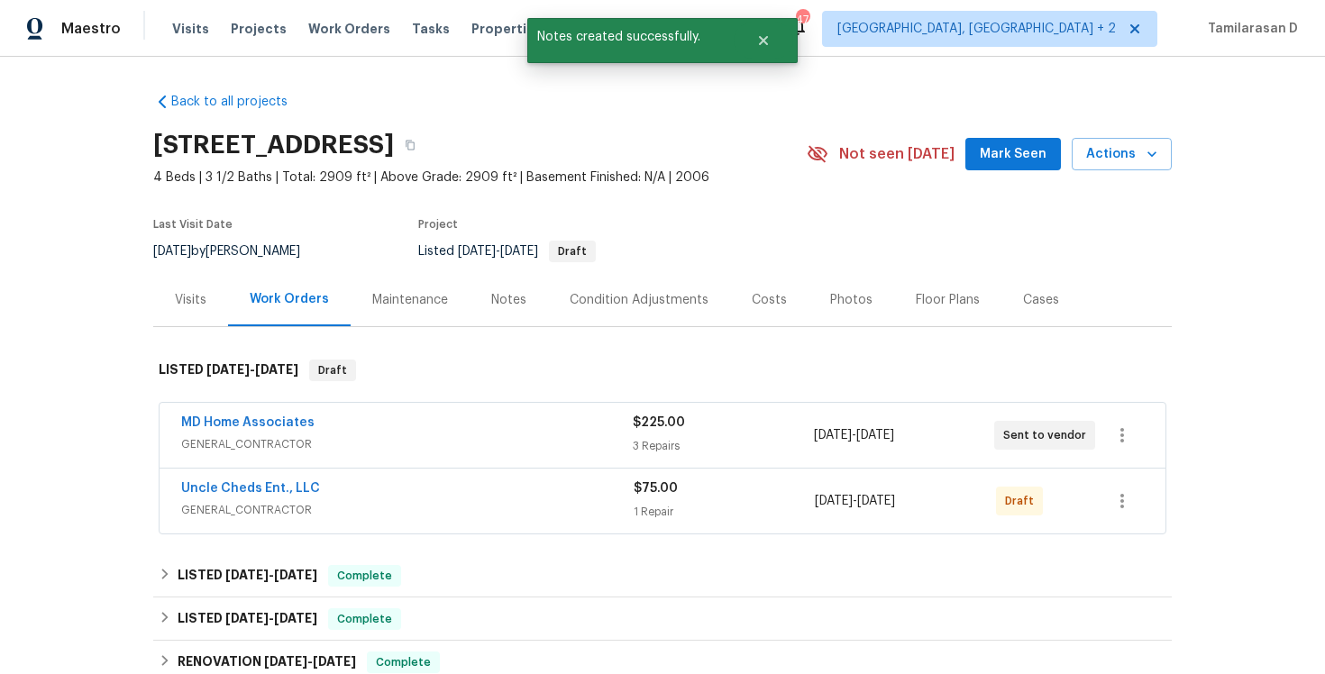
scroll to position [112, 0]
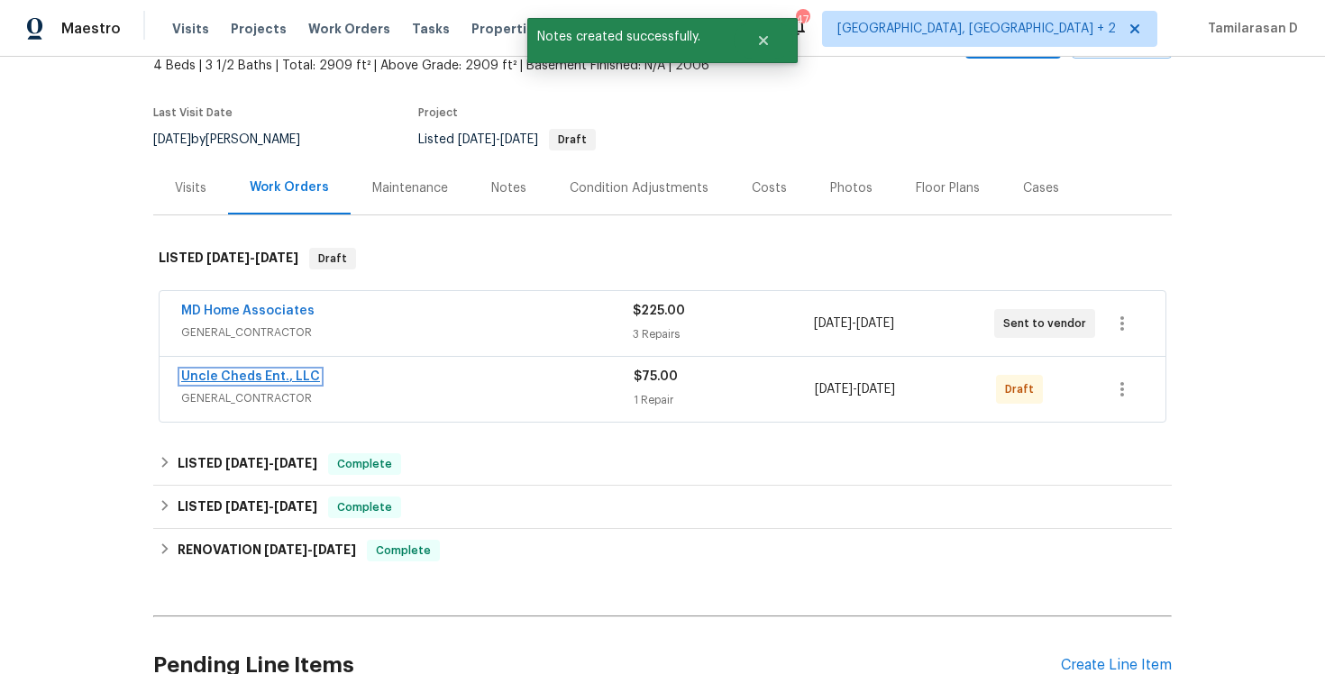
click at [245, 374] on link "Uncle Cheds Ent., LLC" at bounding box center [250, 377] width 139 height 13
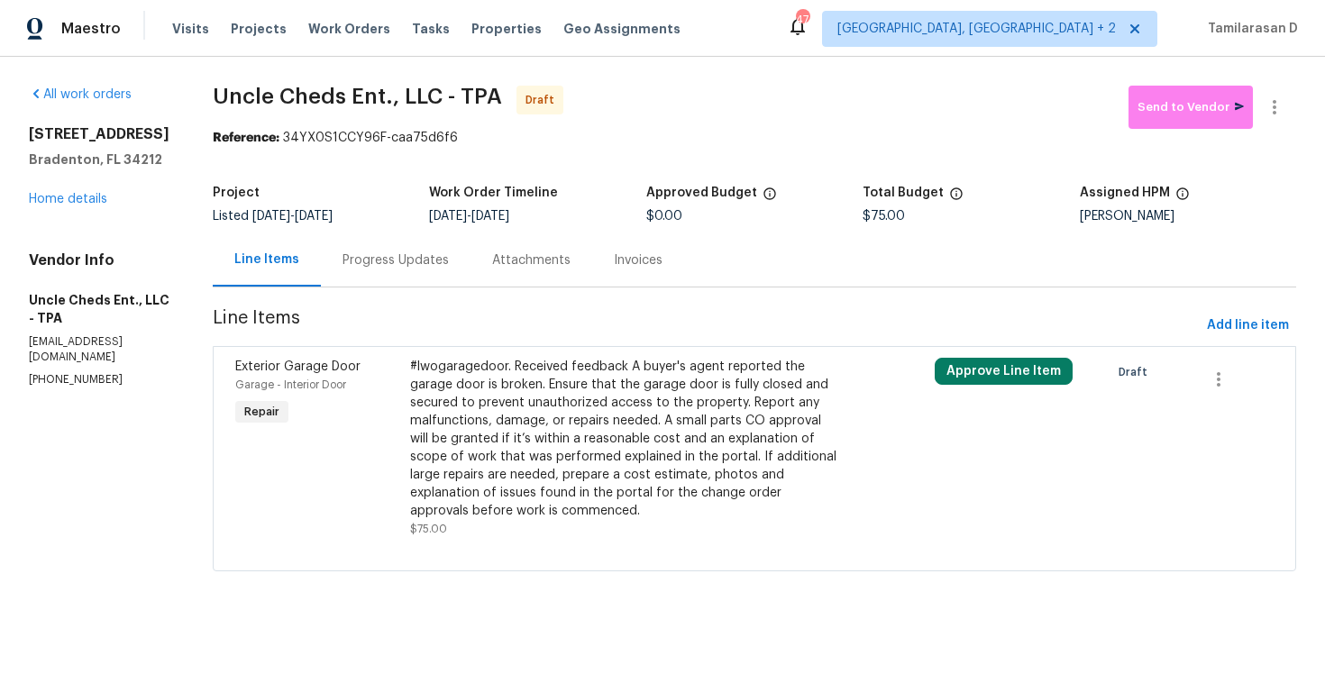
click at [386, 267] on div "Progress Updates" at bounding box center [396, 261] width 106 height 18
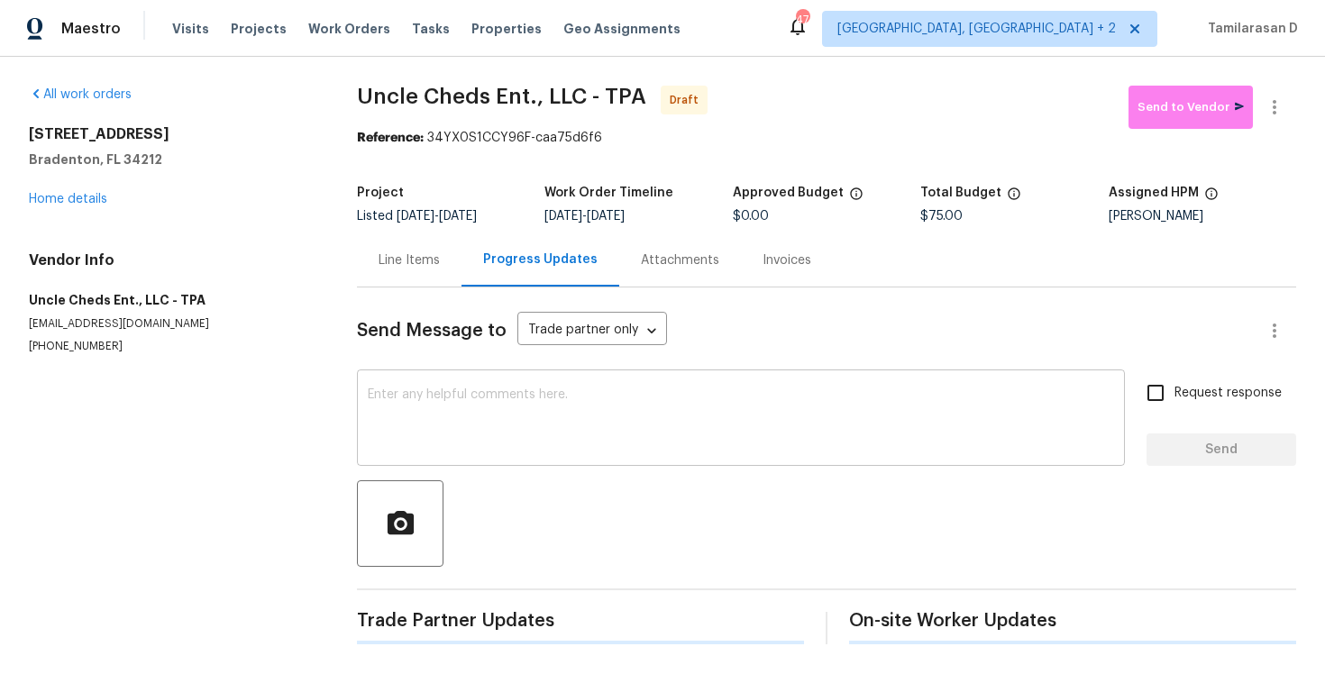
click at [368, 390] on textarea at bounding box center [741, 420] width 747 height 63
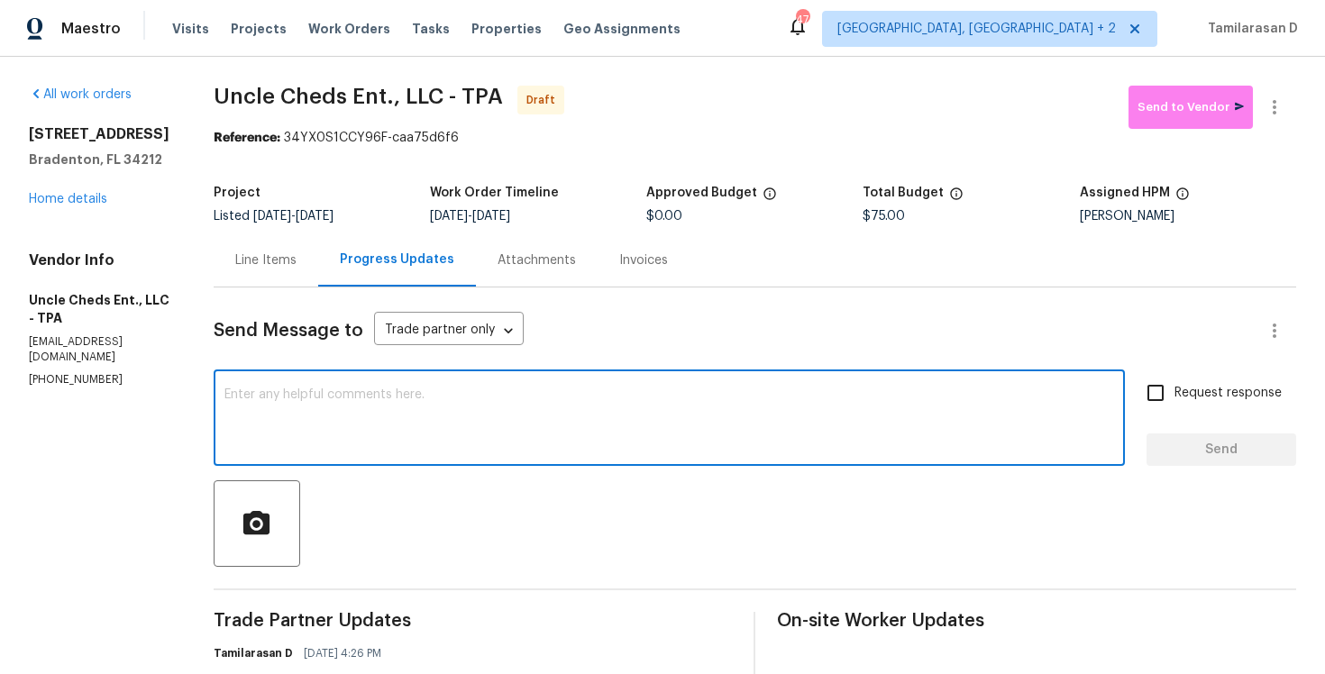
paste textarea "Attention All Work Orders must include before-photos (both close-up and wide-an…"
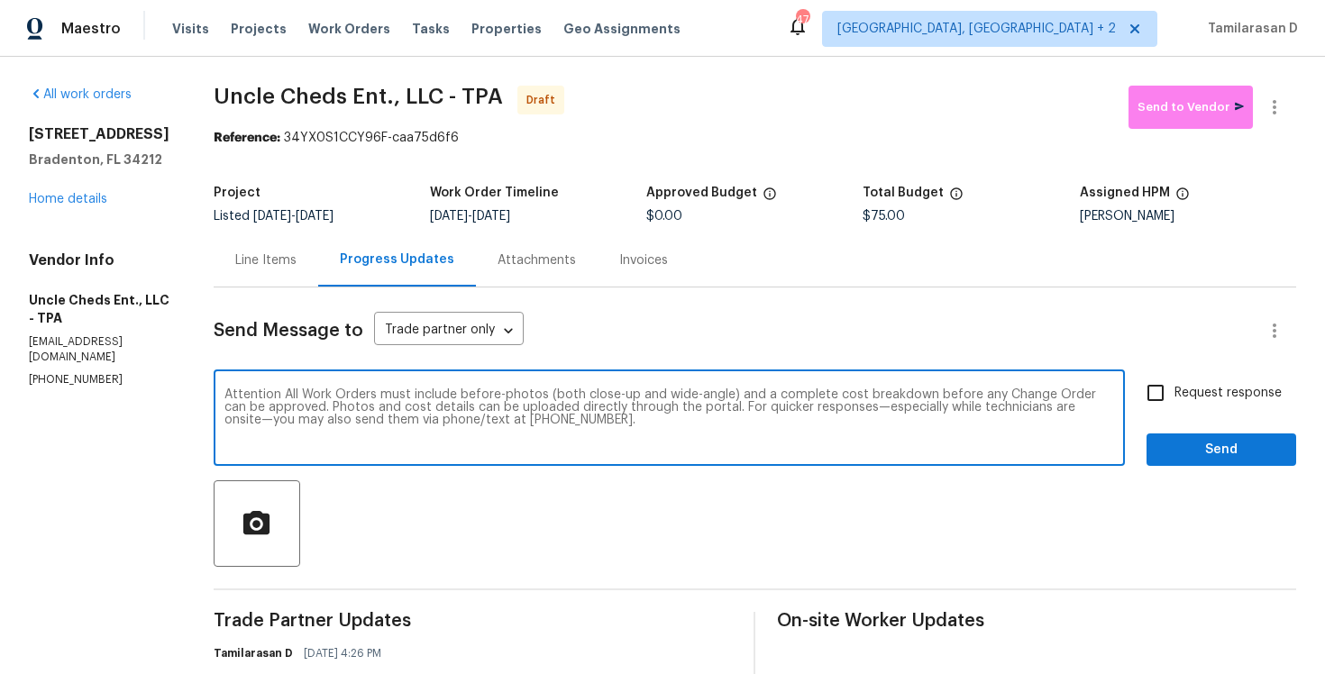
scroll to position [94, 0]
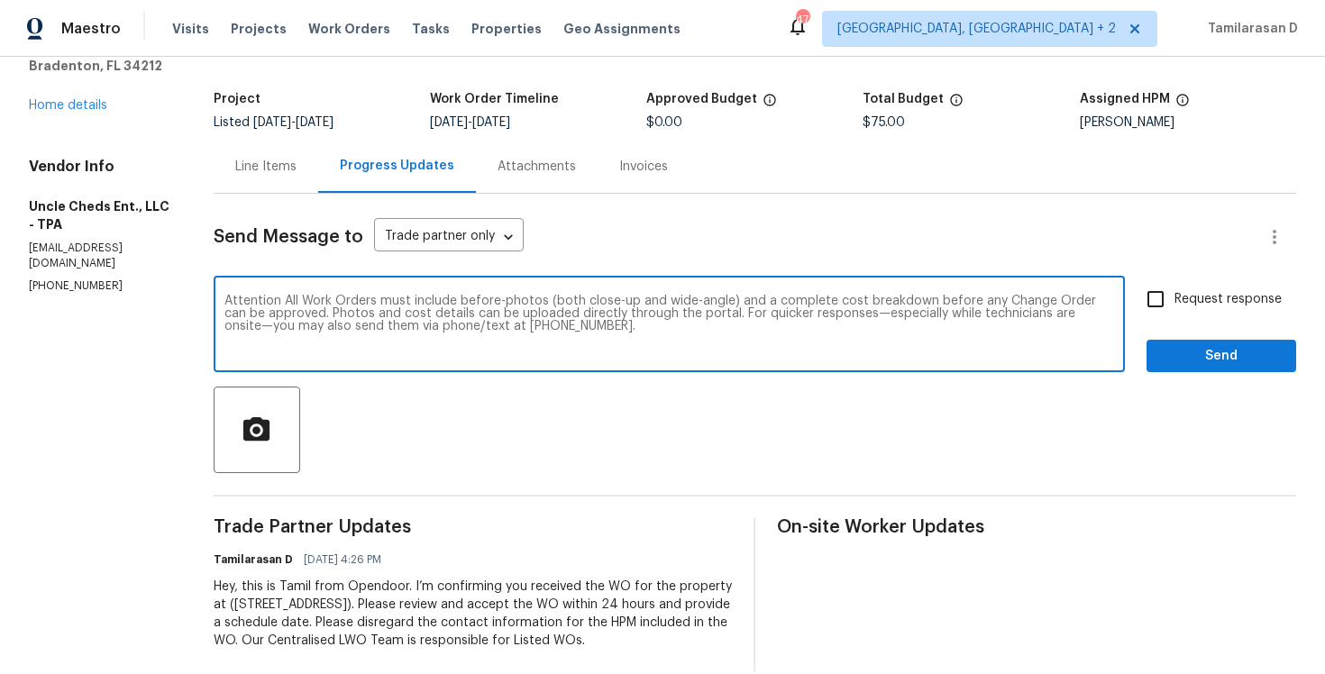
type textarea "Attention All Work Orders must include before-photos (both close-up and wide-an…"
click at [1162, 298] on input "Request response" at bounding box center [1156, 299] width 38 height 38
checkbox input "true"
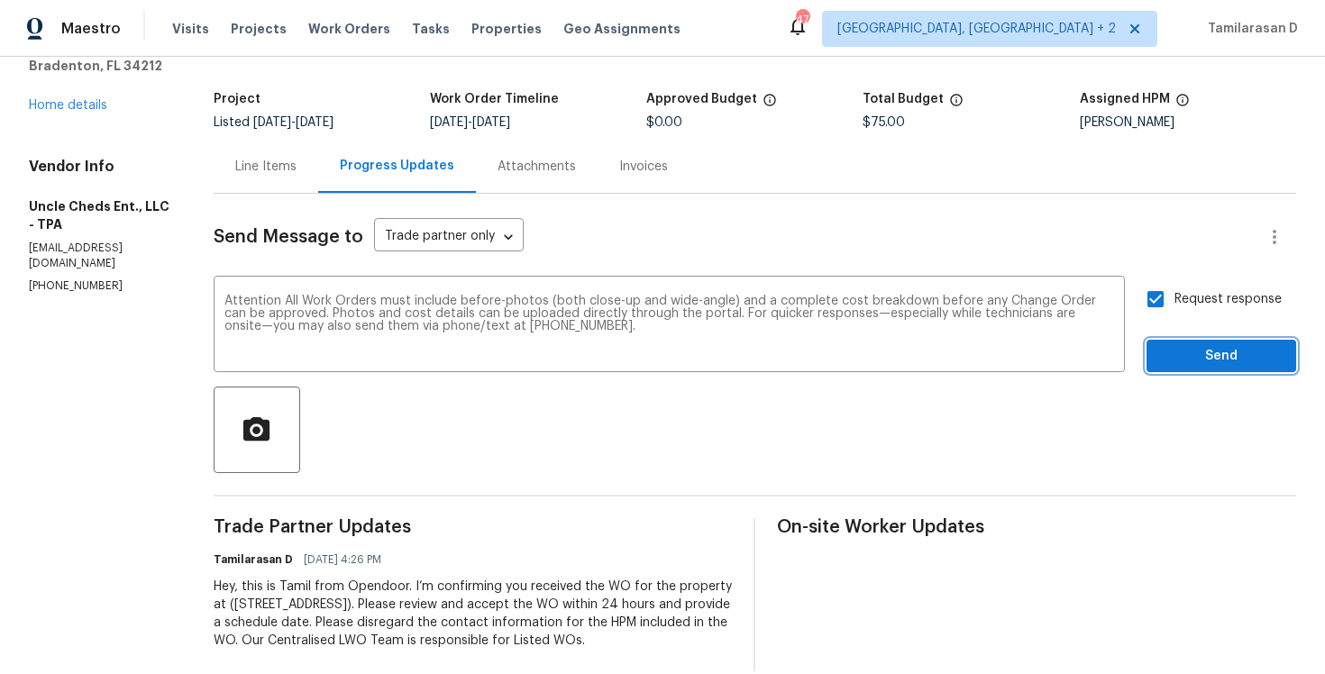
click at [1186, 361] on span "Send" at bounding box center [1221, 356] width 121 height 23
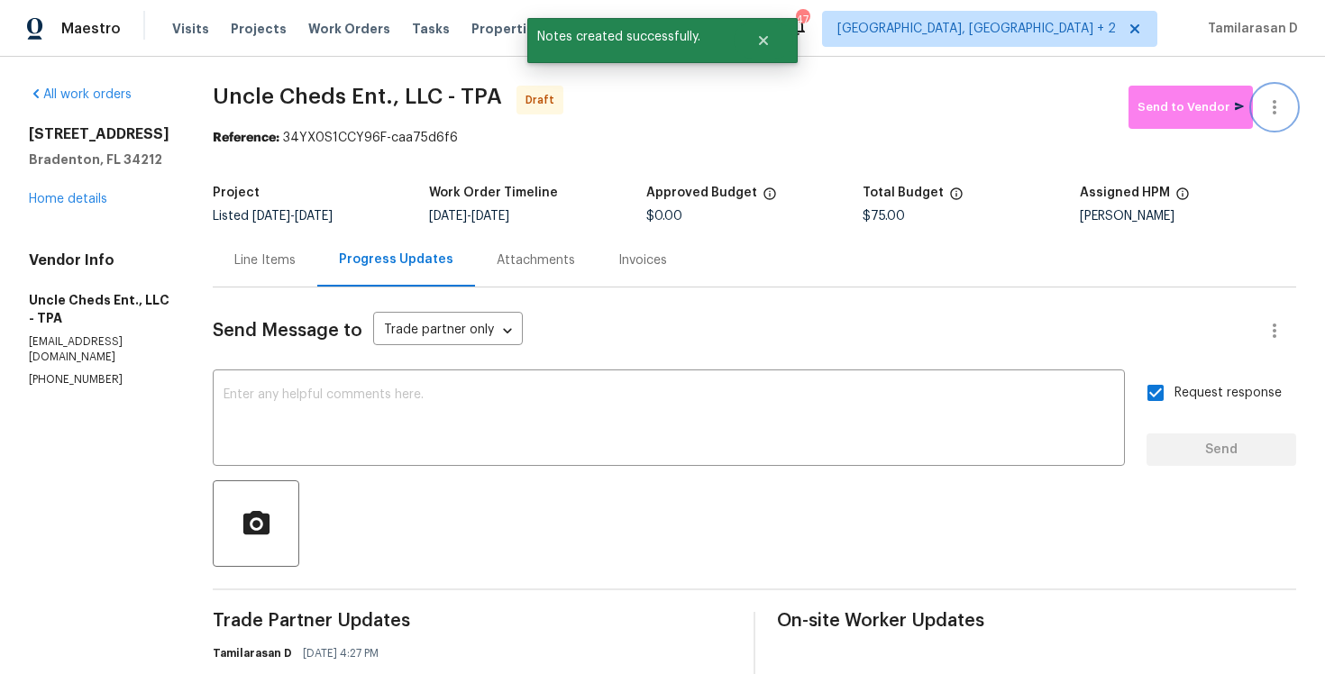
click at [1273, 87] on button "button" at bounding box center [1274, 107] width 43 height 43
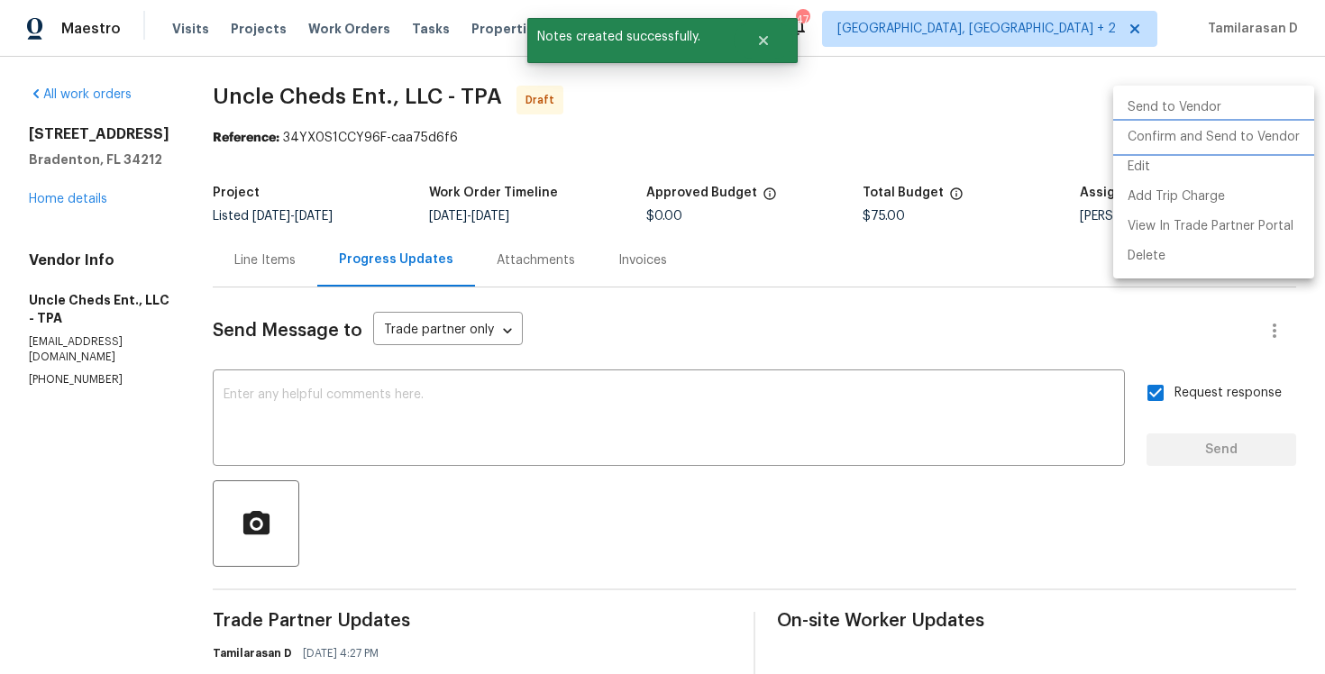
click at [1150, 136] on li "Confirm and Send to Vendor" at bounding box center [1214, 138] width 201 height 30
click at [762, 116] on div at bounding box center [662, 337] width 1325 height 674
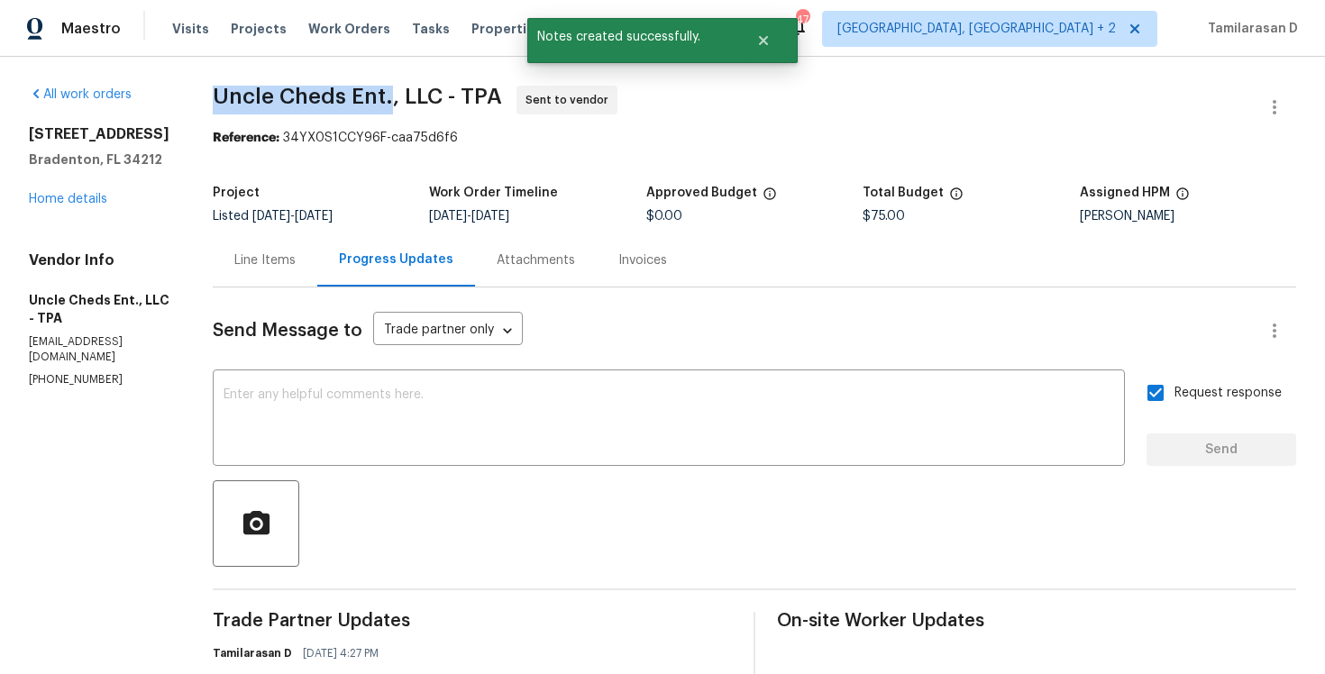
drag, startPoint x: 207, startPoint y: 101, endPoint x: 381, endPoint y: 100, distance: 174.0
click at [381, 100] on span "Uncle Cheds Ent., LLC - TPA" at bounding box center [357, 97] width 289 height 22
copy span "Uncle Cheds Ent."
